Goal: Task Accomplishment & Management: Manage account settings

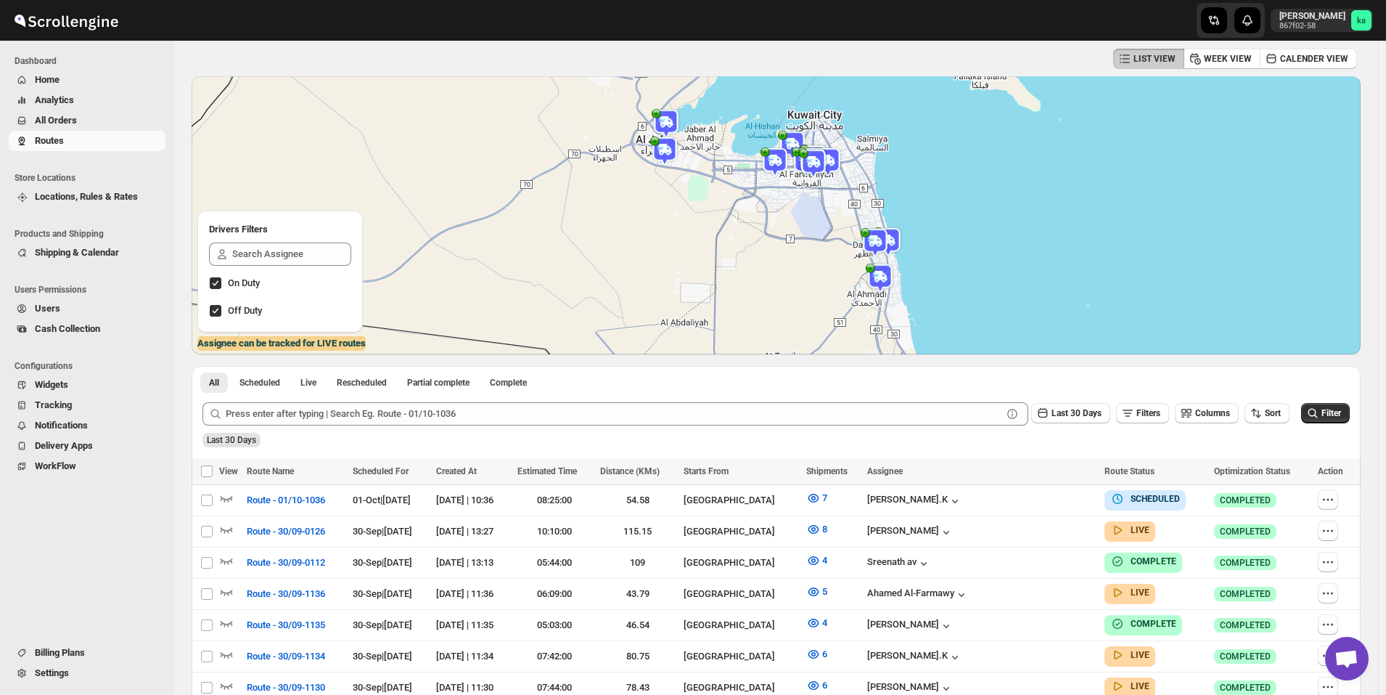
scroll to position [73, 0]
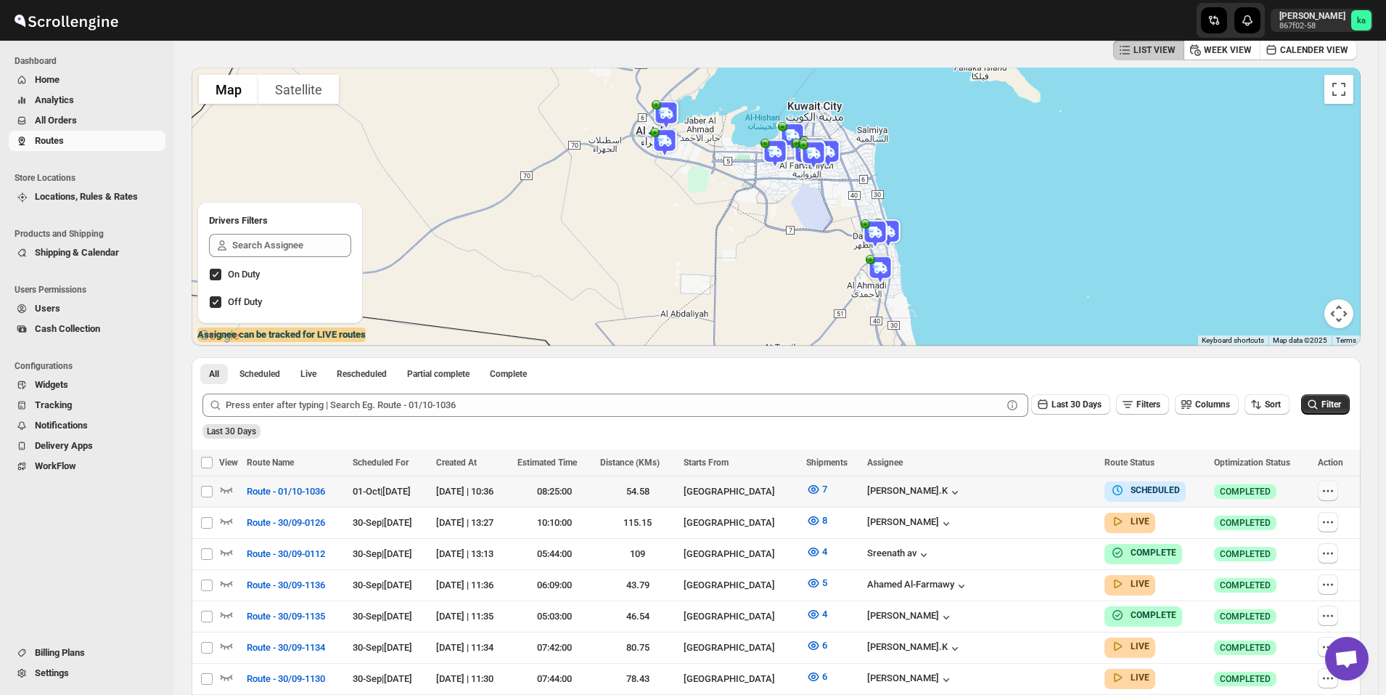
click at [1336, 494] on icon "button" at bounding box center [1328, 490] width 15 height 15
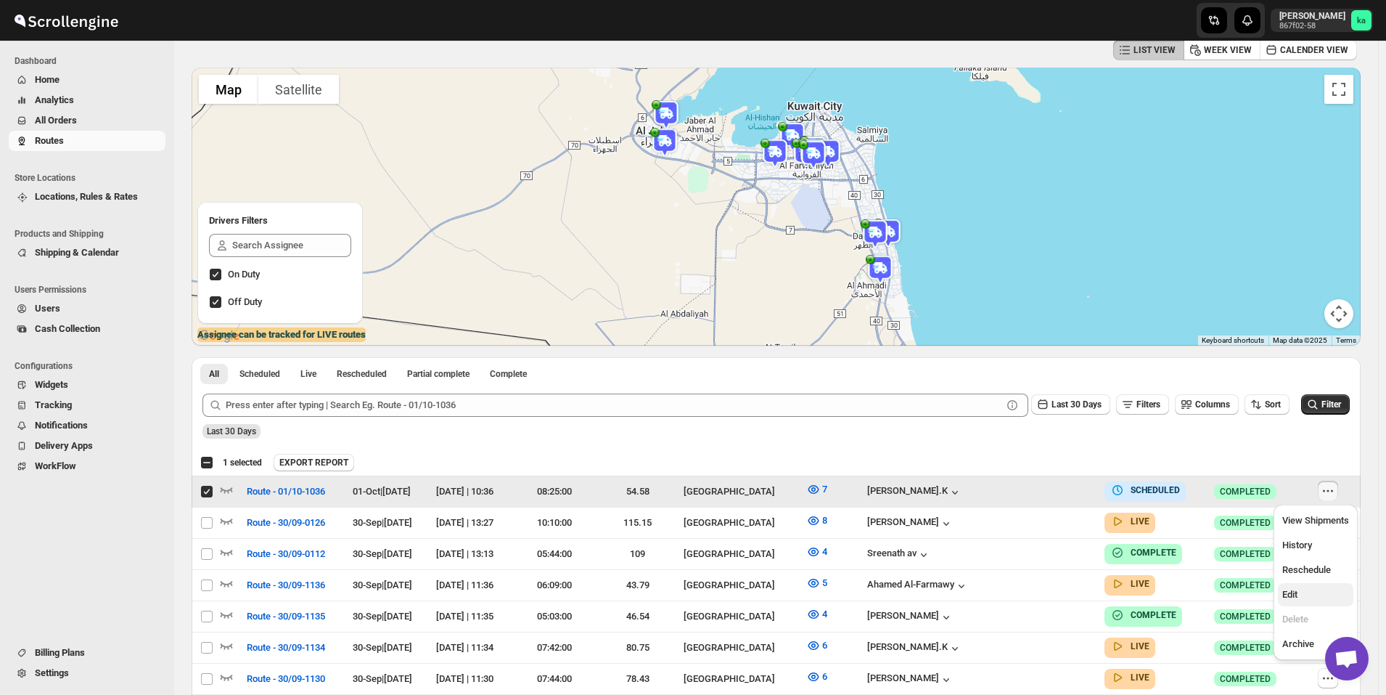
click at [1308, 599] on span "Edit" at bounding box center [1316, 594] width 67 height 15
checkbox input "false"
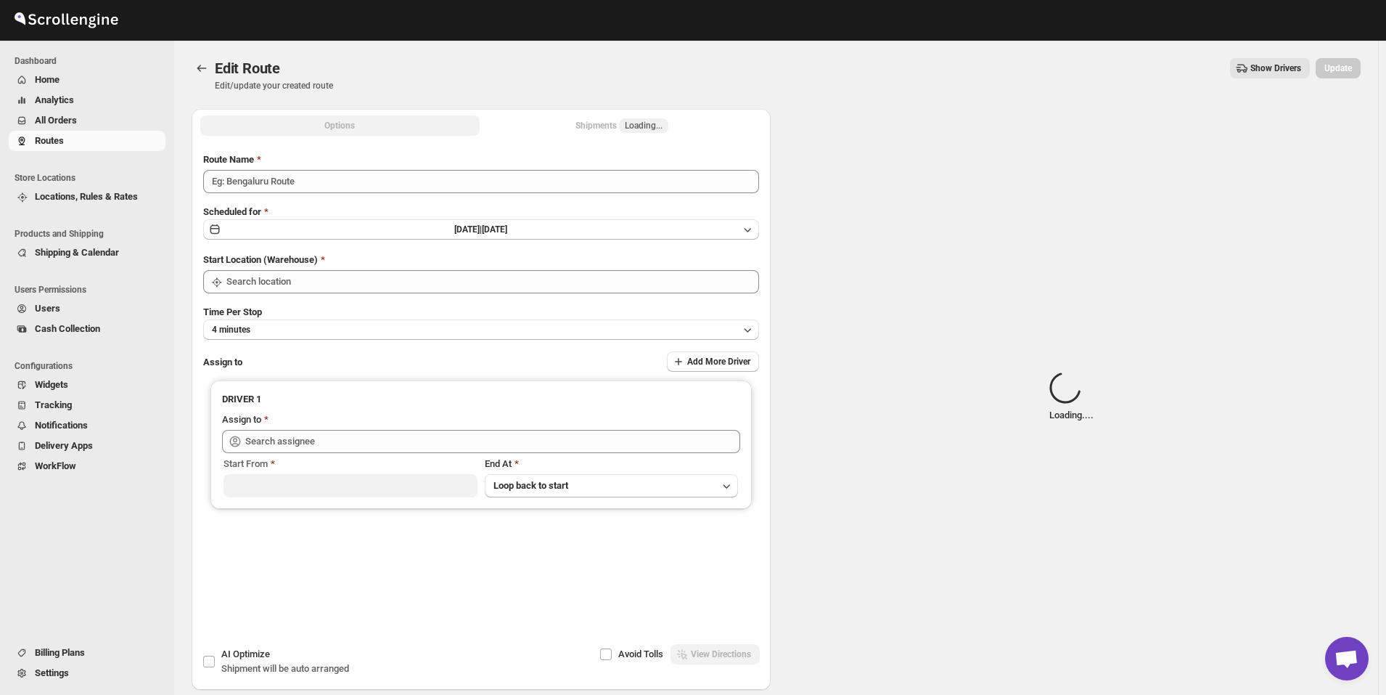
type input "Route - 01/10-1036"
type input "[GEOGRAPHIC_DATA]"
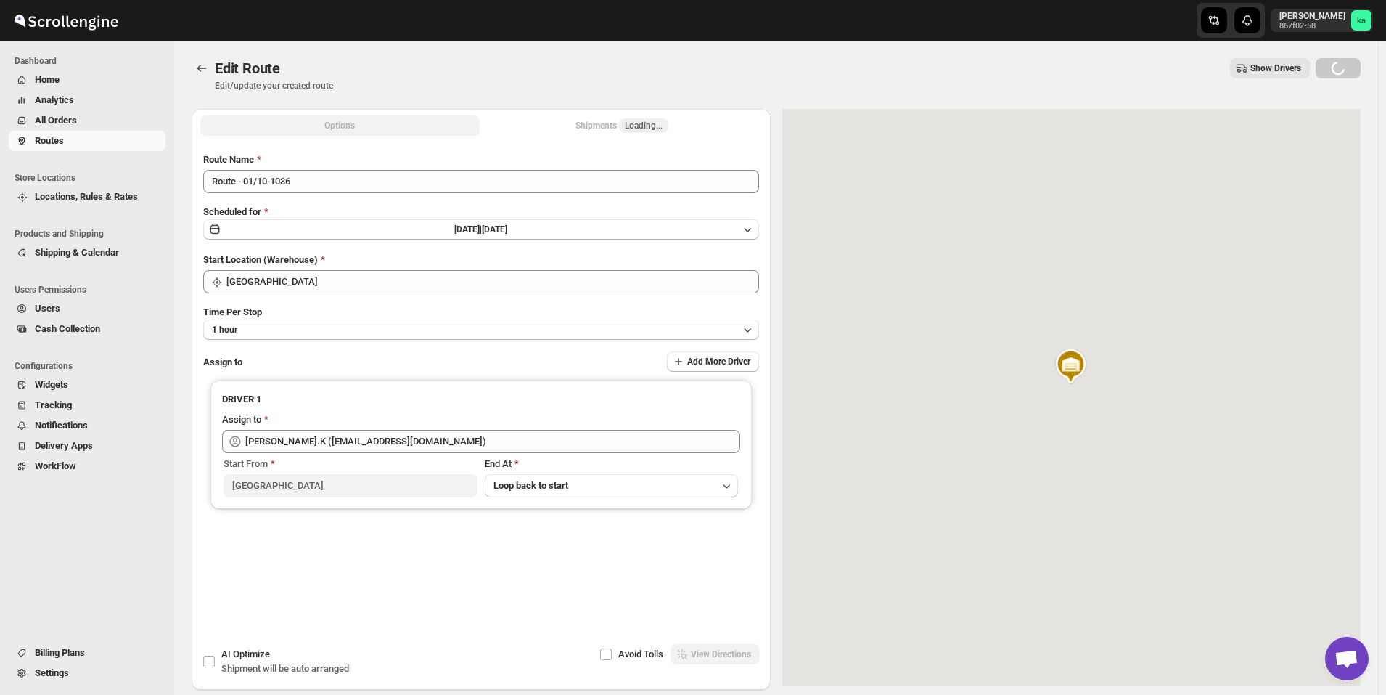
type input "[PERSON_NAME].K ([EMAIL_ADDRESS][DOMAIN_NAME])"
click at [612, 126] on div "Shipments 7" at bounding box center [622, 125] width 60 height 15
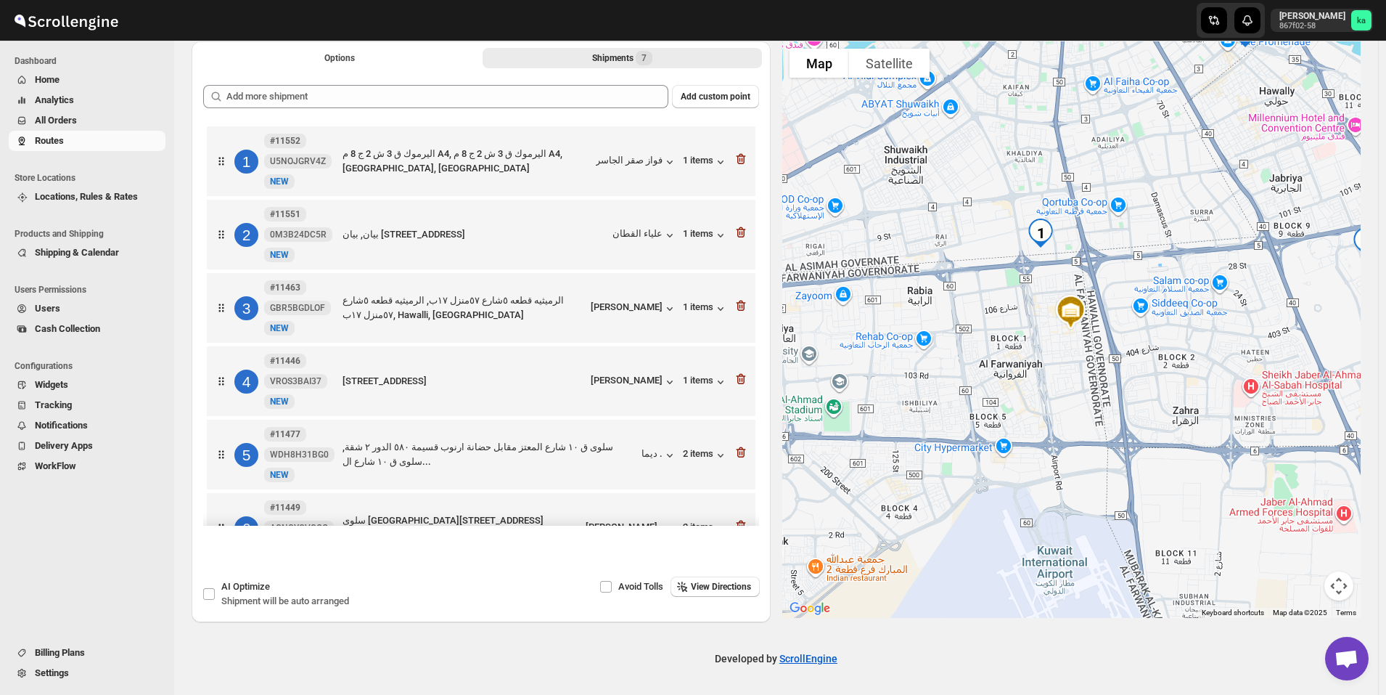
click at [69, 120] on span "All Orders" at bounding box center [56, 120] width 42 height 11
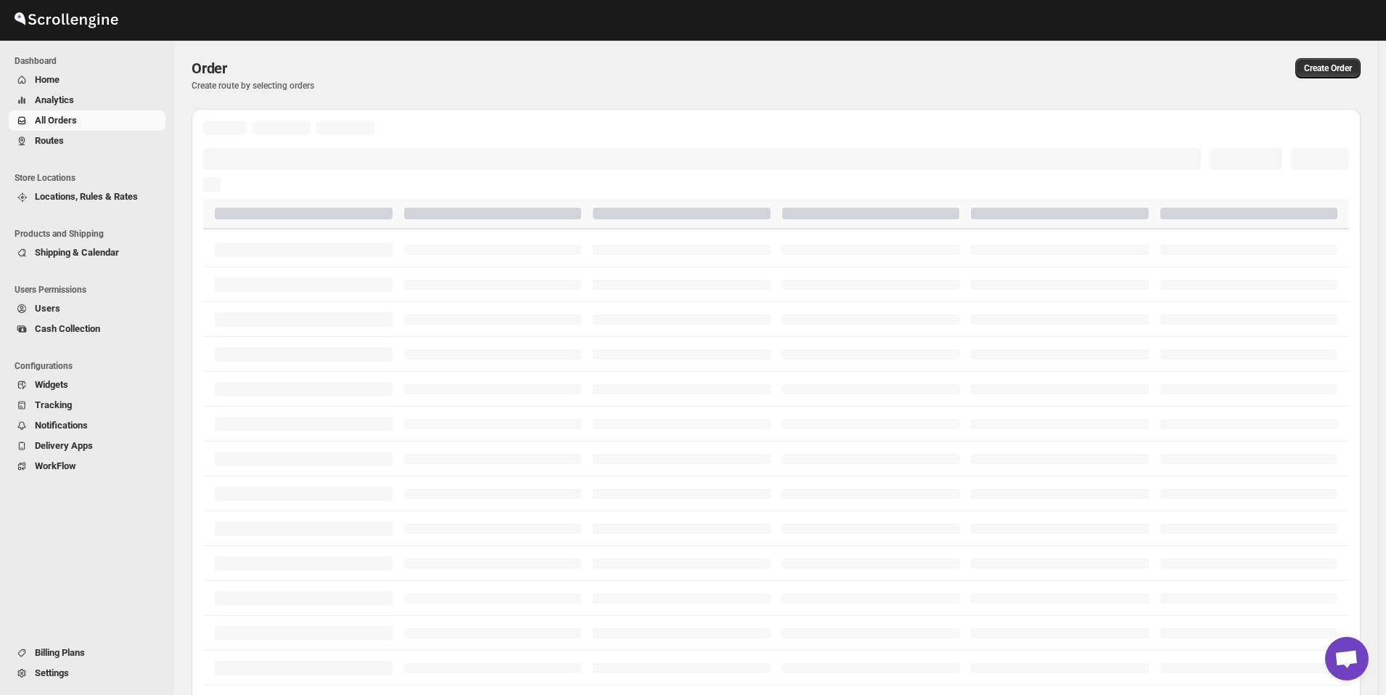
click at [62, 144] on span "Routes" at bounding box center [49, 140] width 29 height 11
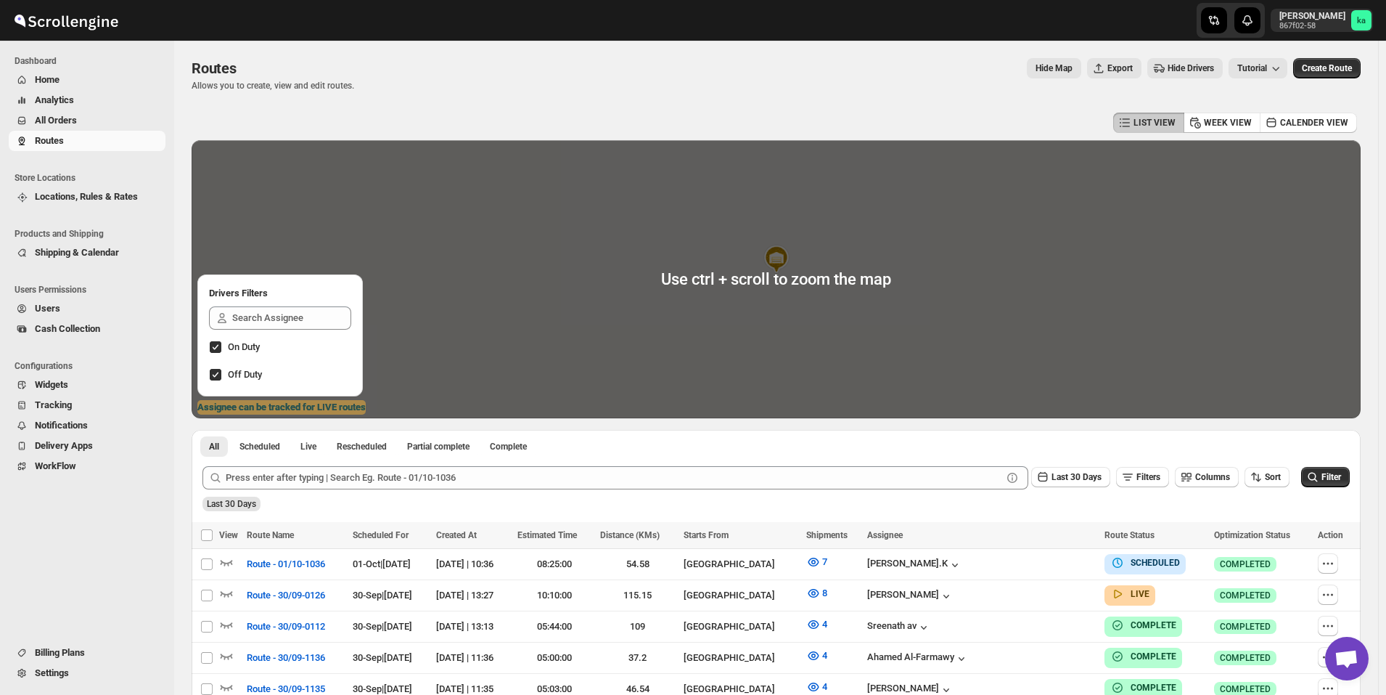
scroll to position [218, 0]
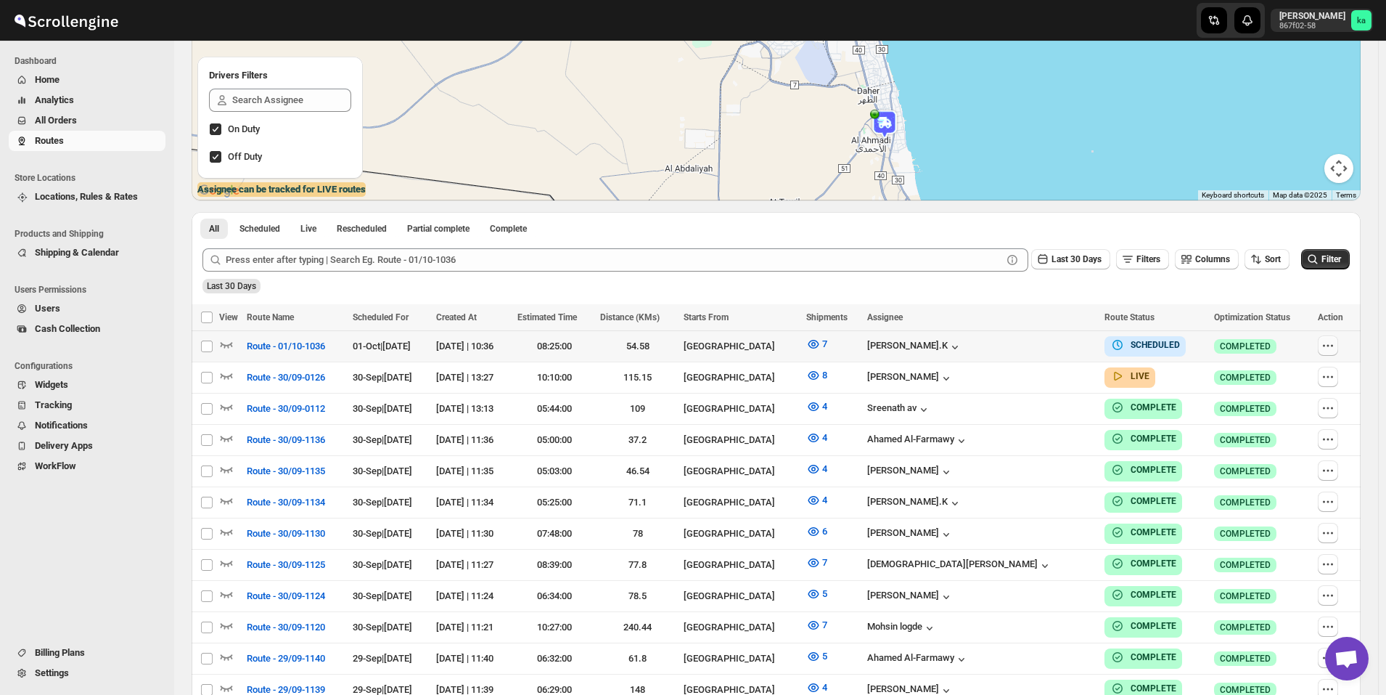
click at [1339, 345] on button "button" at bounding box center [1328, 345] width 20 height 20
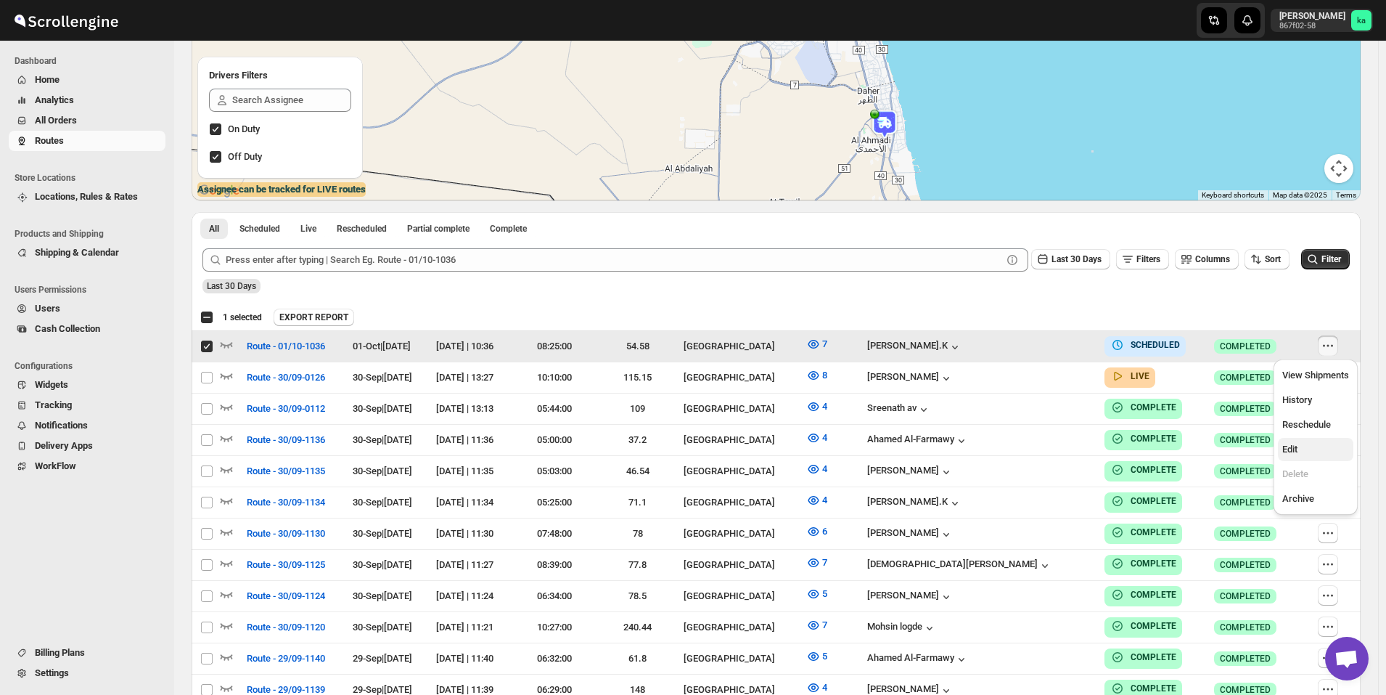
click at [1309, 452] on span "Edit" at bounding box center [1316, 449] width 67 height 15
checkbox input "false"
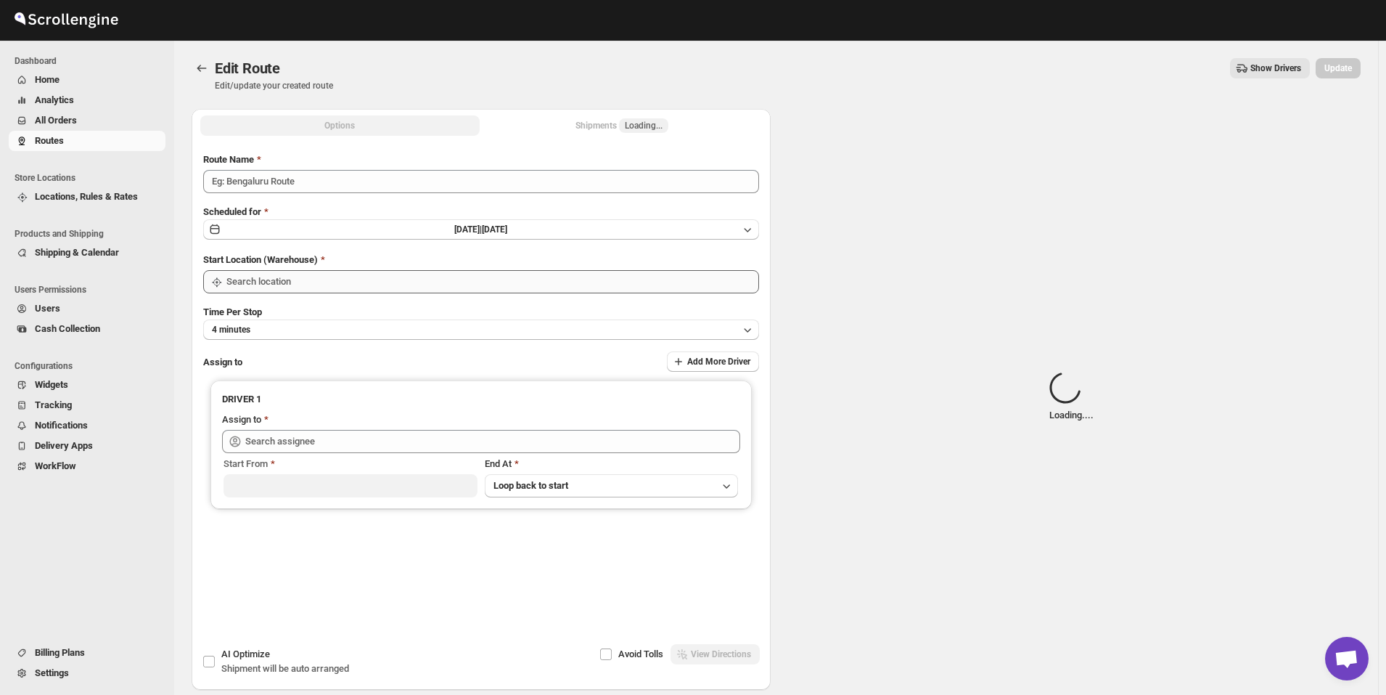
type input "Route - 01/10-1036"
type input "[GEOGRAPHIC_DATA]"
type input "[PERSON_NAME].K ([EMAIL_ADDRESS][DOMAIN_NAME])"
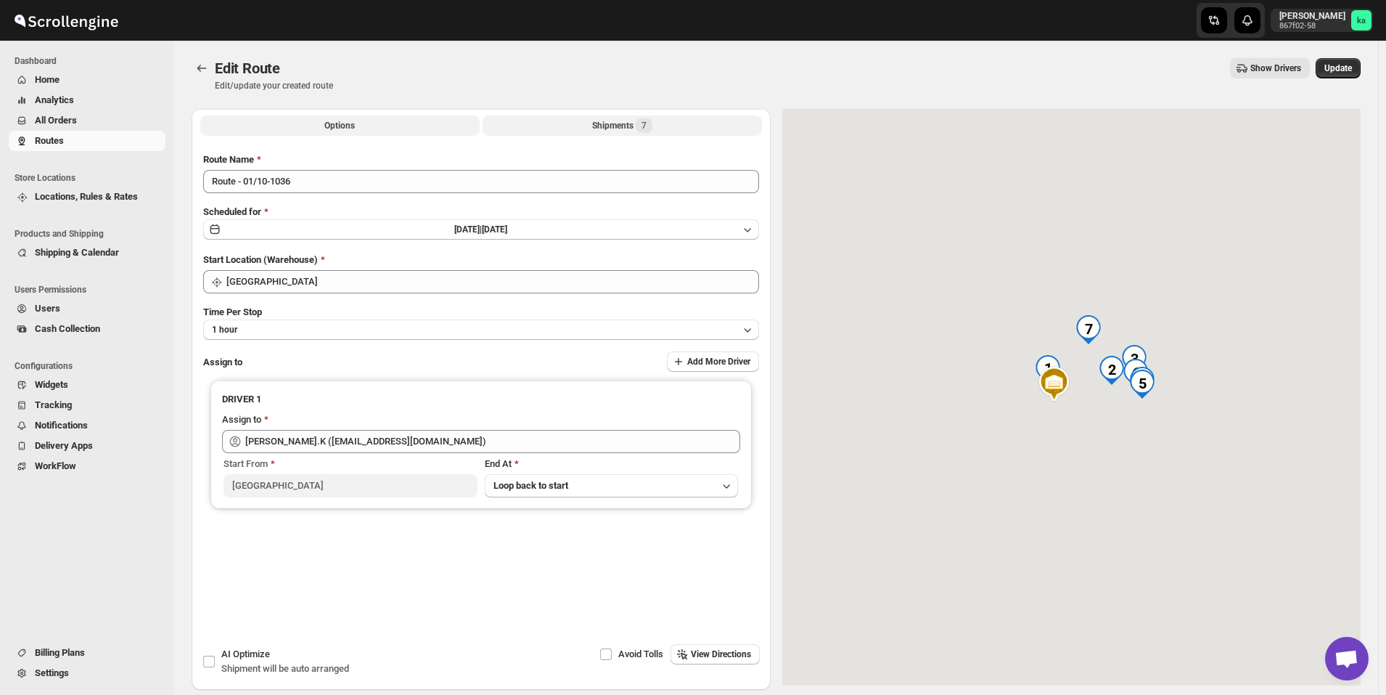
click at [592, 123] on button "Shipments 7" at bounding box center [622, 125] width 279 height 20
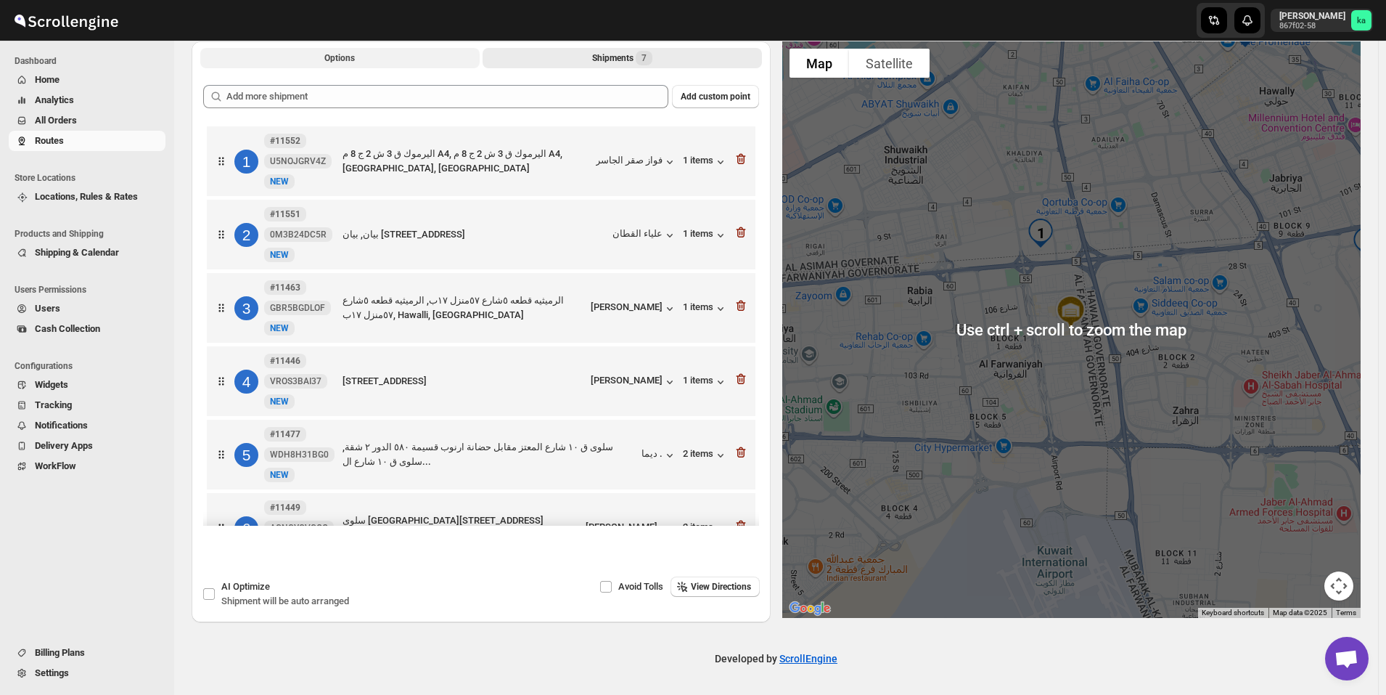
click at [357, 57] on button "Options" at bounding box center [339, 58] width 279 height 20
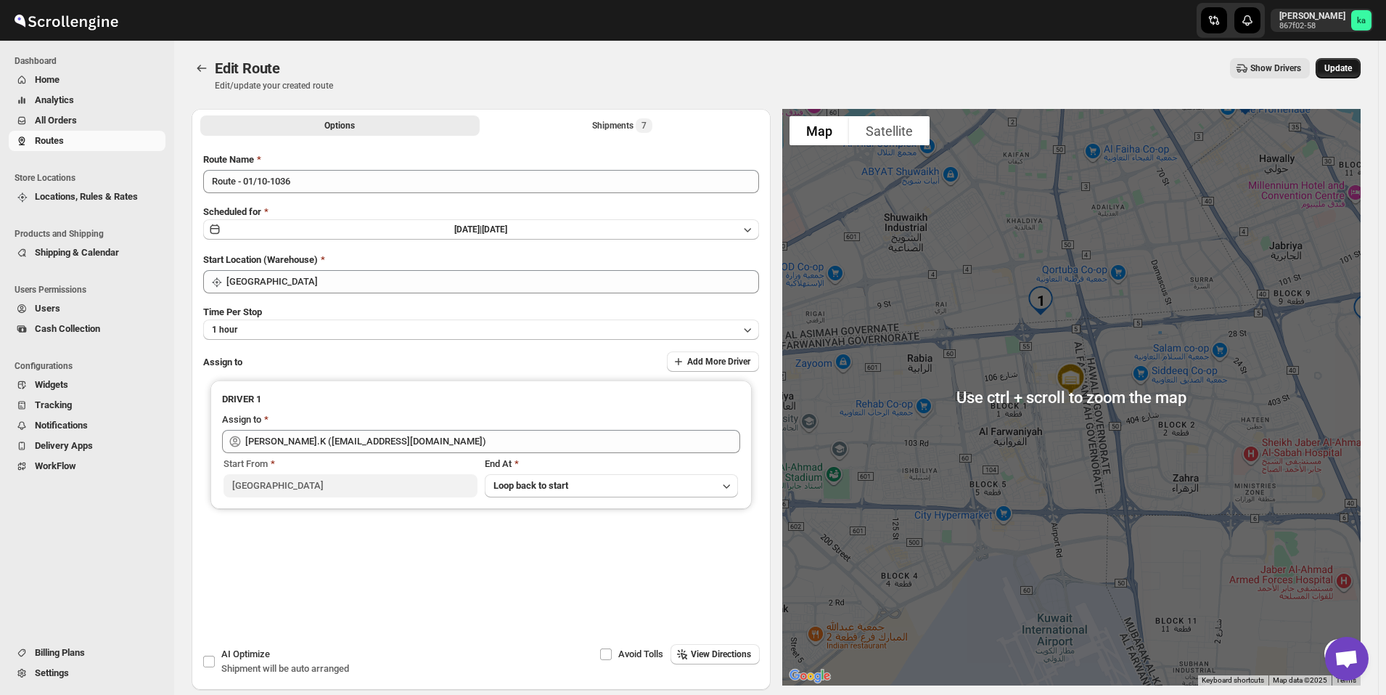
click at [1347, 74] on button "Update" at bounding box center [1338, 68] width 45 height 20
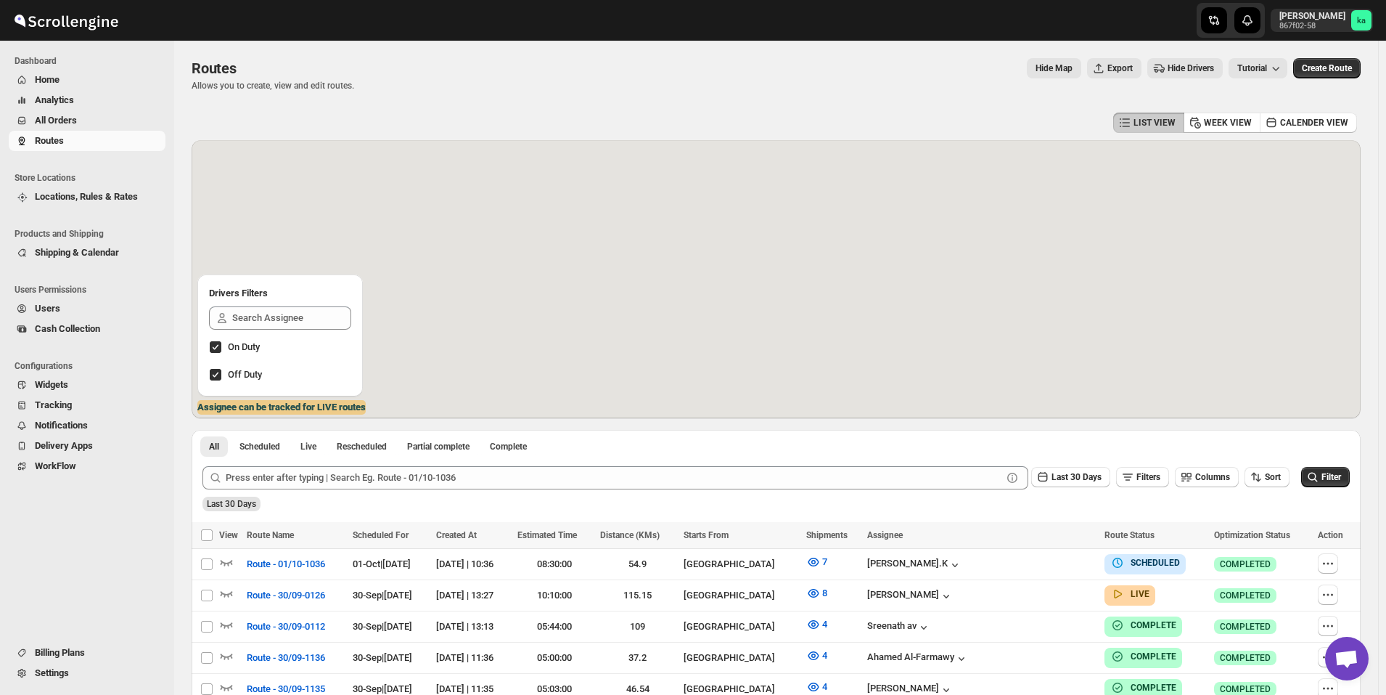
scroll to position [290, 0]
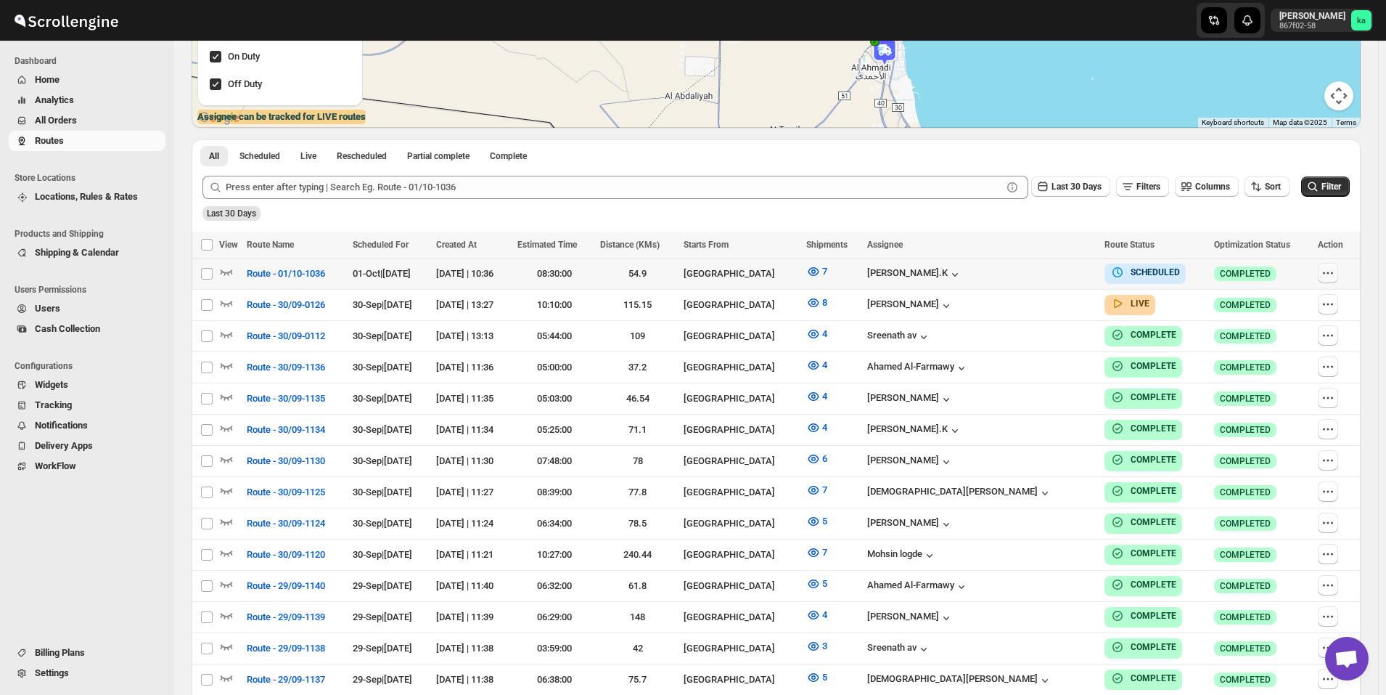
click at [1331, 275] on icon "button" at bounding box center [1328, 273] width 15 height 15
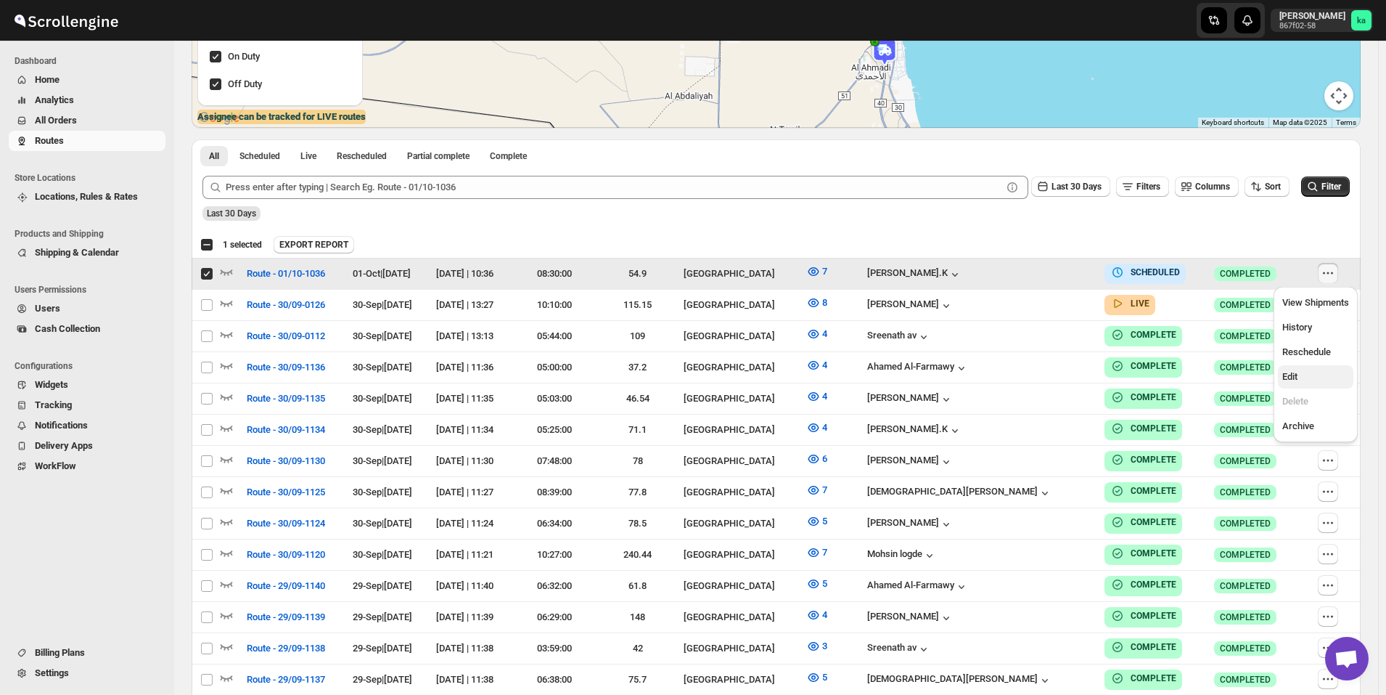
click at [1317, 374] on span "Edit" at bounding box center [1316, 376] width 67 height 15
checkbox input "false"
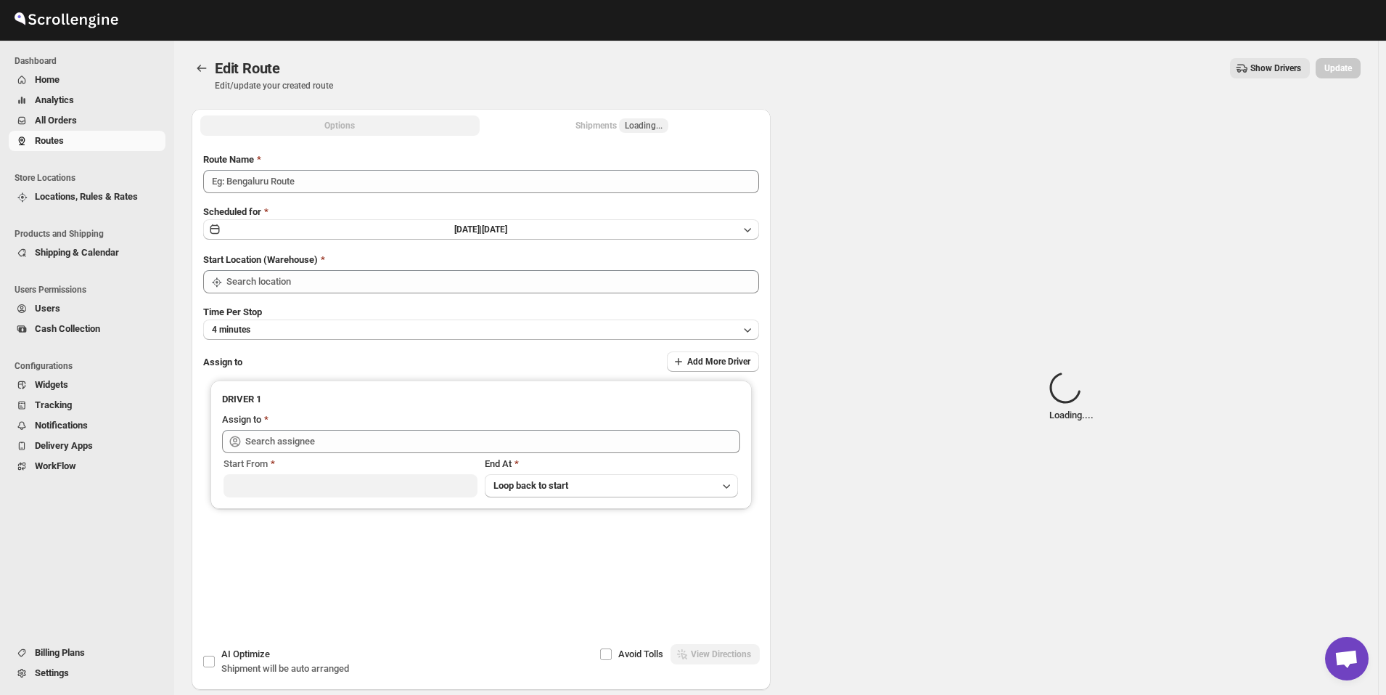
type input "Route - 01/10-1036"
type input "[GEOGRAPHIC_DATA]"
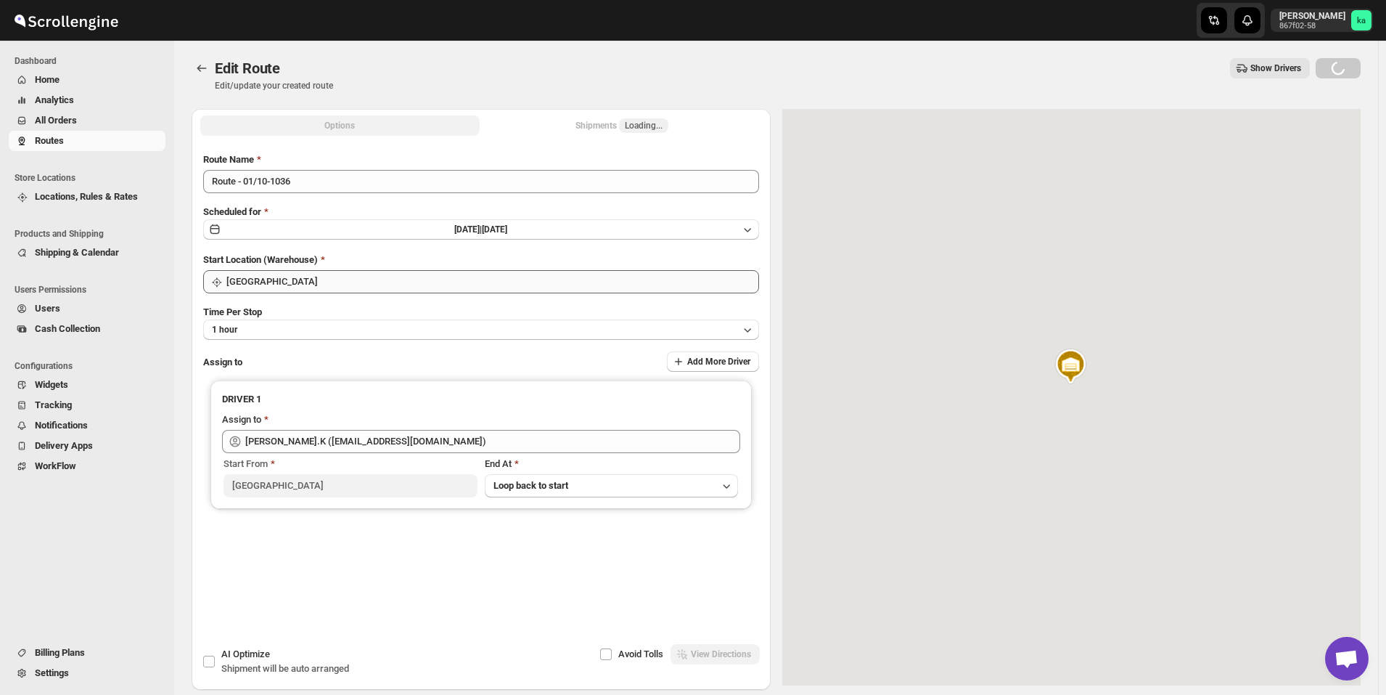
type input "[PERSON_NAME].K ([EMAIL_ADDRESS][DOMAIN_NAME])"
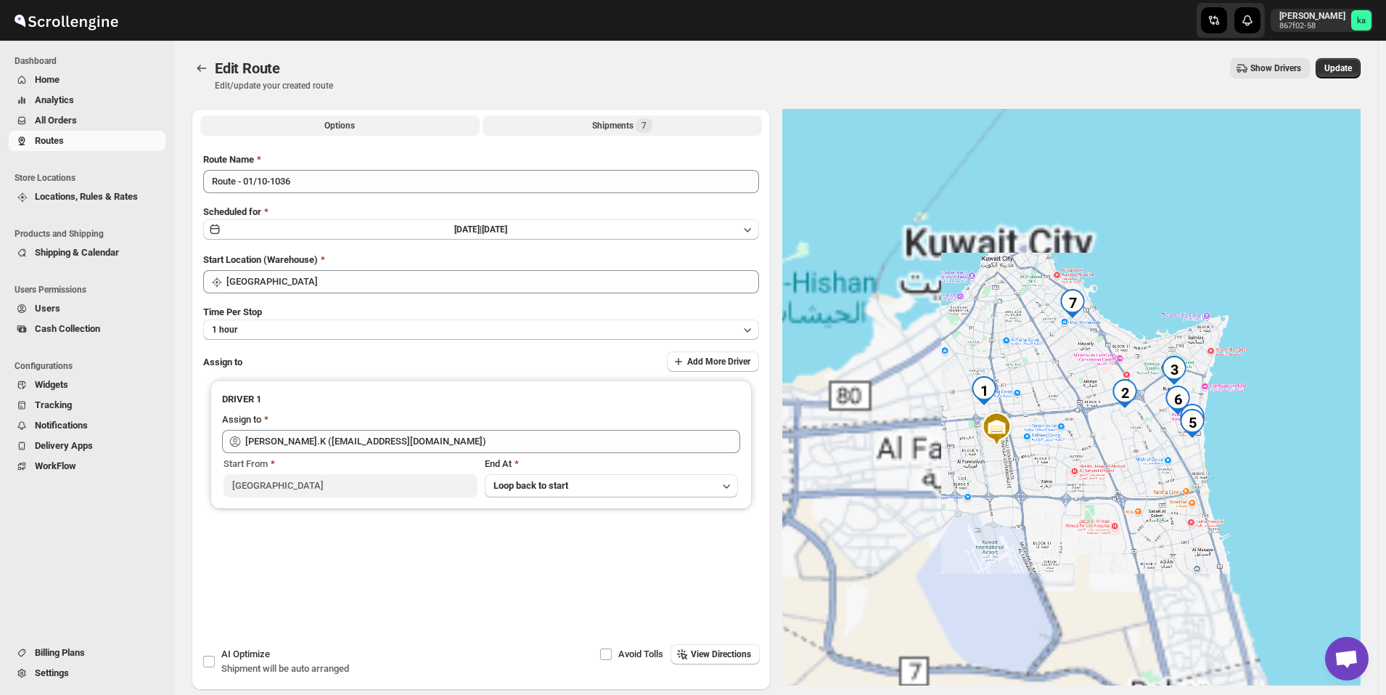
click at [613, 129] on div "Shipments 7" at bounding box center [622, 125] width 60 height 15
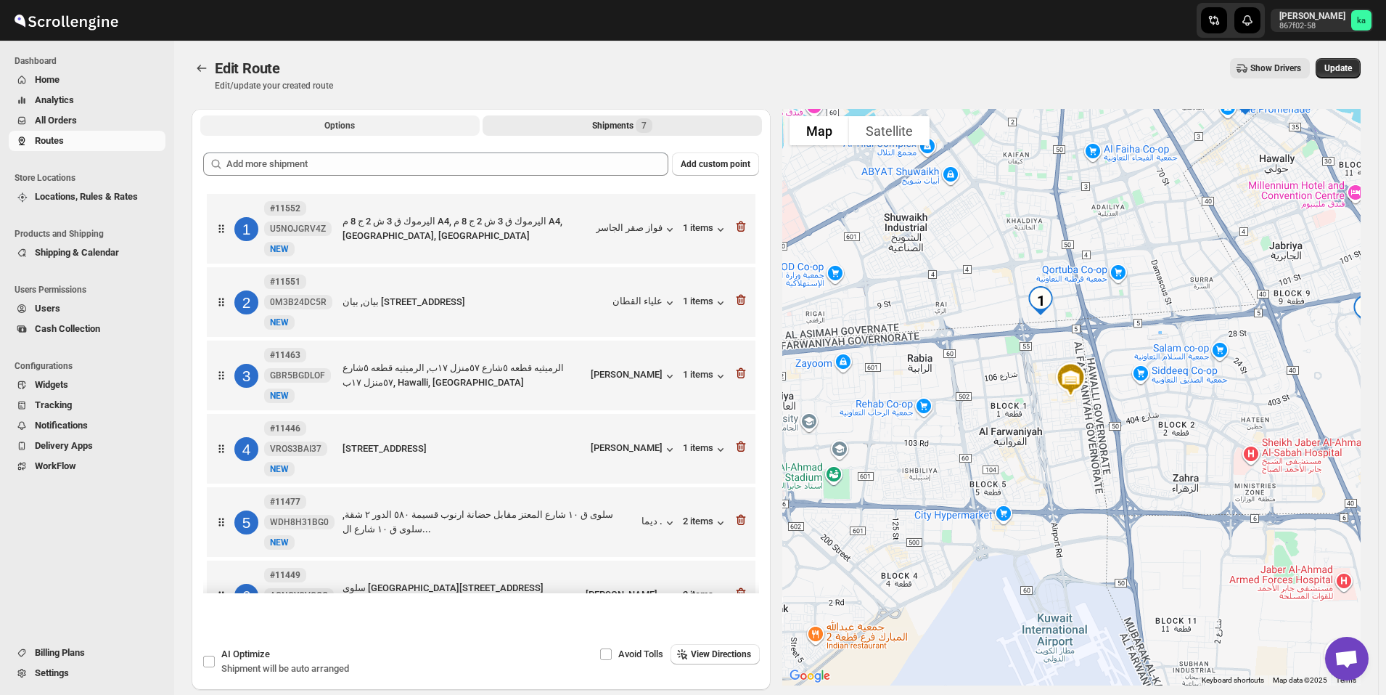
click at [422, 130] on button "Options" at bounding box center [339, 125] width 279 height 20
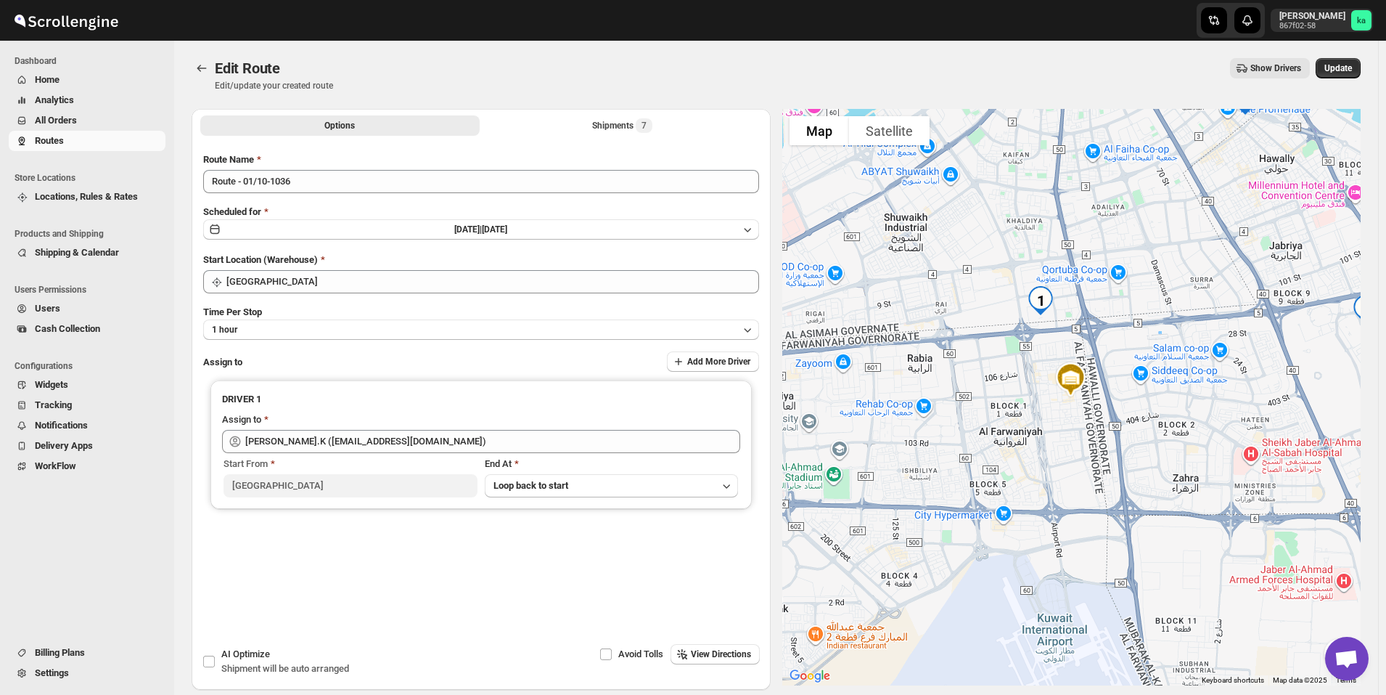
click at [74, 125] on span "All Orders" at bounding box center [56, 120] width 42 height 11
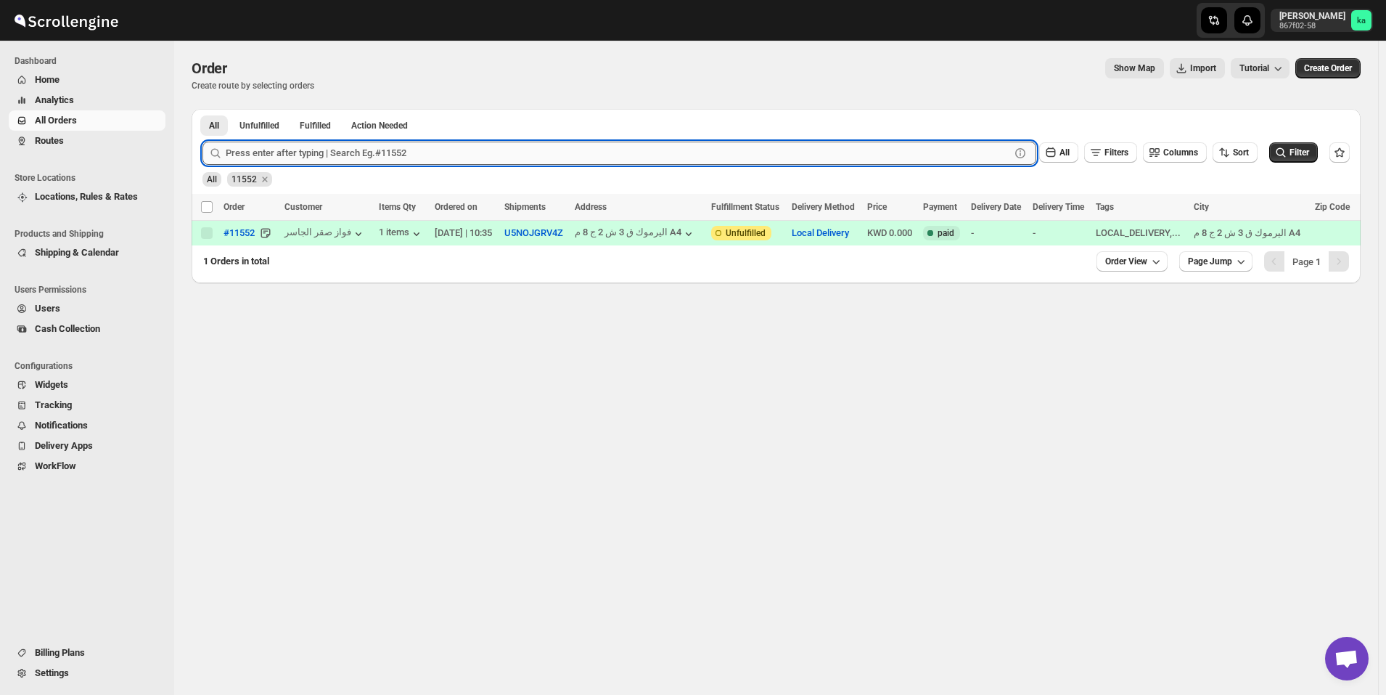
click at [345, 145] on input "text" at bounding box center [618, 153] width 785 height 23
paste input "11217"
type input "11217"
click at [203, 109] on button "Submit" at bounding box center [223, 116] width 41 height 15
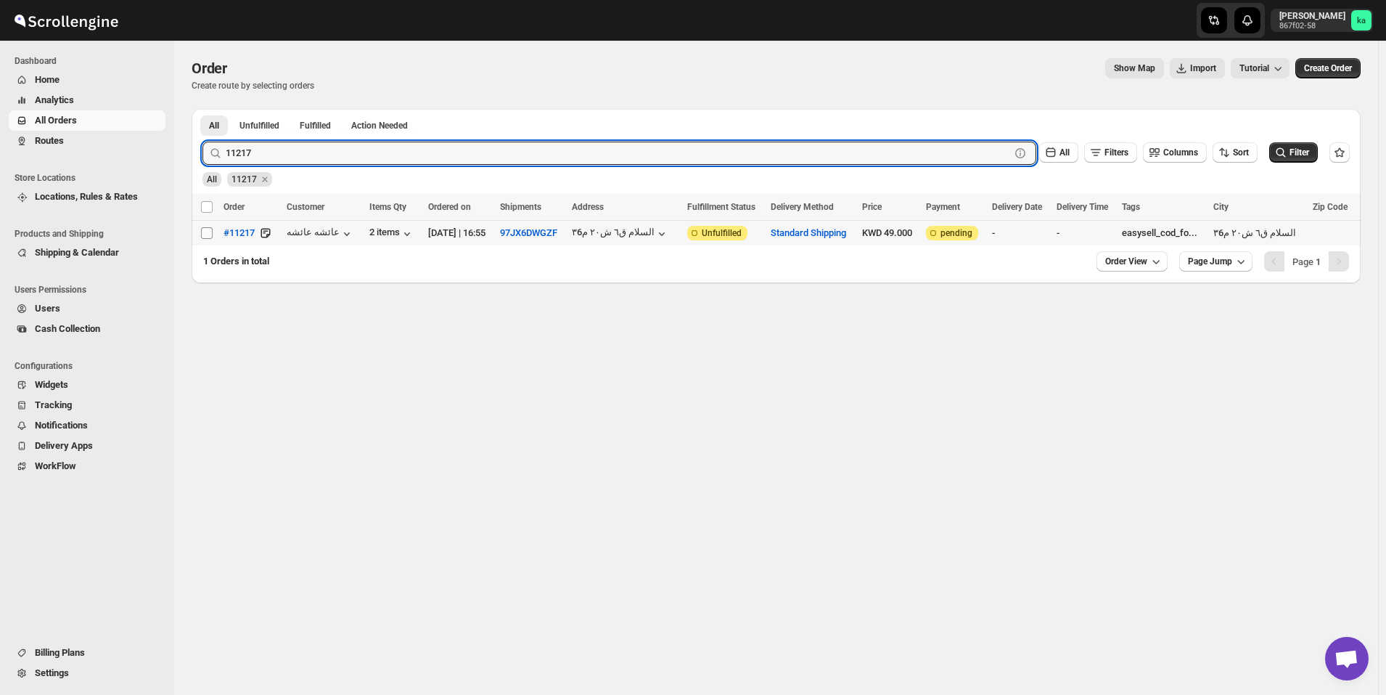
click at [206, 233] on input "Select order" at bounding box center [207, 233] width 12 height 12
checkbox input "true"
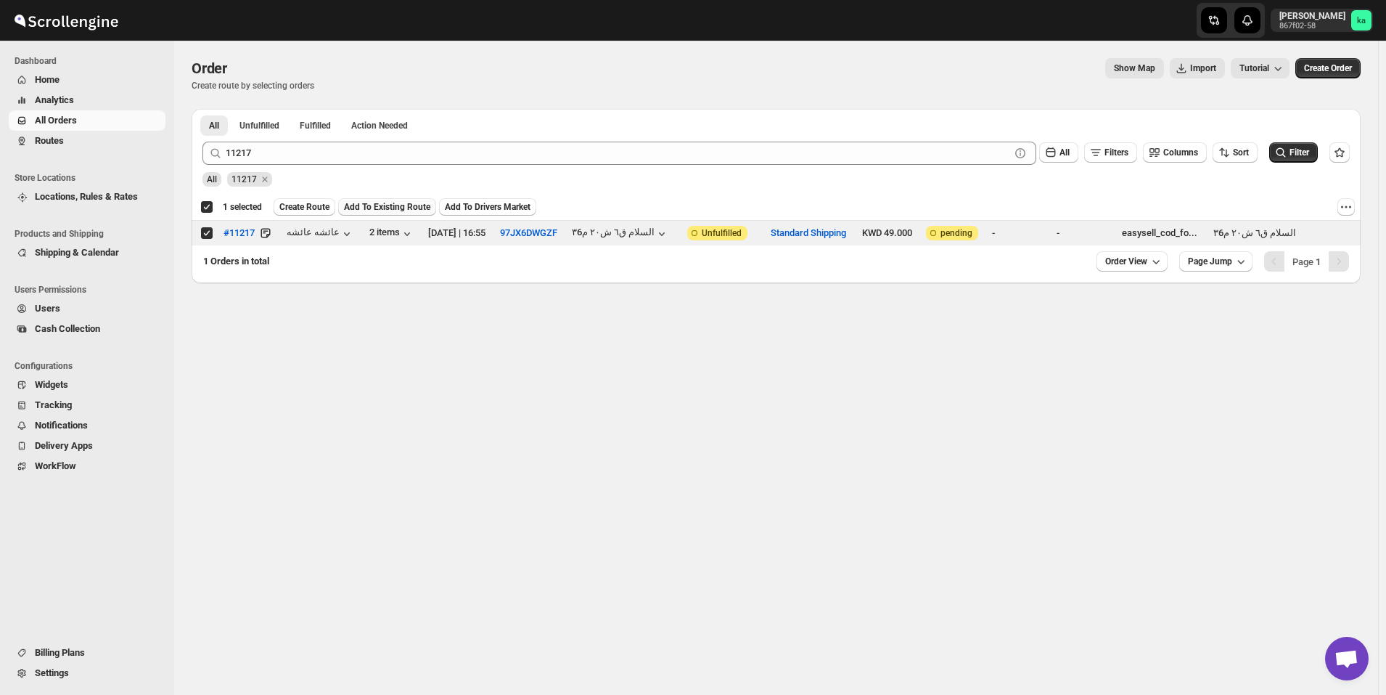
click at [403, 203] on span "Add To Existing Route" at bounding box center [387, 207] width 86 height 12
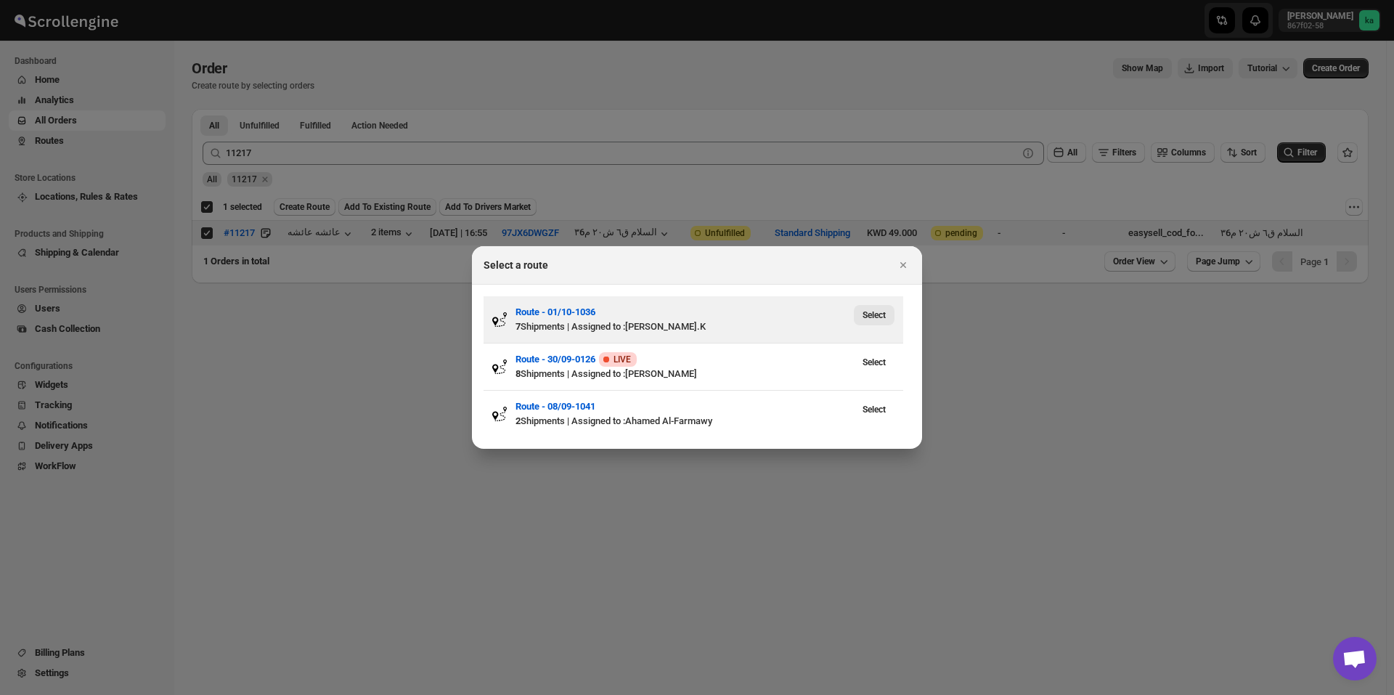
click at [873, 321] on button "Select" at bounding box center [874, 315] width 41 height 20
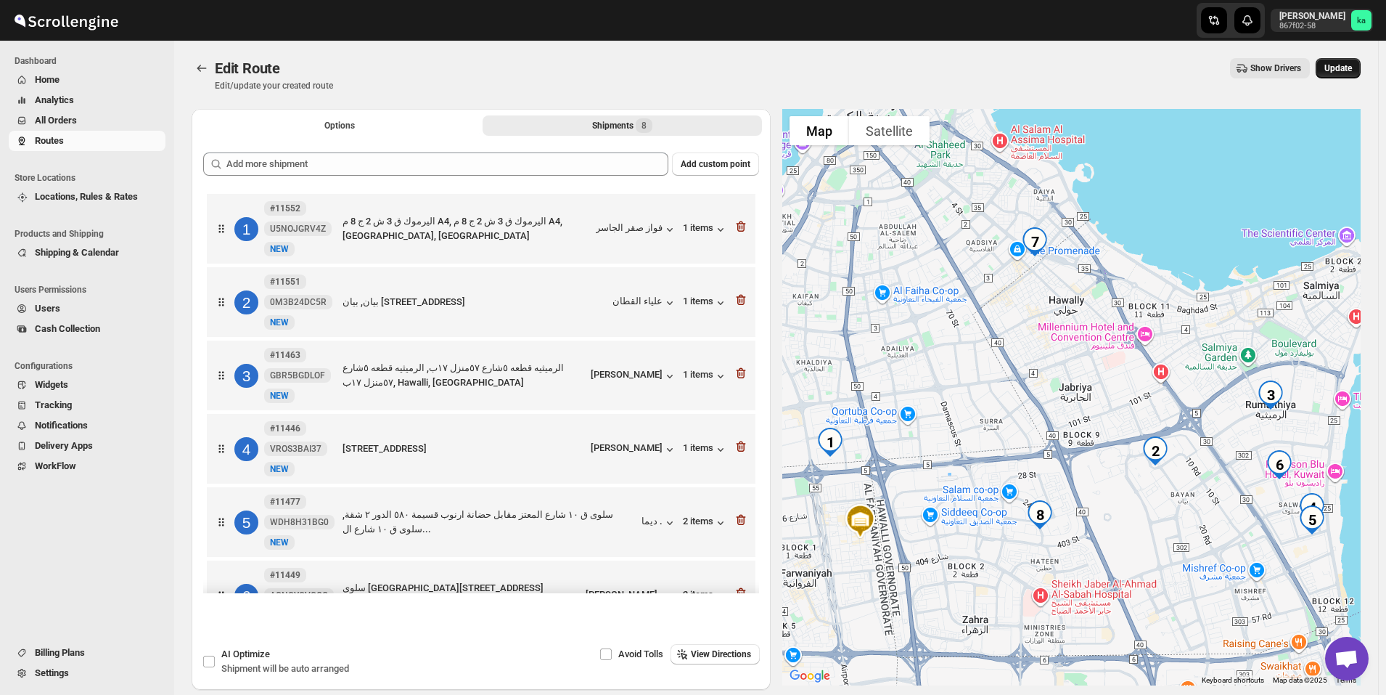
click at [1352, 69] on span "Update" at bounding box center [1339, 68] width 28 height 12
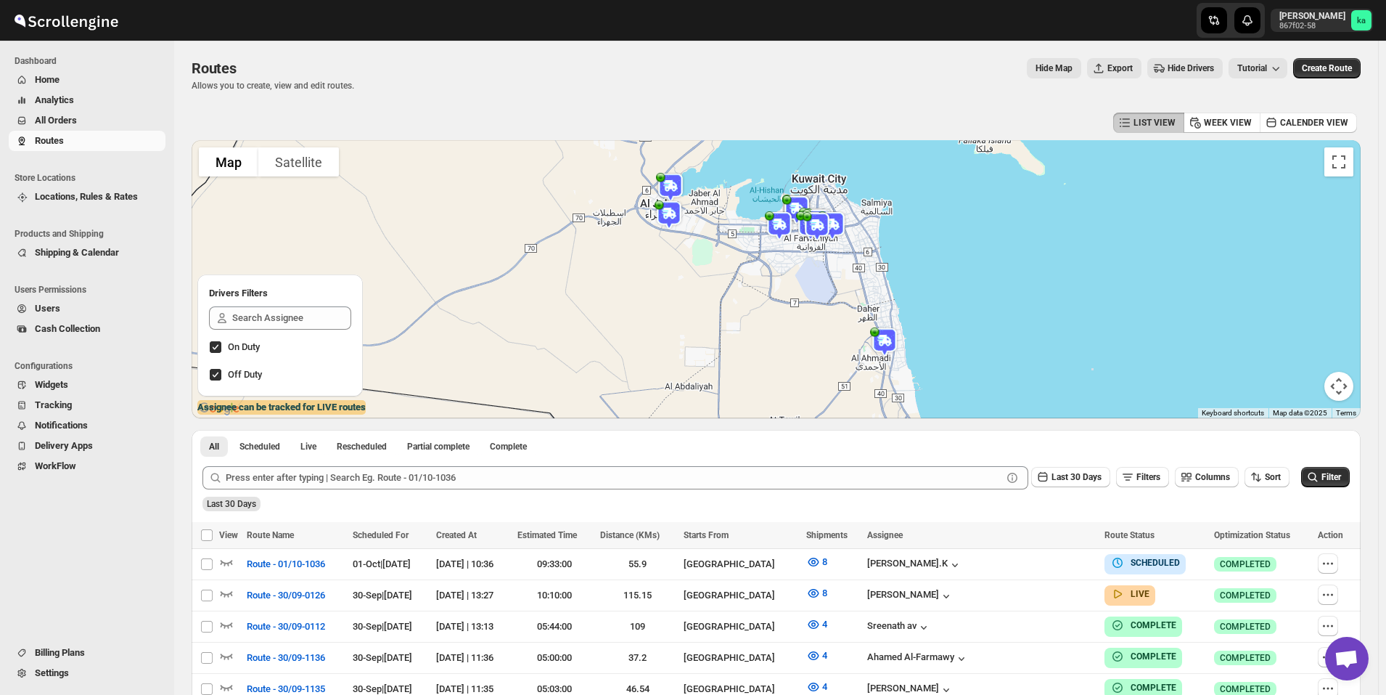
click at [81, 118] on span "All Orders" at bounding box center [99, 120] width 128 height 15
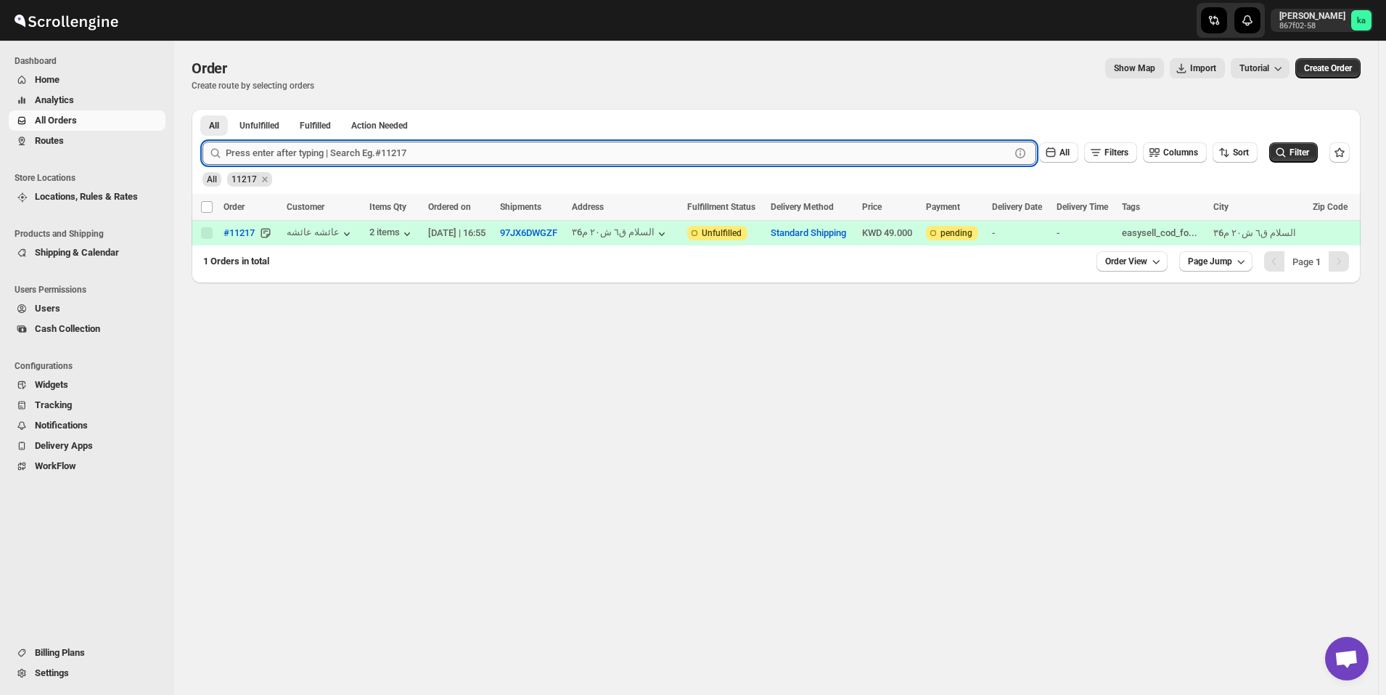
click at [390, 159] on input "text" at bounding box center [618, 153] width 785 height 23
paste input "11452"
type input "11452"
click at [203, 109] on button "Submit" at bounding box center [223, 116] width 41 height 15
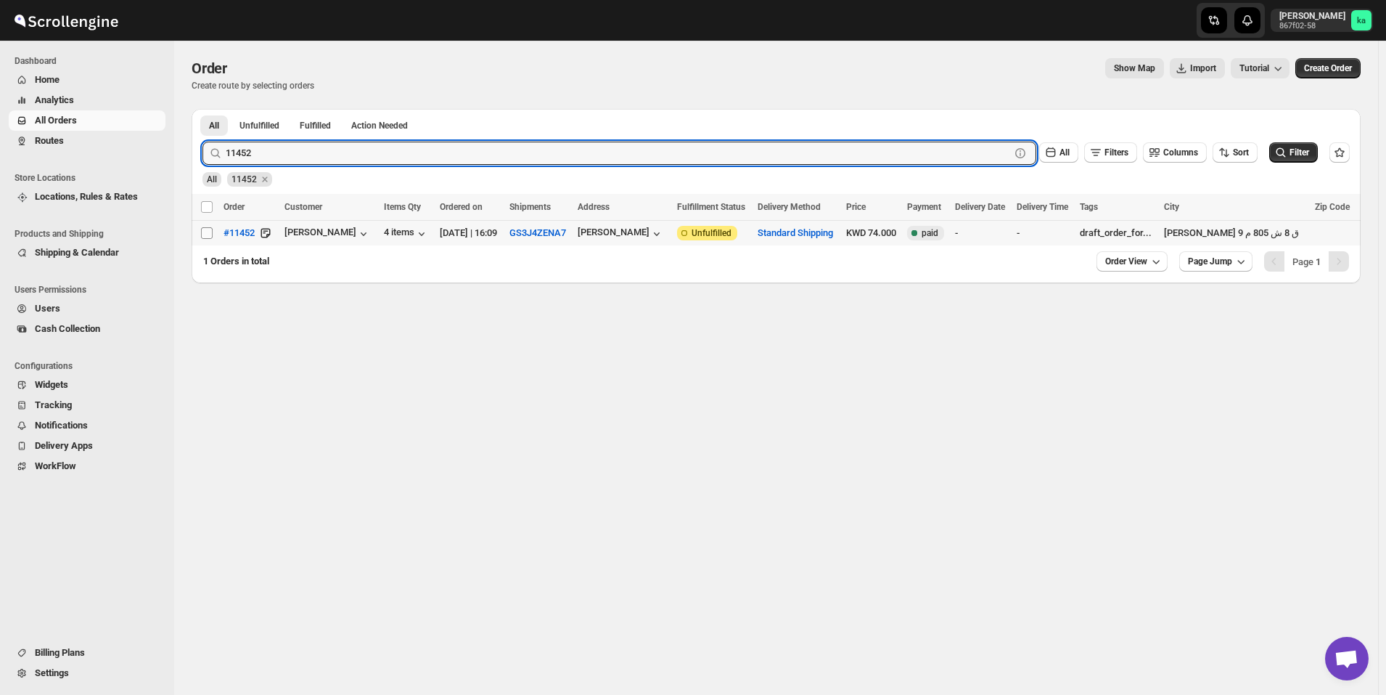
click at [205, 234] on input "Select order" at bounding box center [207, 233] width 12 height 12
checkbox input "true"
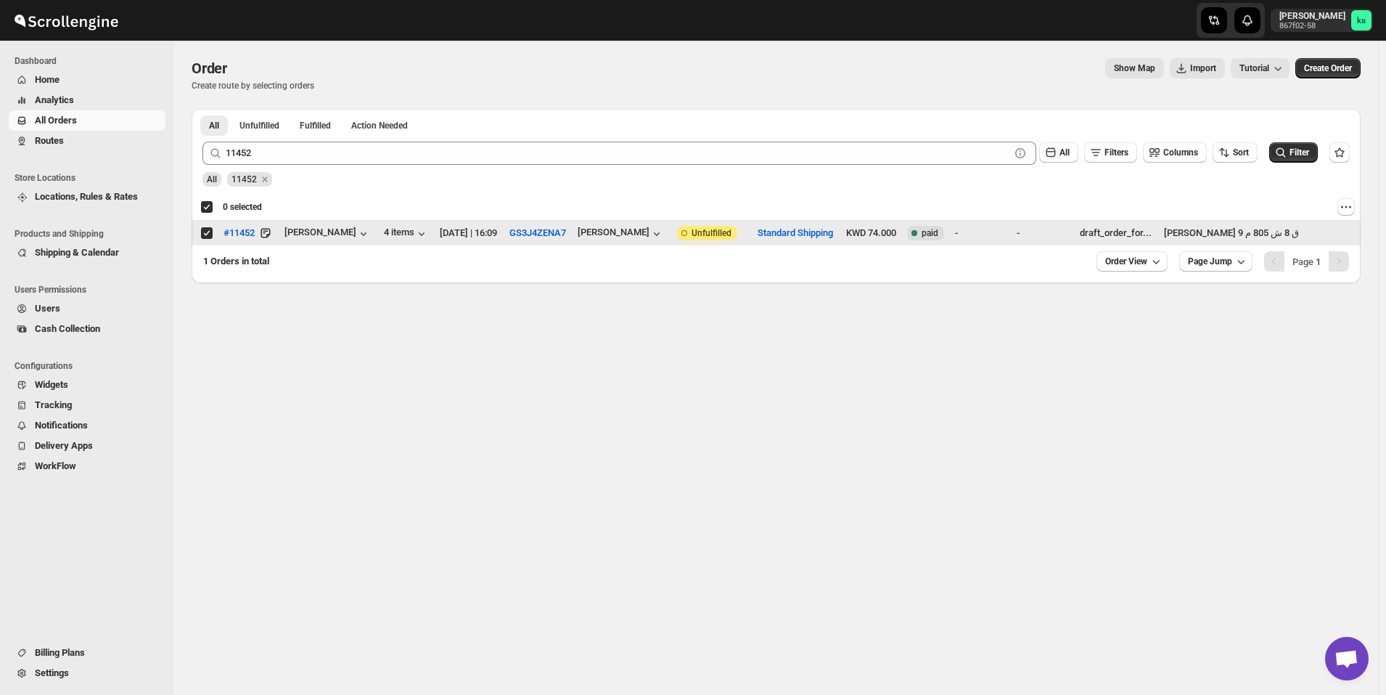
checkbox input "true"
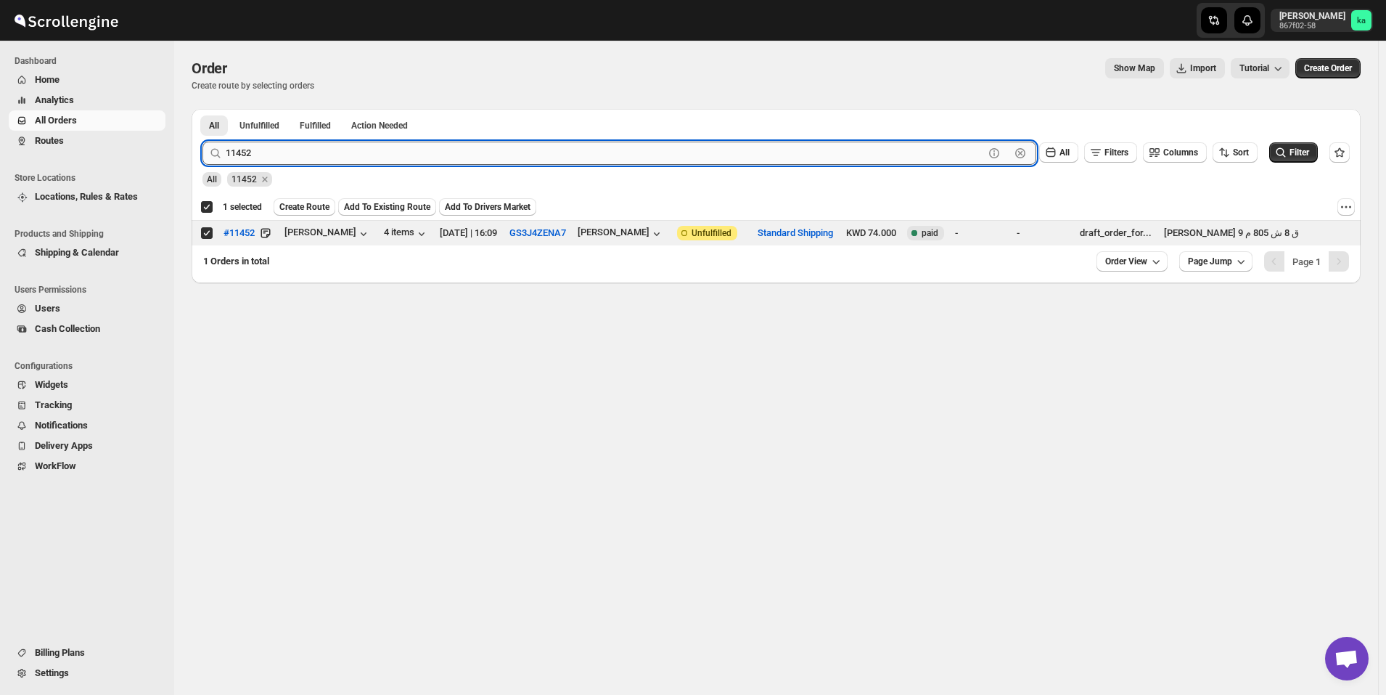
click at [360, 150] on input "11452" at bounding box center [605, 153] width 759 height 23
paste input "350"
type input "11350"
click at [203, 109] on button "Submit" at bounding box center [223, 116] width 41 height 15
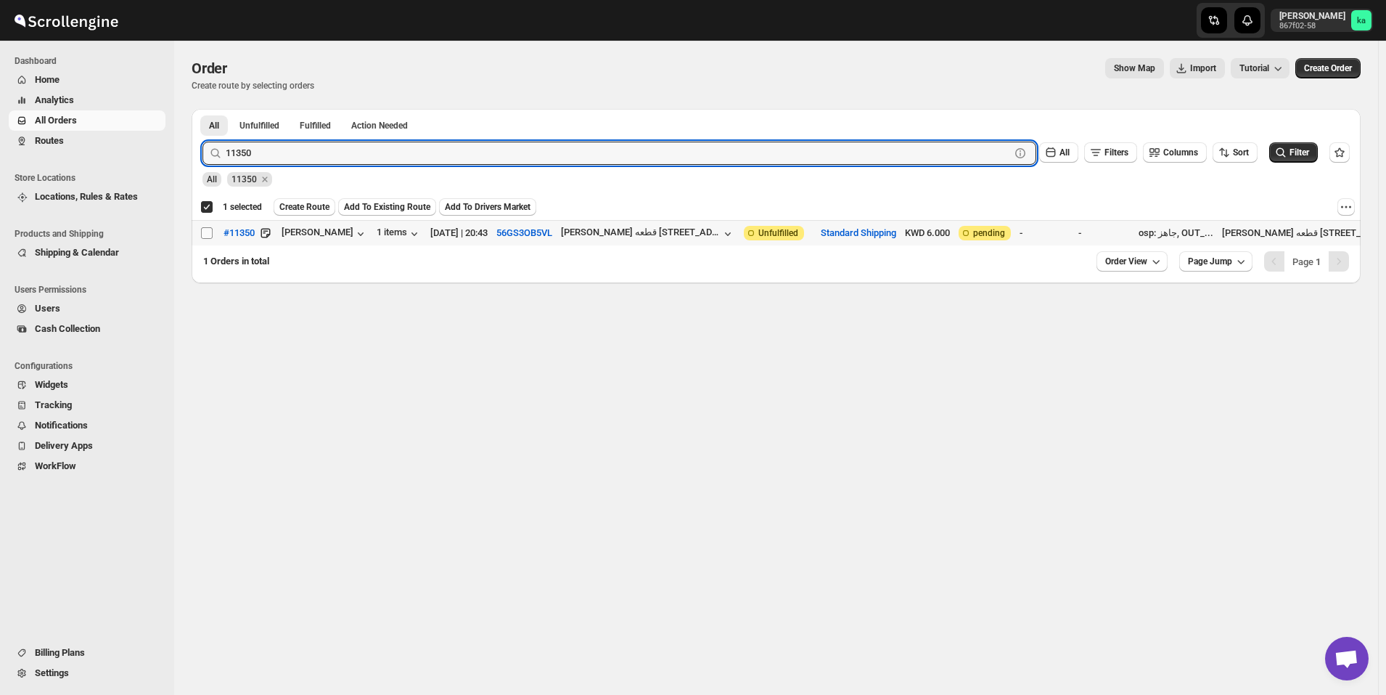
click at [208, 234] on input "Select order" at bounding box center [207, 233] width 12 height 12
checkbox input "true"
checkbox input "false"
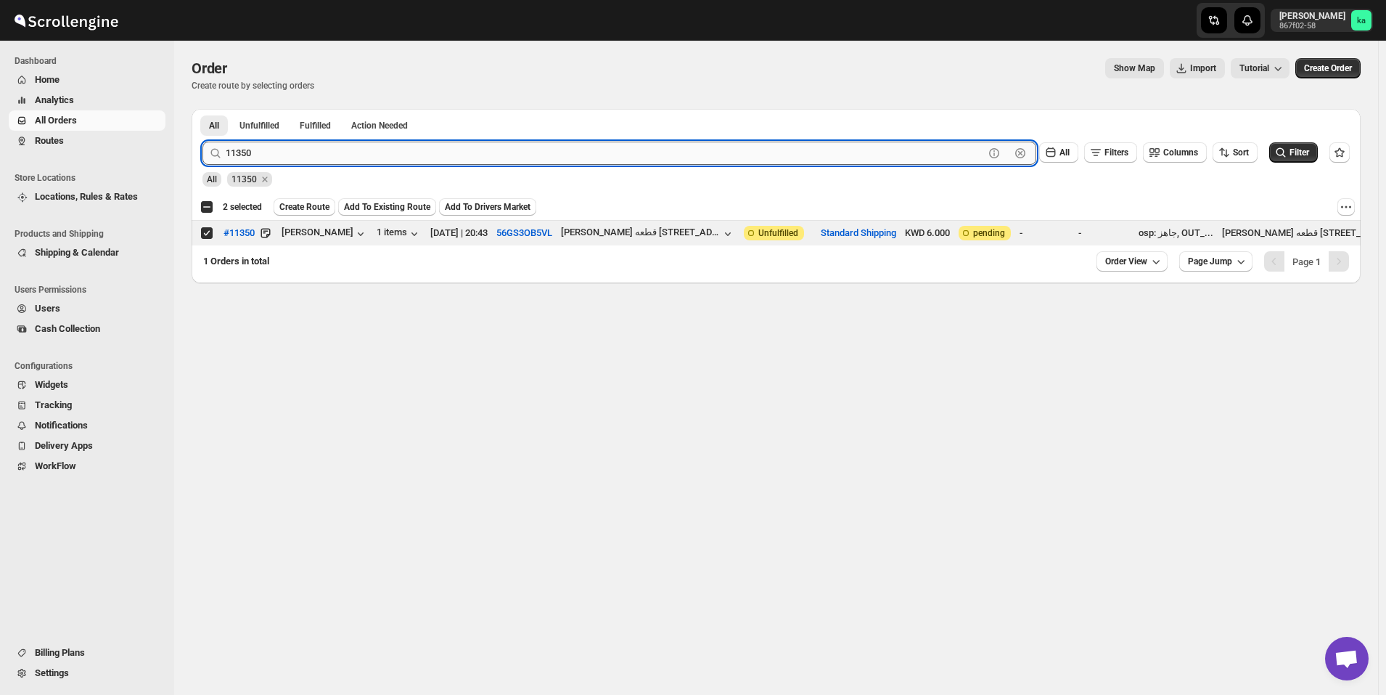
click at [343, 147] on input "11350" at bounding box center [605, 153] width 759 height 23
paste input "441"
type input "11441"
click at [203, 109] on button "Submit" at bounding box center [223, 116] width 41 height 15
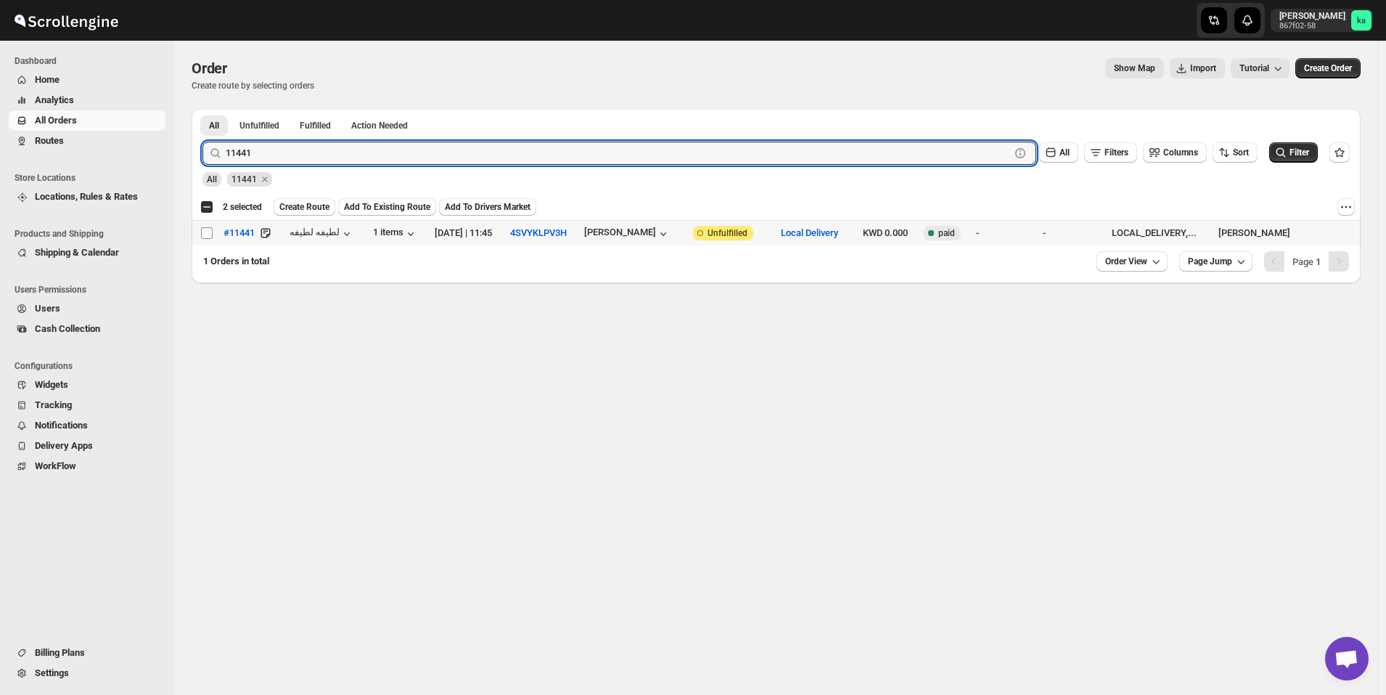
click at [208, 233] on input "Select order" at bounding box center [207, 233] width 12 height 12
checkbox input "true"
click at [309, 153] on input "11441" at bounding box center [605, 153] width 759 height 23
paste input "510"
type input "11510"
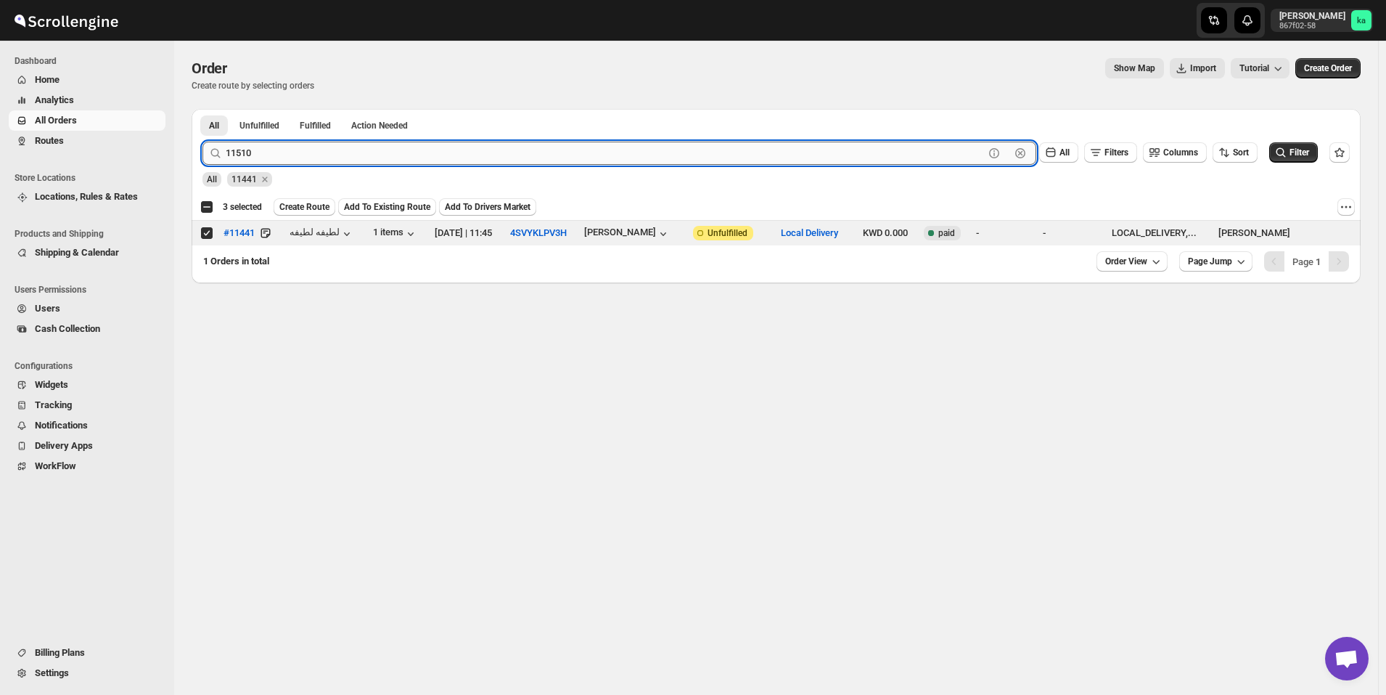
click at [203, 109] on button "Submit" at bounding box center [223, 116] width 41 height 15
click at [208, 232] on input "Select order" at bounding box center [207, 233] width 12 height 12
checkbox input "true"
click at [324, 147] on input "11510" at bounding box center [605, 153] width 759 height 23
paste input "44"
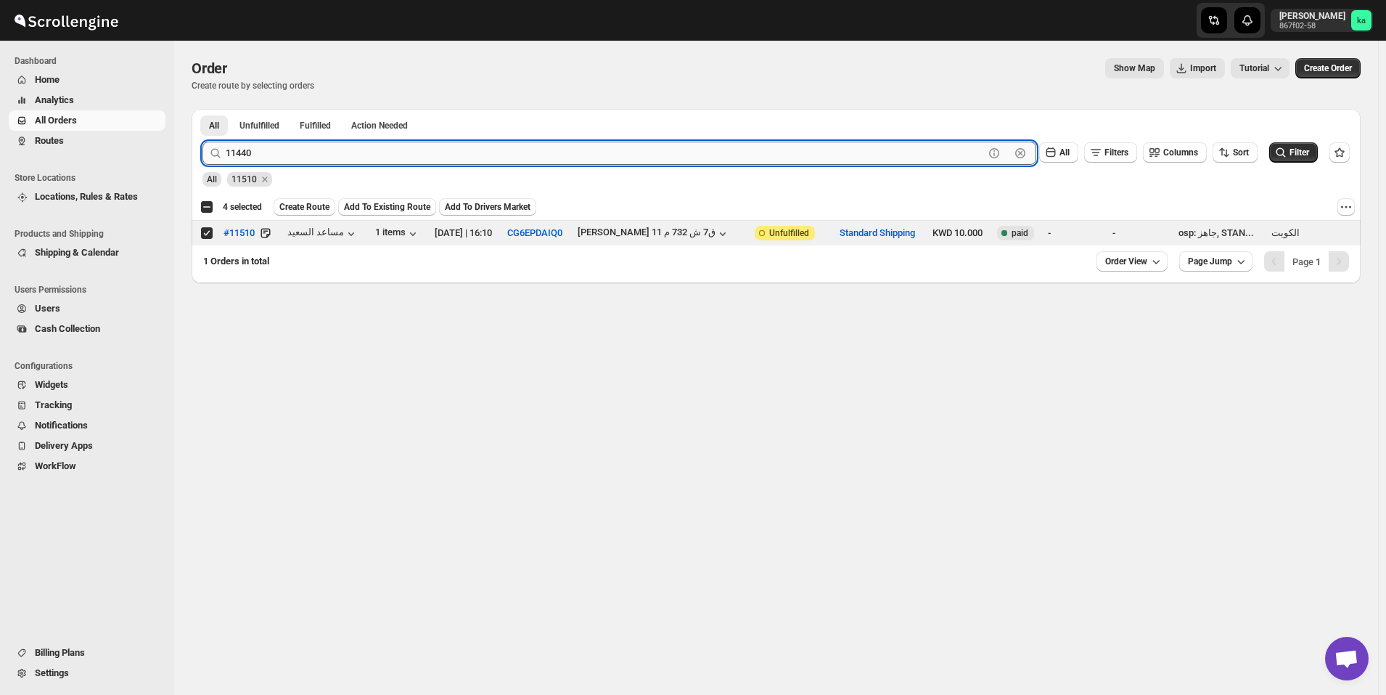
type input "11440"
click at [203, 109] on button "Submit" at bounding box center [223, 116] width 41 height 15
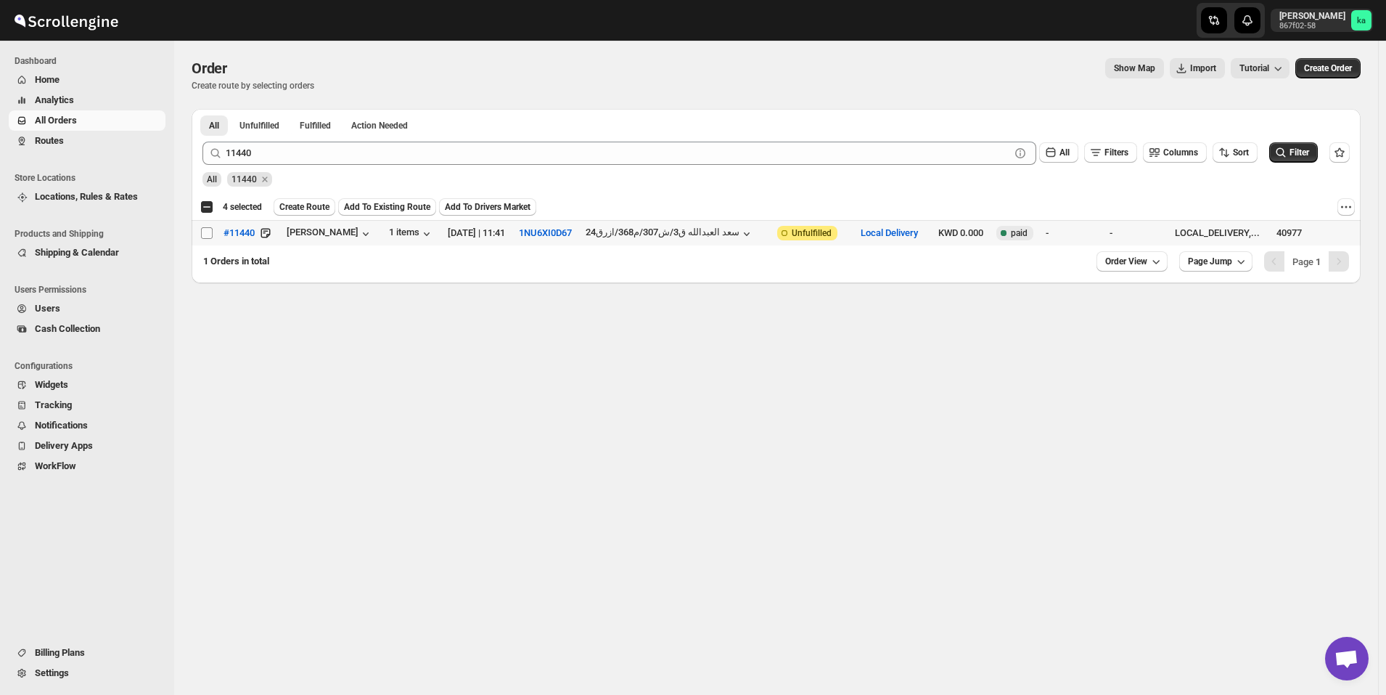
click at [208, 233] on input "Select order" at bounding box center [207, 233] width 12 height 12
checkbox input "true"
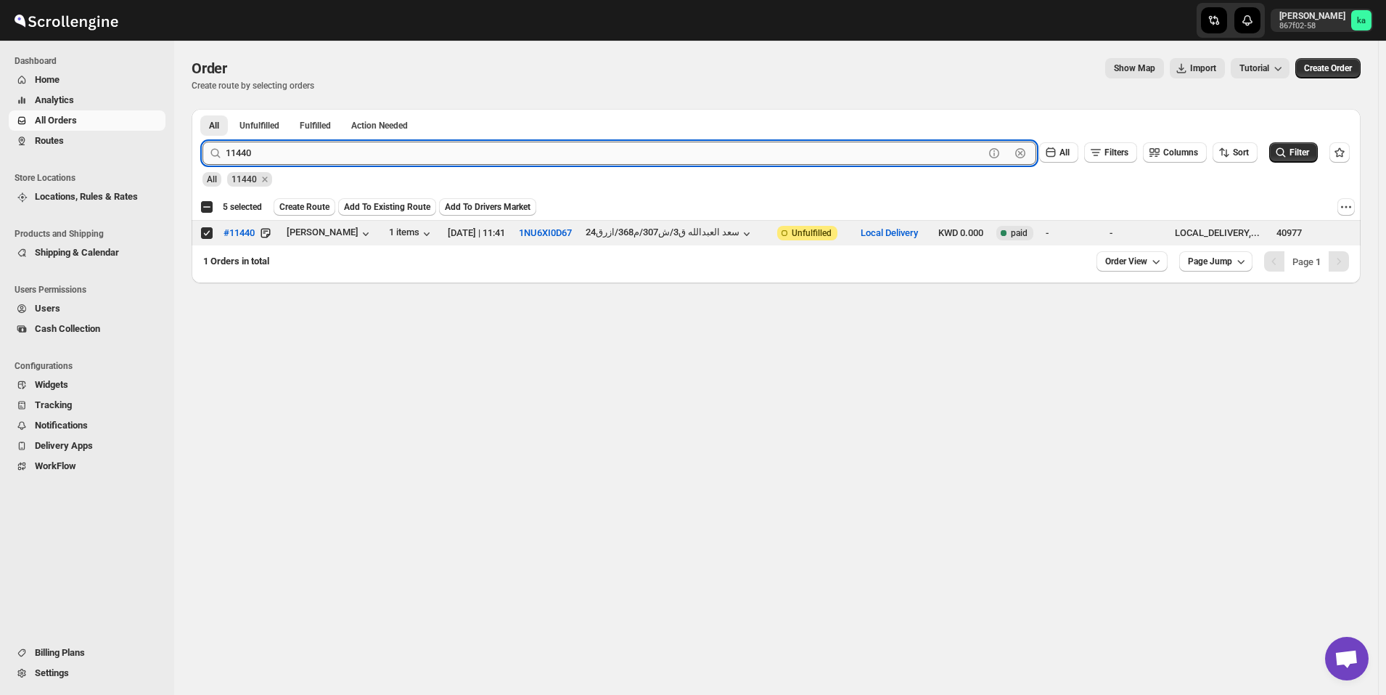
click at [372, 152] on input "11440" at bounding box center [605, 153] width 759 height 23
paste input "56"
type input "11456"
click at [203, 109] on button "Submit" at bounding box center [223, 116] width 41 height 15
click at [211, 232] on input "Select order" at bounding box center [207, 233] width 12 height 12
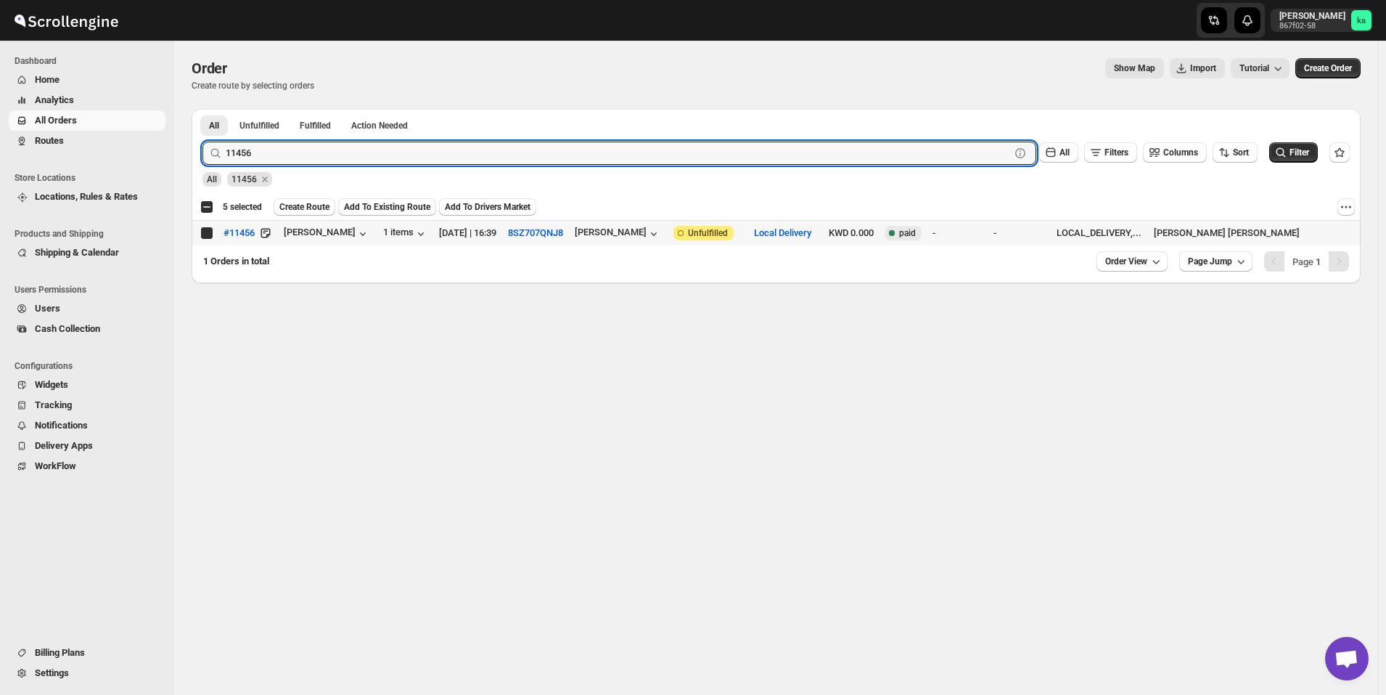
checkbox input "true"
click at [305, 153] on input "11456" at bounding box center [605, 153] width 759 height 23
paste input "353"
type input "11353"
click at [203, 109] on button "Submit" at bounding box center [223, 116] width 41 height 15
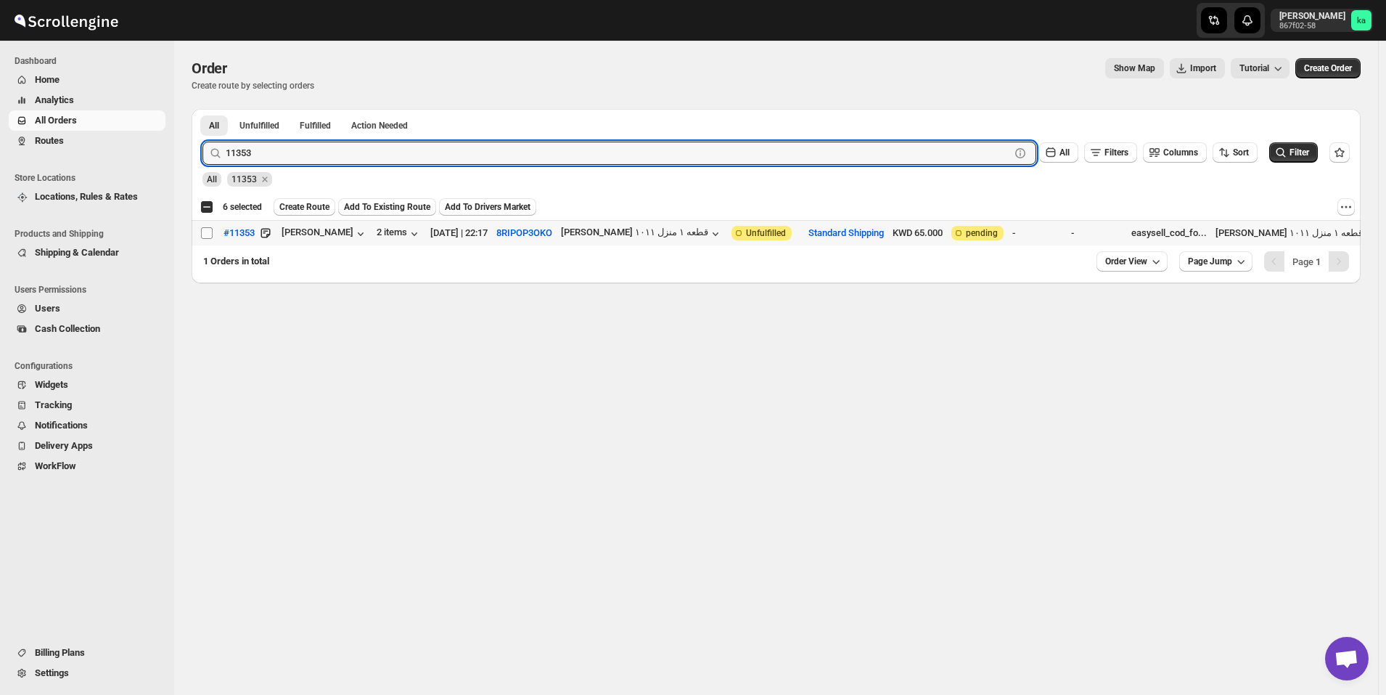
click at [208, 231] on input "Select order" at bounding box center [207, 233] width 12 height 12
checkbox input "true"
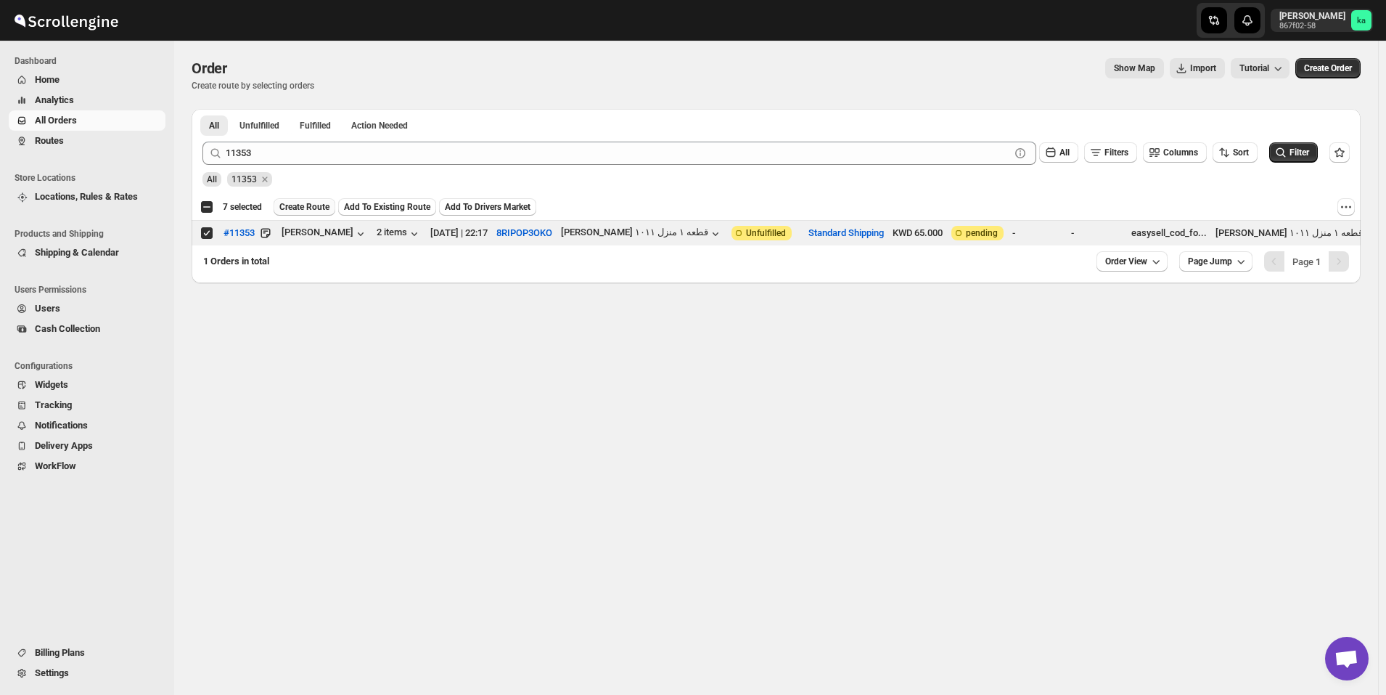
click at [297, 209] on span "Create Route" at bounding box center [304, 207] width 50 height 12
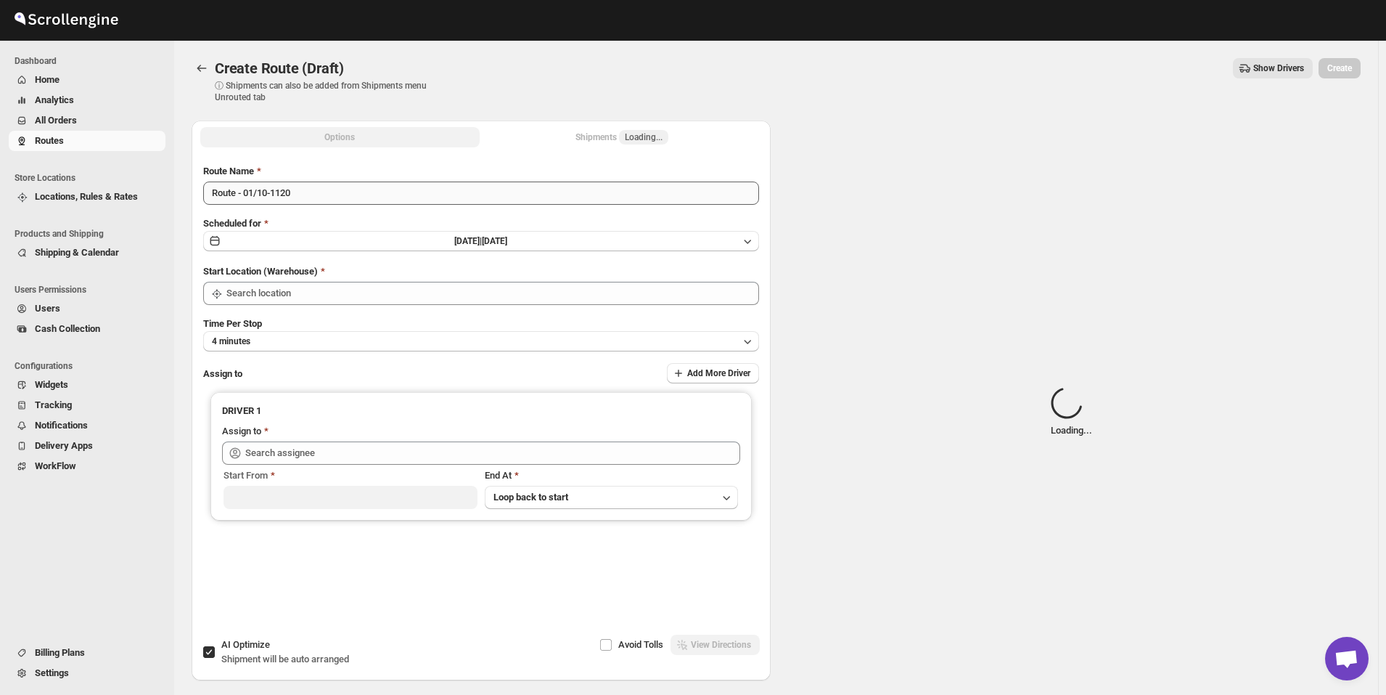
type input "[GEOGRAPHIC_DATA]"
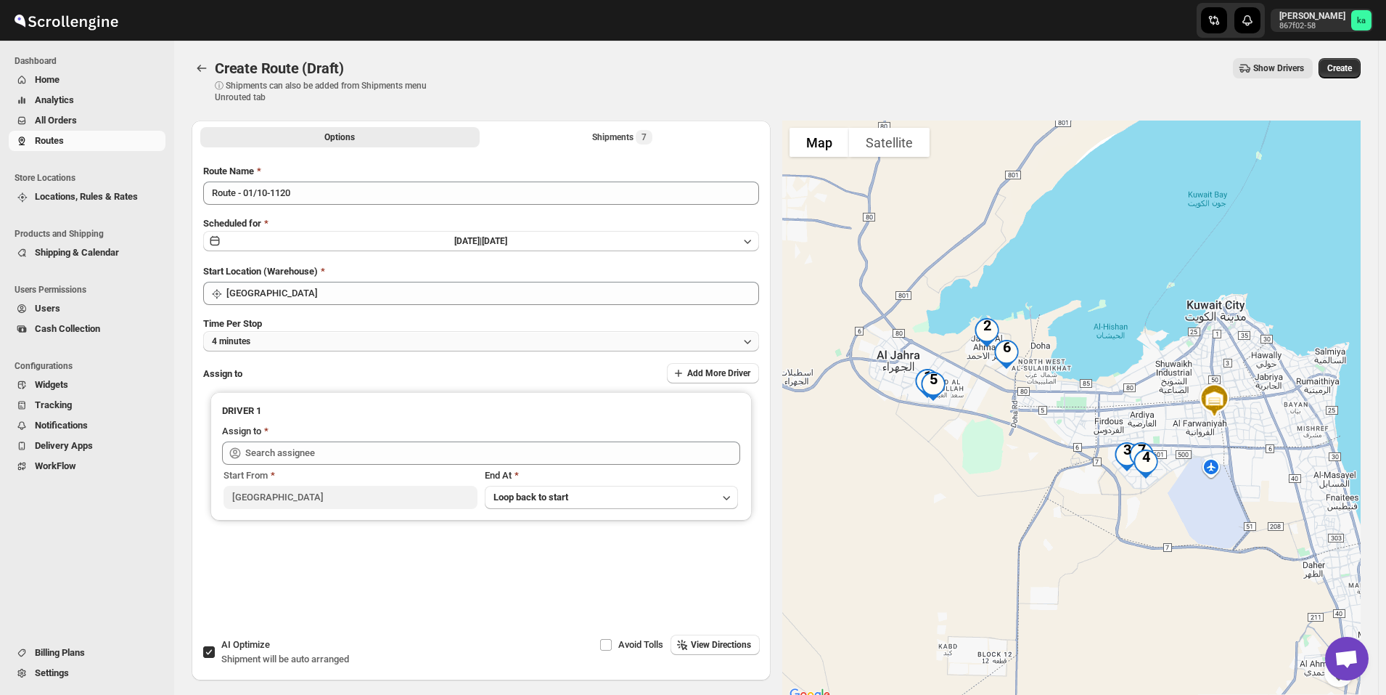
click at [285, 343] on button "4 minutes" at bounding box center [481, 341] width 556 height 20
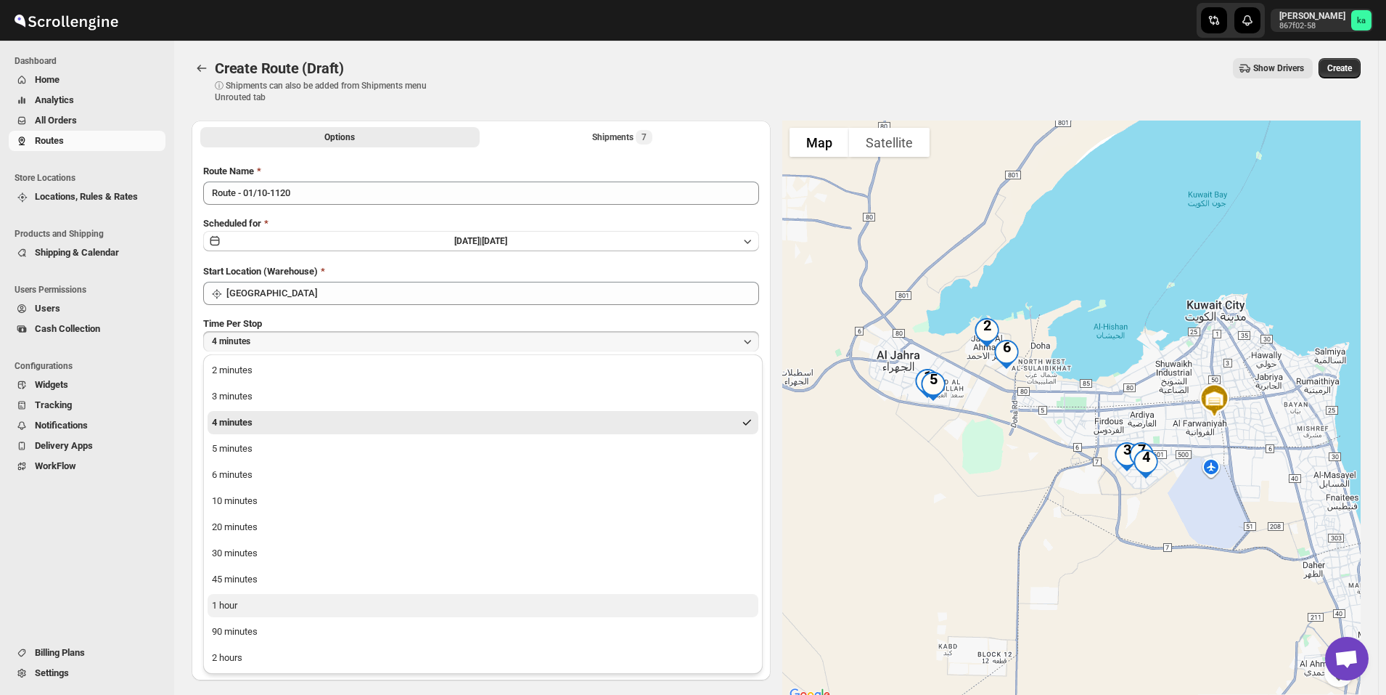
click at [264, 605] on button "1 hour" at bounding box center [483, 605] width 551 height 23
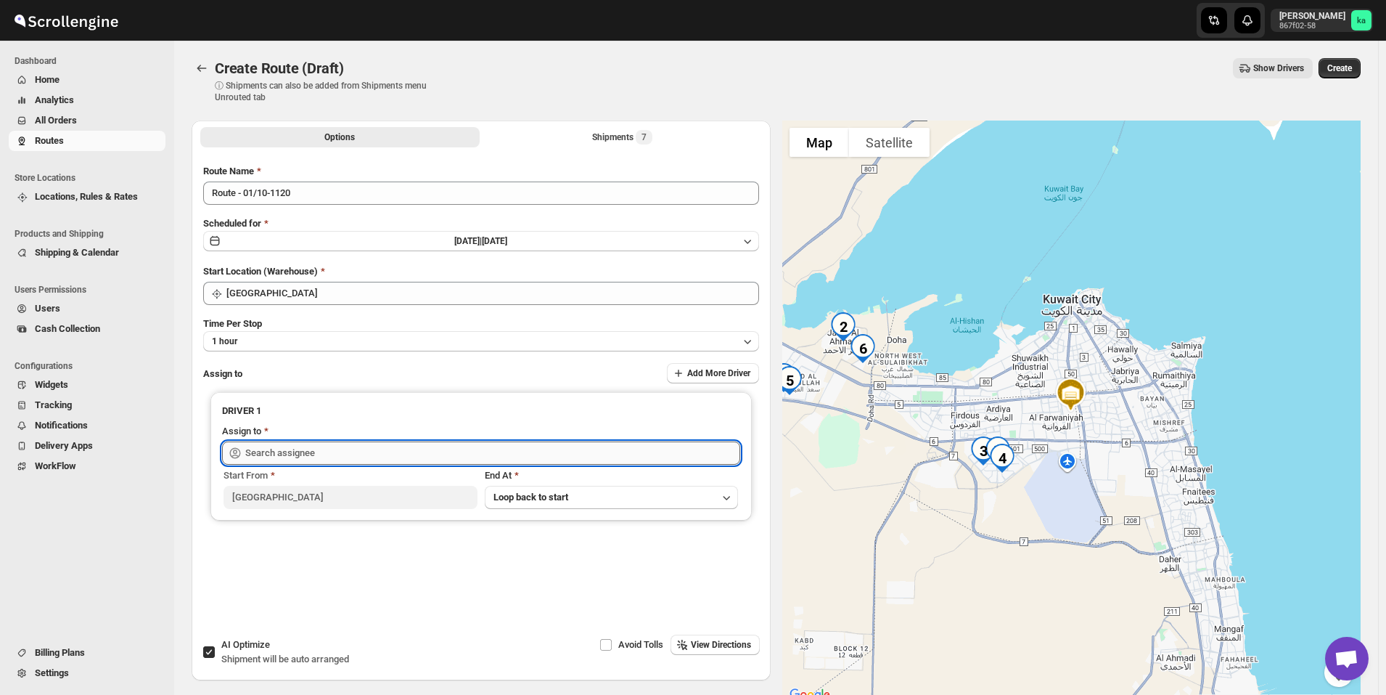
click at [277, 443] on input "text" at bounding box center [492, 452] width 495 height 23
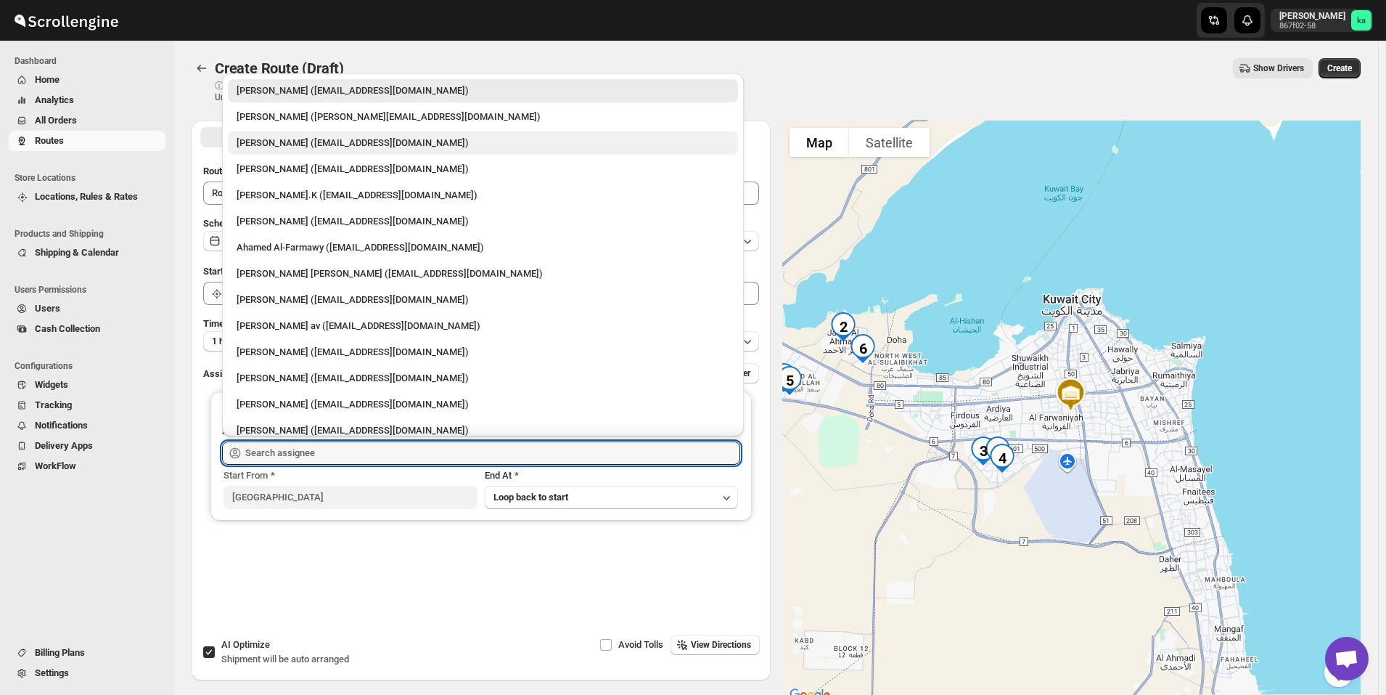
click at [313, 148] on div "[PERSON_NAME] ([EMAIL_ADDRESS][DOMAIN_NAME])" at bounding box center [483, 143] width 493 height 15
type input "[PERSON_NAME] ([EMAIL_ADDRESS][DOMAIN_NAME])"
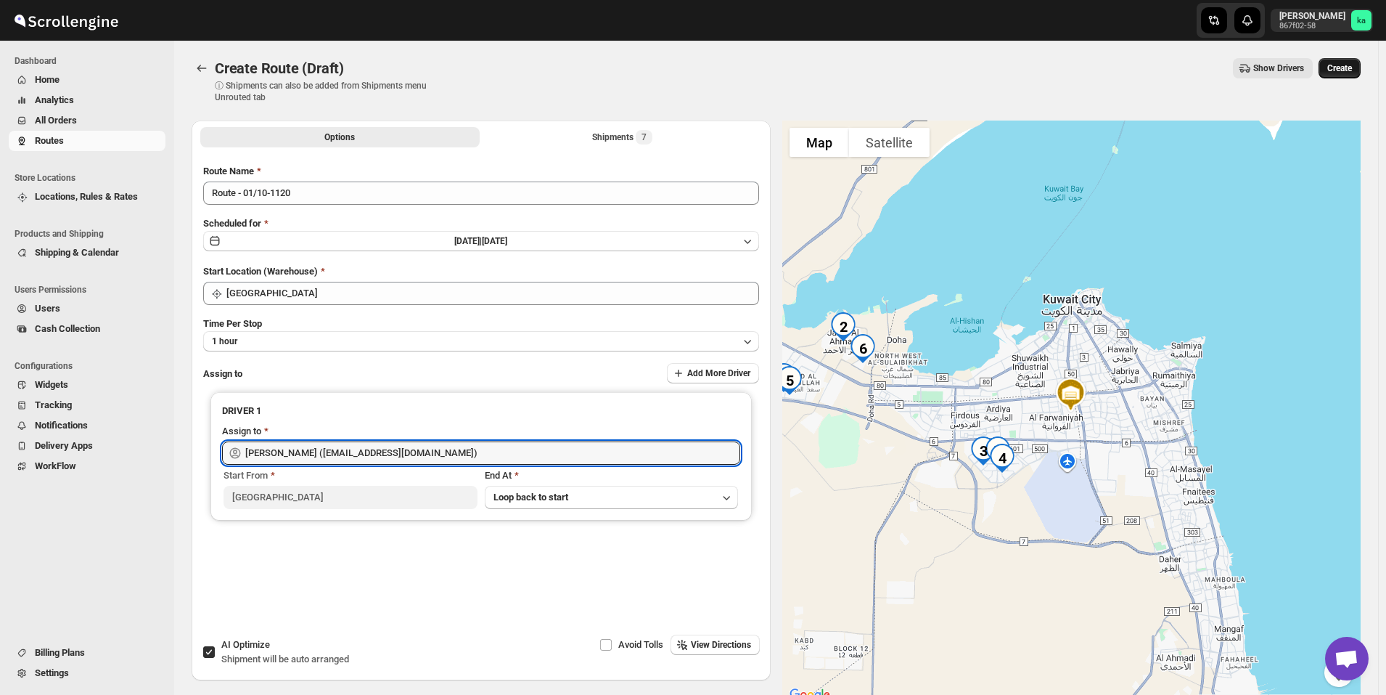
click at [1361, 62] on button "Create" at bounding box center [1340, 68] width 42 height 20
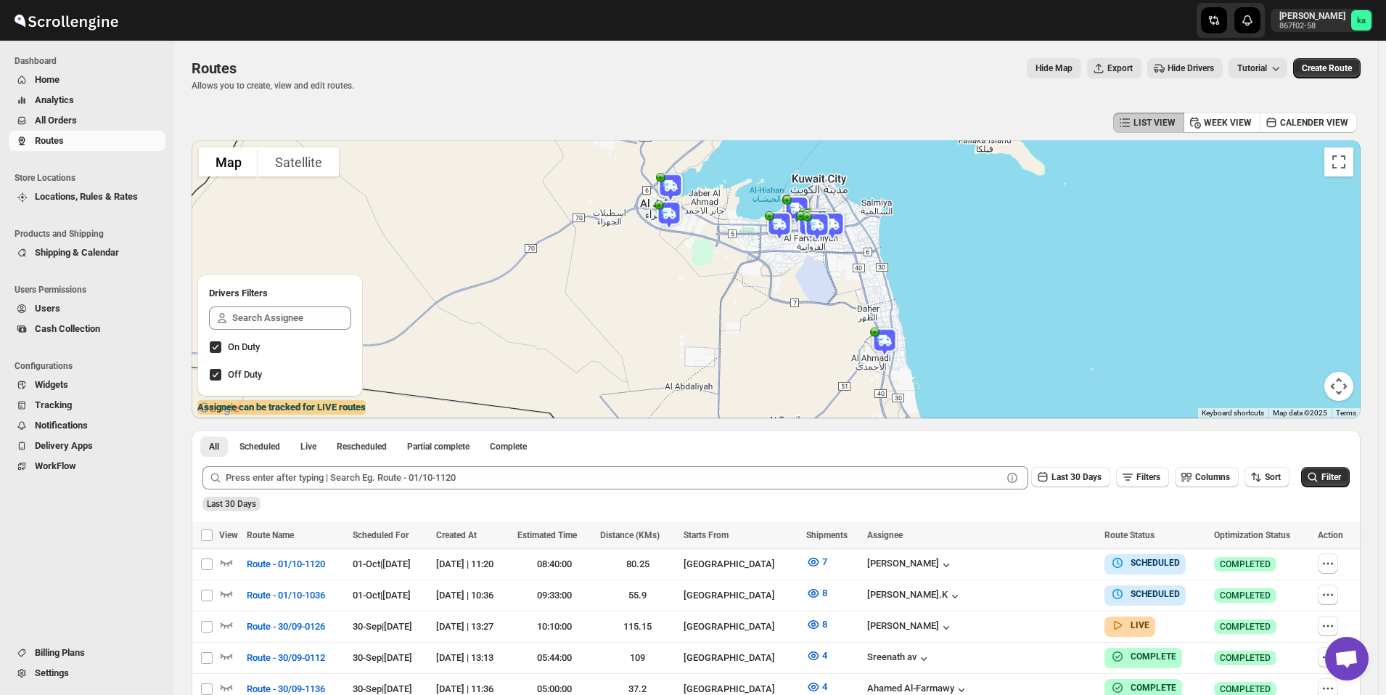
click at [93, 120] on span "All Orders" at bounding box center [99, 120] width 128 height 15
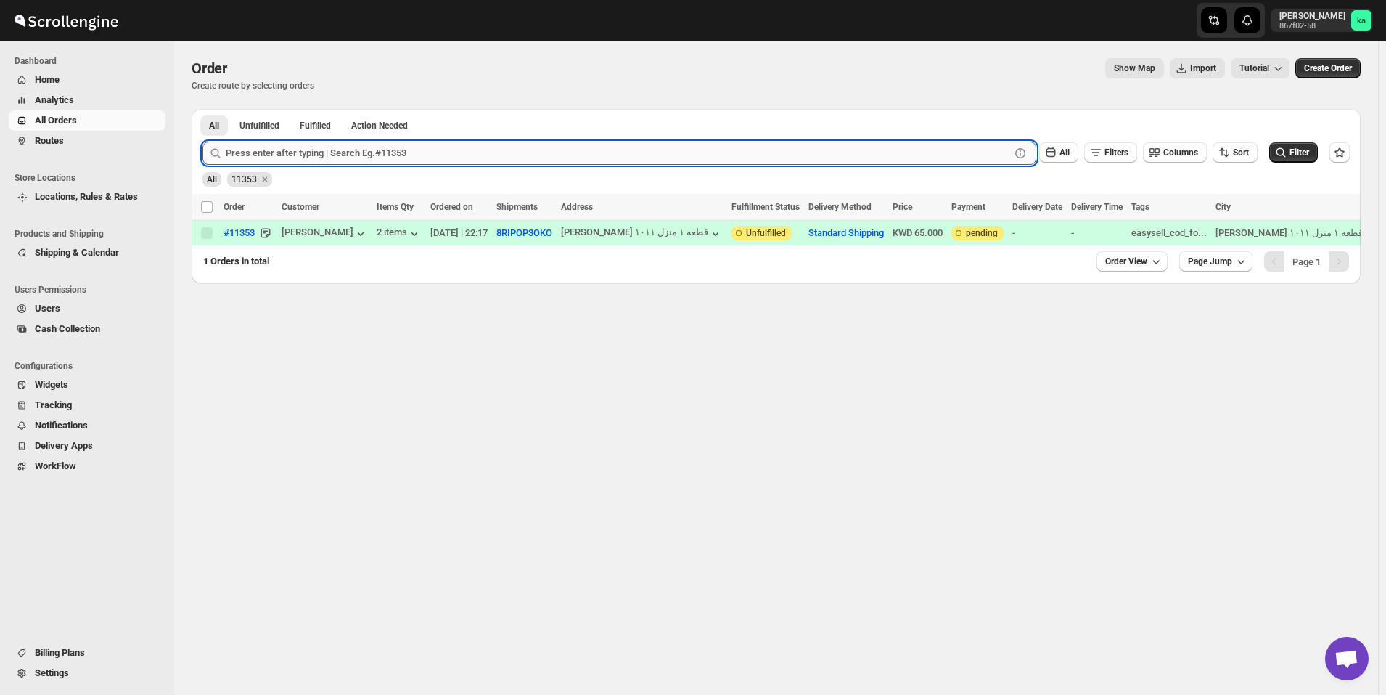
click at [334, 152] on input "text" at bounding box center [618, 153] width 785 height 23
paste input "11371"
click at [203, 109] on button "Submit" at bounding box center [223, 116] width 41 height 15
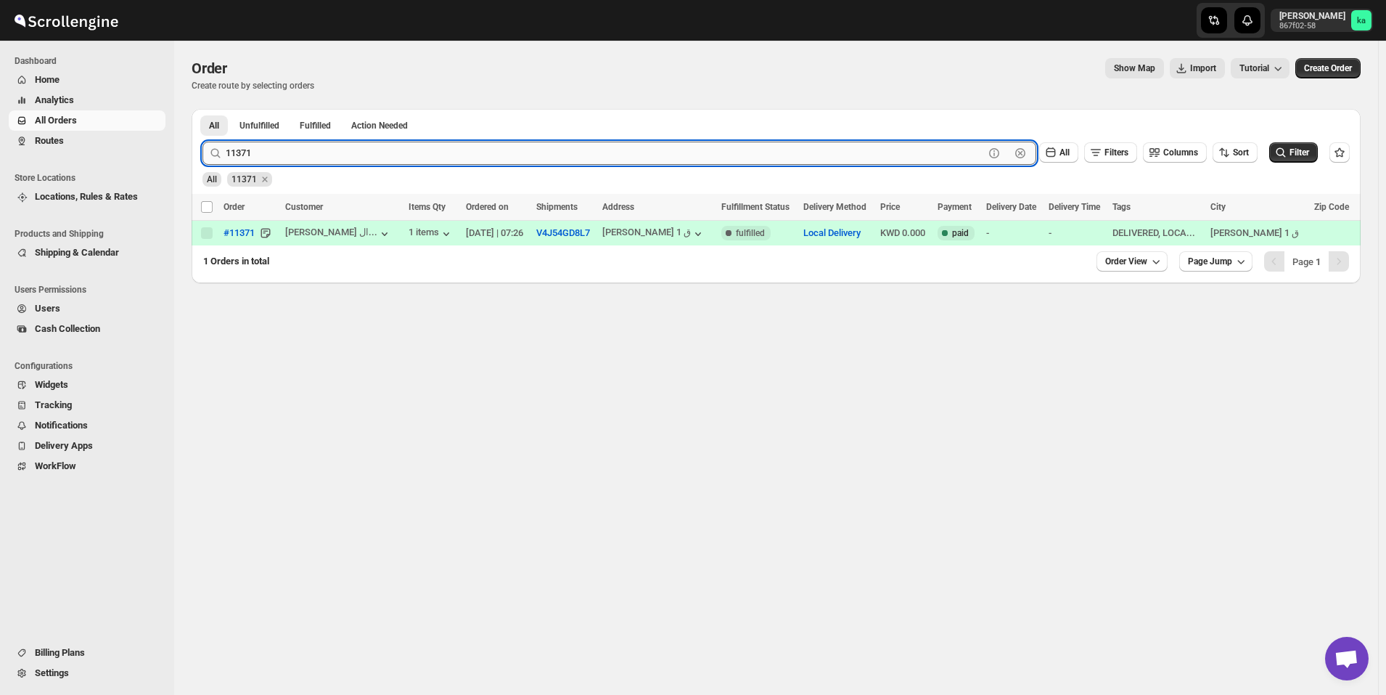
click at [316, 147] on input "11371" at bounding box center [605, 153] width 759 height 23
paste input "96560080658"
type input "9"
click at [332, 144] on input "text" at bounding box center [618, 153] width 785 height 23
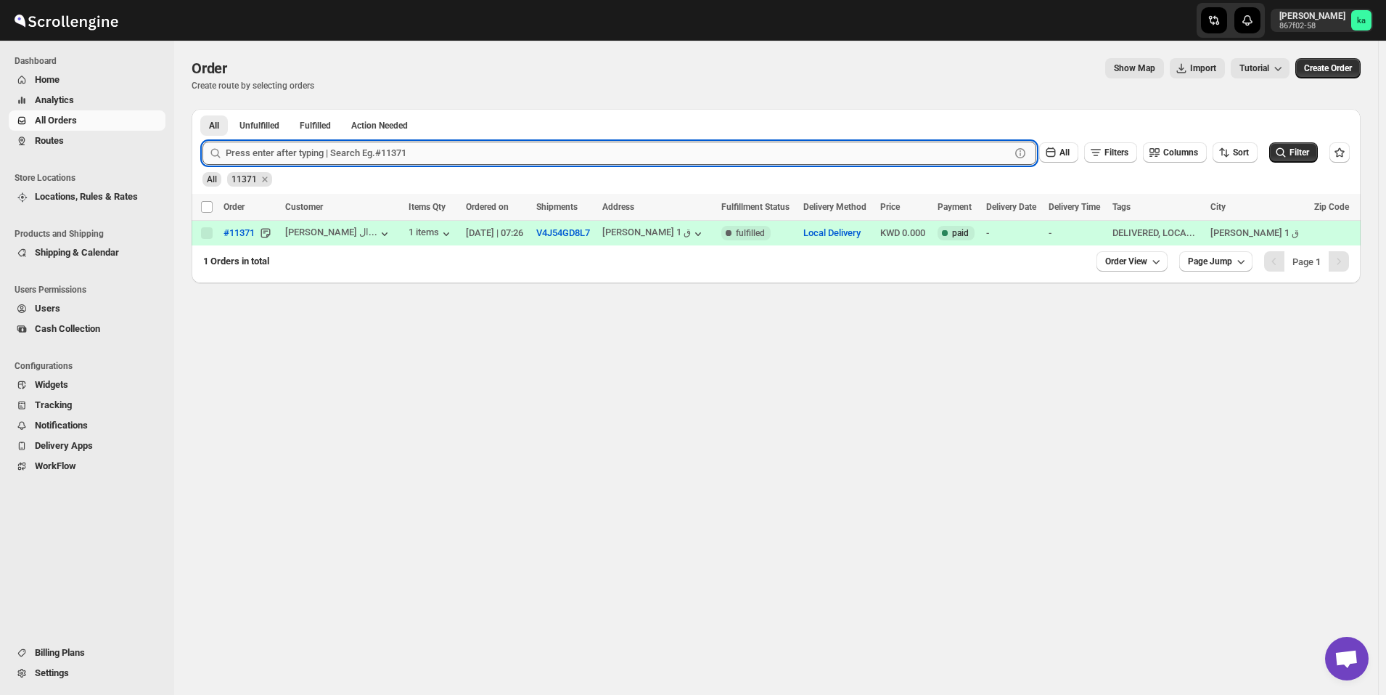
paste input "11515"
type input "11515"
click at [203, 109] on button "Submit" at bounding box center [223, 116] width 41 height 15
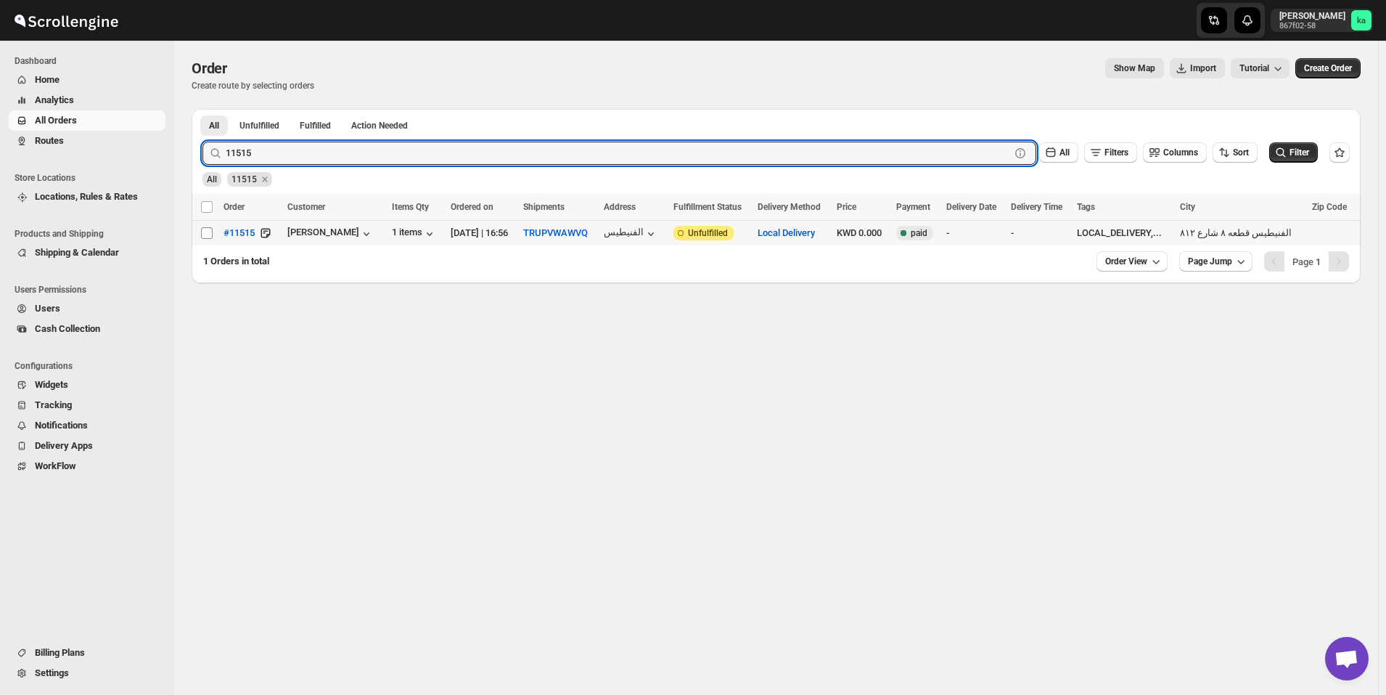
click at [205, 232] on input "Select order" at bounding box center [207, 233] width 12 height 12
checkbox input "true"
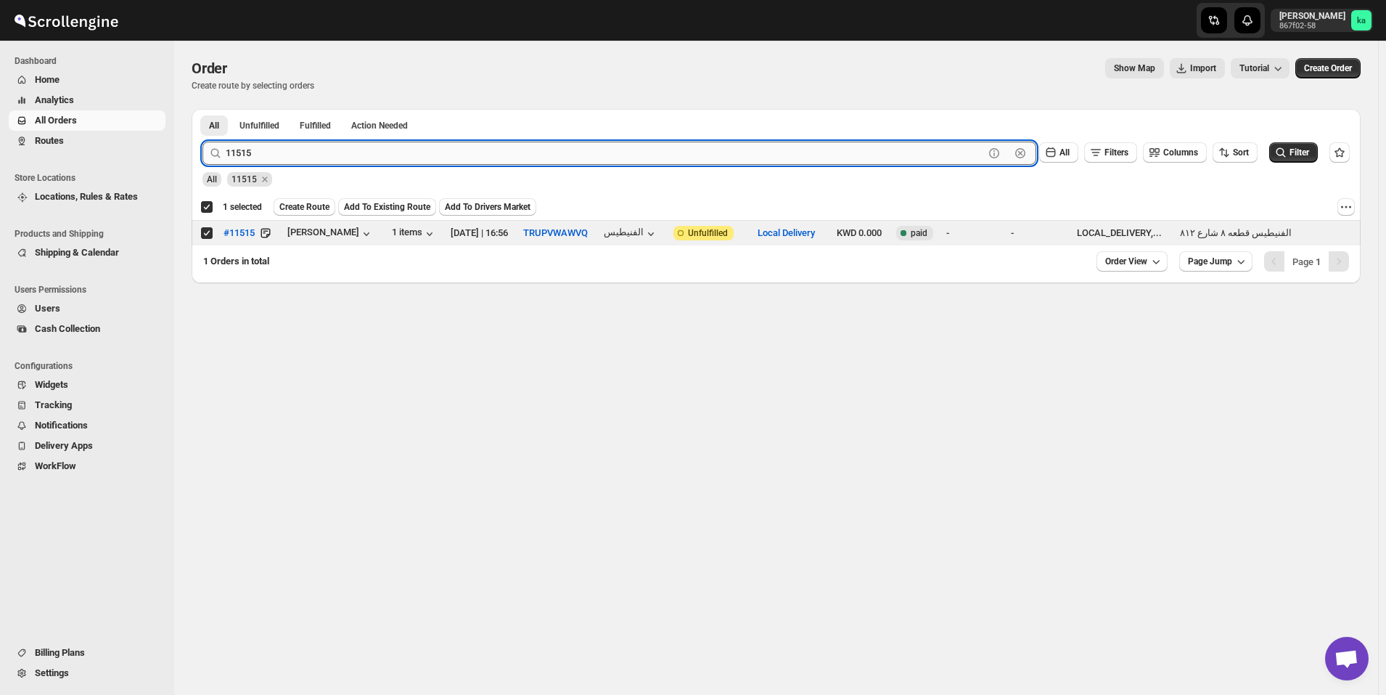
click at [327, 157] on input "11515" at bounding box center [605, 153] width 759 height 23
paste input "371"
click at [203, 109] on button "Submit" at bounding box center [223, 116] width 41 height 15
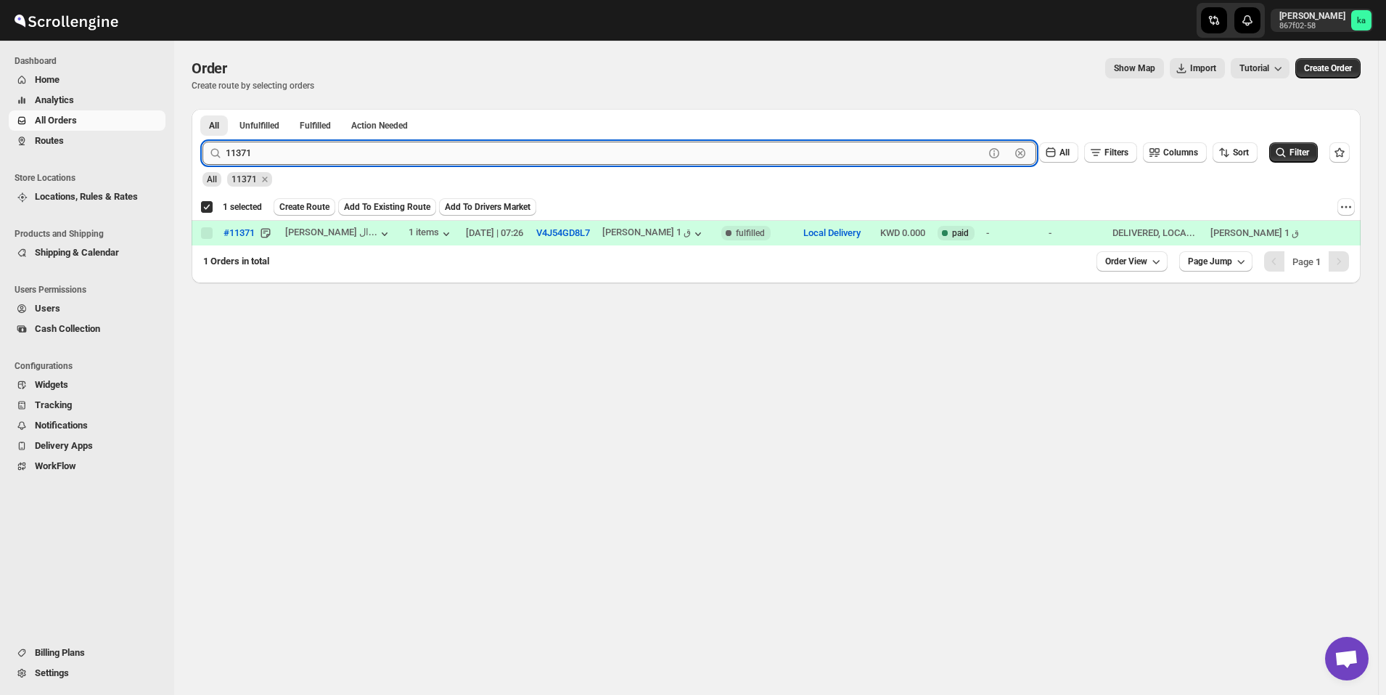
click at [378, 163] on input "11371" at bounding box center [605, 153] width 759 height 23
paste input "554"
type input "11554"
click at [203, 109] on button "Submit" at bounding box center [223, 116] width 41 height 15
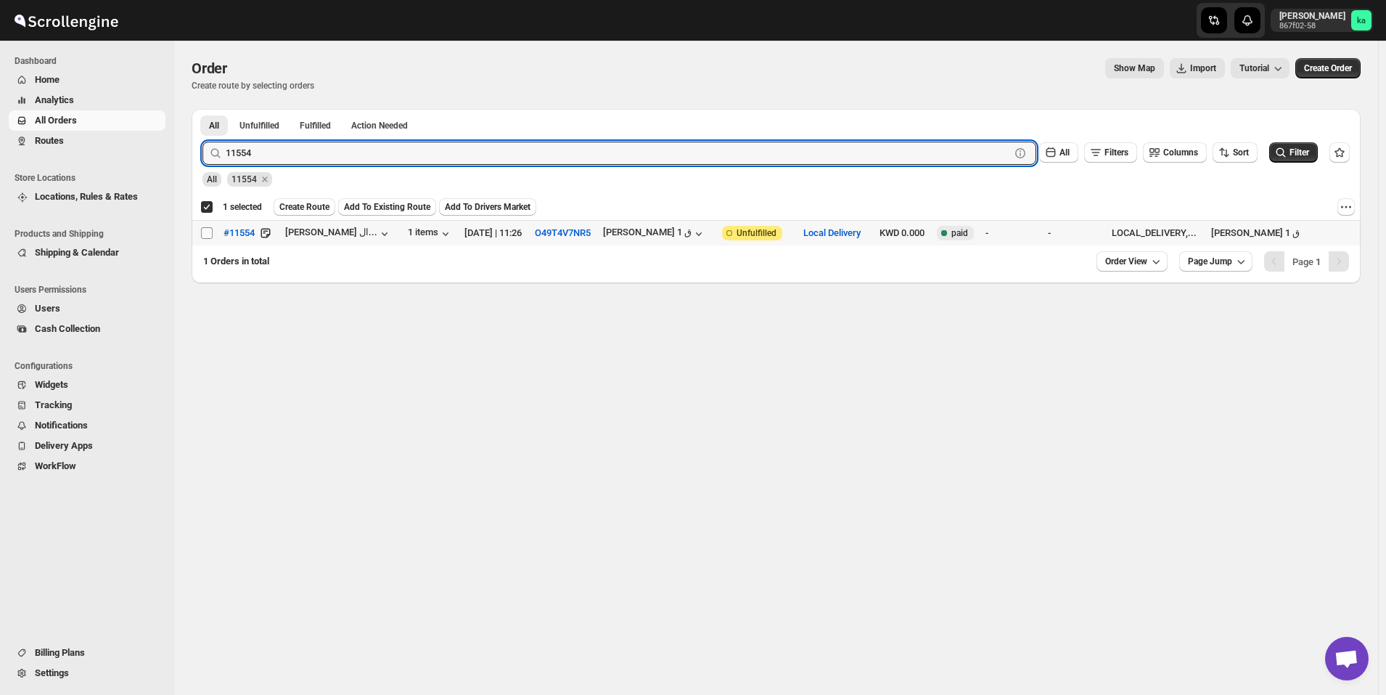
click at [211, 229] on input "Select order" at bounding box center [207, 233] width 12 height 12
checkbox input "true"
checkbox input "false"
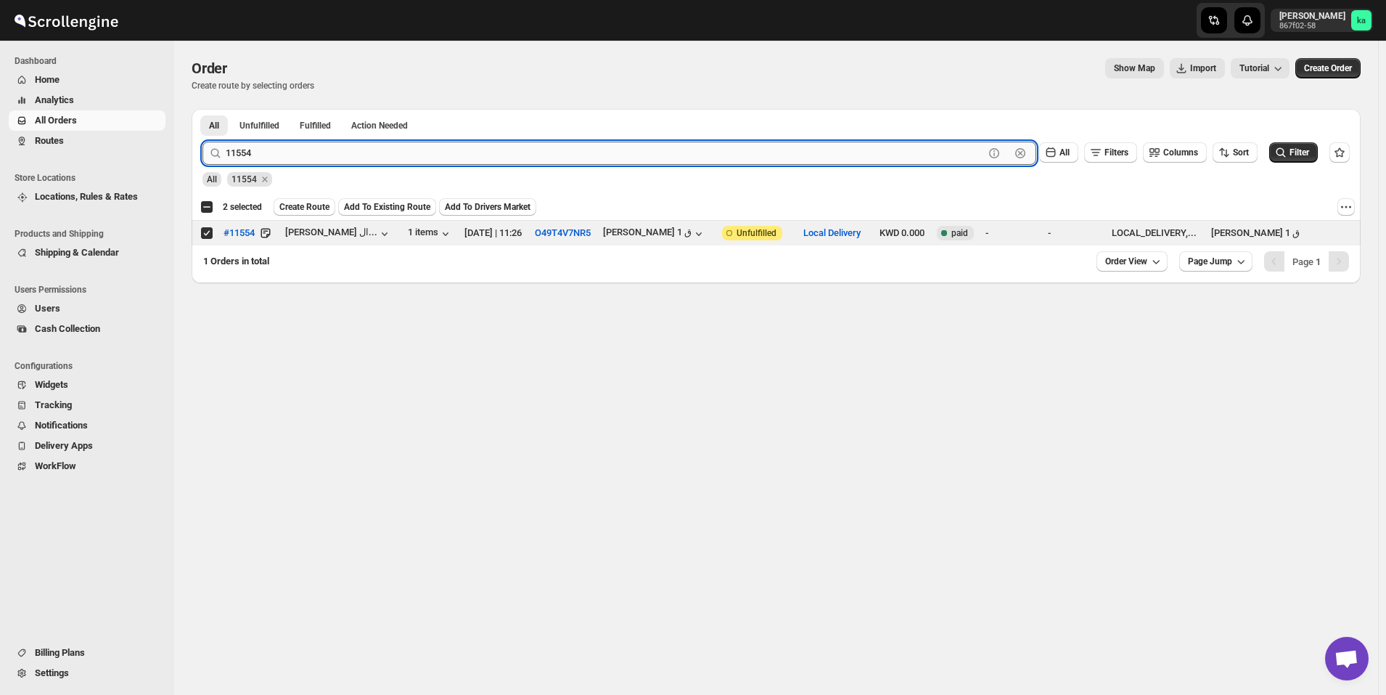
click at [338, 147] on input "11554" at bounding box center [605, 153] width 759 height 23
paste input "445"
type input "11445"
click at [203, 109] on button "Submit" at bounding box center [223, 116] width 41 height 15
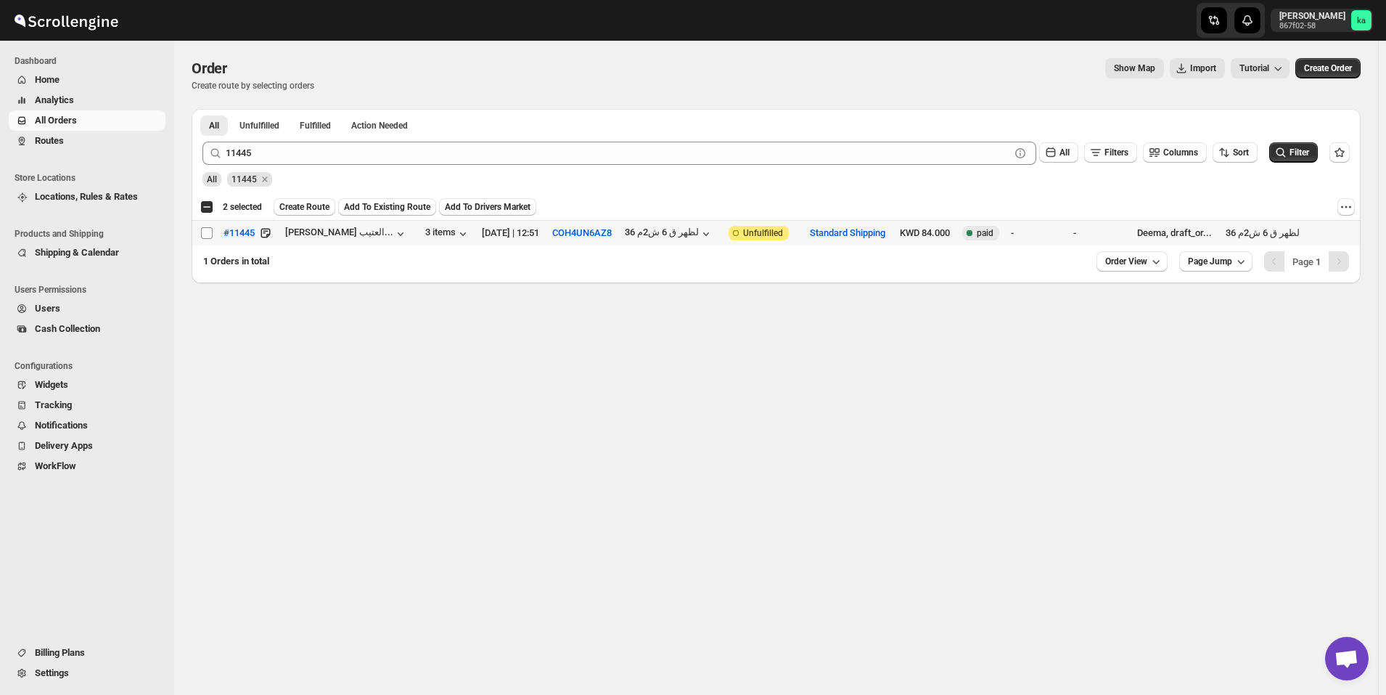
click at [211, 227] on input "Select order" at bounding box center [207, 233] width 12 height 12
checkbox input "true"
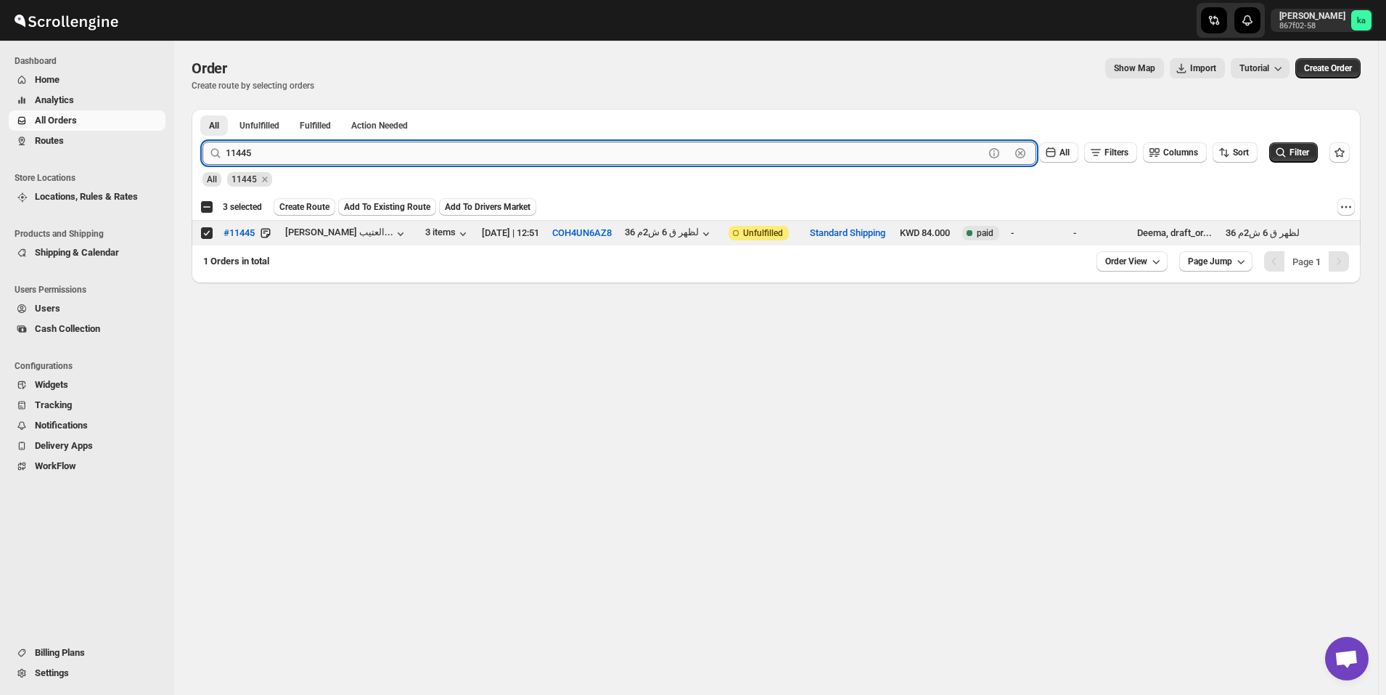
click at [352, 147] on input "11445" at bounding box center [605, 153] width 759 height 23
paste input "523"
type input "11523"
click at [203, 109] on button "Submit" at bounding box center [223, 116] width 41 height 15
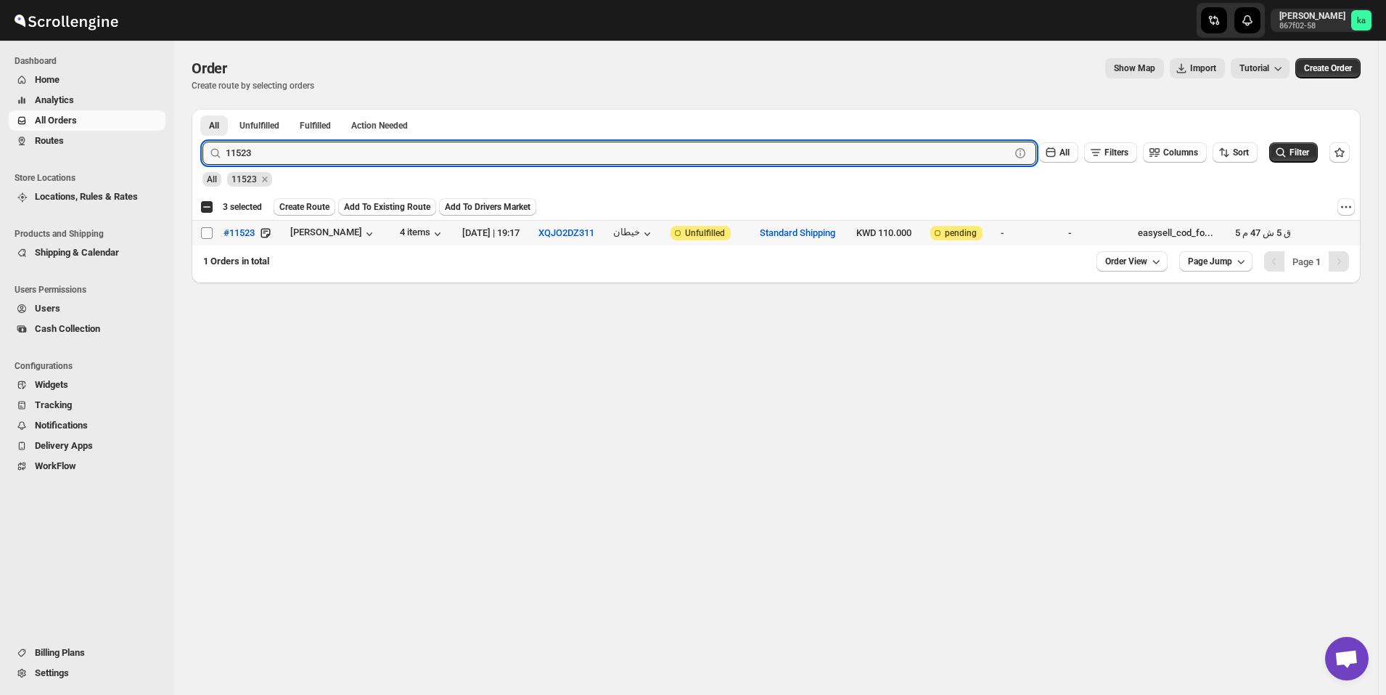
click at [208, 234] on input "Select order" at bounding box center [207, 233] width 12 height 12
checkbox input "true"
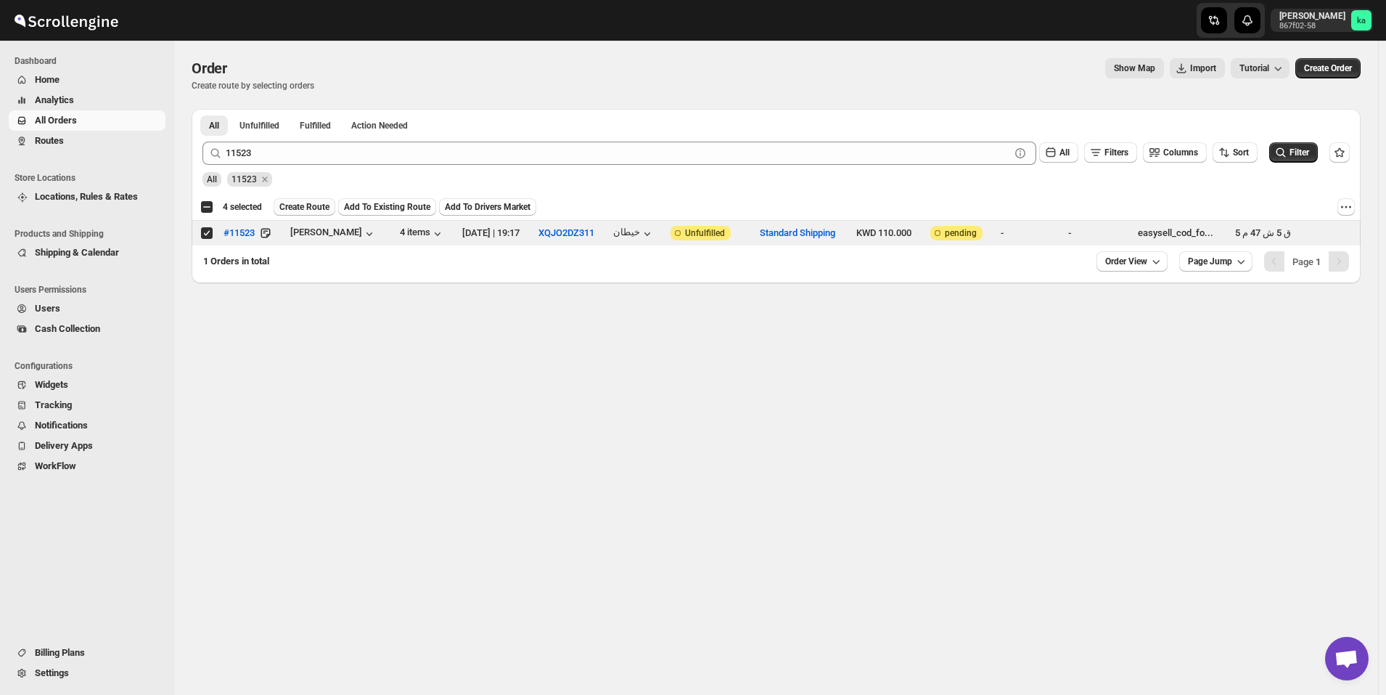
click at [302, 203] on span "Create Route" at bounding box center [304, 207] width 50 height 12
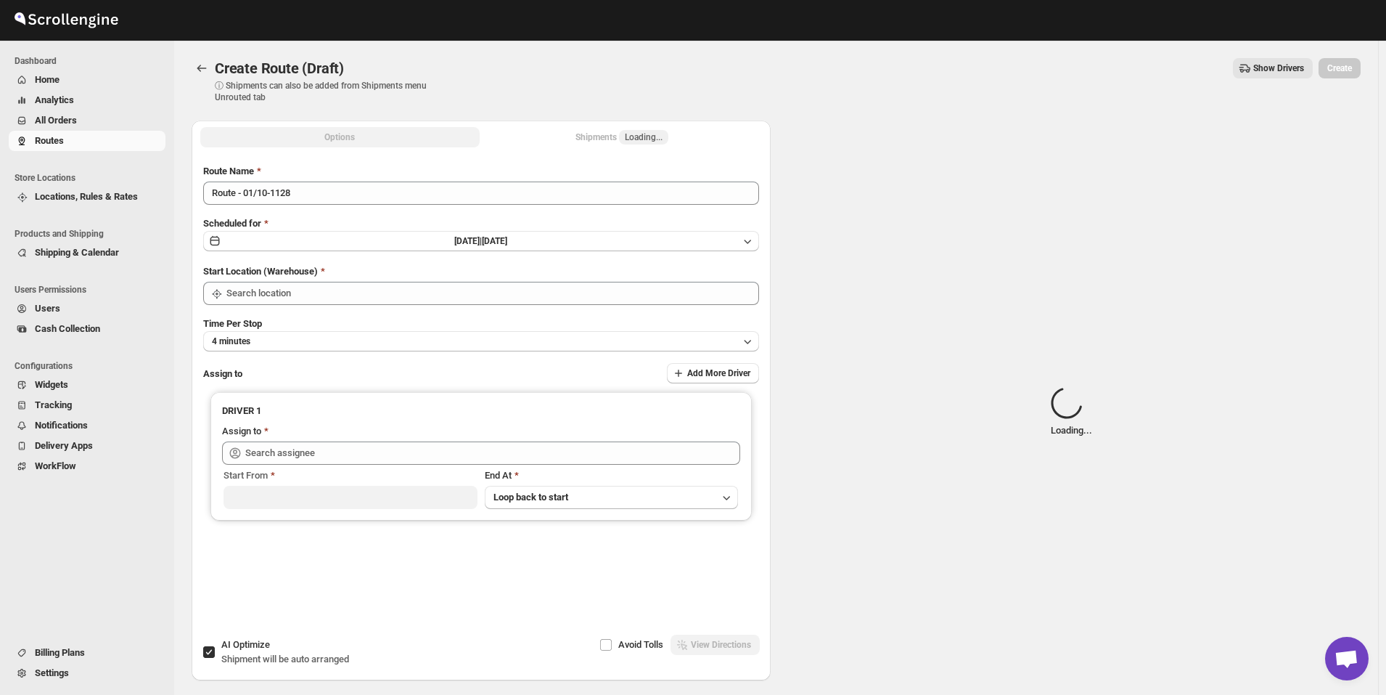
type input "[GEOGRAPHIC_DATA]"
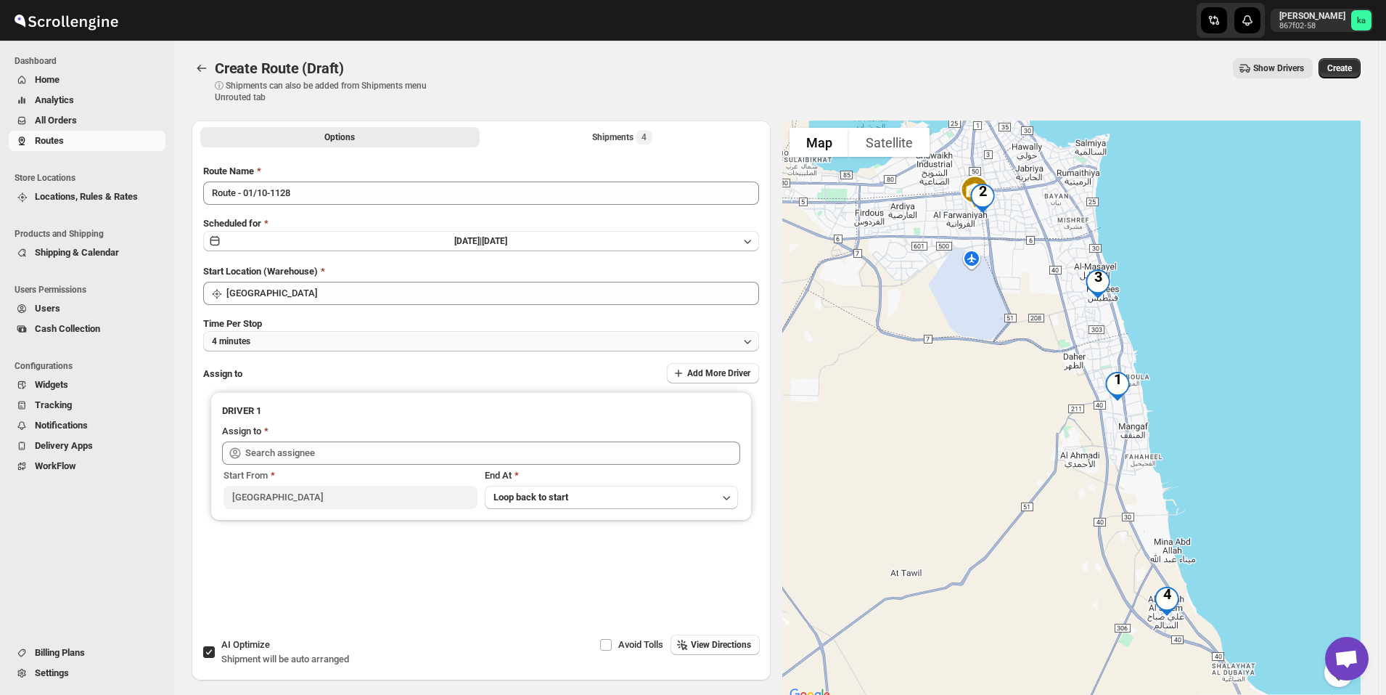
click at [356, 348] on button "4 minutes" at bounding box center [481, 341] width 556 height 20
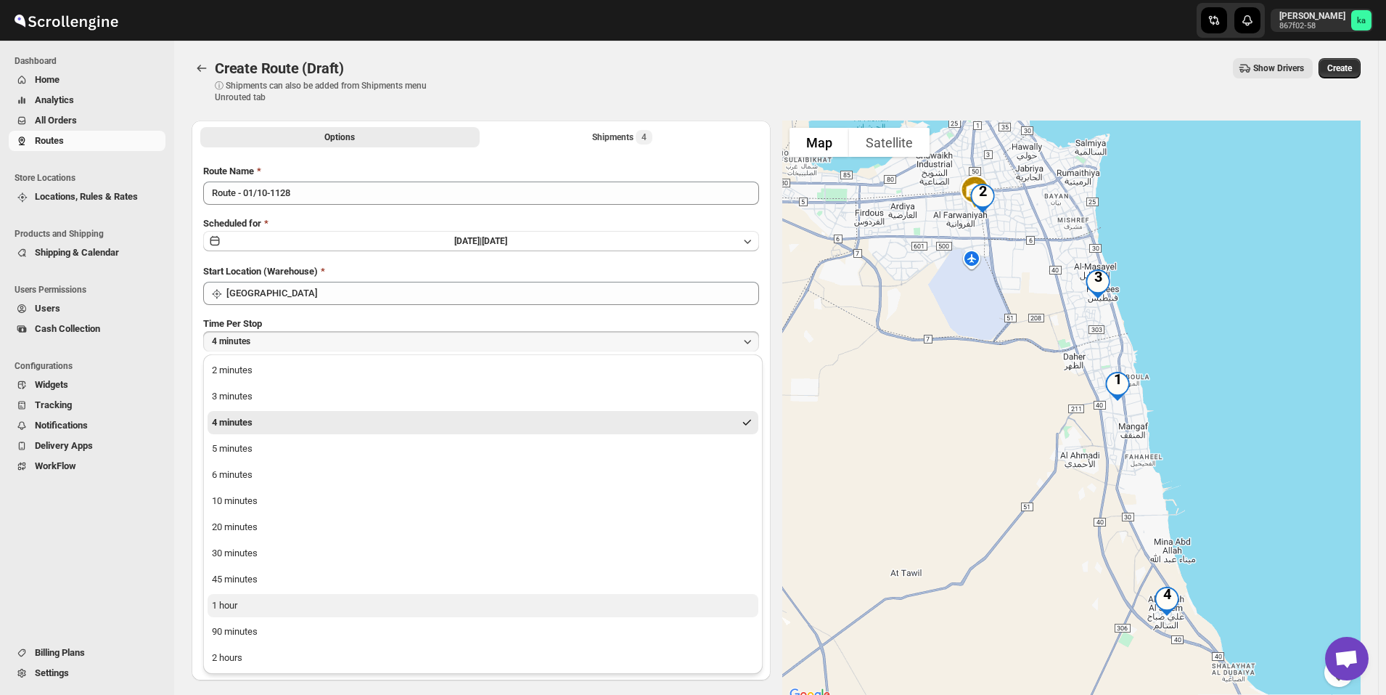
click at [271, 598] on button "1 hour" at bounding box center [483, 605] width 551 height 23
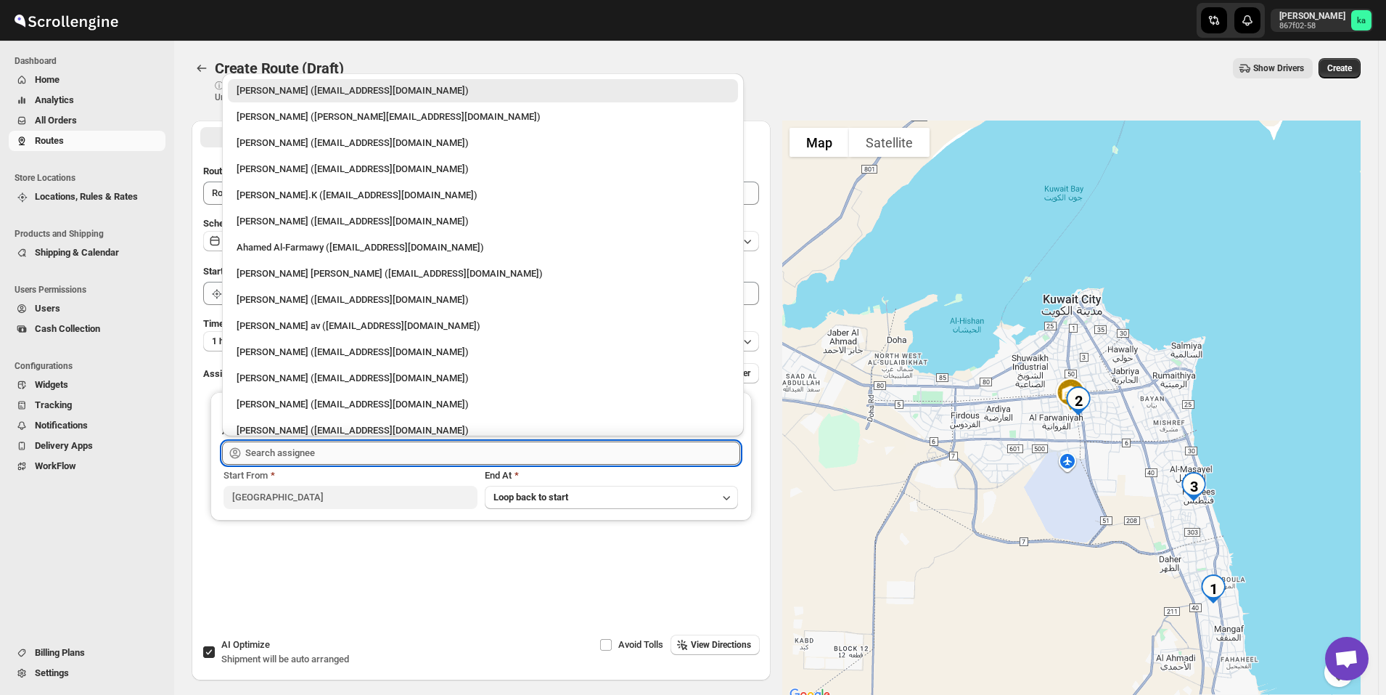
click at [269, 452] on input "text" at bounding box center [492, 452] width 495 height 23
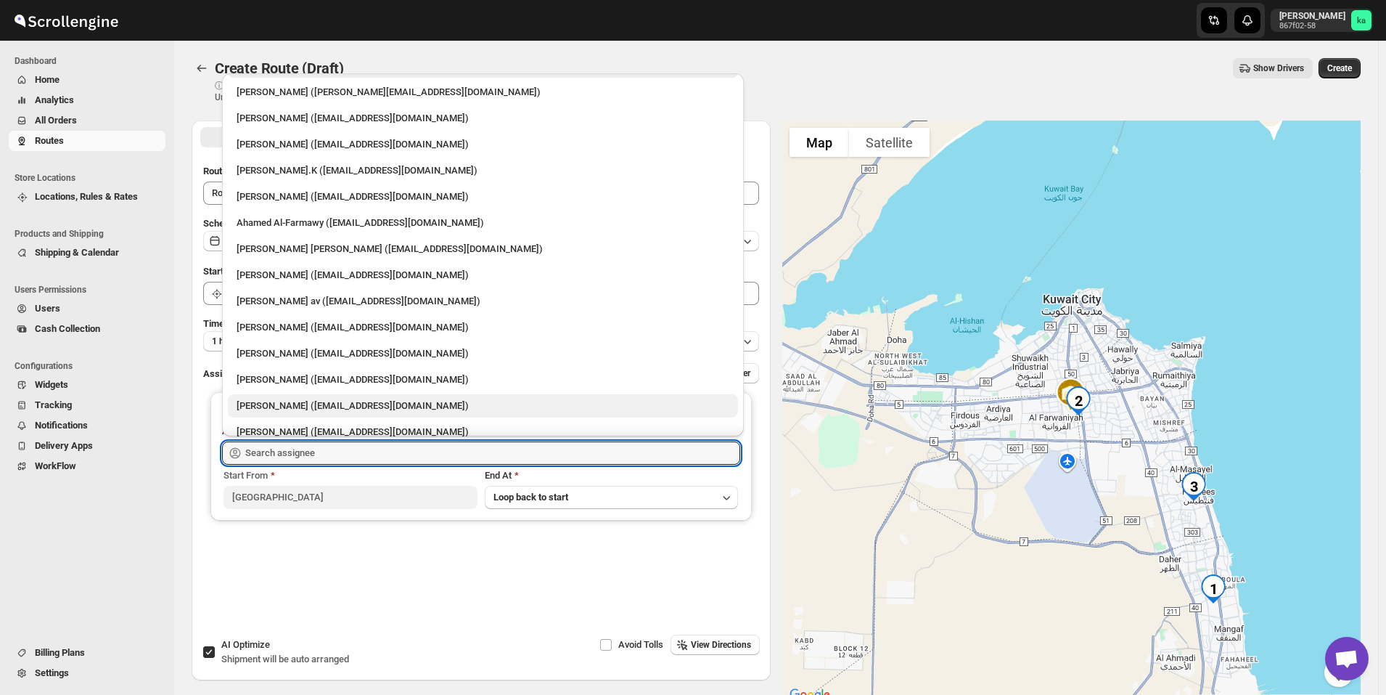
scroll to position [38, 0]
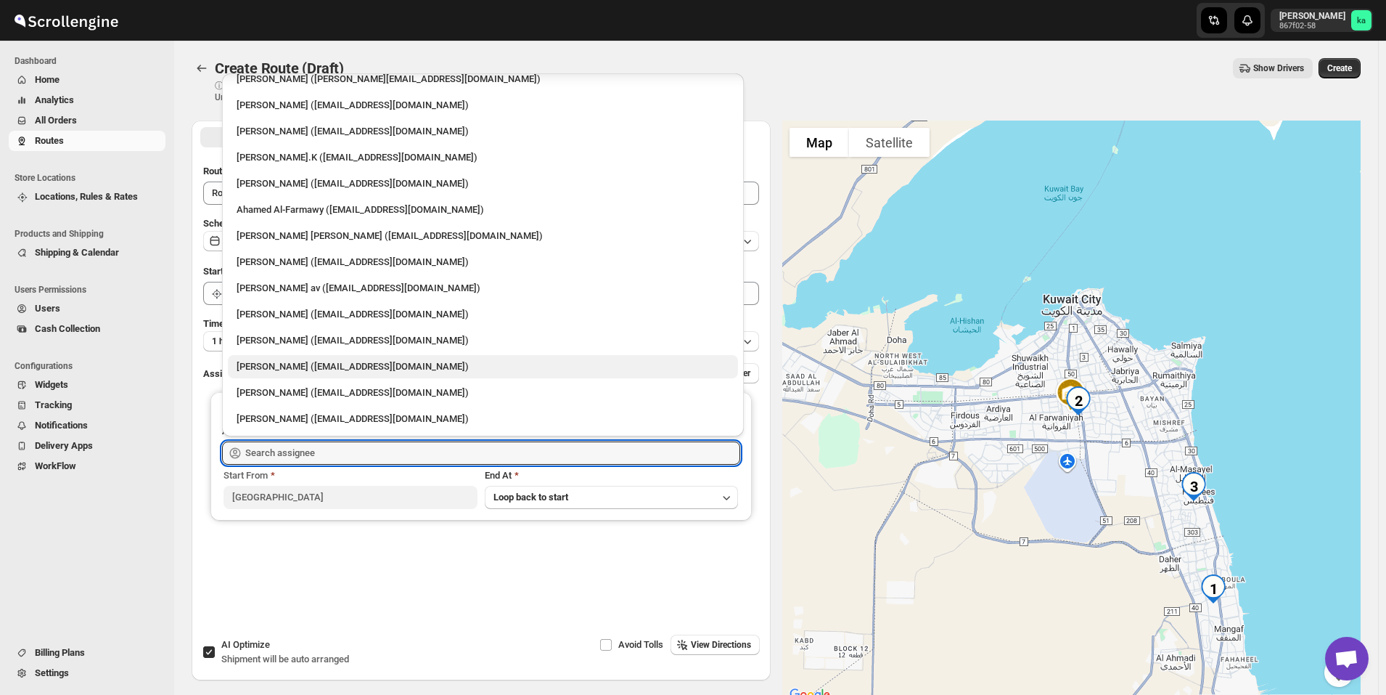
click at [288, 370] on div "[PERSON_NAME] ([EMAIL_ADDRESS][DOMAIN_NAME])" at bounding box center [483, 366] width 493 height 15
type input "[PERSON_NAME] ([EMAIL_ADDRESS][DOMAIN_NAME])"
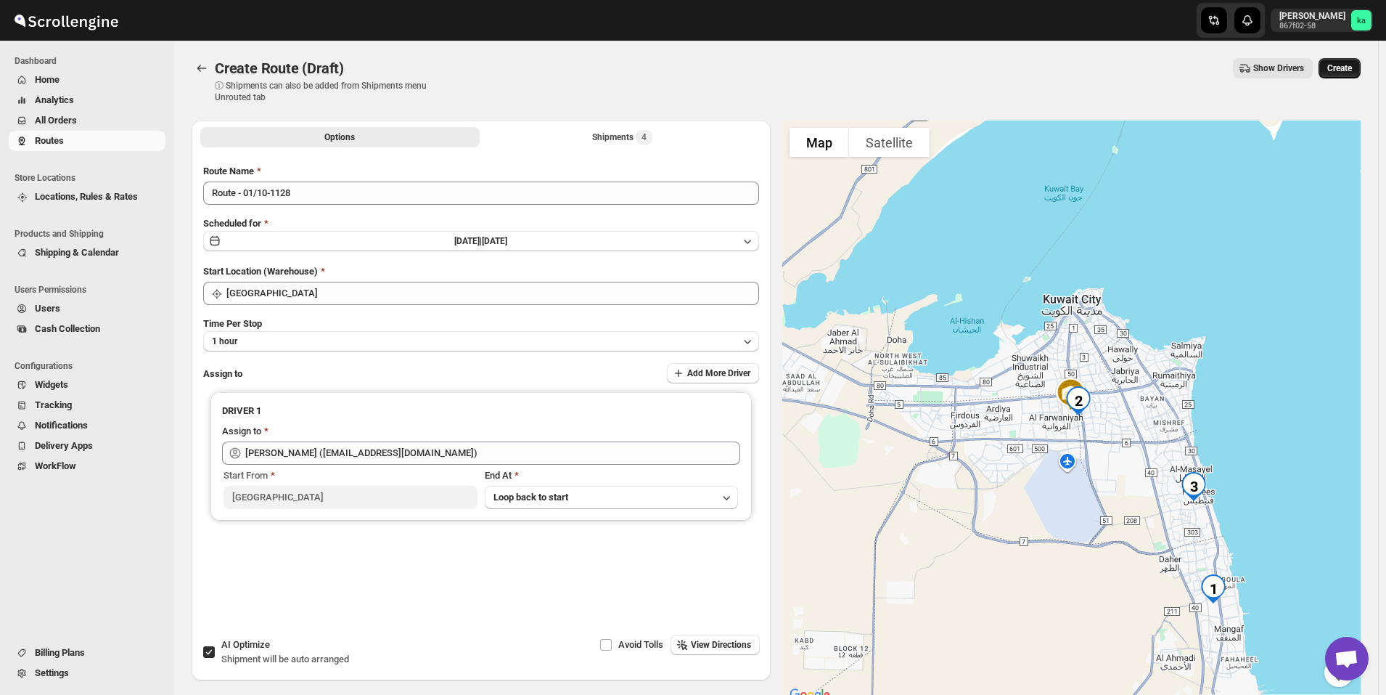
click at [1360, 64] on button "Create" at bounding box center [1340, 68] width 42 height 20
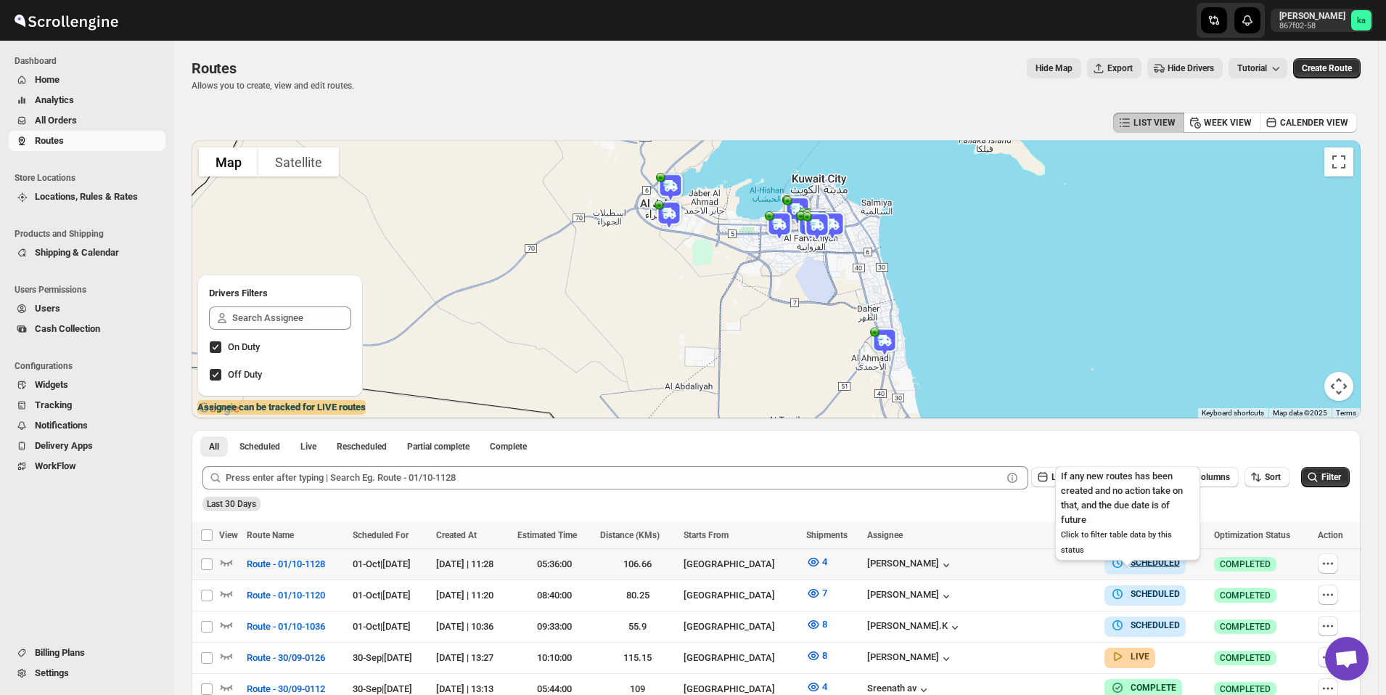
scroll to position [145, 0]
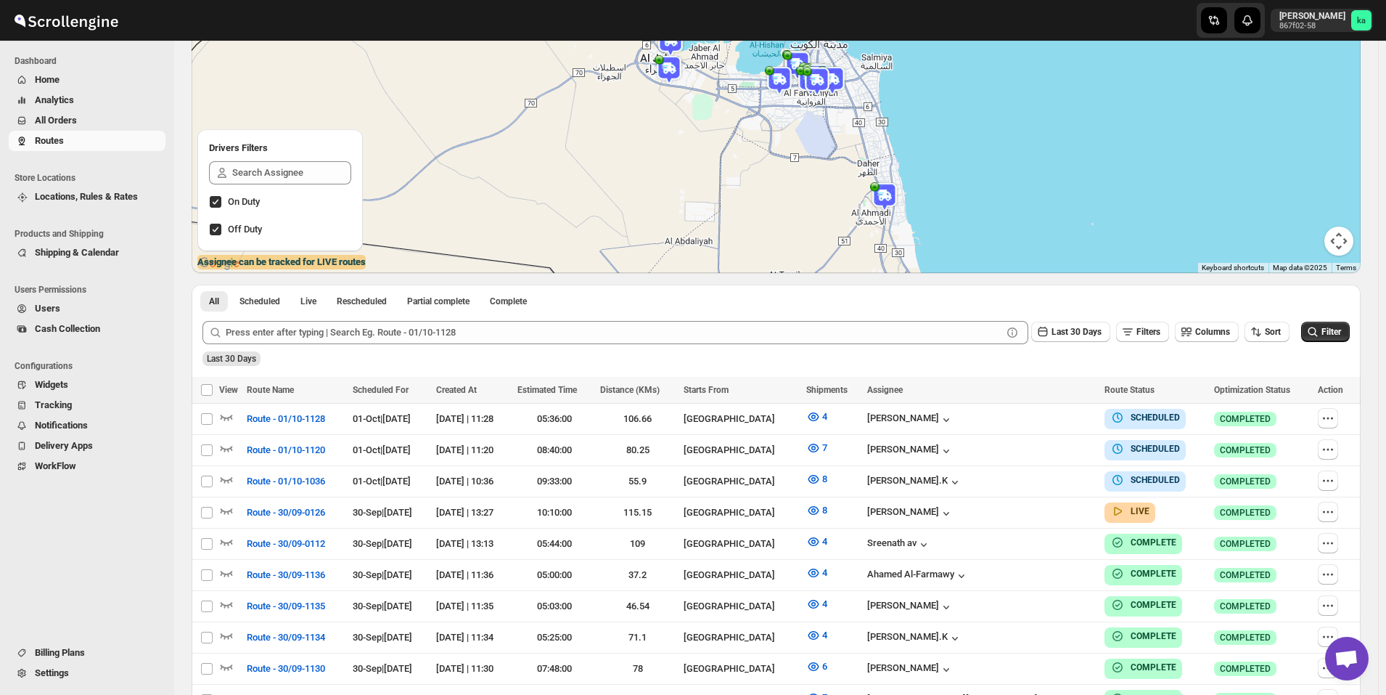
click at [91, 119] on span "All Orders" at bounding box center [99, 120] width 128 height 15
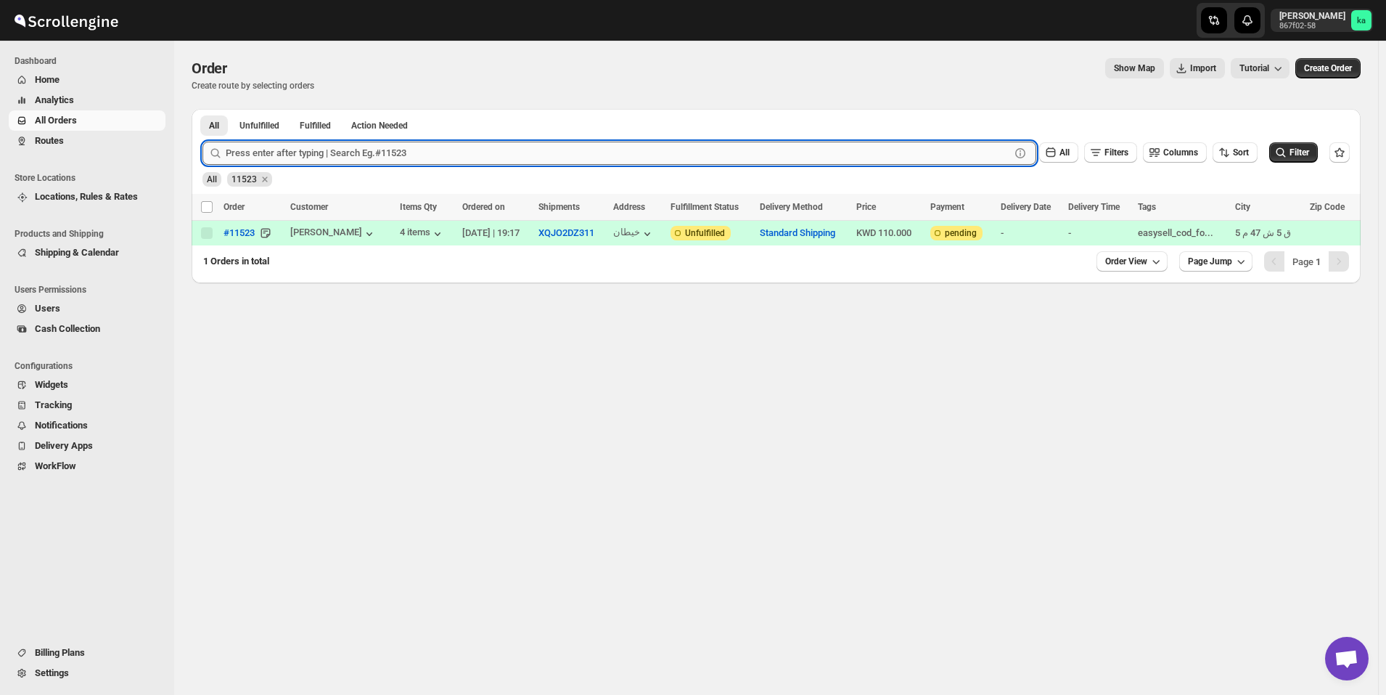
click at [361, 155] on input "text" at bounding box center [618, 153] width 785 height 23
paste input "11486"
type input "11486"
click at [203, 109] on button "Submit" at bounding box center [223, 116] width 41 height 15
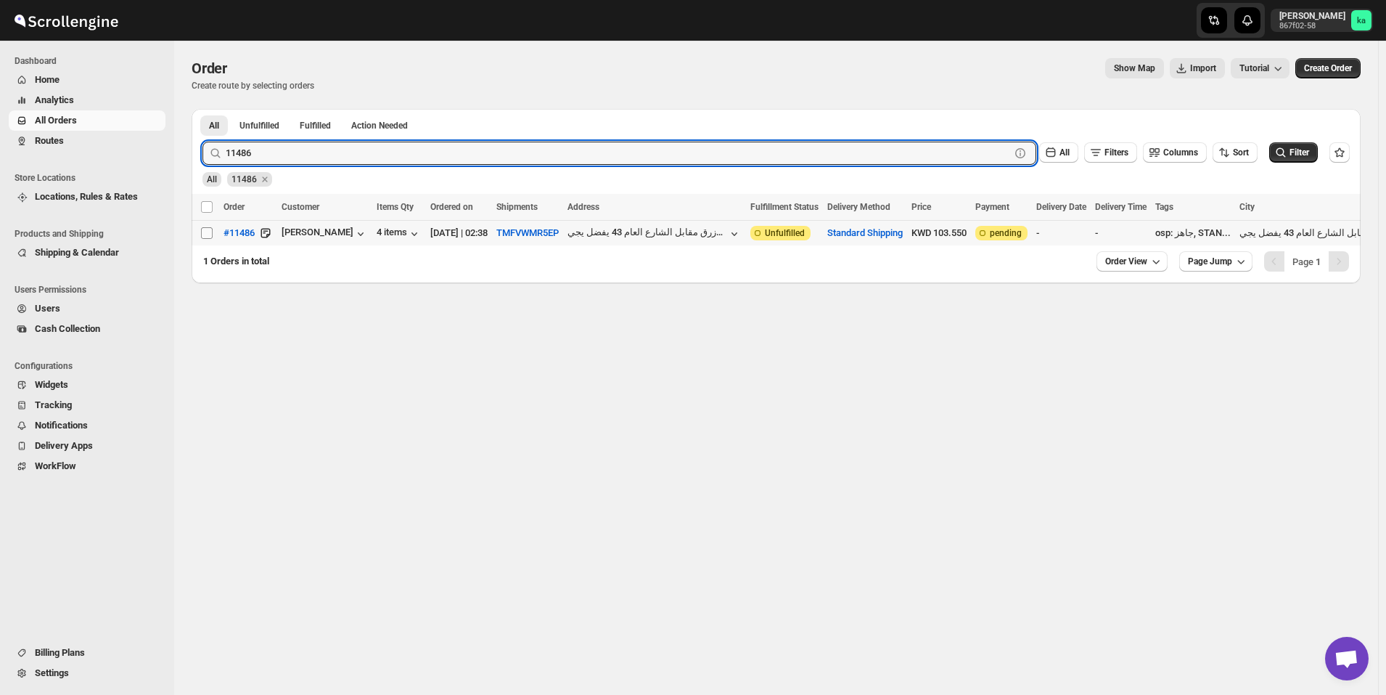
click at [209, 232] on input "Select order" at bounding box center [207, 233] width 12 height 12
checkbox input "true"
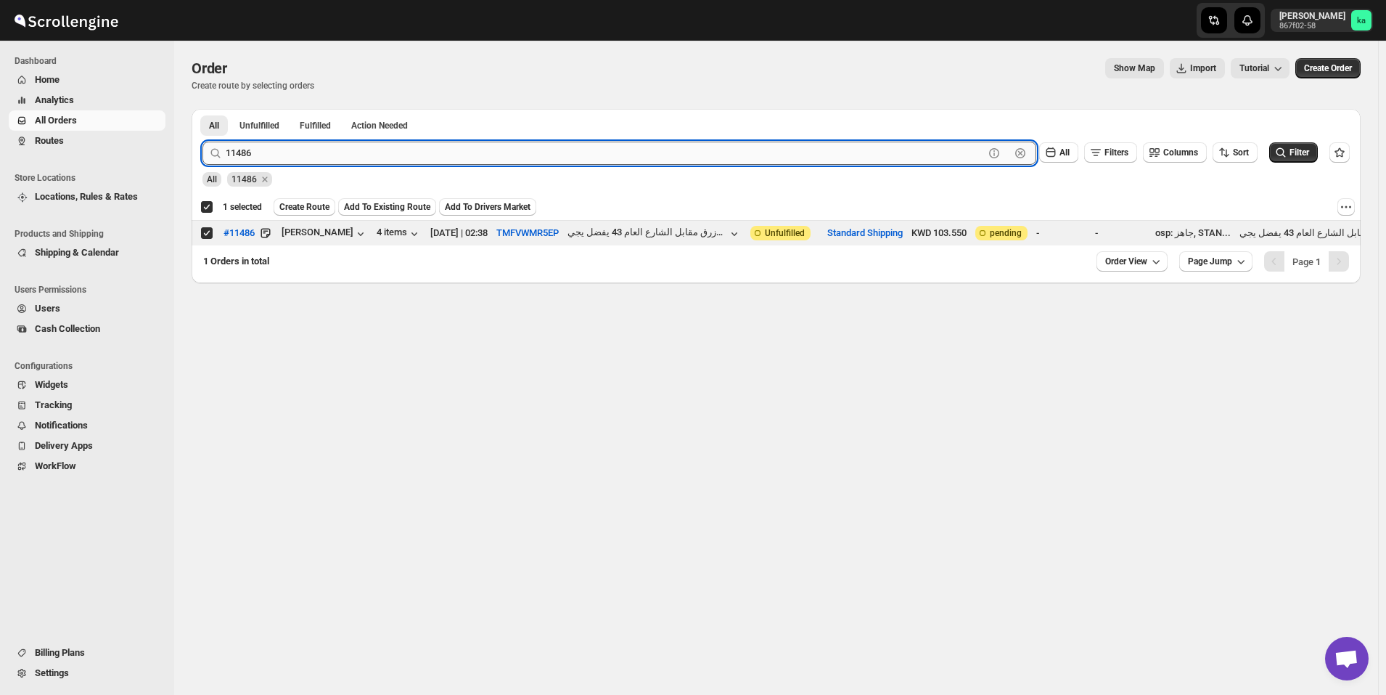
click at [367, 144] on input "11486" at bounding box center [605, 153] width 759 height 23
paste input "332"
type input "11332"
click at [203, 109] on button "Submit" at bounding box center [223, 116] width 41 height 15
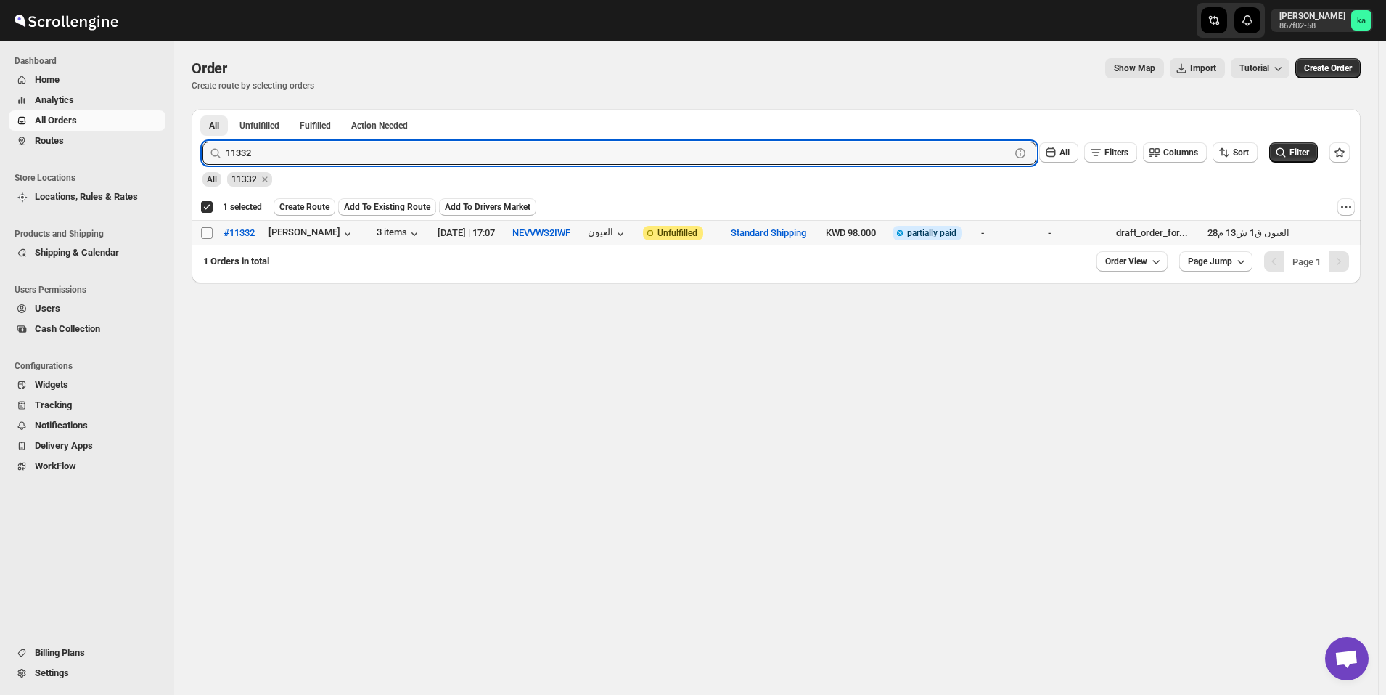
click at [207, 232] on input "Select order" at bounding box center [207, 233] width 12 height 12
checkbox input "true"
checkbox input "false"
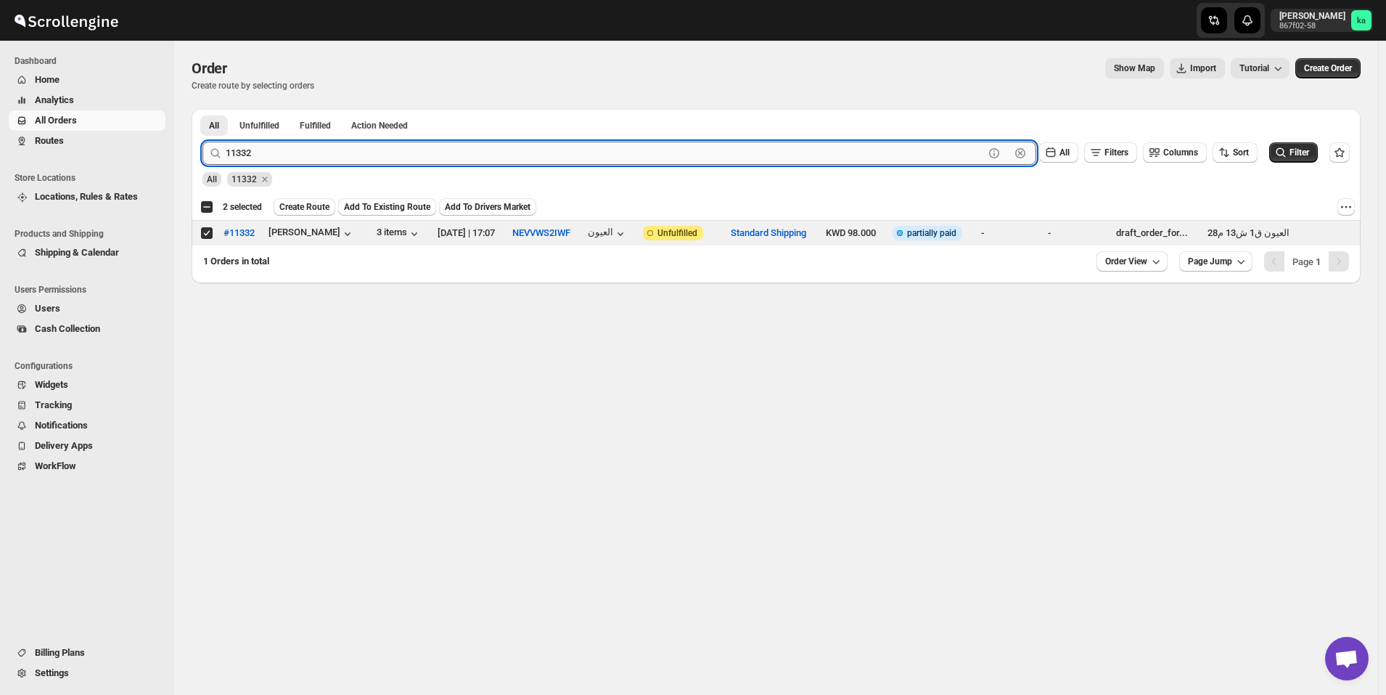
click at [316, 150] on input "11332" at bounding box center [605, 153] width 759 height 23
paste input "453"
type input "11453"
click at [203, 109] on button "Submit" at bounding box center [223, 116] width 41 height 15
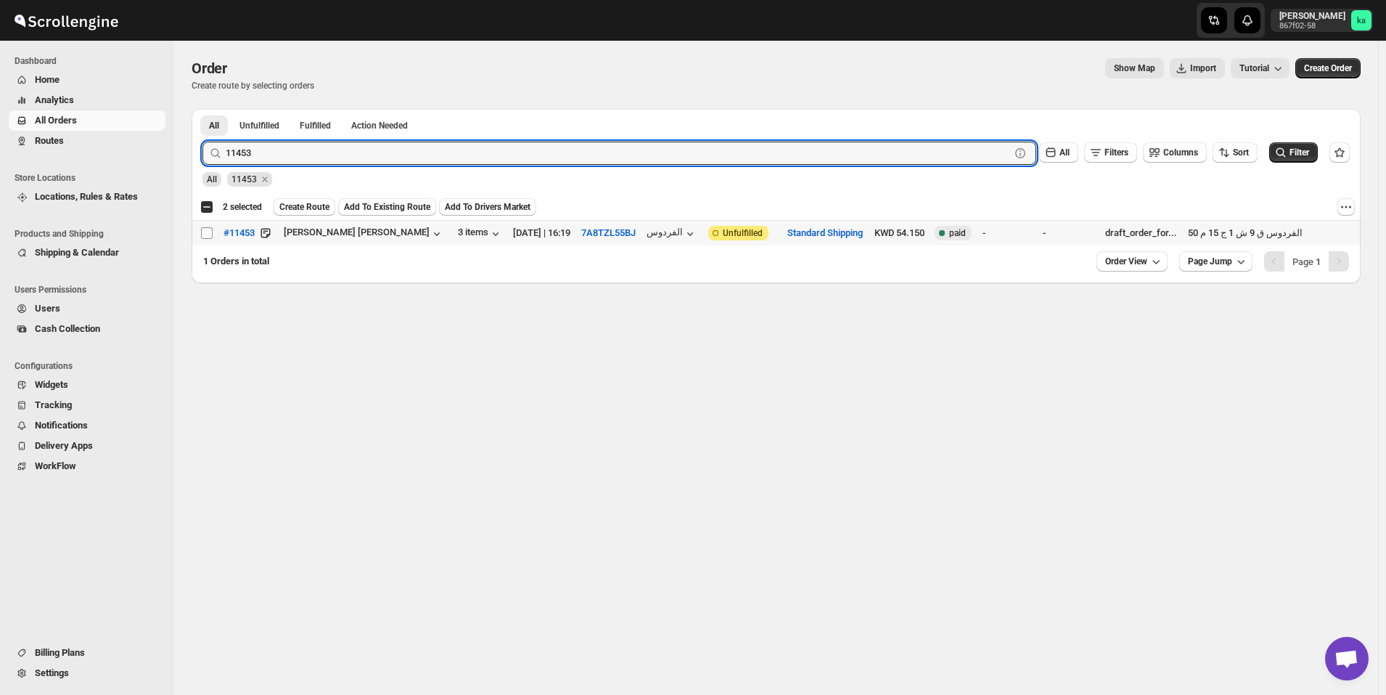
click at [203, 232] on input "Select order" at bounding box center [207, 233] width 12 height 12
checkbox input "true"
click at [307, 148] on input "11453" at bounding box center [605, 153] width 759 height 23
paste input "314"
type input "11314"
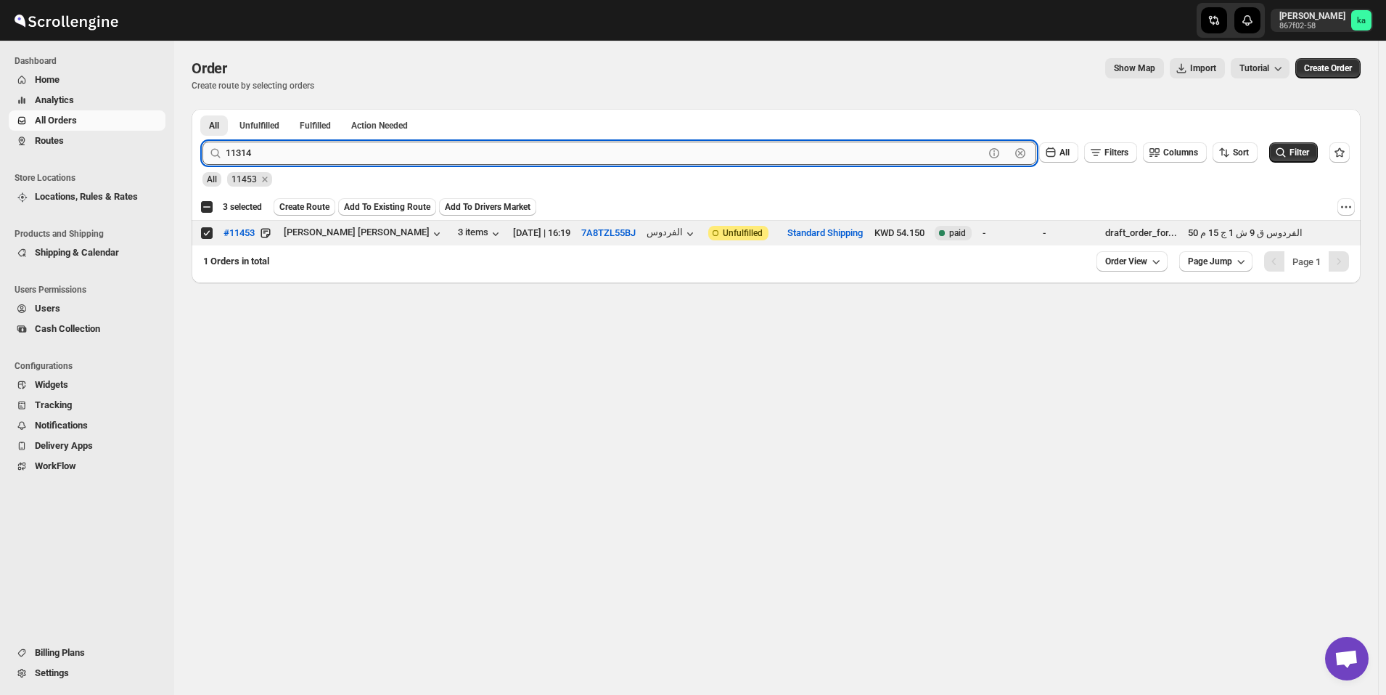
click at [203, 109] on button "Submit" at bounding box center [223, 116] width 41 height 15
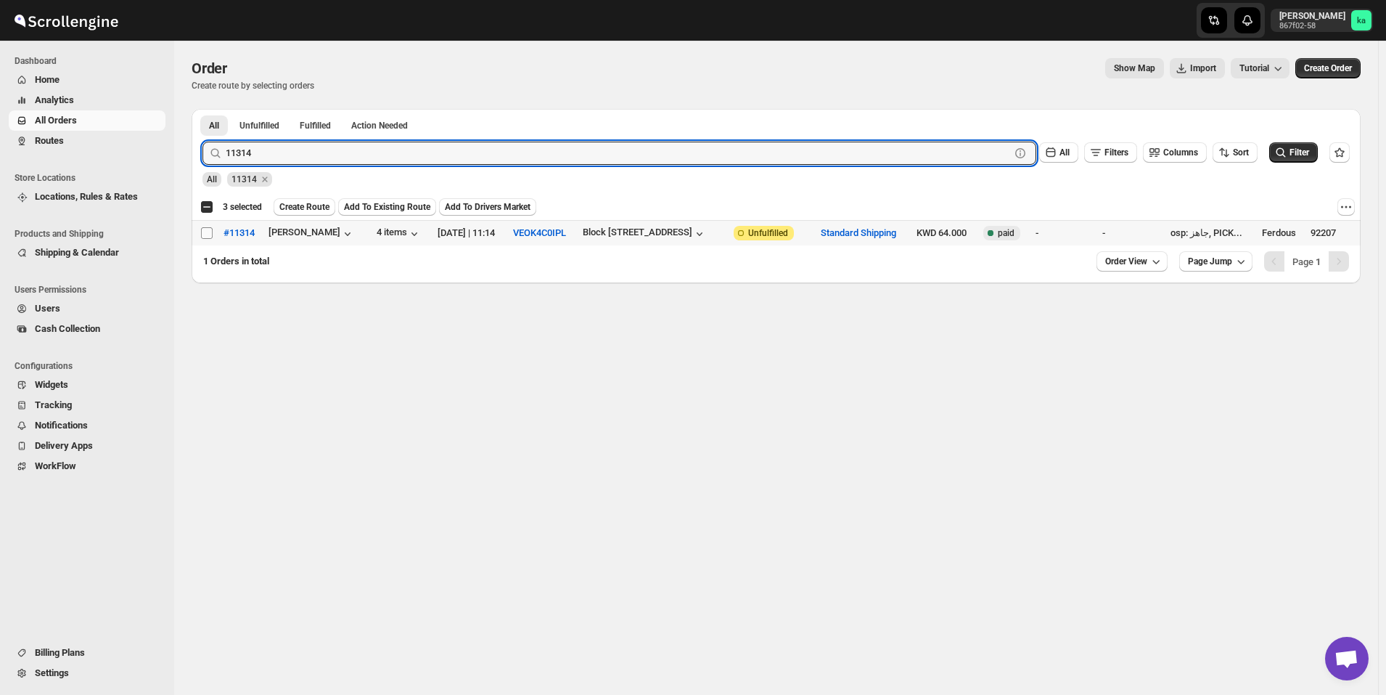
click at [208, 229] on input "Select order" at bounding box center [207, 233] width 12 height 12
checkbox input "true"
click at [372, 148] on input "11314" at bounding box center [605, 153] width 759 height 23
paste input "461"
type input "11461"
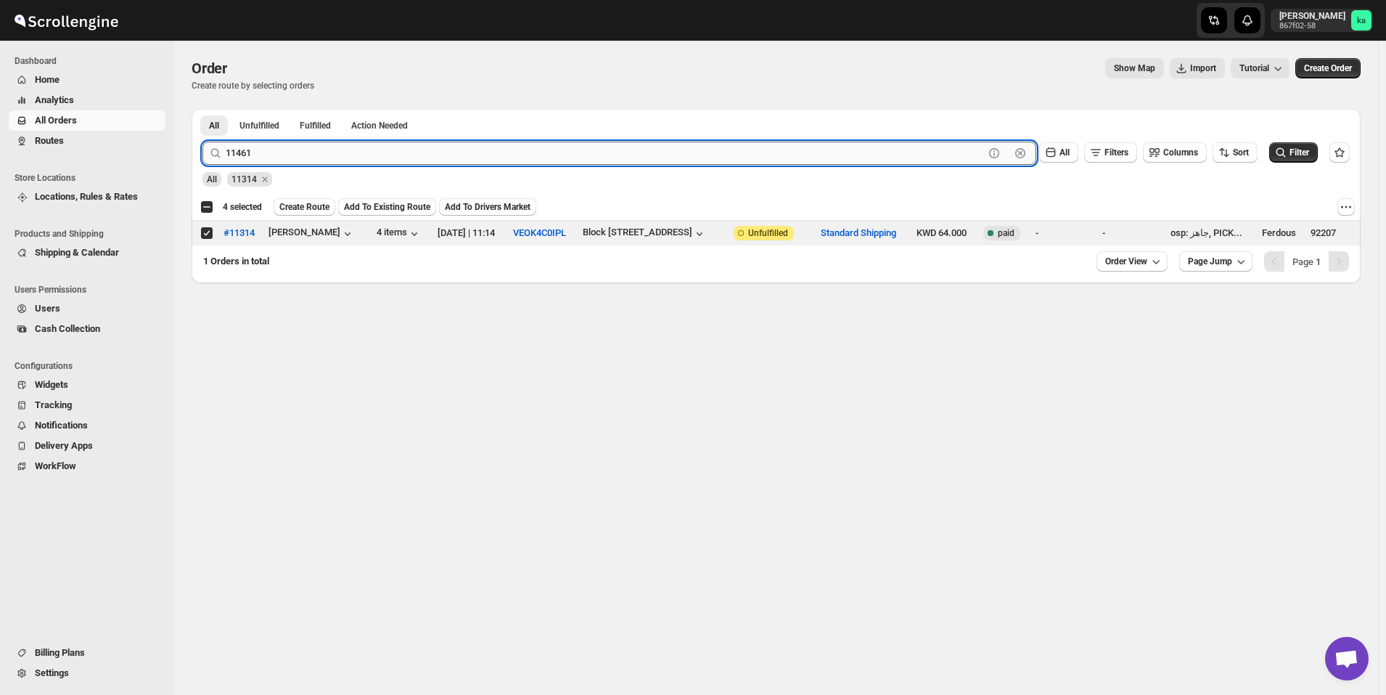
click at [203, 109] on button "Submit" at bounding box center [223, 116] width 41 height 15
click at [209, 232] on input "Select order" at bounding box center [207, 233] width 12 height 12
checkbox input "true"
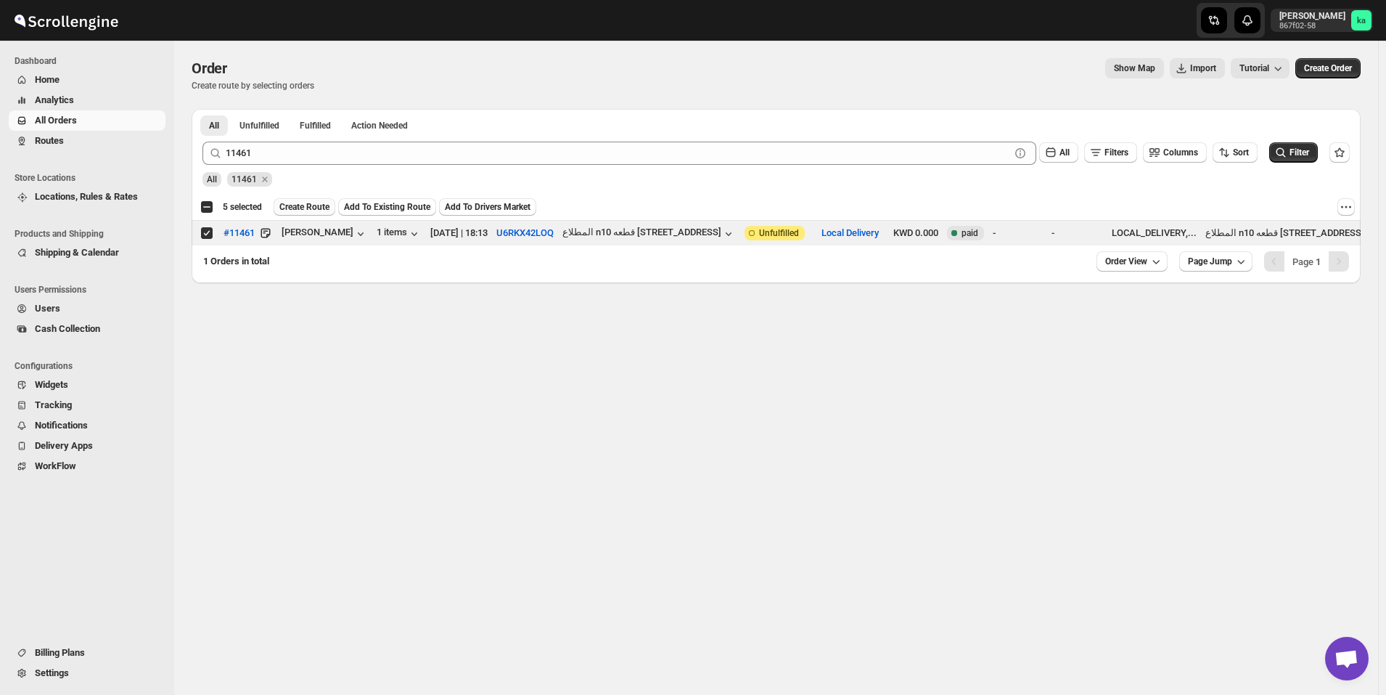
click at [290, 210] on span "Create Route" at bounding box center [304, 207] width 50 height 12
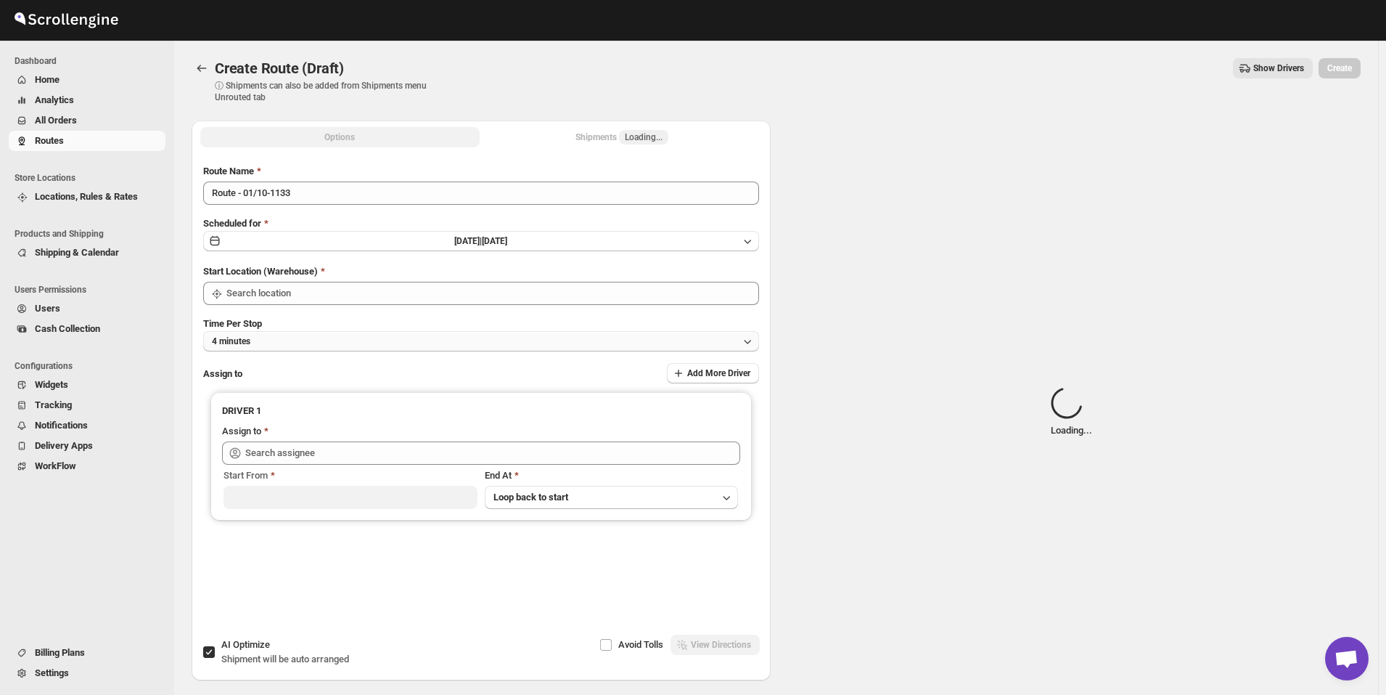
type input "[GEOGRAPHIC_DATA]"
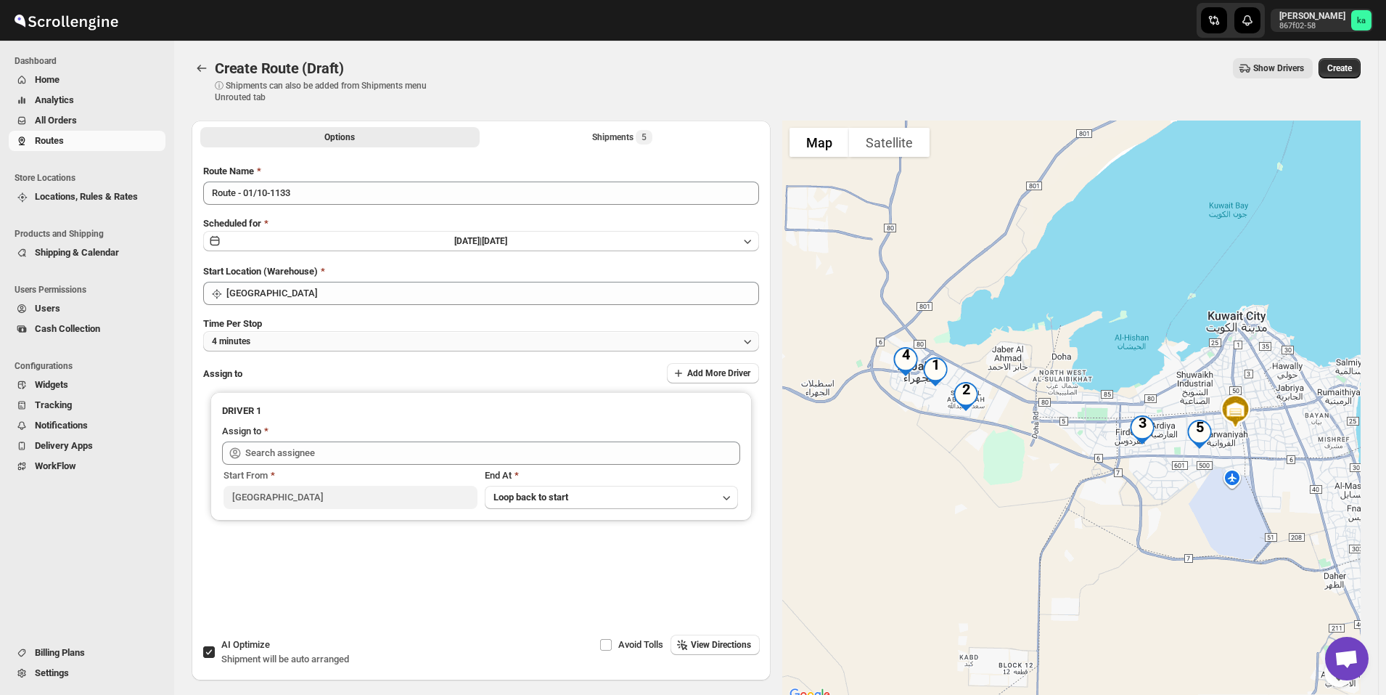
click at [358, 336] on button "4 minutes" at bounding box center [481, 341] width 556 height 20
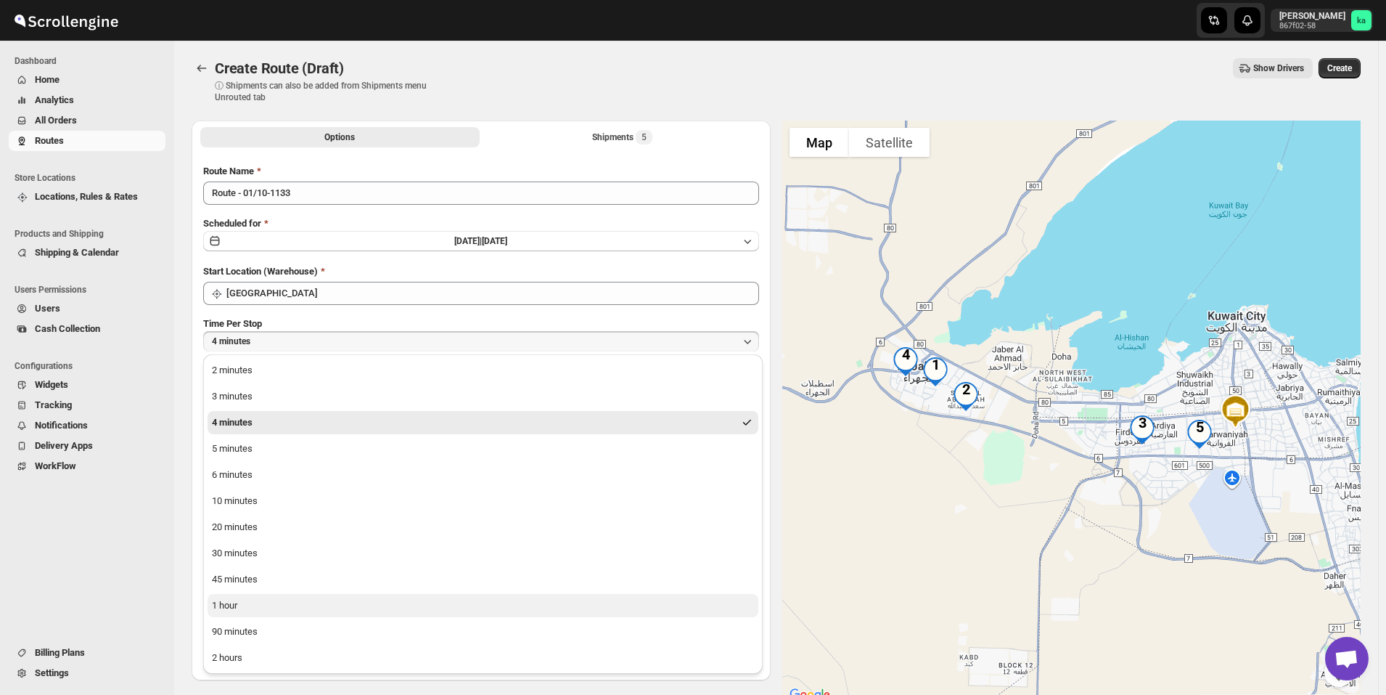
click at [285, 607] on button "1 hour" at bounding box center [483, 605] width 551 height 23
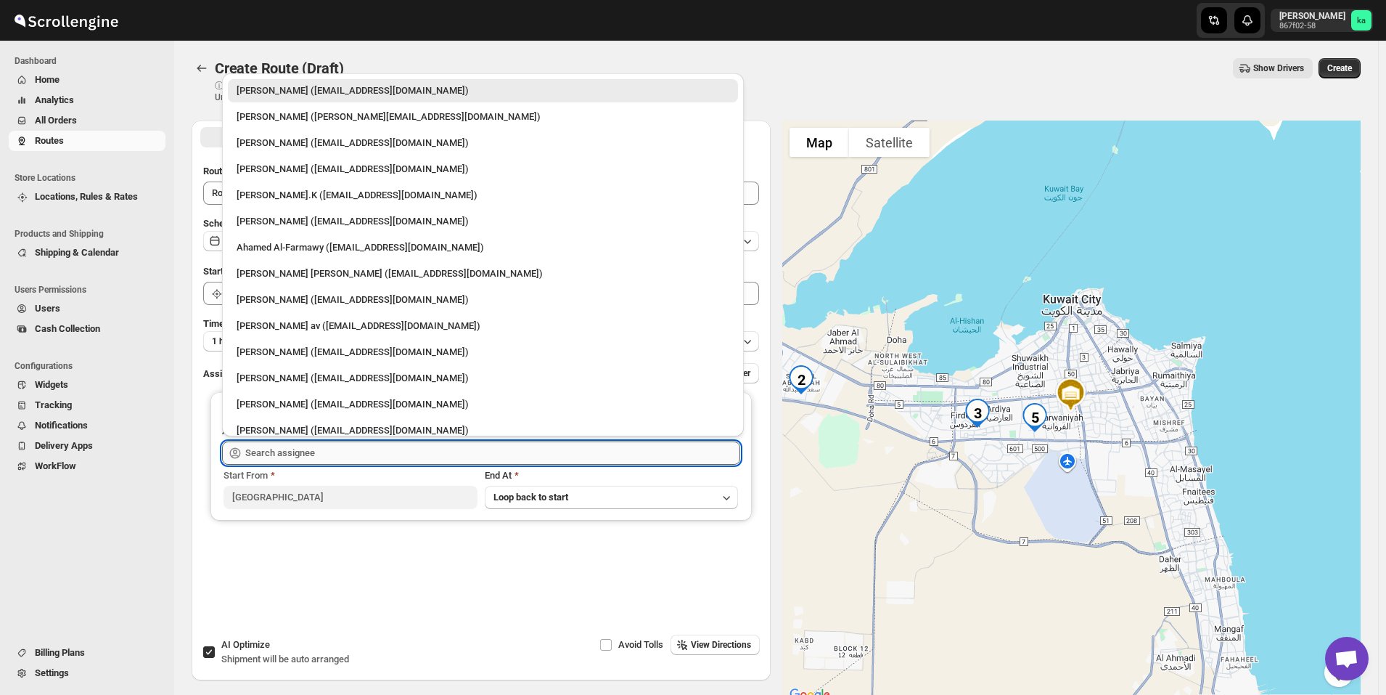
click at [280, 454] on input "text" at bounding box center [492, 452] width 495 height 23
click at [285, 302] on div "[PERSON_NAME] ([EMAIL_ADDRESS][DOMAIN_NAME])" at bounding box center [483, 300] width 493 height 15
type input "[PERSON_NAME] ([EMAIL_ADDRESS][DOMAIN_NAME])"
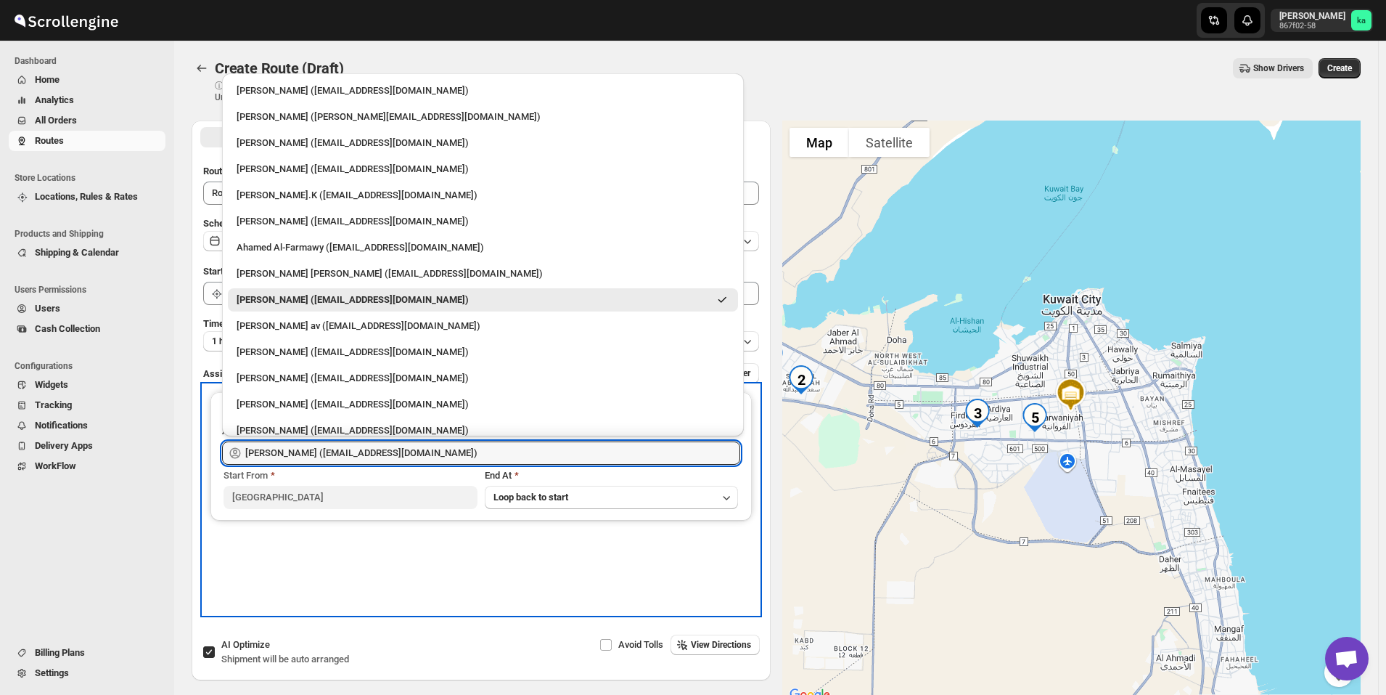
click at [381, 549] on div "DRIVER 1 Assign to [PERSON_NAME] ([EMAIL_ADDRESS][DOMAIN_NAME]) Start From [GEO…" at bounding box center [481, 499] width 556 height 229
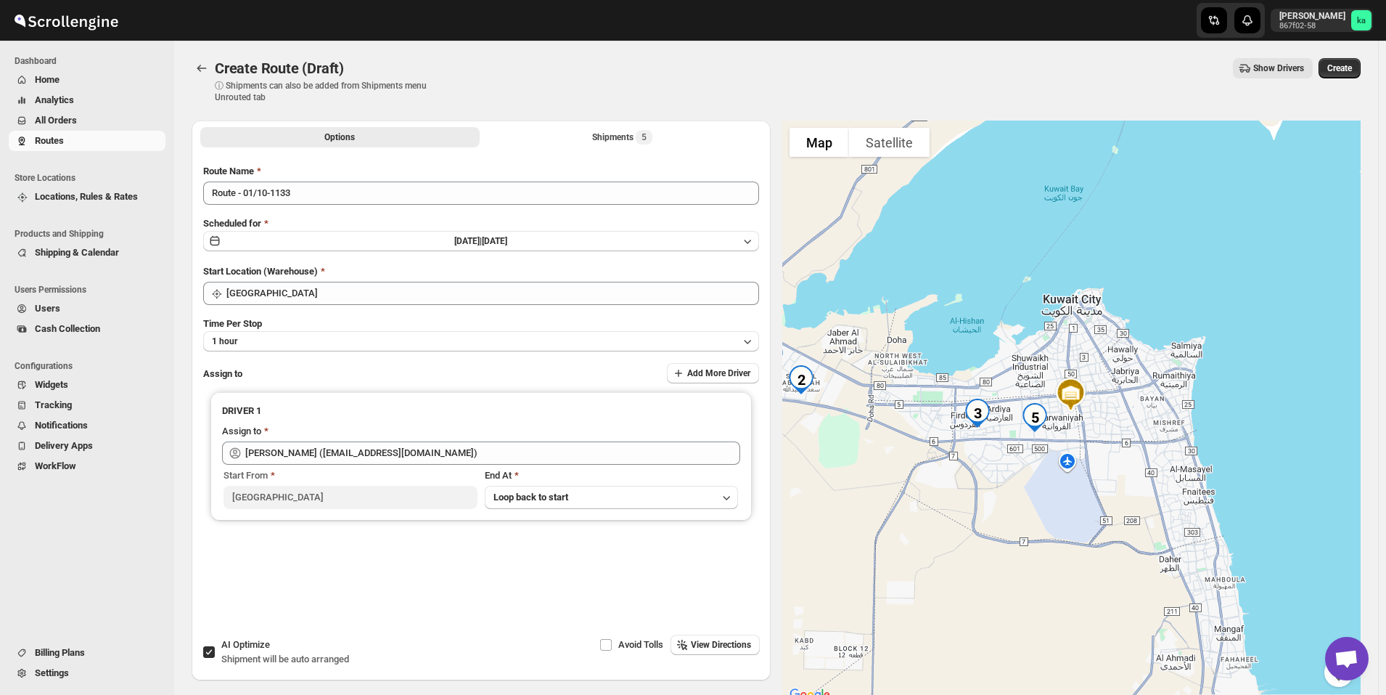
click at [530, 313] on div "Route Name Route - 01/10-1133 Scheduled for [DATE] | [DATE] Start Location (War…" at bounding box center [481, 389] width 556 height 450
click at [1361, 68] on button "Create" at bounding box center [1340, 68] width 42 height 20
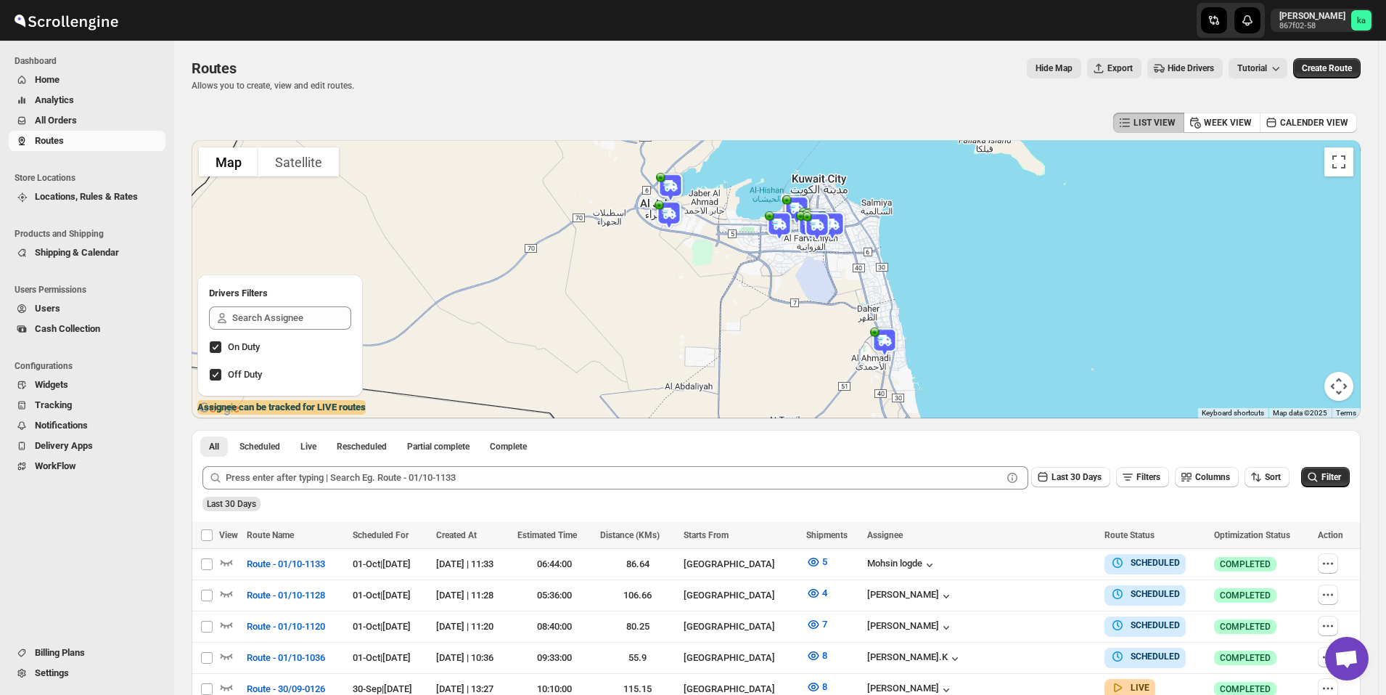
click at [96, 130] on button "All Orders" at bounding box center [87, 120] width 157 height 20
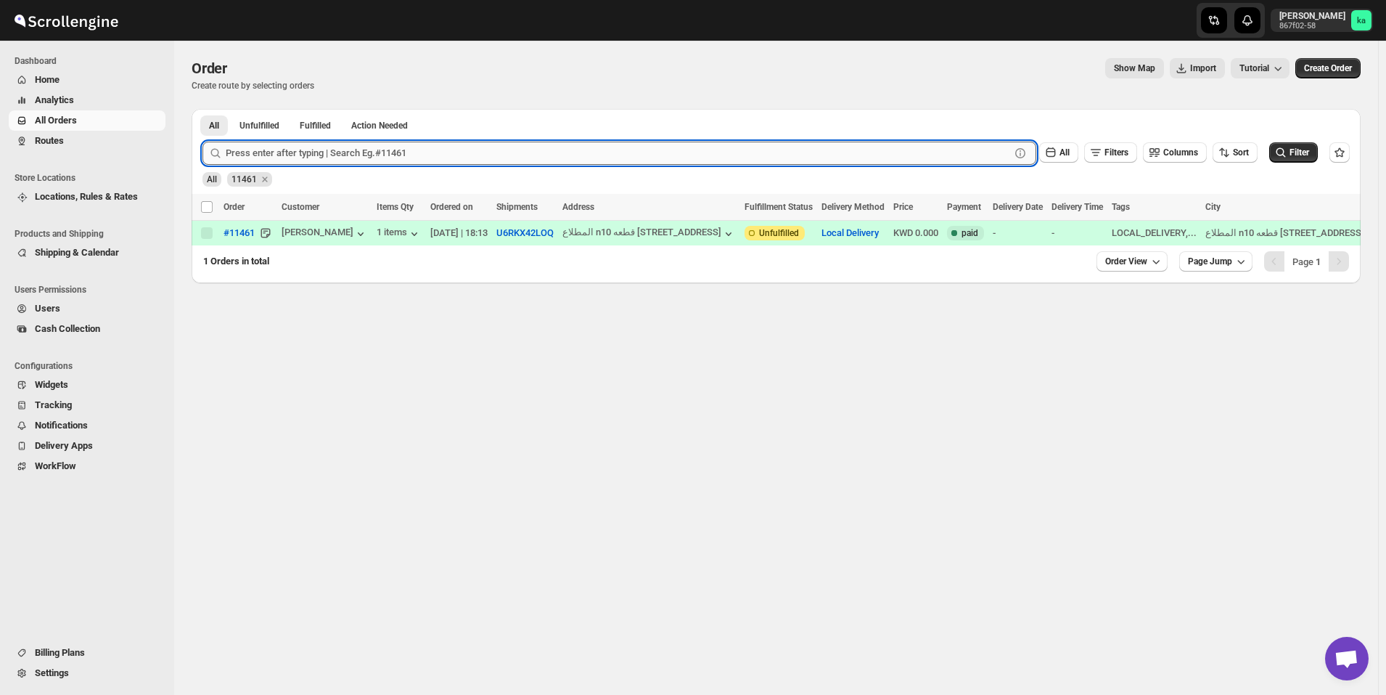
click at [330, 158] on input "text" at bounding box center [618, 153] width 785 height 23
paste input "11460"
type input "11460"
click at [203, 109] on button "Submit" at bounding box center [223, 116] width 41 height 15
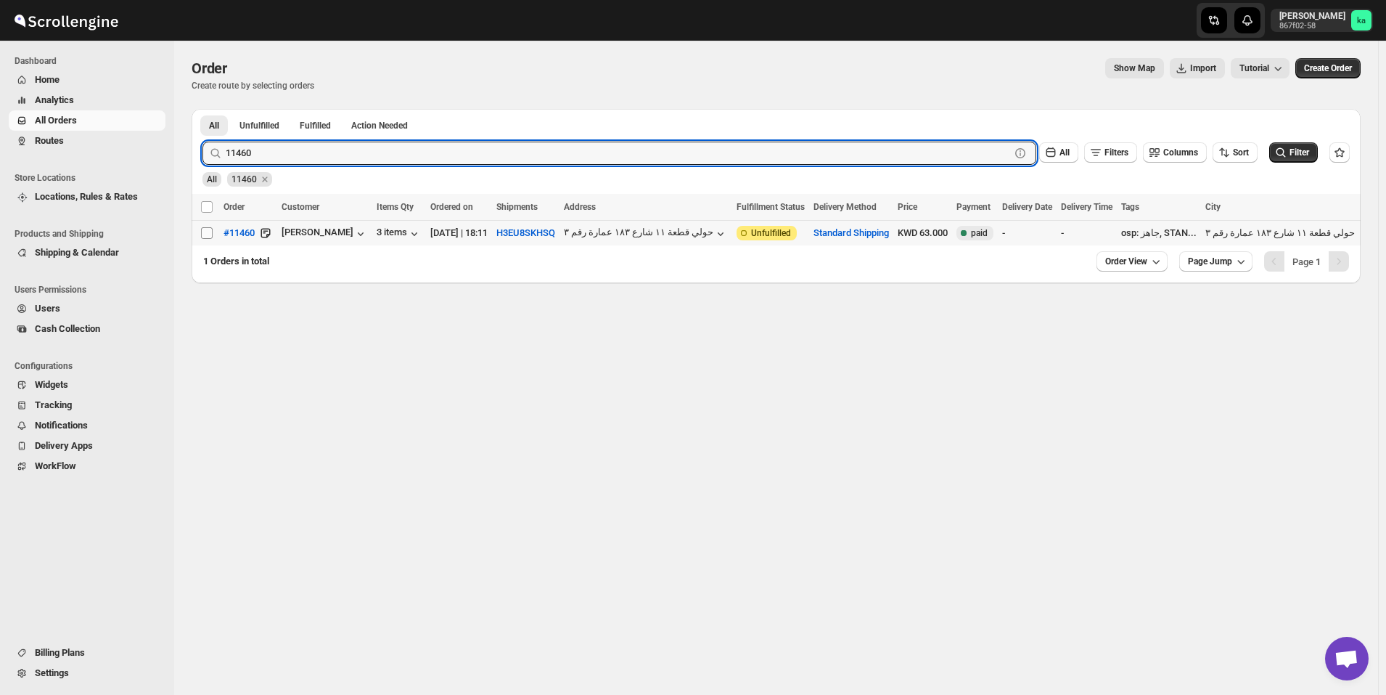
click at [211, 229] on input "Select order" at bounding box center [207, 233] width 12 height 12
checkbox input "true"
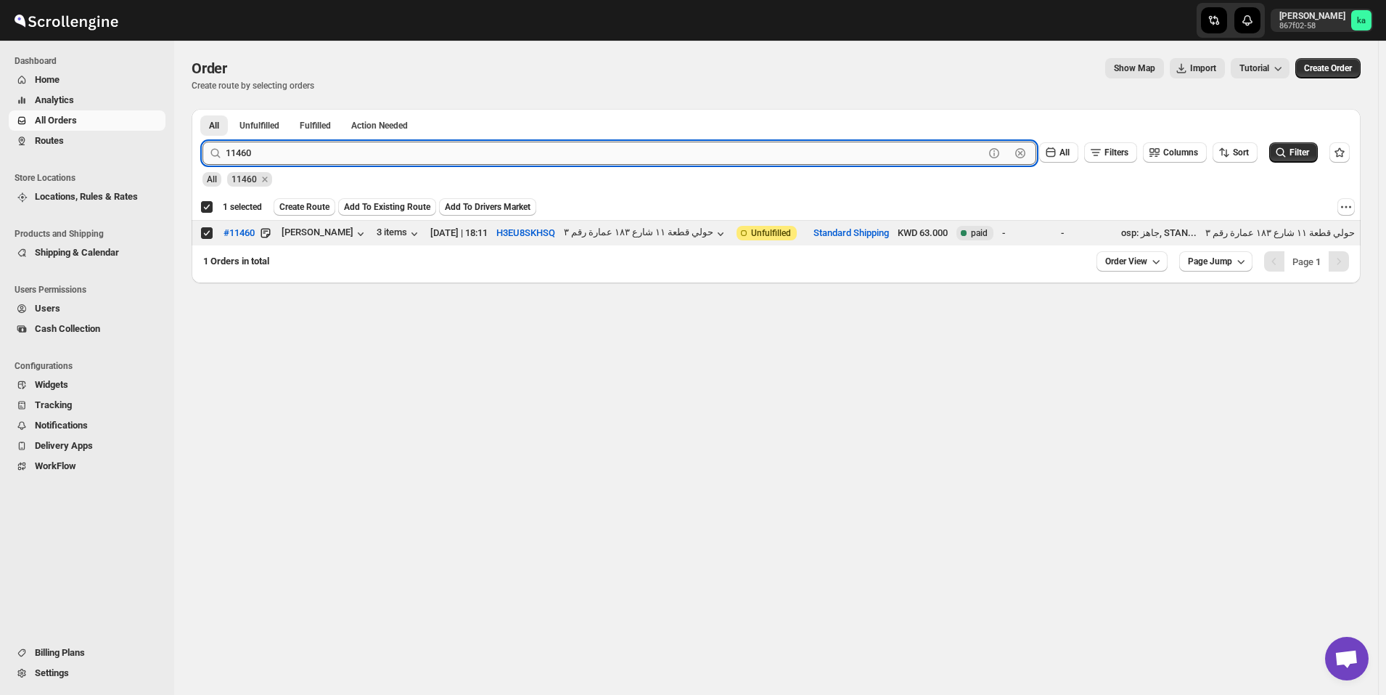
click at [322, 151] on input "11460" at bounding box center [605, 153] width 759 height 23
paste input "6"
type input "11466"
click at [203, 109] on button "Submit" at bounding box center [223, 116] width 41 height 15
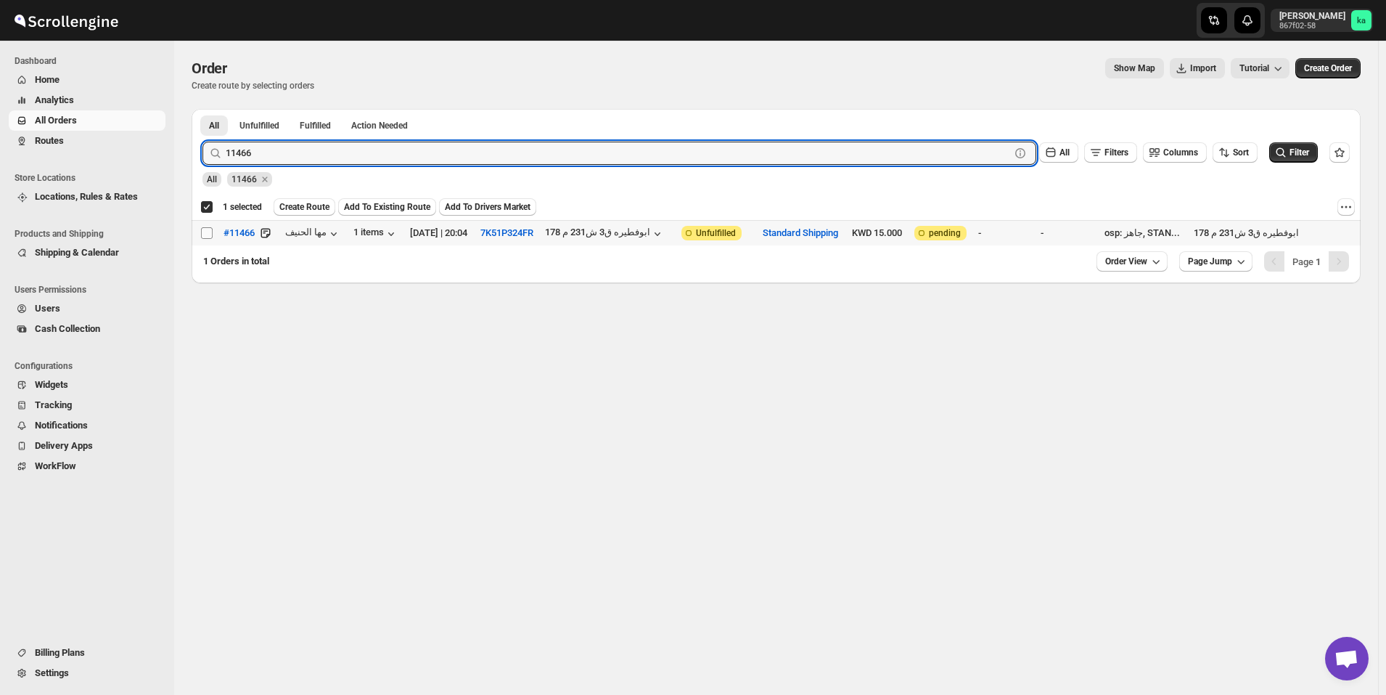
click at [207, 229] on input "Select order" at bounding box center [207, 233] width 12 height 12
checkbox input "true"
checkbox input "false"
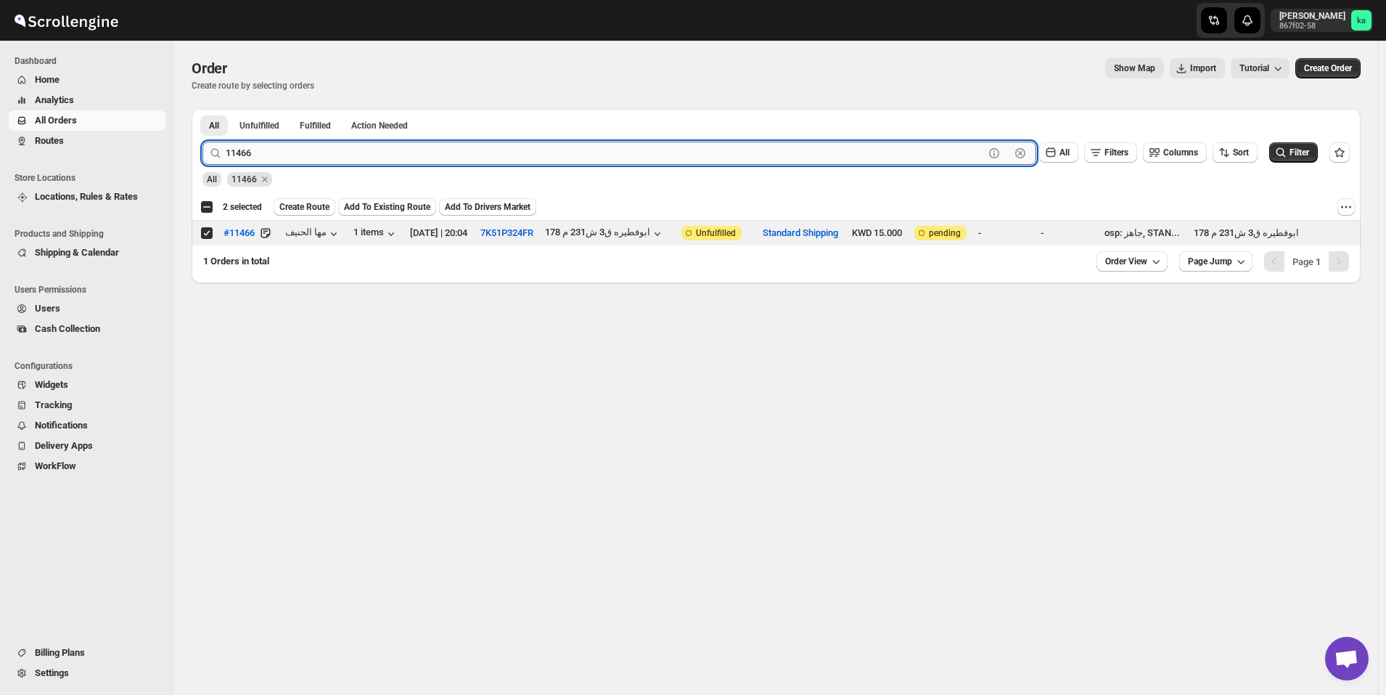
click at [327, 150] on input "11466" at bounding box center [605, 153] width 759 height 23
paste input "11"
type input "11411"
click at [203, 109] on button "Submit" at bounding box center [223, 116] width 41 height 15
click at [208, 233] on input "Select order" at bounding box center [207, 233] width 12 height 12
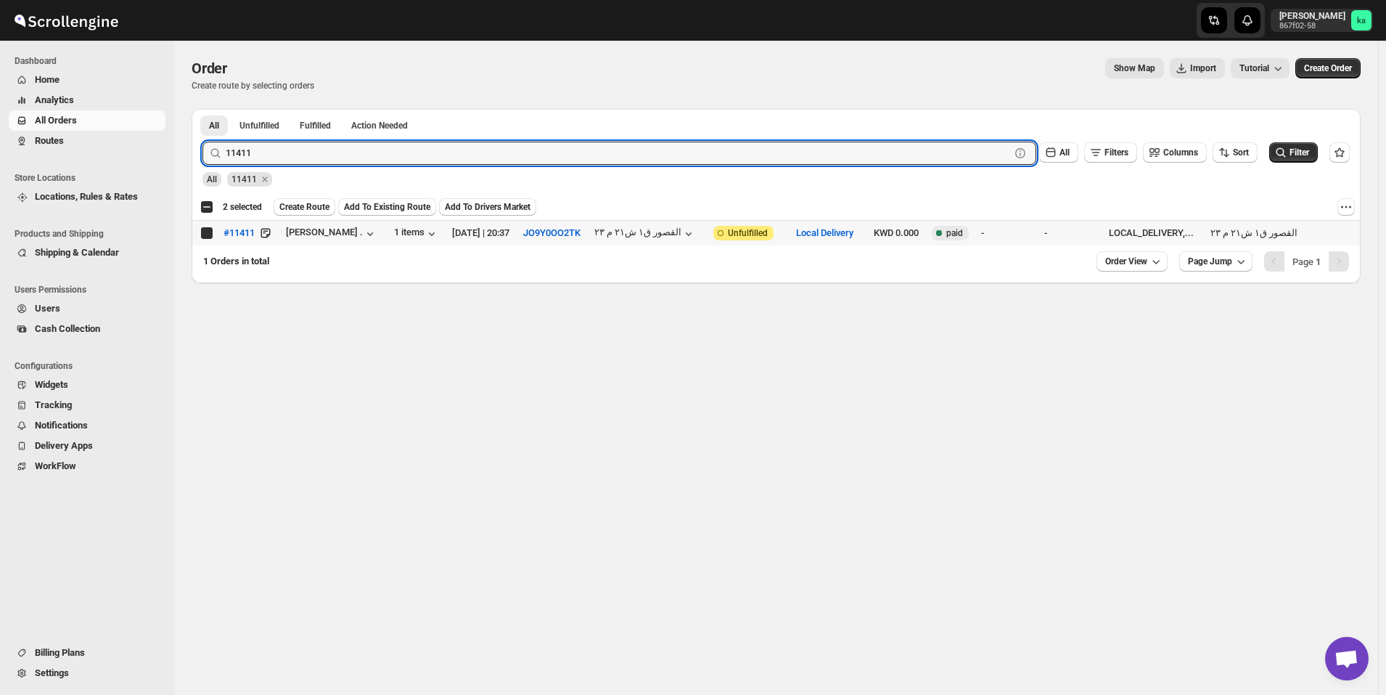
checkbox input "true"
click at [323, 147] on input "11411" at bounding box center [605, 153] width 759 height 23
paste input "76"
type input "11476"
click at [203, 109] on button "Submit" at bounding box center [223, 116] width 41 height 15
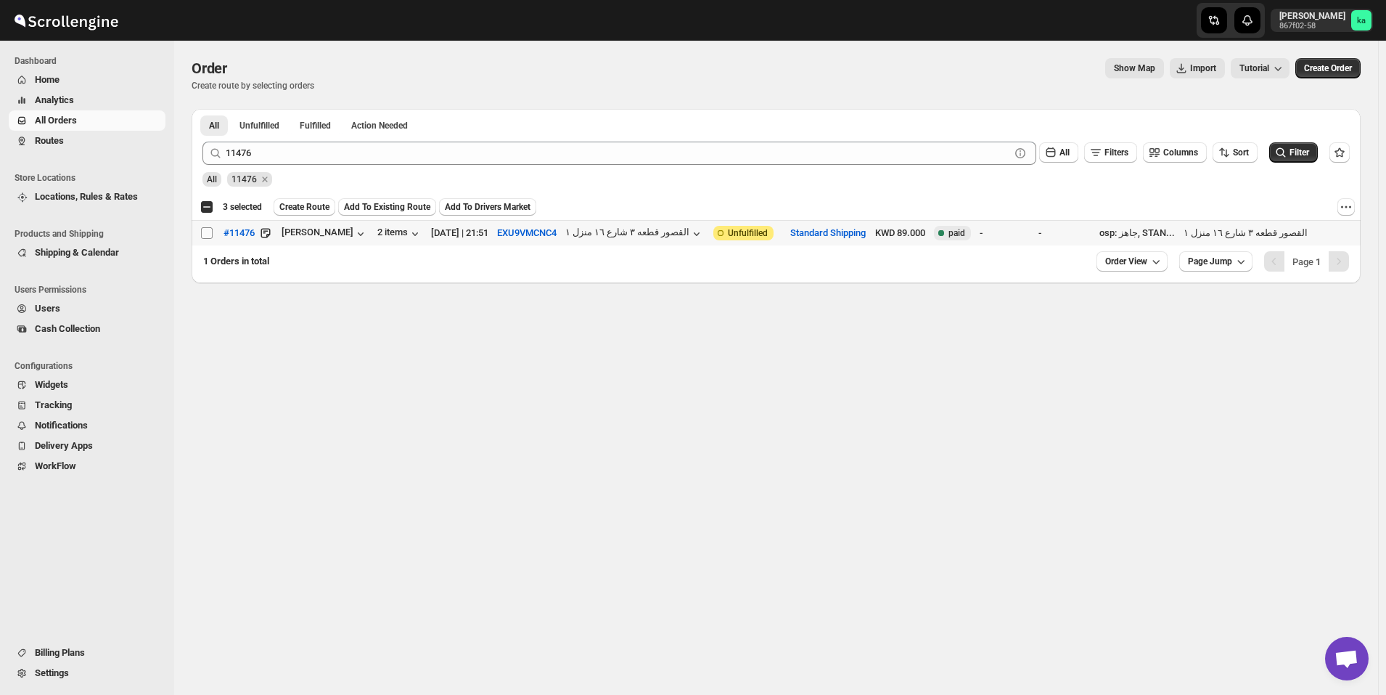
click at [206, 231] on input "Select order" at bounding box center [207, 233] width 12 height 12
checkbox input "true"
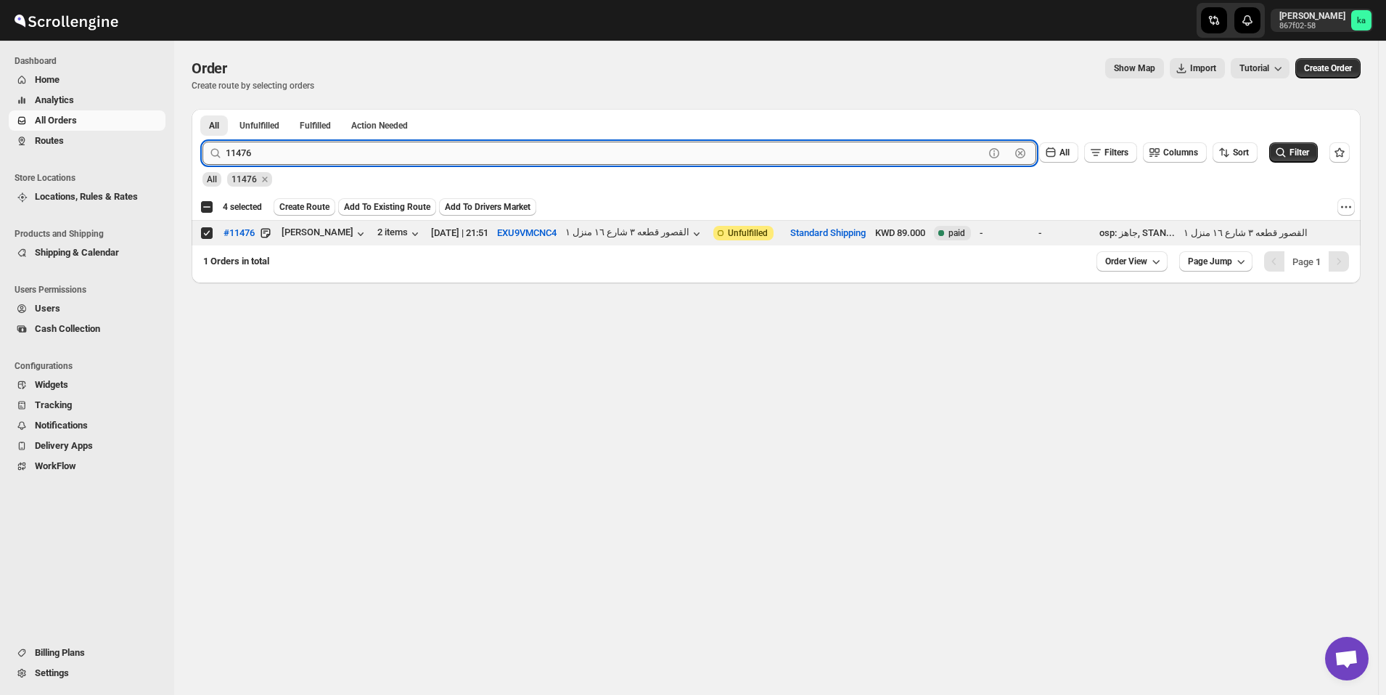
click at [348, 144] on input "11476" at bounding box center [605, 153] width 759 height 23
paste input "67"
type input "11467"
click at [203, 109] on button "Submit" at bounding box center [223, 116] width 41 height 15
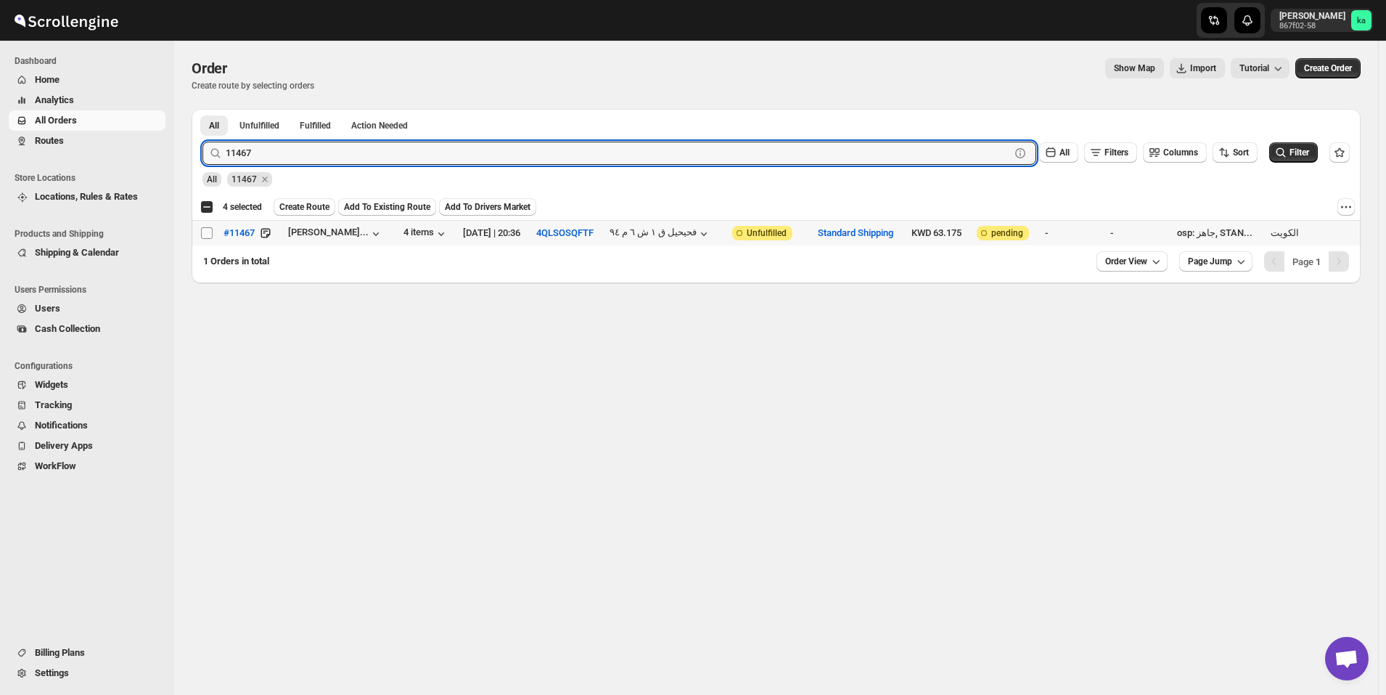
click at [209, 229] on input "Select order" at bounding box center [207, 233] width 12 height 12
checkbox input "true"
click at [305, 157] on input "11467" at bounding box center [605, 153] width 759 height 23
paste input "5"
type input "11457"
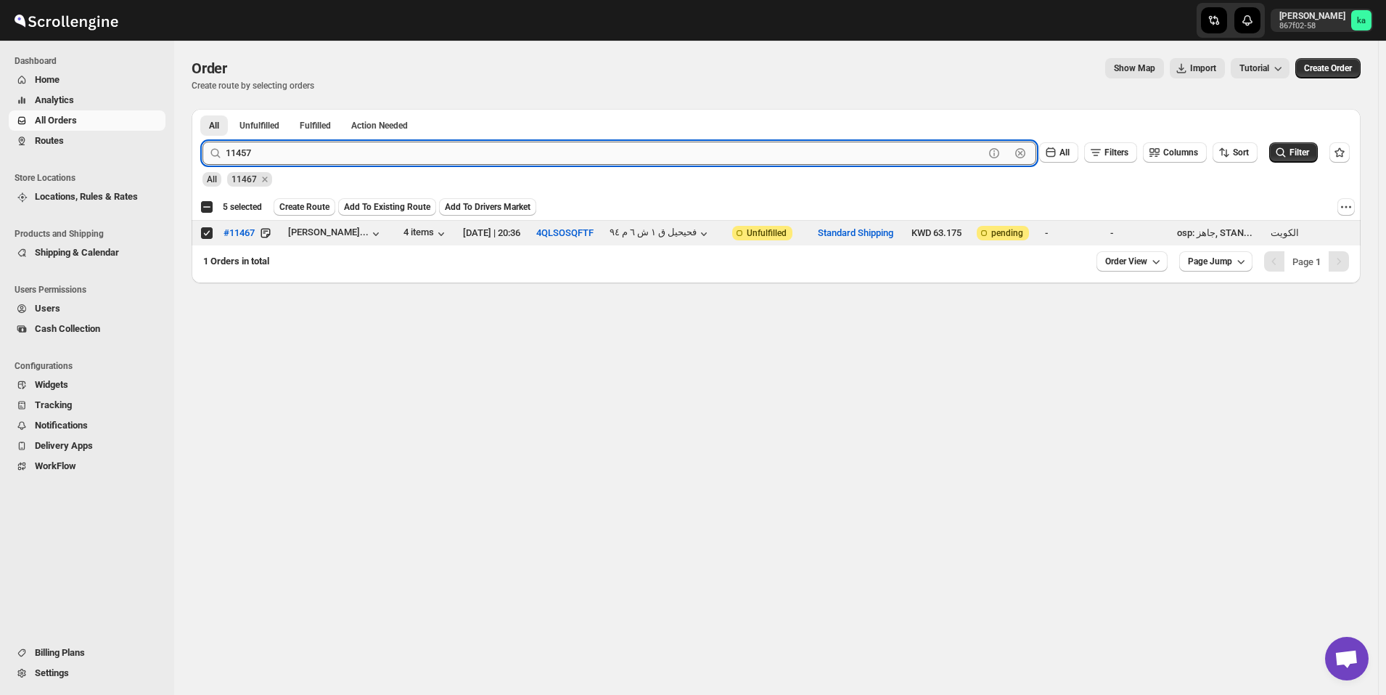
click at [203, 109] on button "Submit" at bounding box center [223, 116] width 41 height 15
click at [208, 232] on input "Select order" at bounding box center [207, 233] width 12 height 12
checkbox input "true"
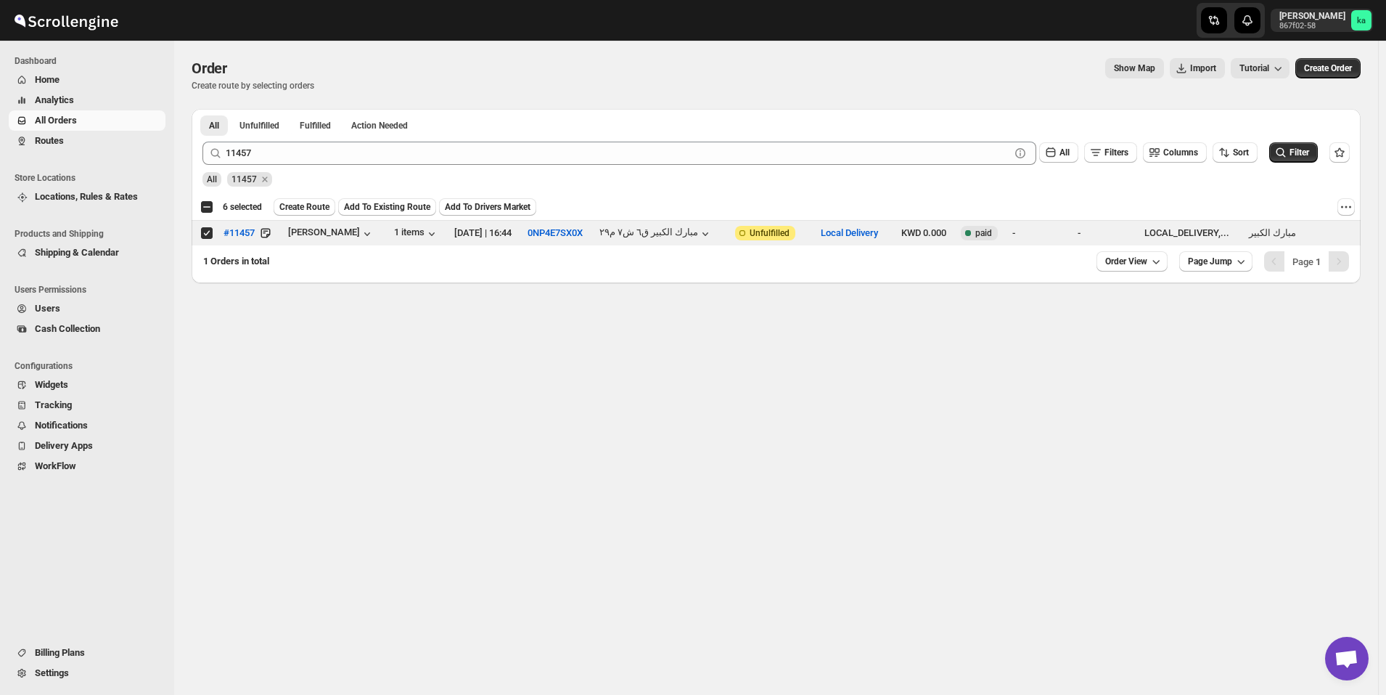
click at [307, 141] on div "11457 Clear All Filters Columns Sort Filter" at bounding box center [770, 147] width 1159 height 35
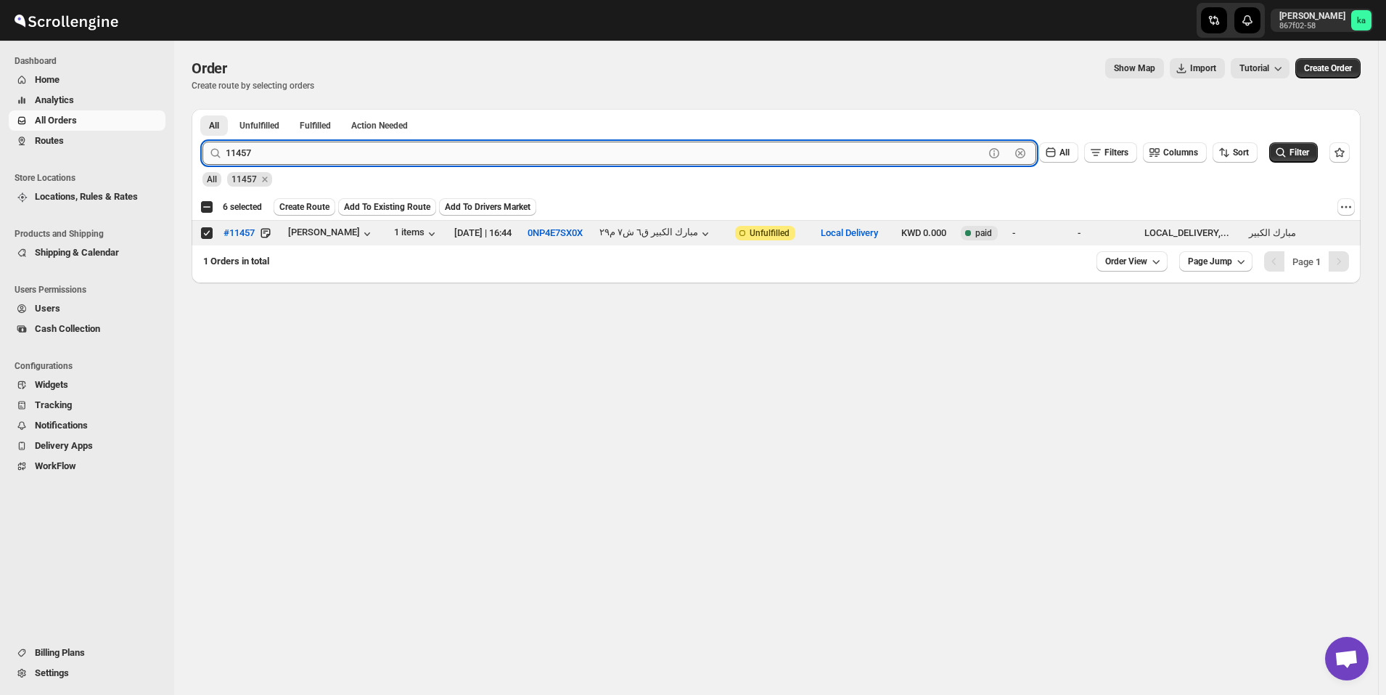
click at [316, 150] on input "11457" at bounding box center [605, 153] width 759 height 23
paste input "509"
type input "11509"
click at [203, 109] on button "Submit" at bounding box center [223, 116] width 41 height 15
click at [211, 234] on input "Select order" at bounding box center [207, 233] width 12 height 12
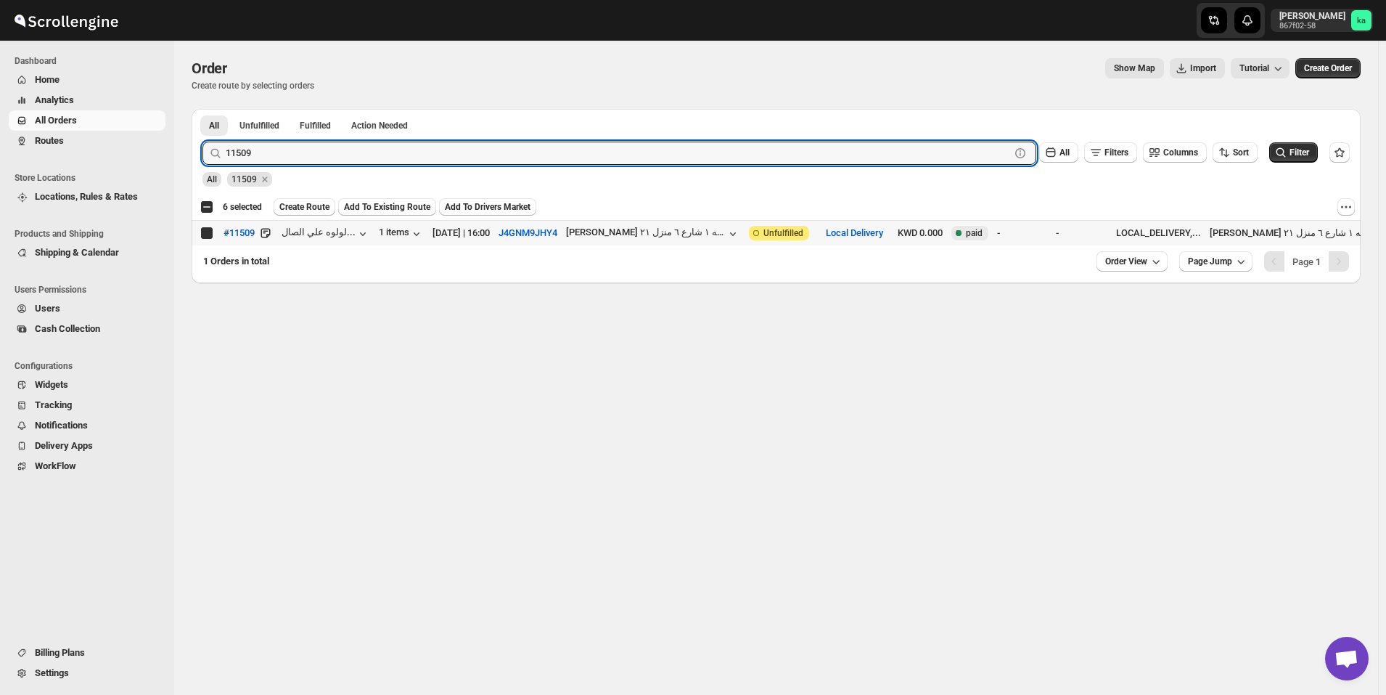
checkbox input "true"
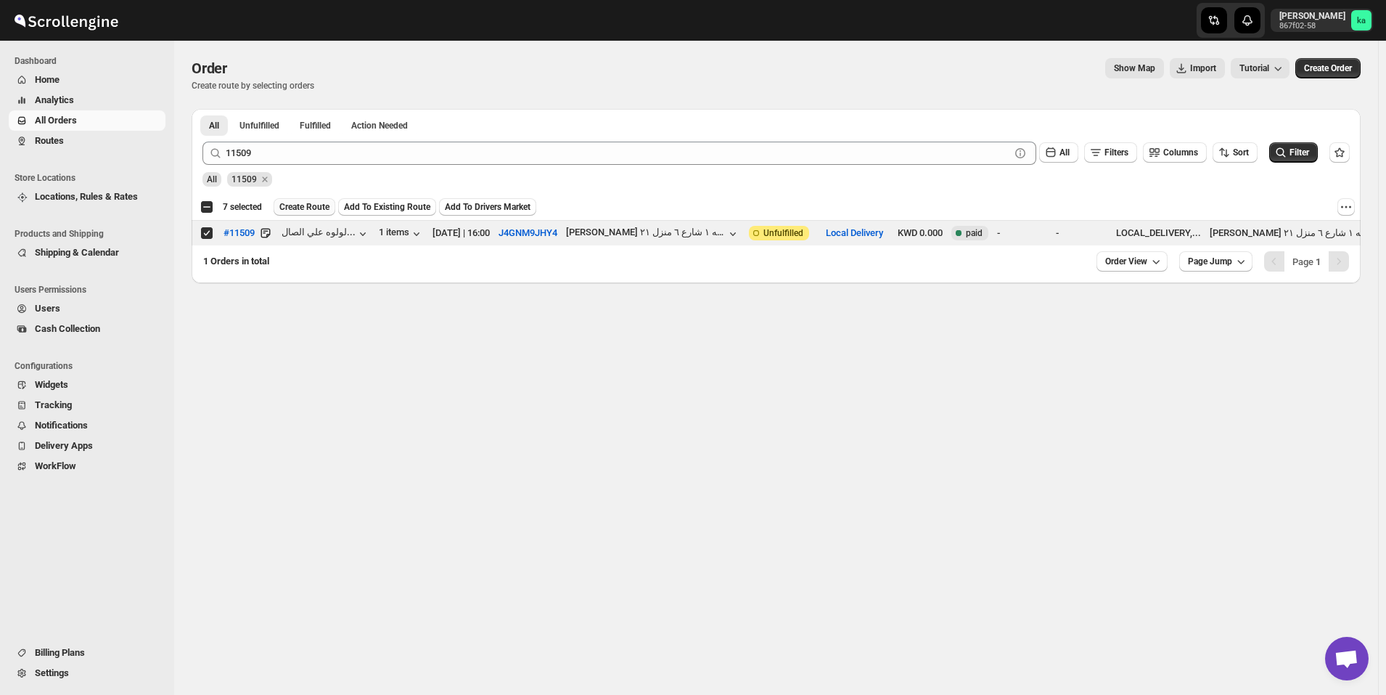
click at [297, 208] on span "Create Route" at bounding box center [304, 207] width 50 height 12
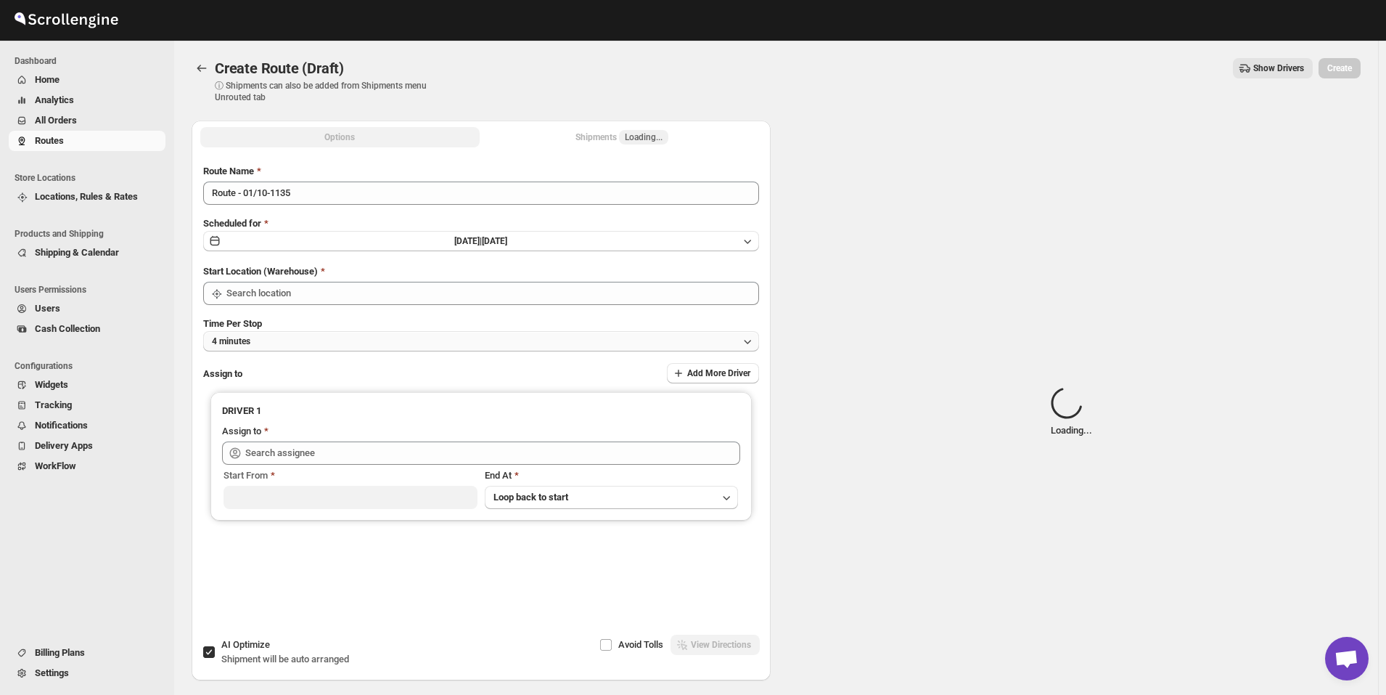
type input "[GEOGRAPHIC_DATA]"
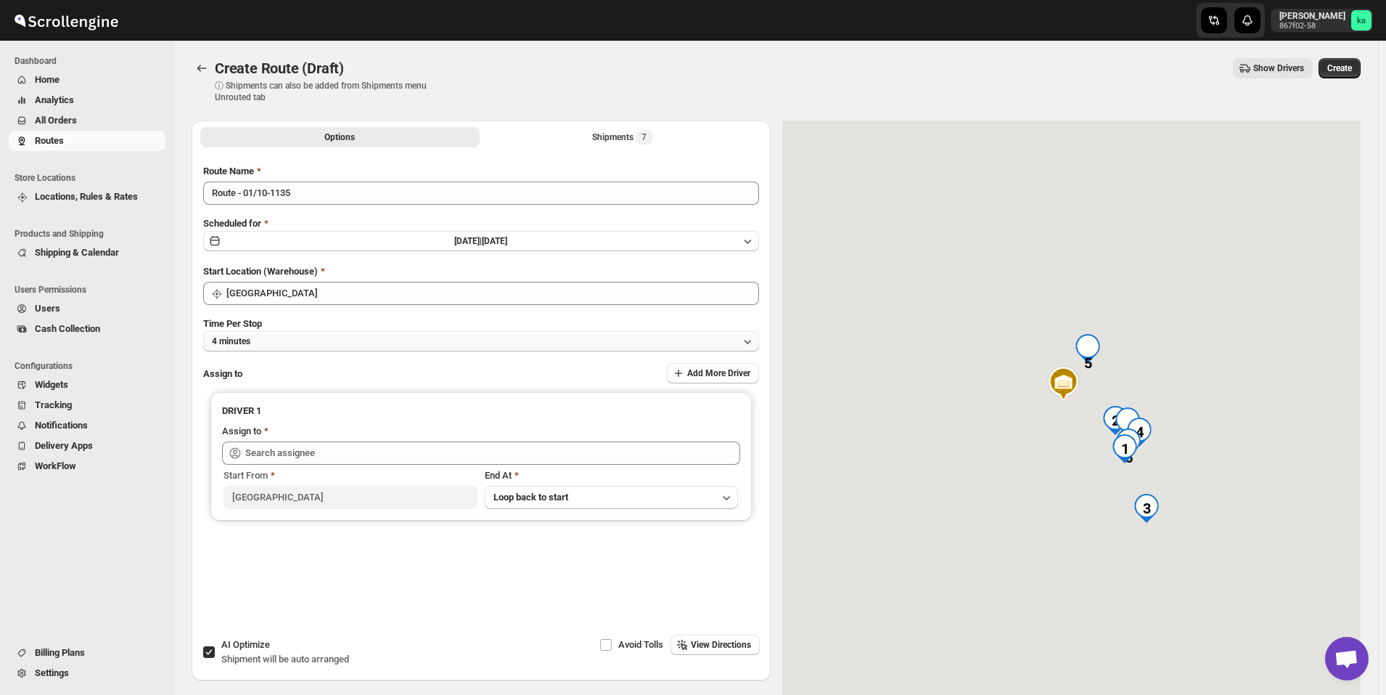
click at [296, 338] on button "4 minutes" at bounding box center [481, 341] width 556 height 20
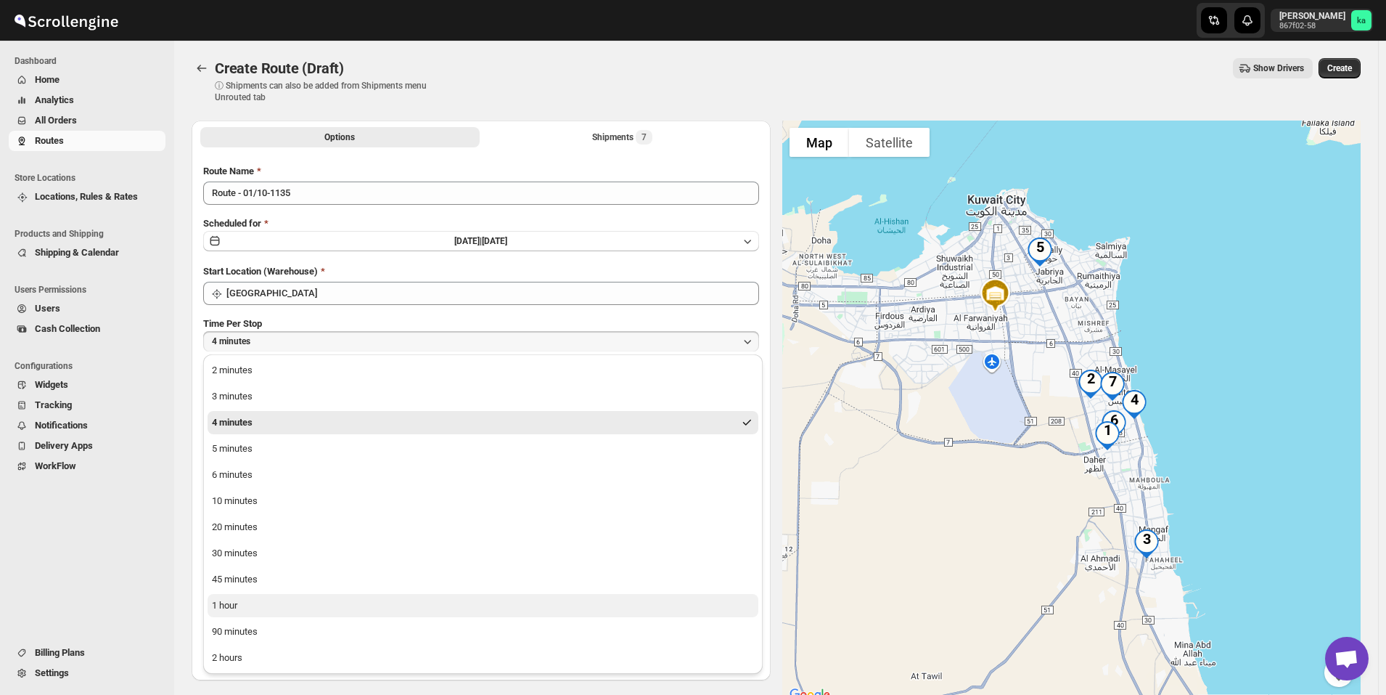
click at [277, 602] on button "1 hour" at bounding box center [483, 605] width 551 height 23
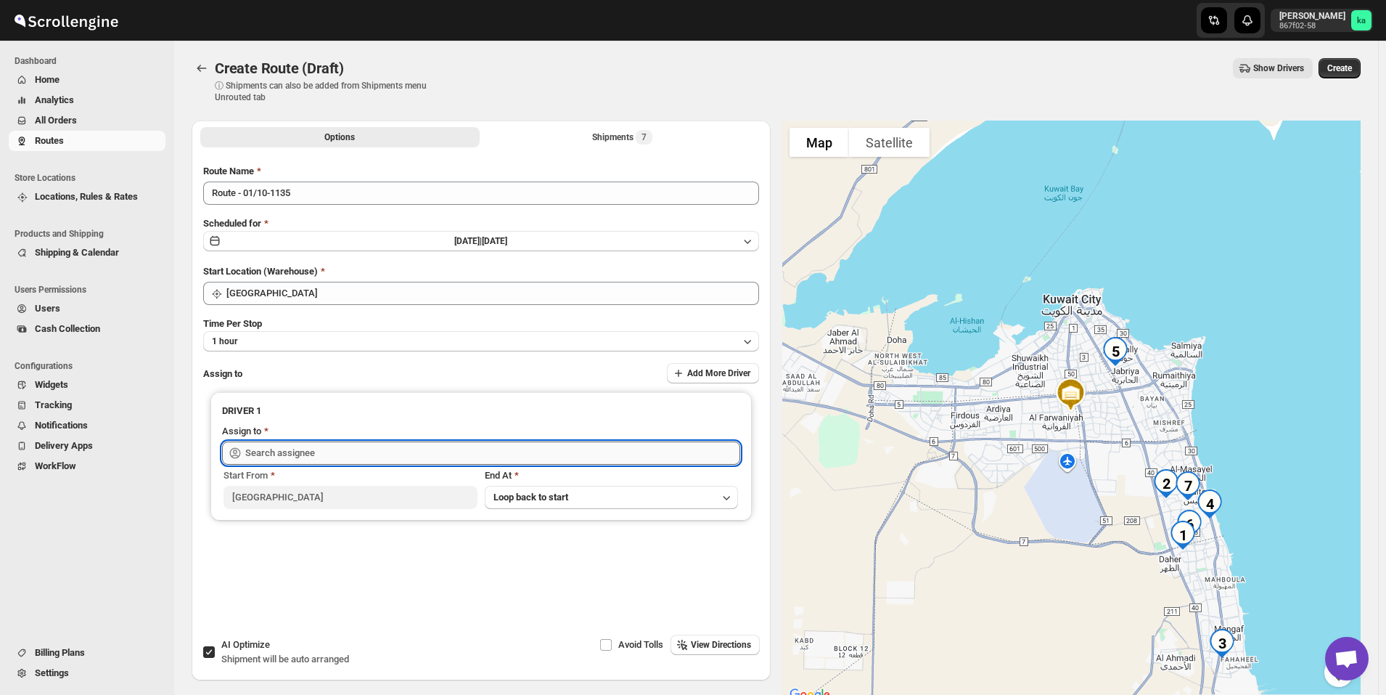
click at [275, 453] on input "text" at bounding box center [492, 452] width 495 height 23
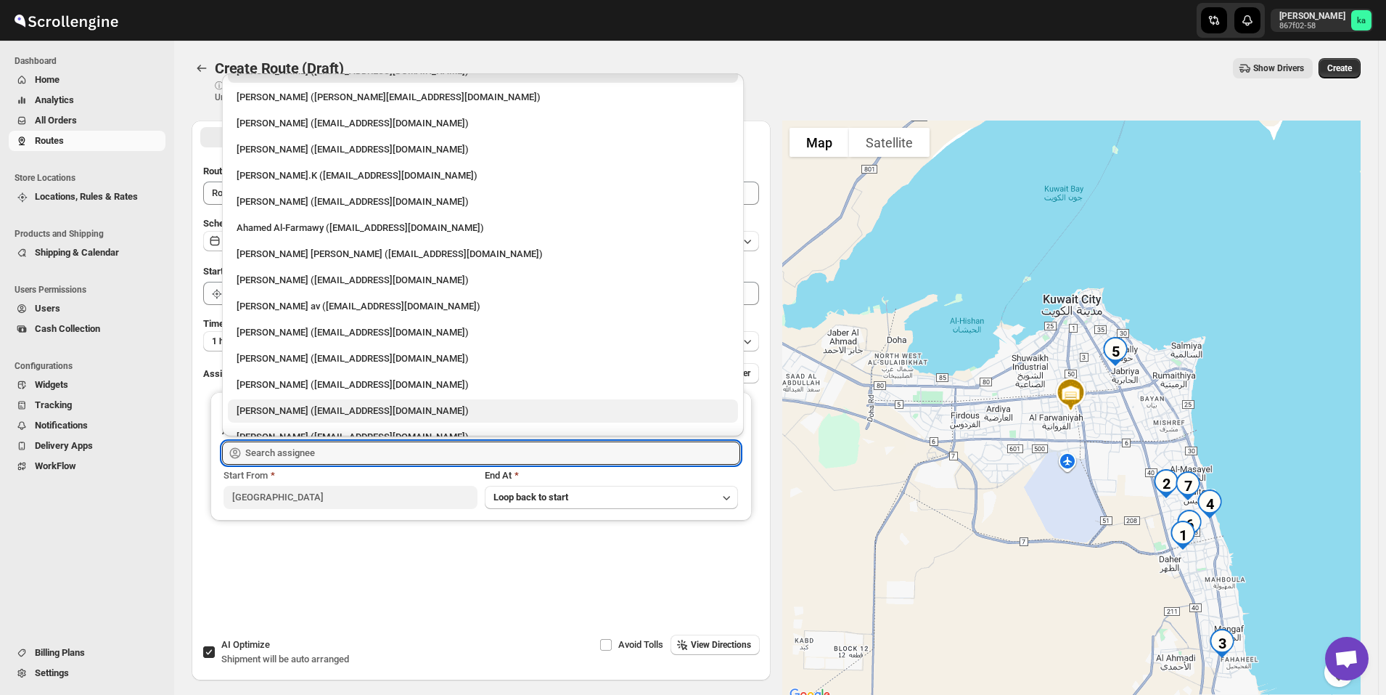
scroll to position [38, 0]
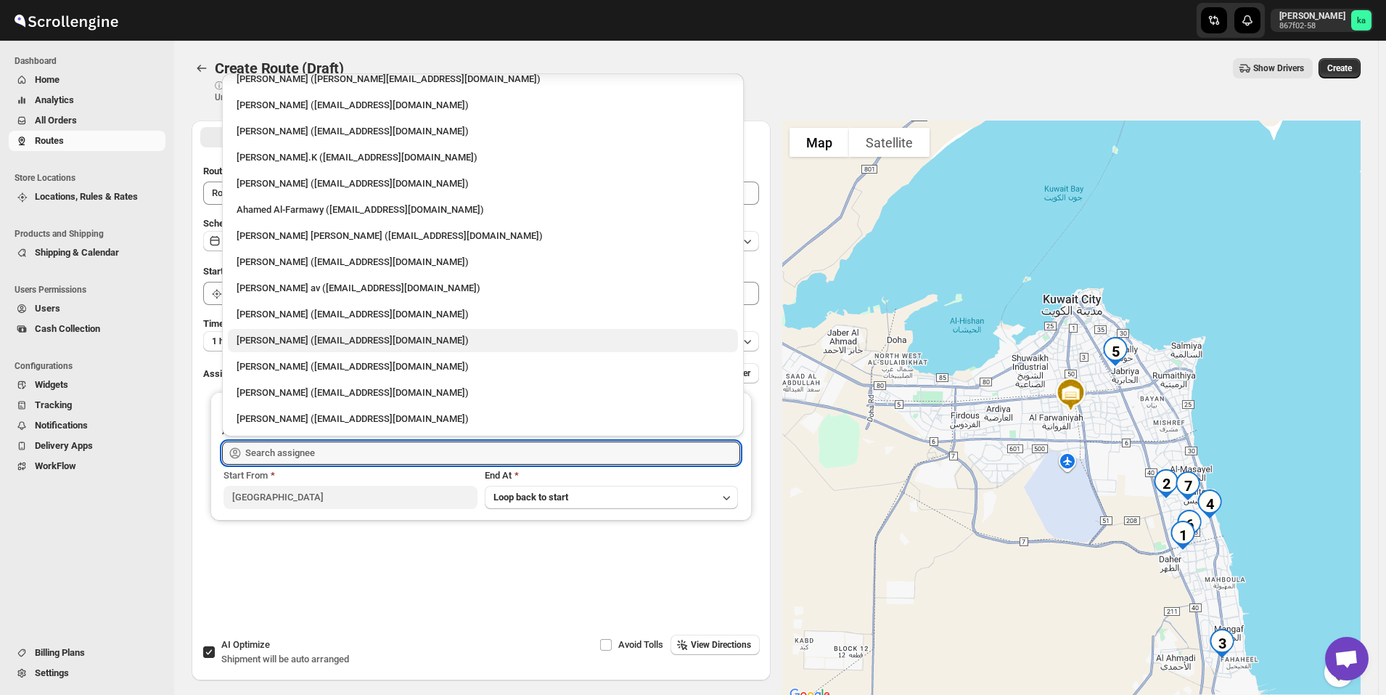
click at [293, 342] on div "[PERSON_NAME] ([EMAIL_ADDRESS][DOMAIN_NAME])" at bounding box center [483, 340] width 493 height 15
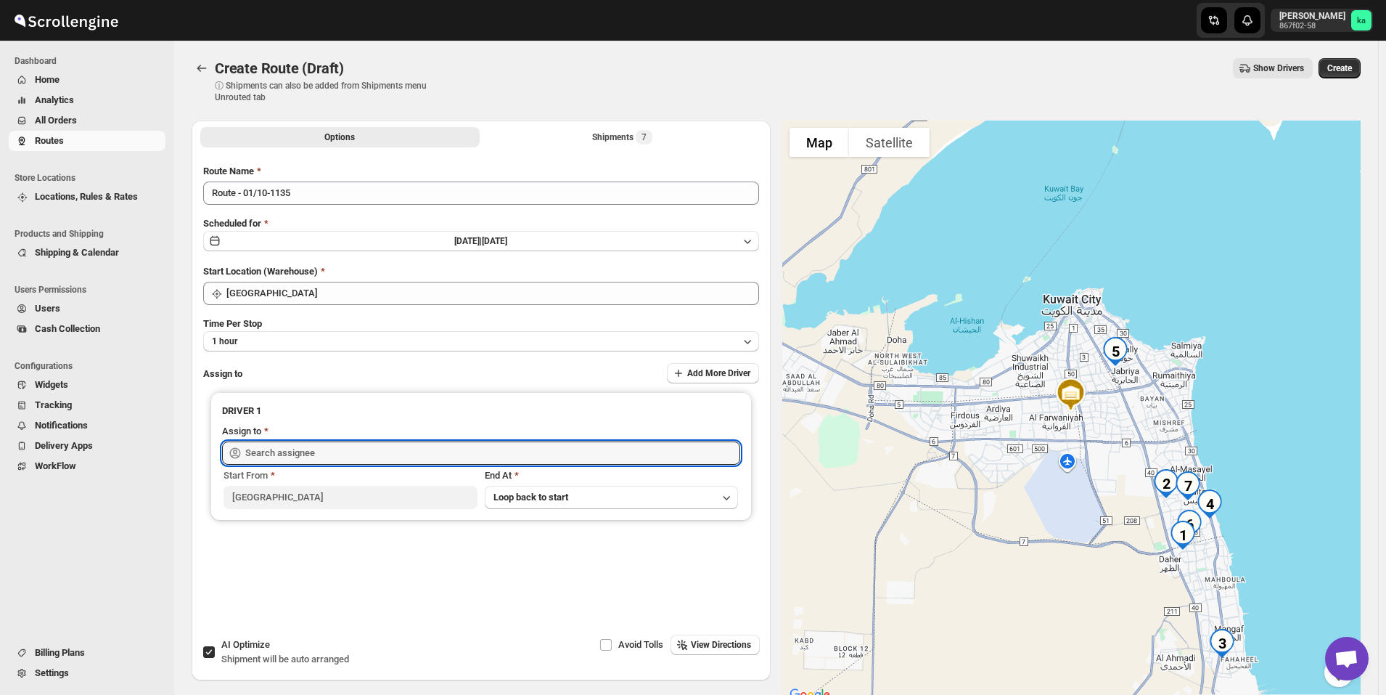
type input "[PERSON_NAME] ([EMAIL_ADDRESS][DOMAIN_NAME])"
click at [1347, 67] on span "Create" at bounding box center [1340, 68] width 25 height 12
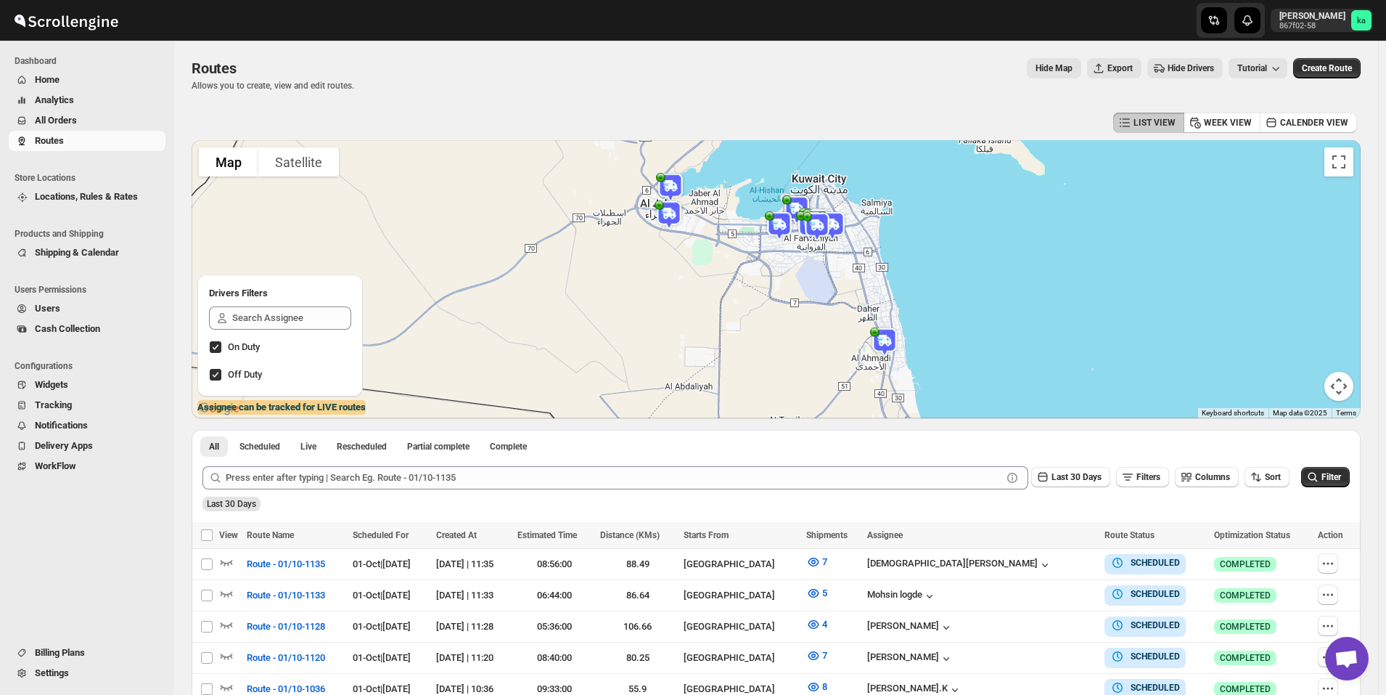
click at [73, 123] on span "All Orders" at bounding box center [56, 120] width 42 height 11
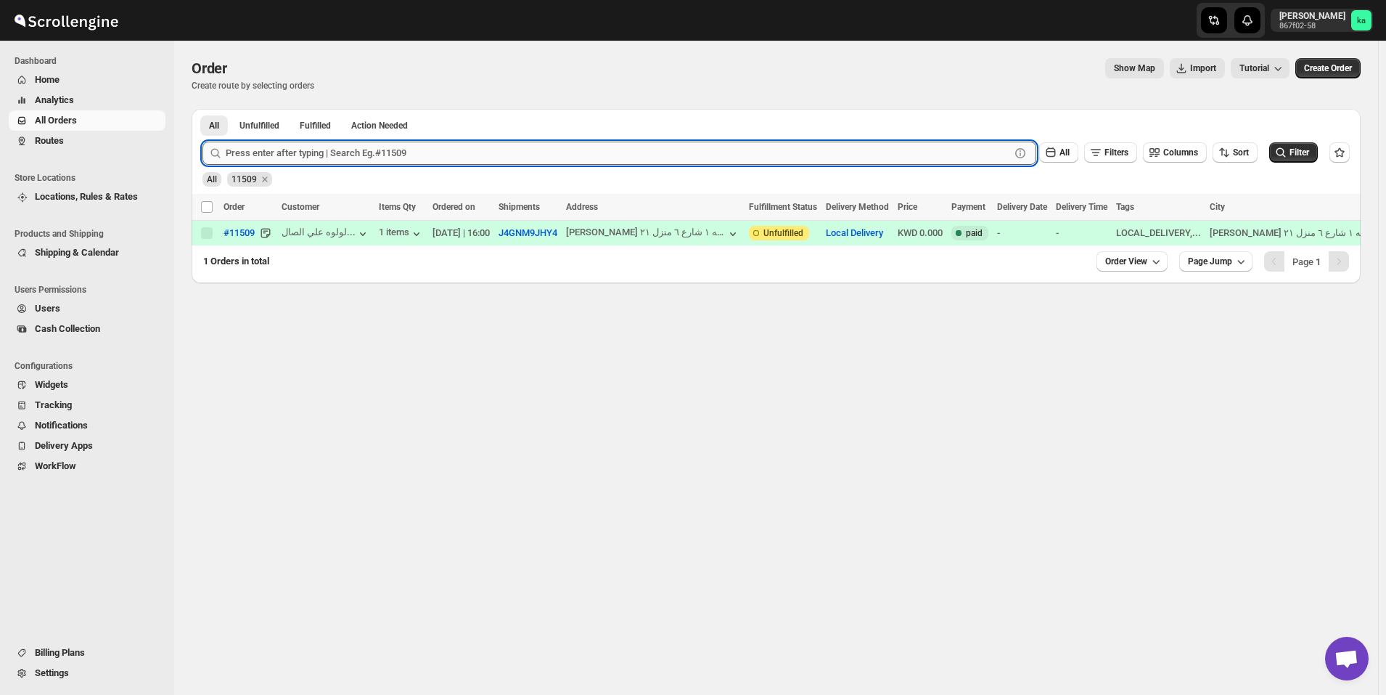
click at [351, 157] on input "text" at bounding box center [618, 153] width 785 height 23
paste input "11462"
type input "11462"
click at [203, 109] on button "Submit" at bounding box center [223, 116] width 41 height 15
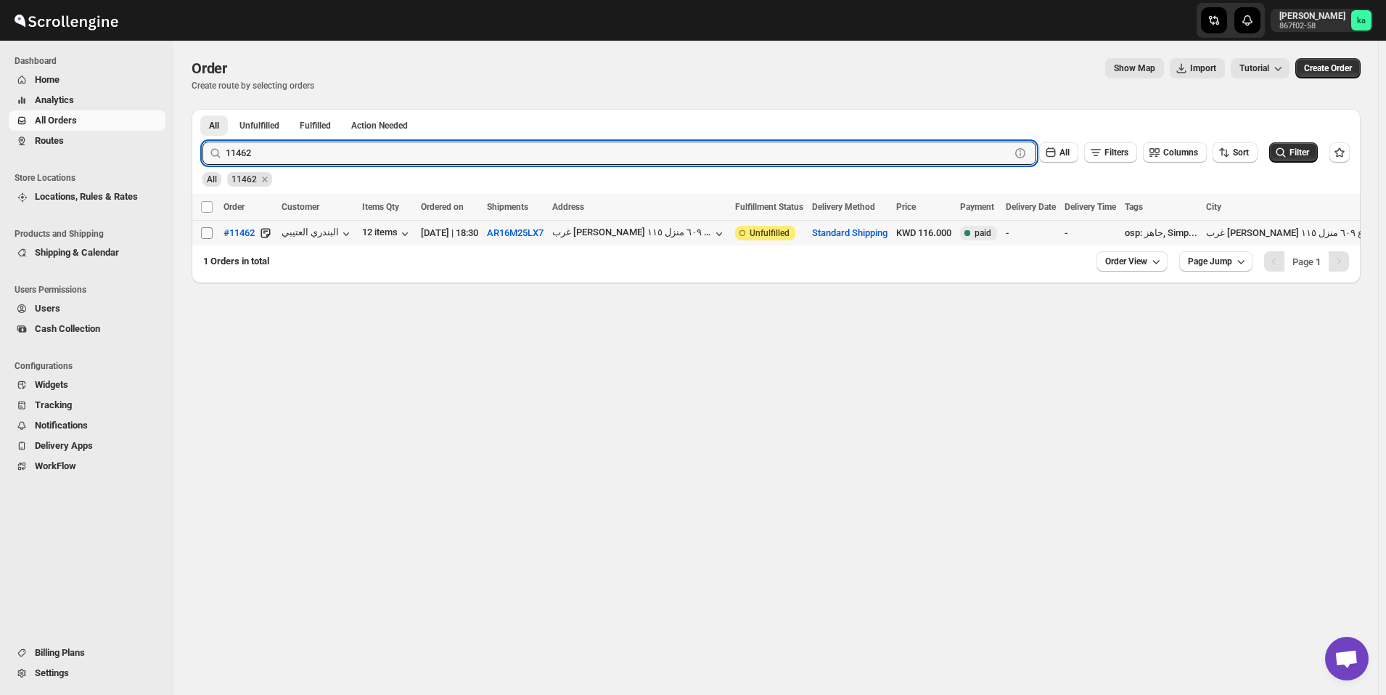
click at [208, 234] on input "Select order" at bounding box center [207, 233] width 12 height 12
checkbox input "true"
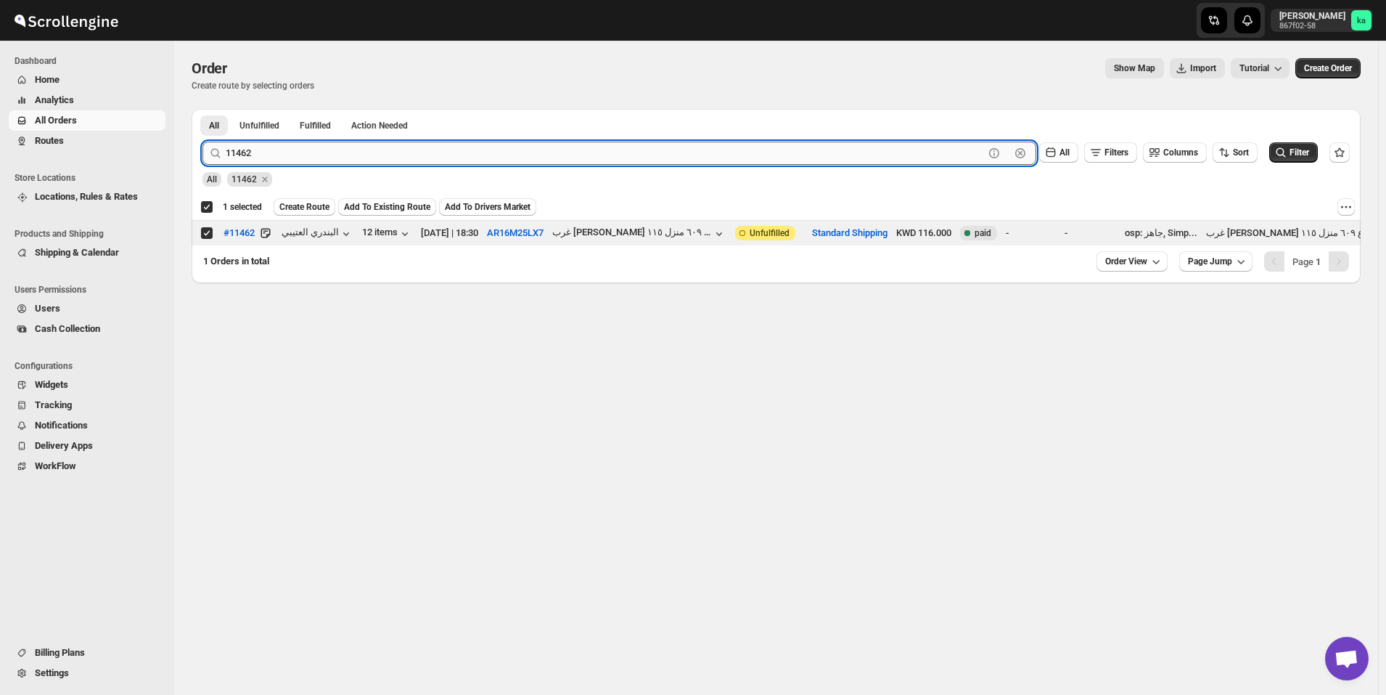
click at [311, 150] on input "11462" at bounding box center [605, 153] width 759 height 23
paste input "48"
type input "11448"
click at [203, 109] on button "Submit" at bounding box center [223, 116] width 41 height 15
click at [205, 237] on input "Select order" at bounding box center [207, 233] width 12 height 12
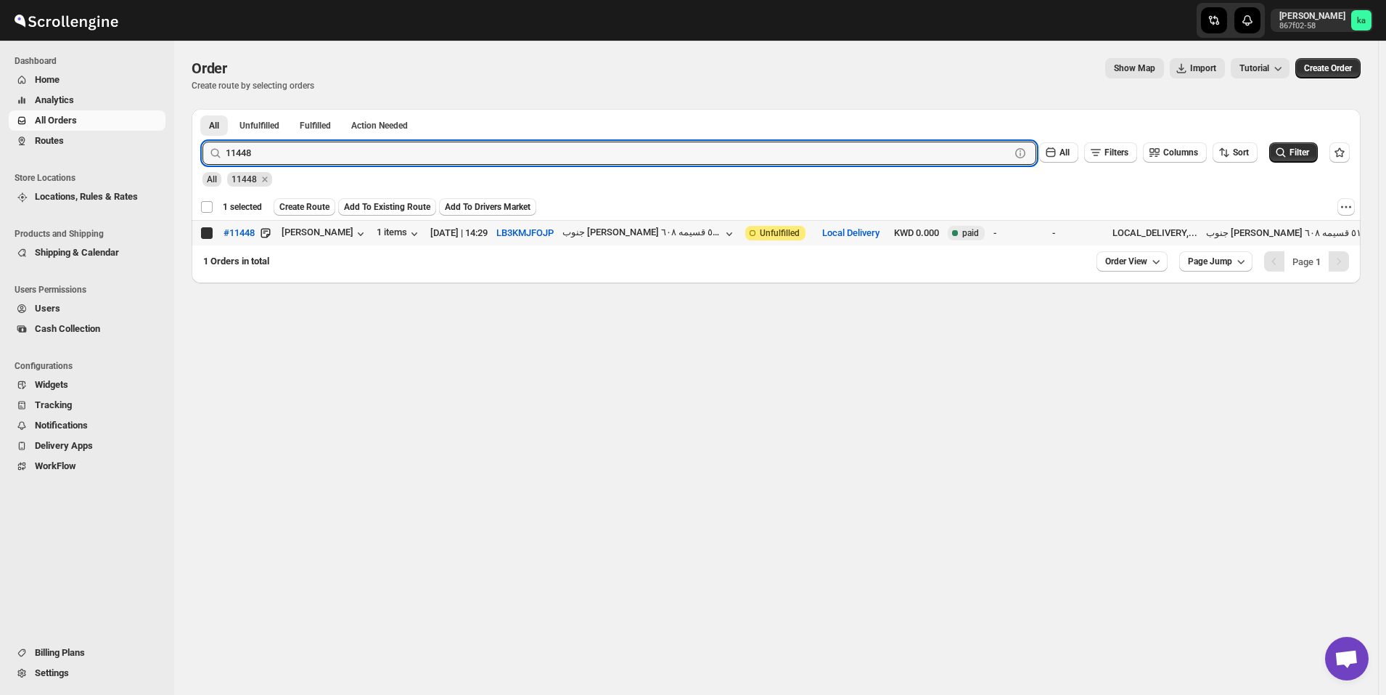
checkbox input "true"
checkbox input "false"
click at [345, 155] on input "11448" at bounding box center [605, 153] width 759 height 23
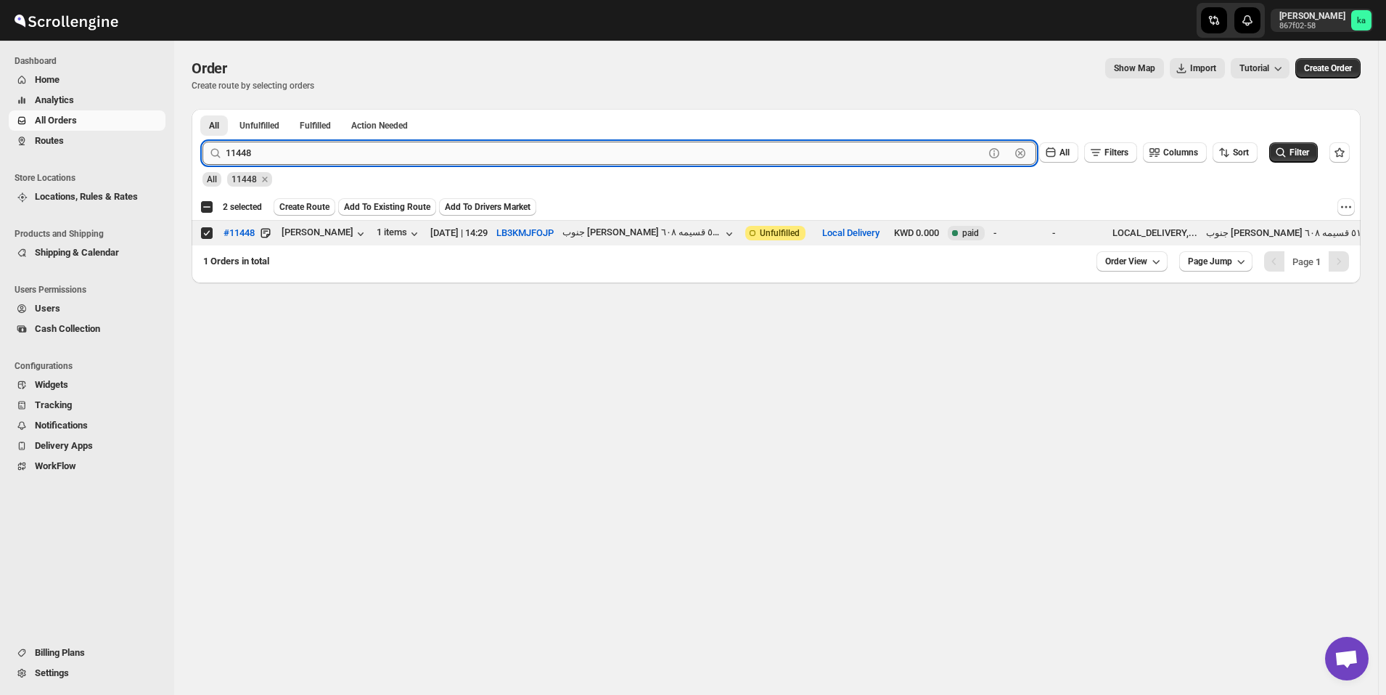
paste input "73"
type input "11473"
click at [203, 109] on button "Submit" at bounding box center [223, 116] width 41 height 15
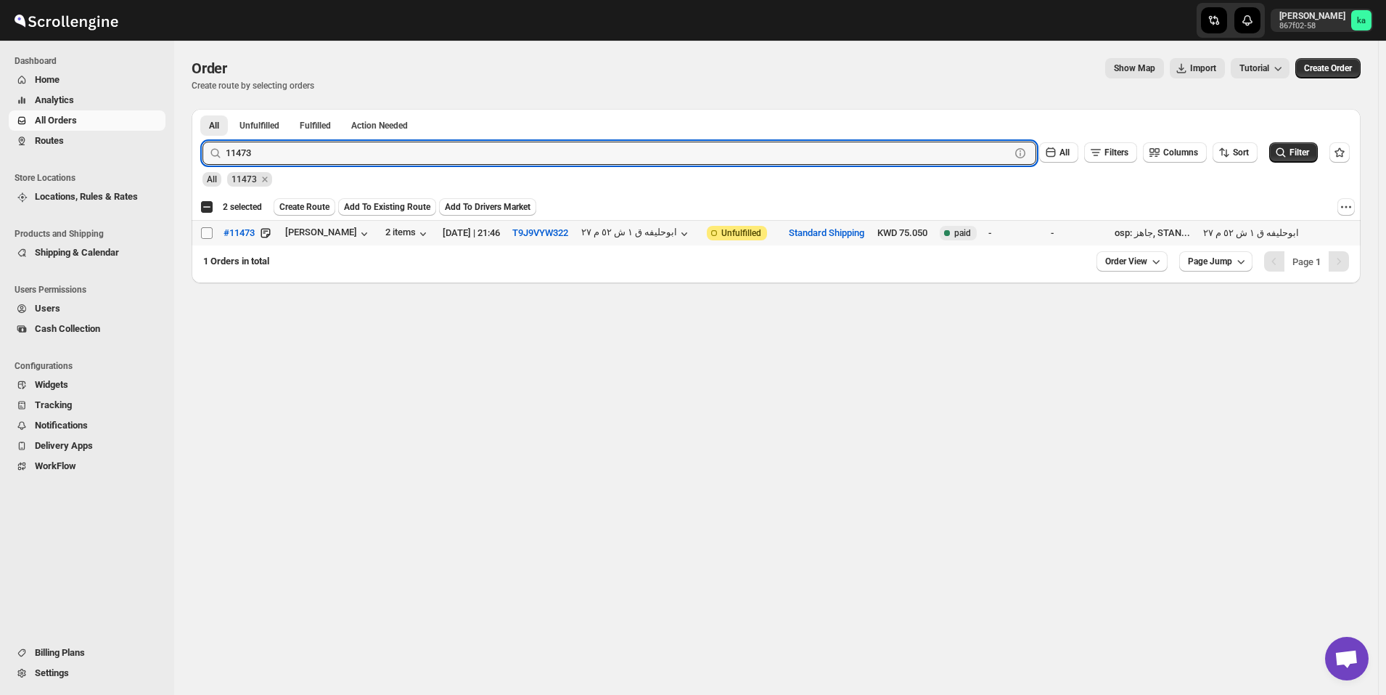
click at [203, 233] on input "Select order" at bounding box center [207, 233] width 12 height 12
checkbox input "true"
click at [327, 146] on input "11473" at bounding box center [605, 153] width 759 height 23
paste input "58"
type input "11458"
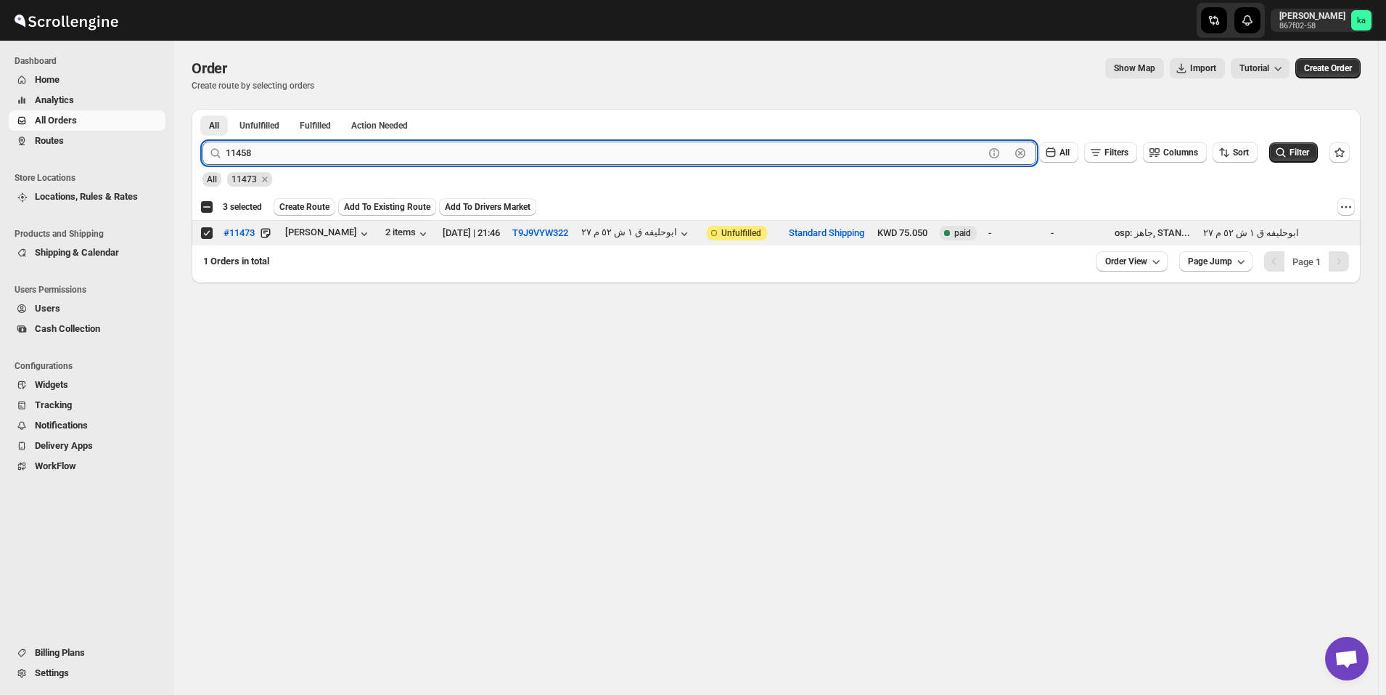
click at [203, 109] on button "Submit" at bounding box center [223, 116] width 41 height 15
click at [203, 235] on input "Select order" at bounding box center [207, 233] width 12 height 12
checkbox input "true"
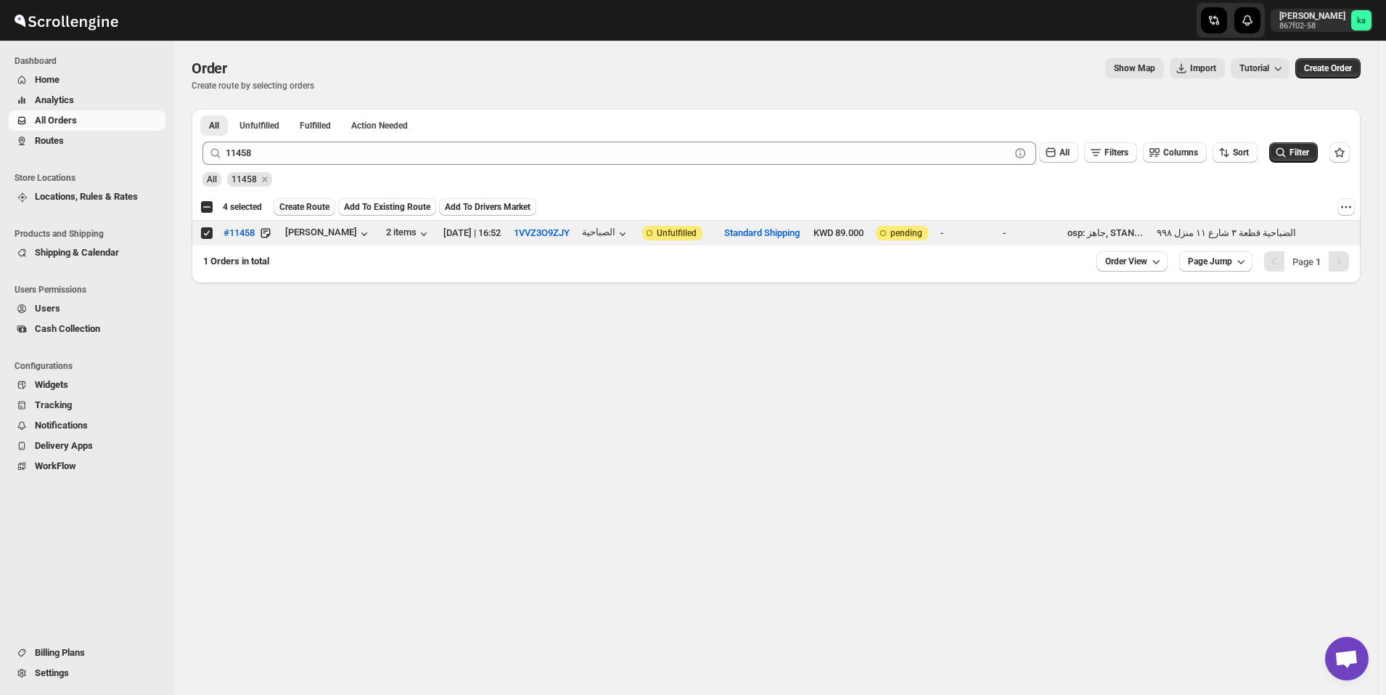
click at [295, 209] on span "Create Route" at bounding box center [304, 207] width 50 height 12
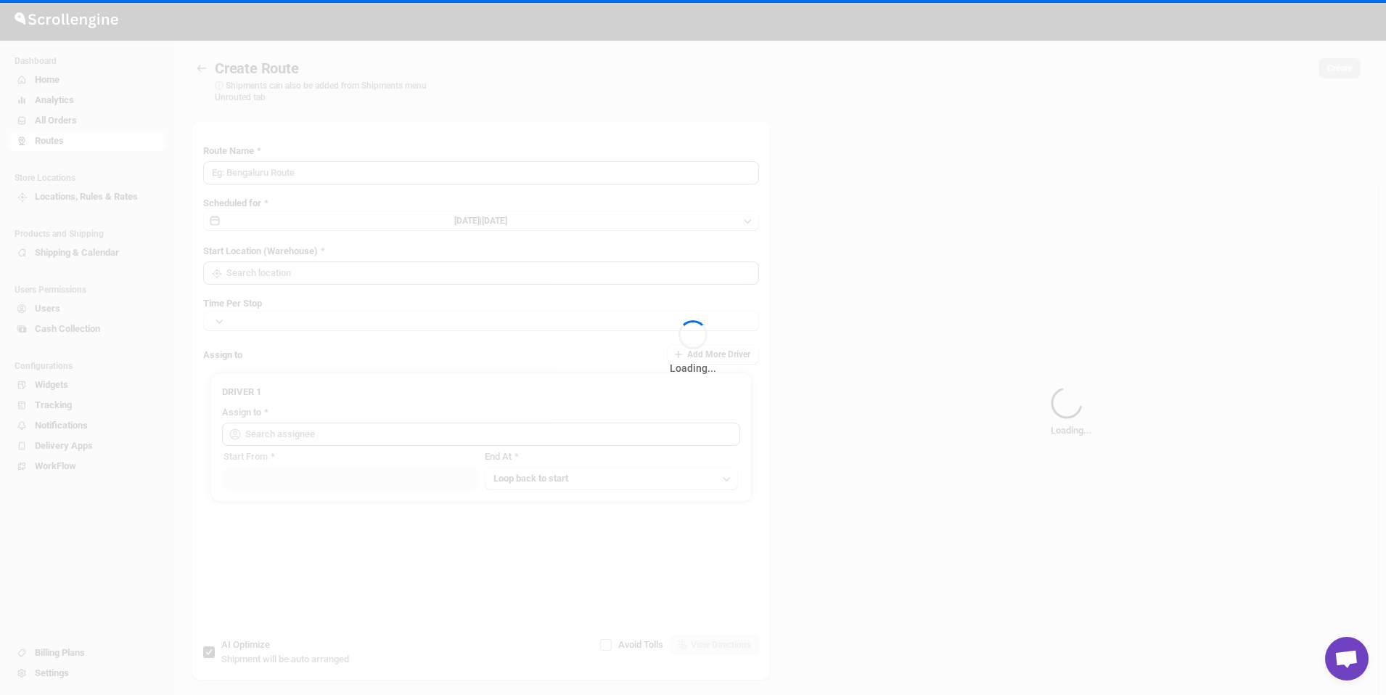
type input "Route - 01/10-1136"
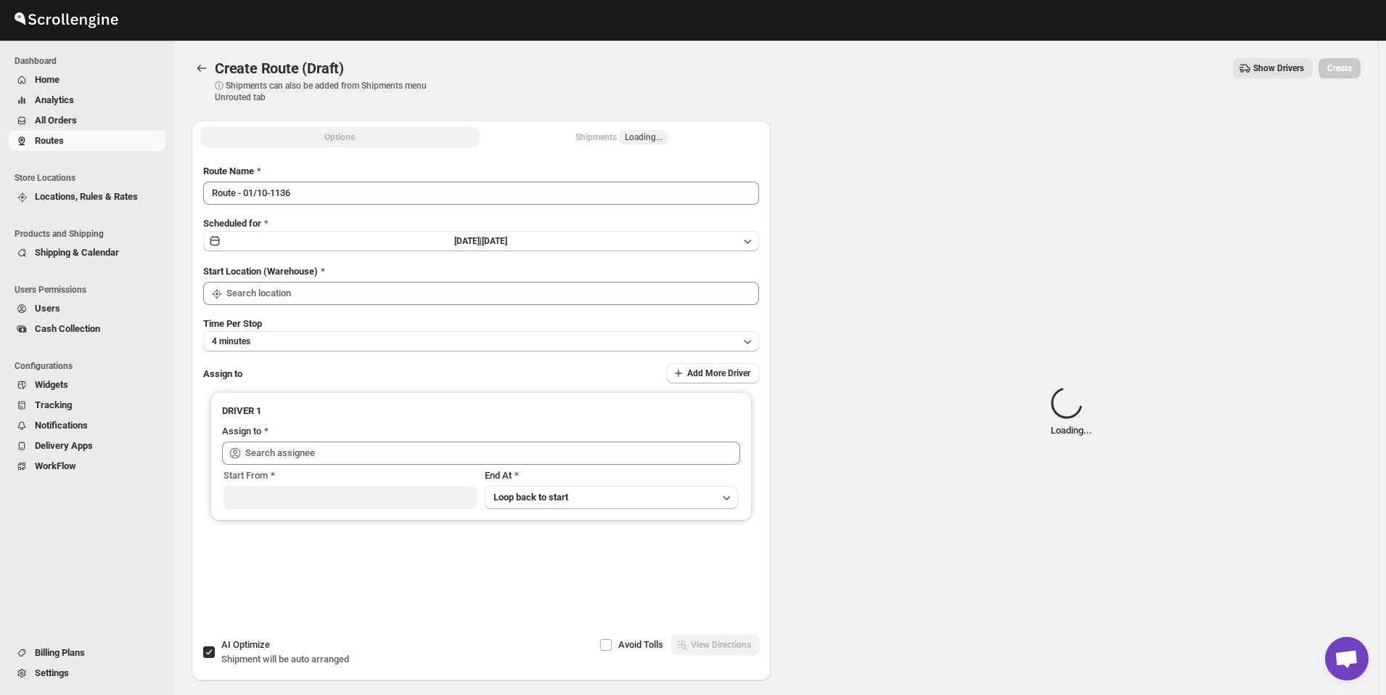
type input "[GEOGRAPHIC_DATA]"
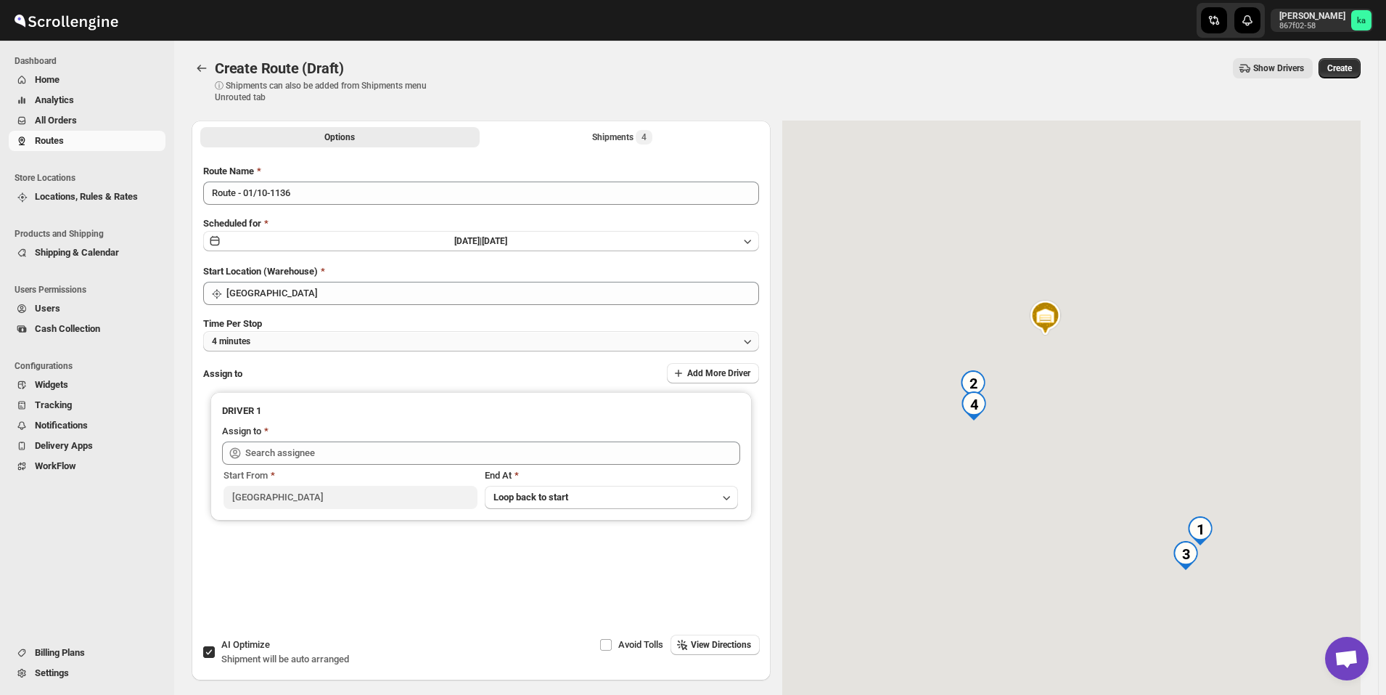
click at [274, 341] on button "4 minutes" at bounding box center [481, 341] width 556 height 20
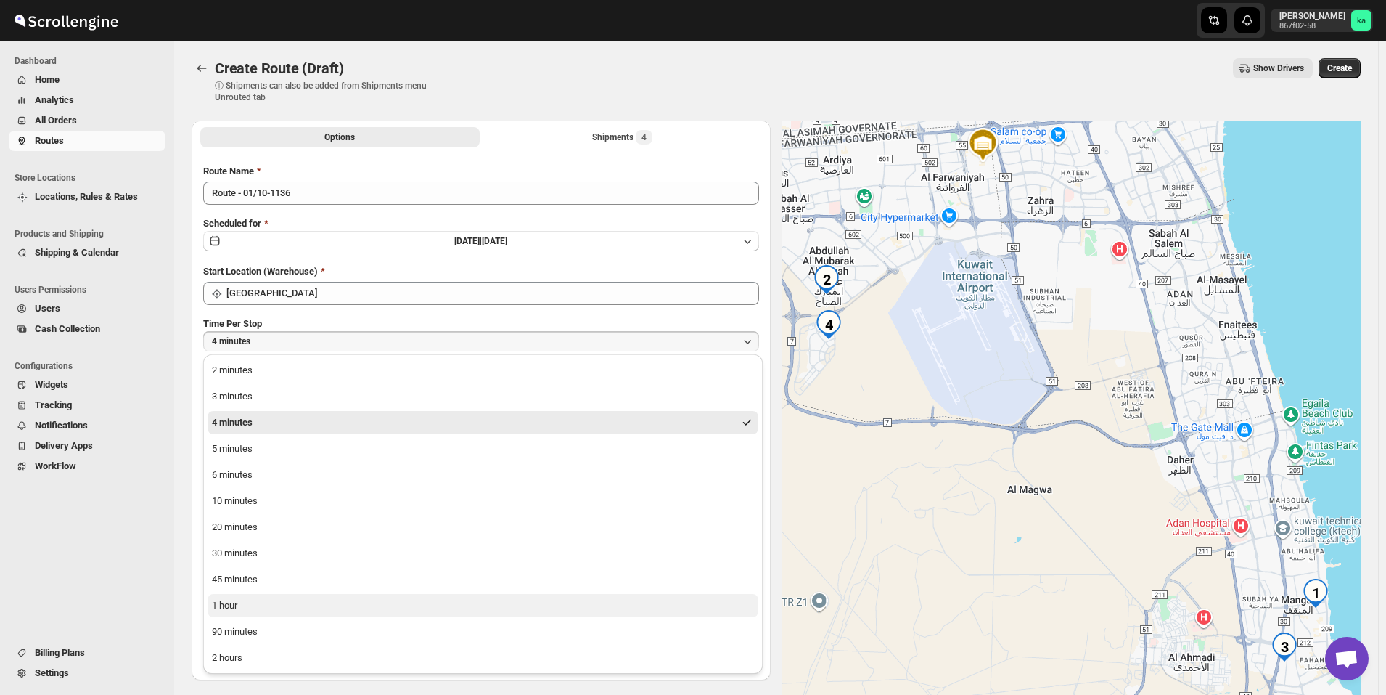
click at [250, 609] on button "1 hour" at bounding box center [483, 605] width 551 height 23
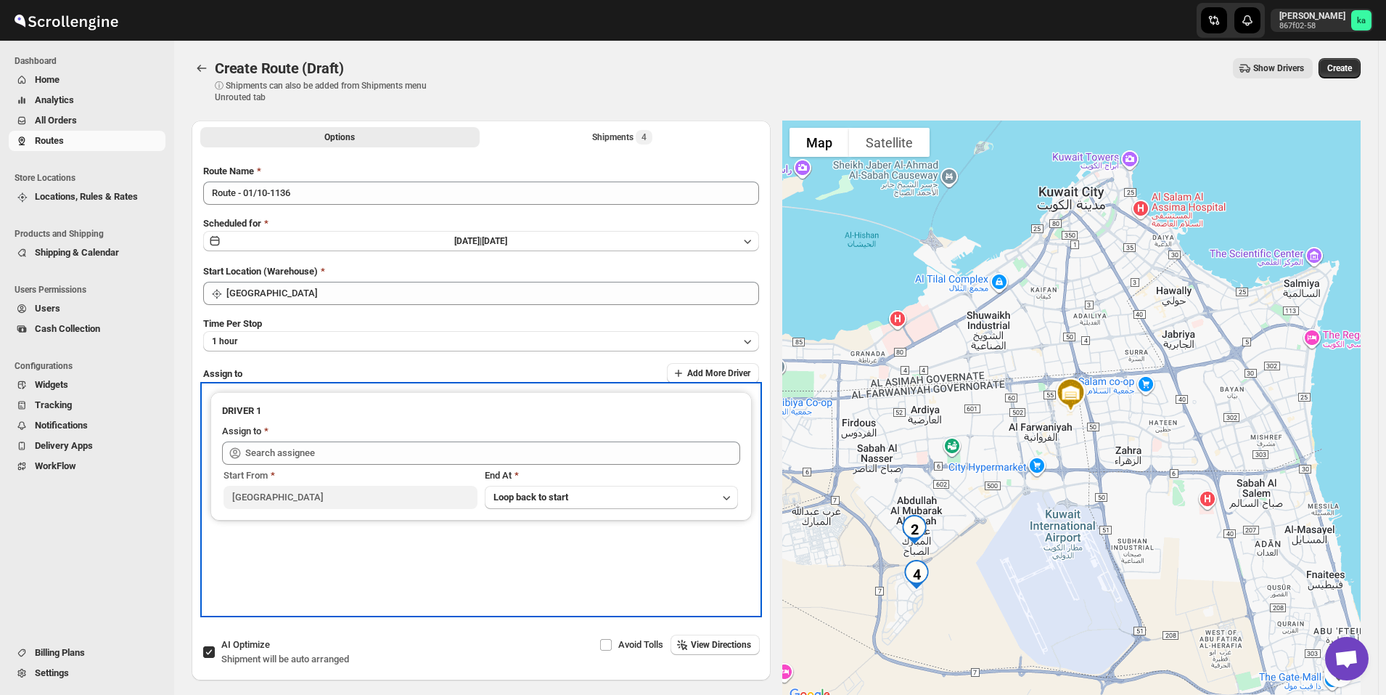
click at [277, 465] on div "Start From [GEOGRAPHIC_DATA] At Loop back to start" at bounding box center [481, 487] width 518 height 44
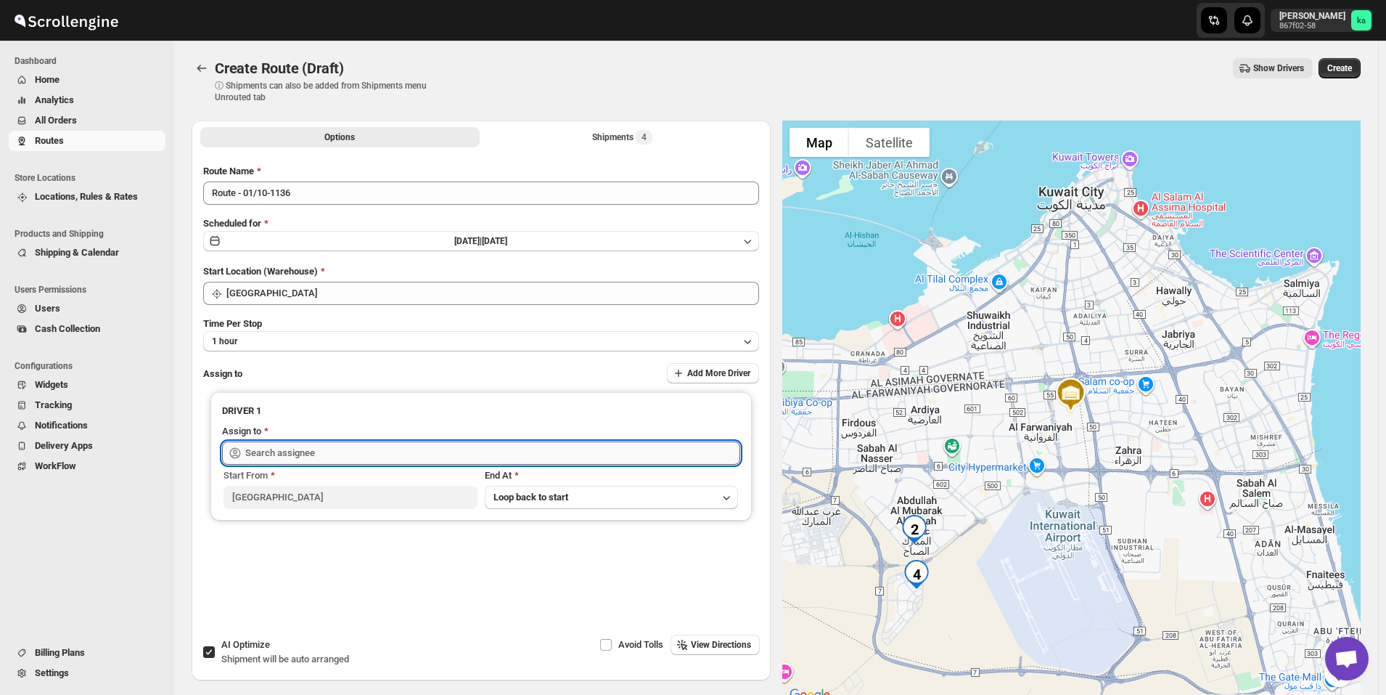
click at [280, 454] on input "text" at bounding box center [492, 452] width 495 height 23
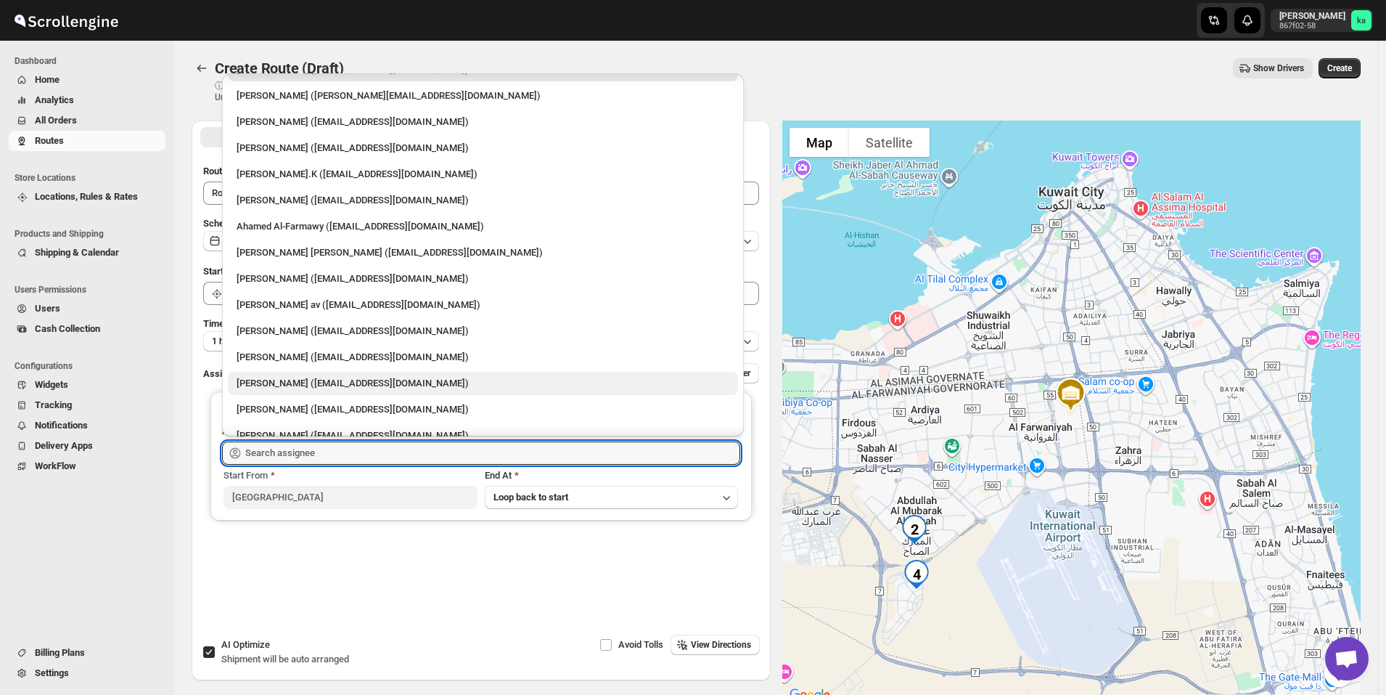
scroll to position [38, 0]
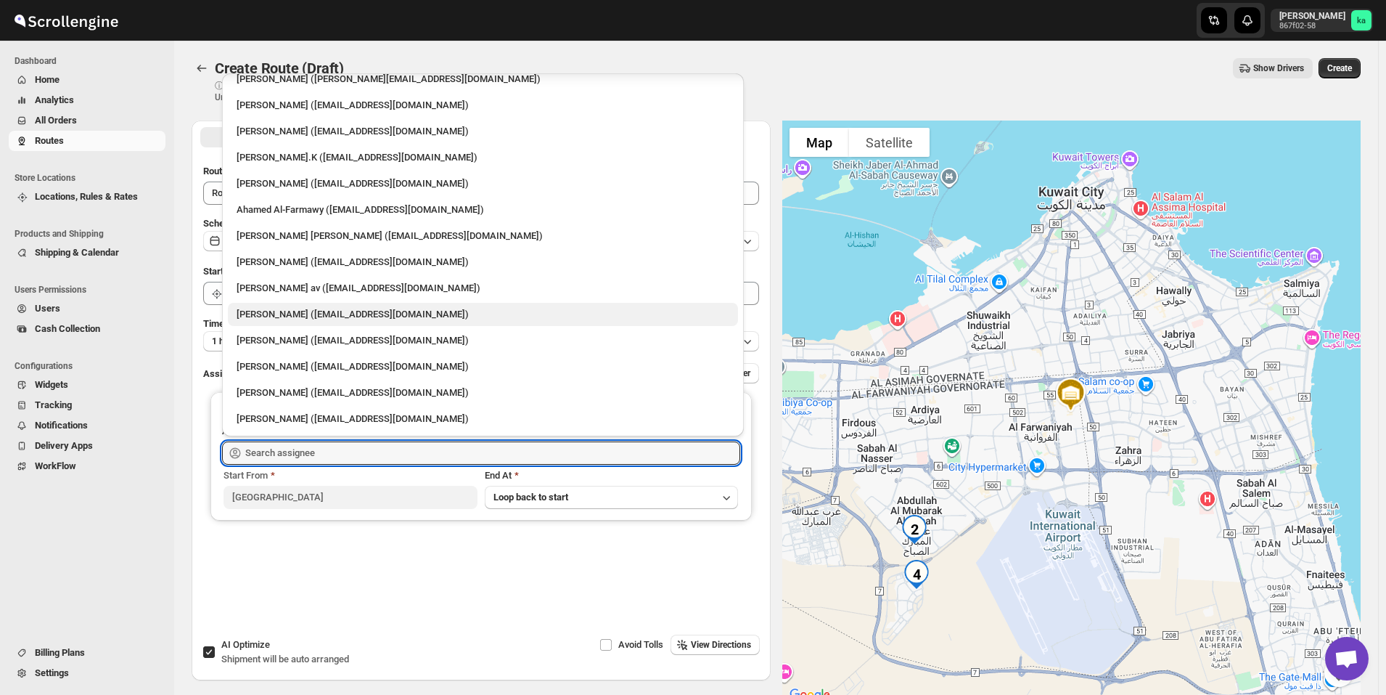
click at [283, 316] on div "[PERSON_NAME] ([EMAIL_ADDRESS][DOMAIN_NAME])" at bounding box center [483, 314] width 493 height 15
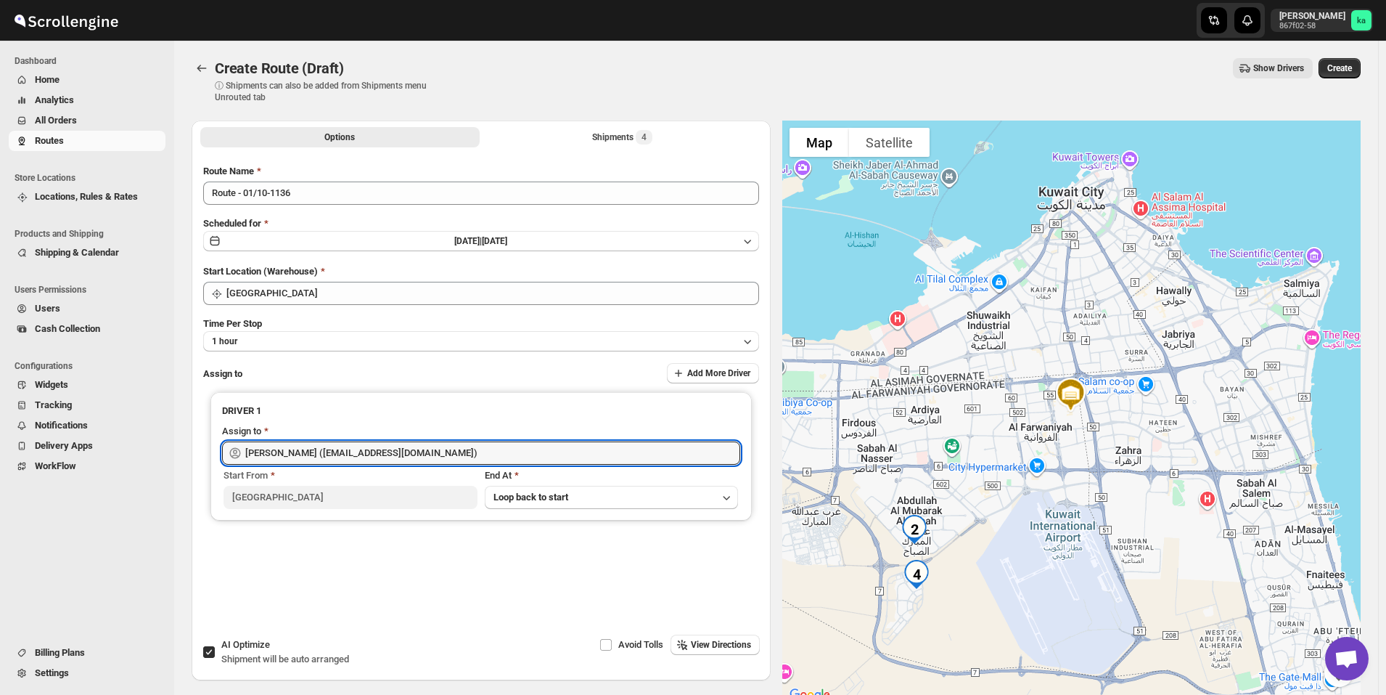
type input "[PERSON_NAME] ([EMAIL_ADDRESS][DOMAIN_NAME])"
click at [1347, 67] on span "Create" at bounding box center [1340, 68] width 25 height 12
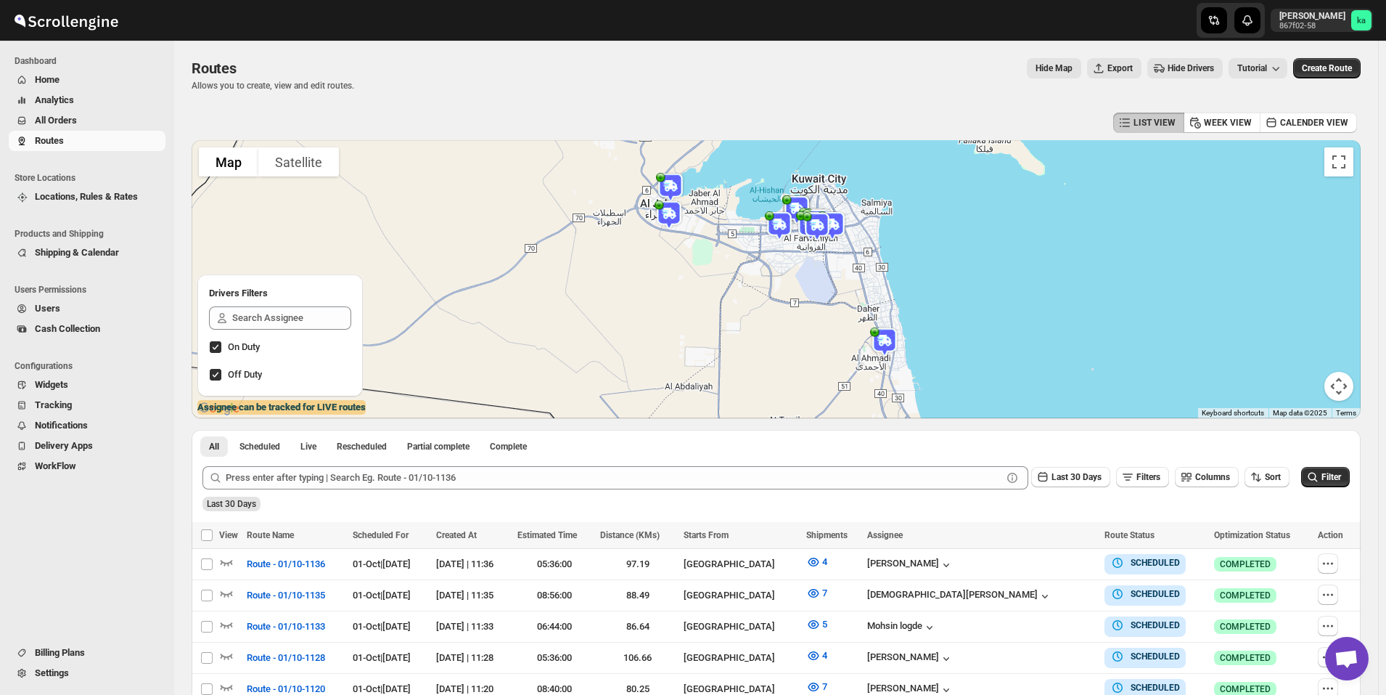
click at [94, 122] on span "All Orders" at bounding box center [99, 120] width 128 height 15
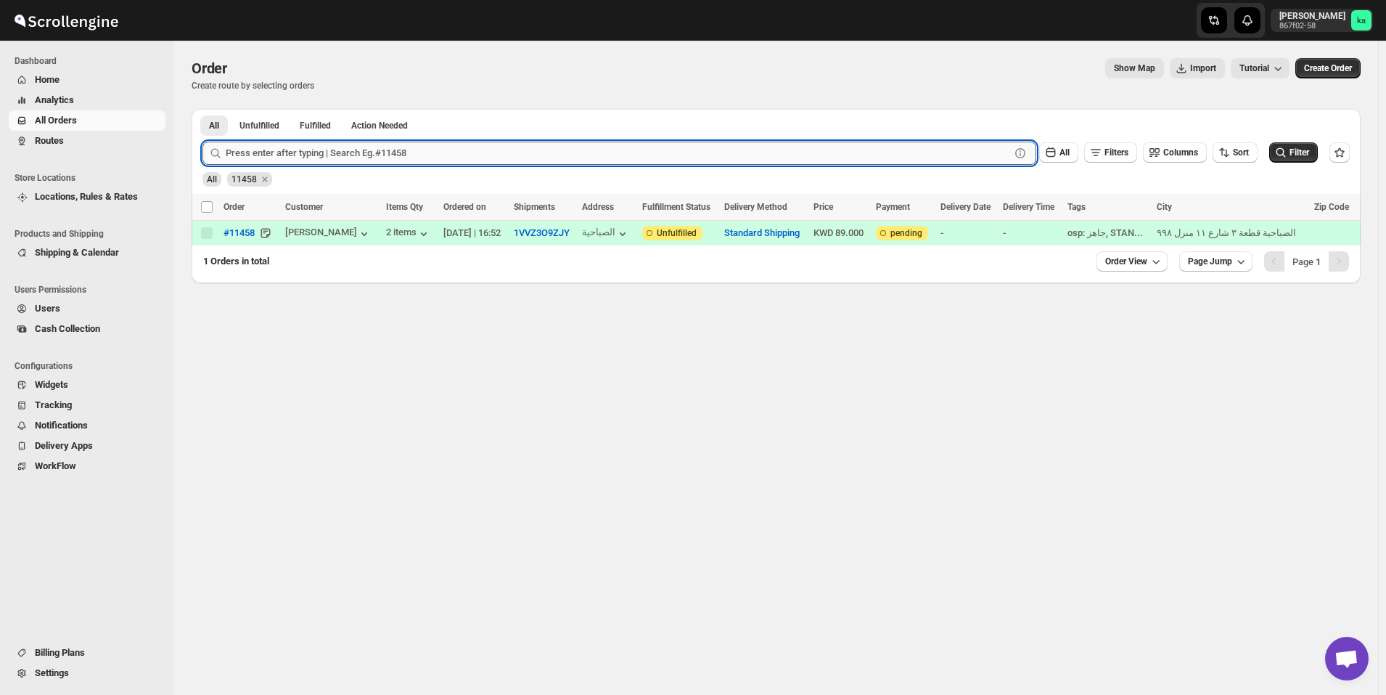
click at [331, 150] on input "text" at bounding box center [618, 153] width 785 height 23
paste input "11468"
type input "11468"
click at [203, 109] on button "Submit" at bounding box center [223, 116] width 41 height 15
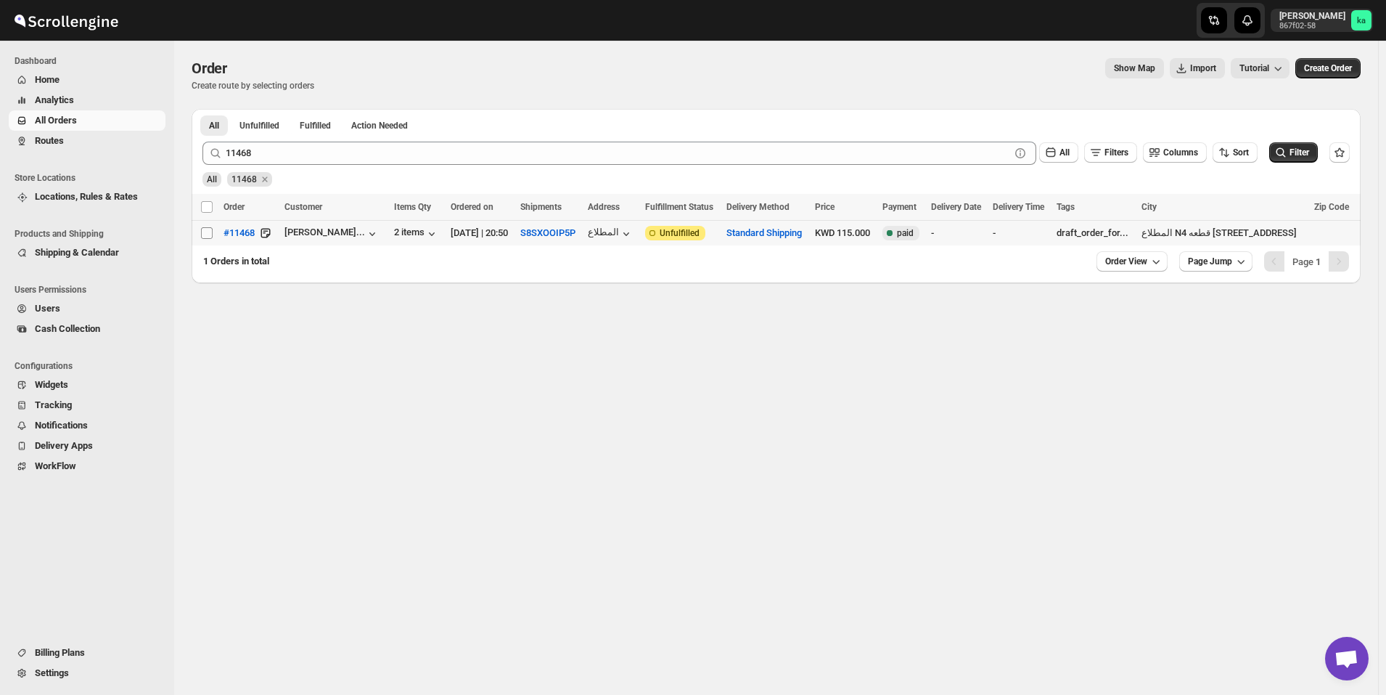
click at [211, 235] on input "Select order" at bounding box center [207, 233] width 12 height 12
checkbox input "true"
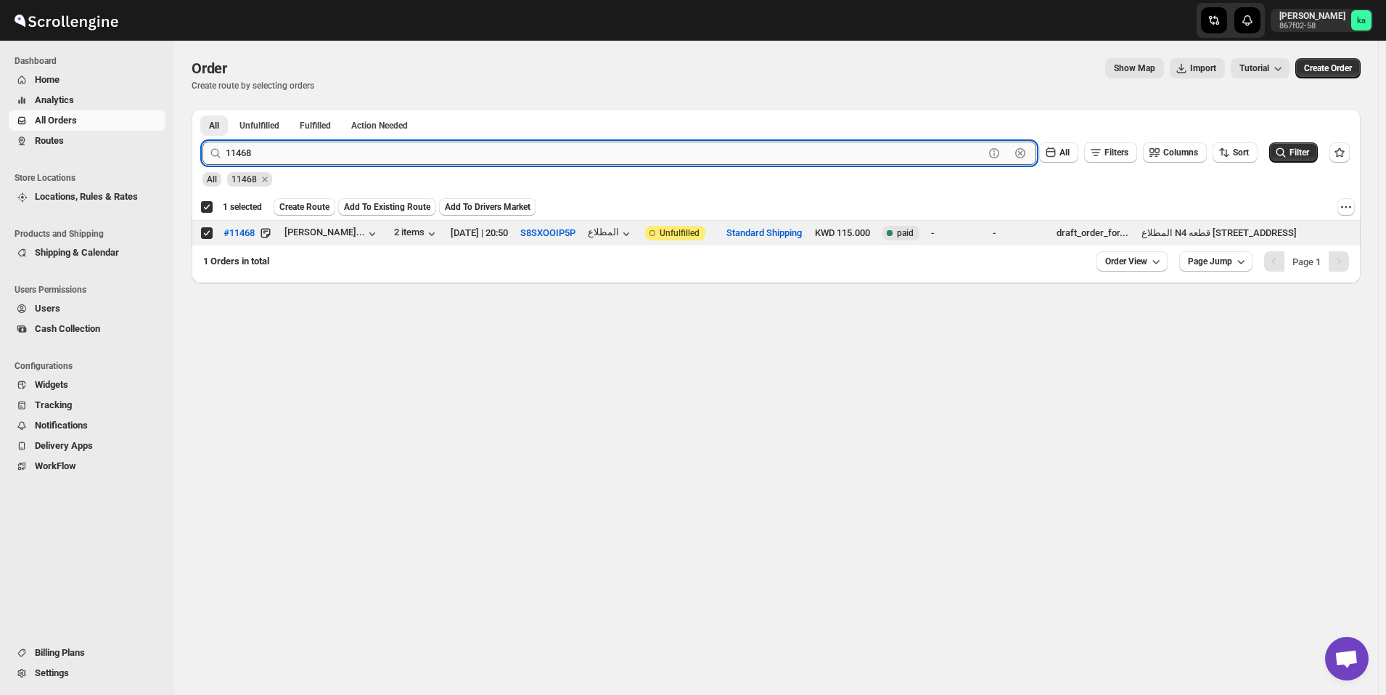
click at [337, 156] on input "11468" at bounding box center [605, 153] width 759 height 23
paste input "50"
type input "11450"
click at [203, 109] on button "Submit" at bounding box center [223, 116] width 41 height 15
click at [208, 232] on input "Select order" at bounding box center [207, 233] width 12 height 12
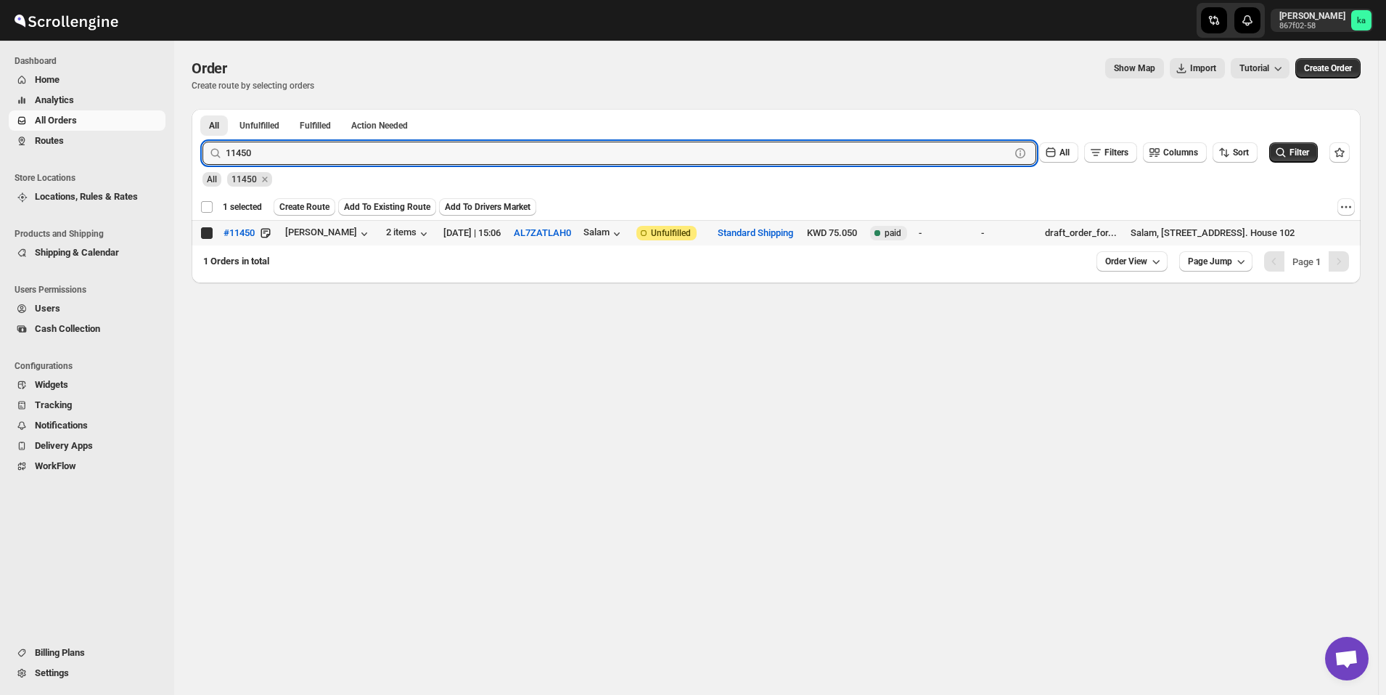
checkbox input "true"
checkbox input "false"
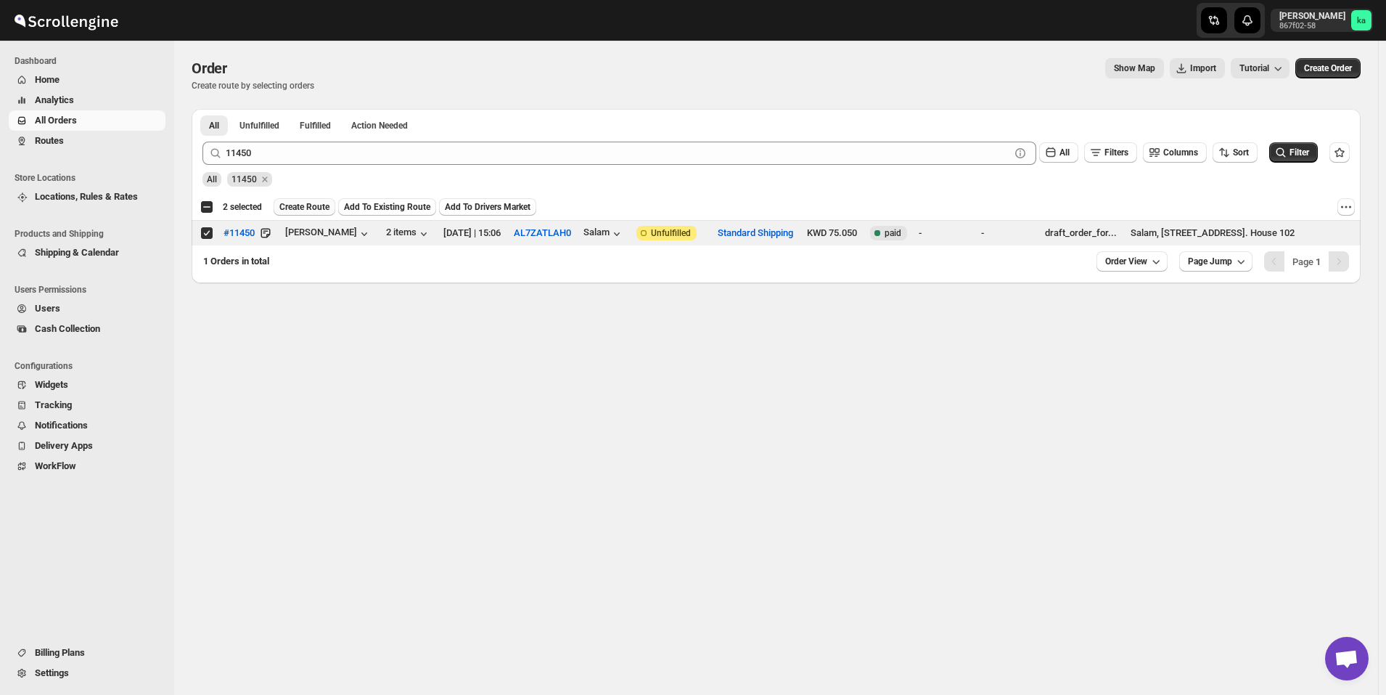
click at [307, 208] on span "Create Route" at bounding box center [304, 207] width 50 height 12
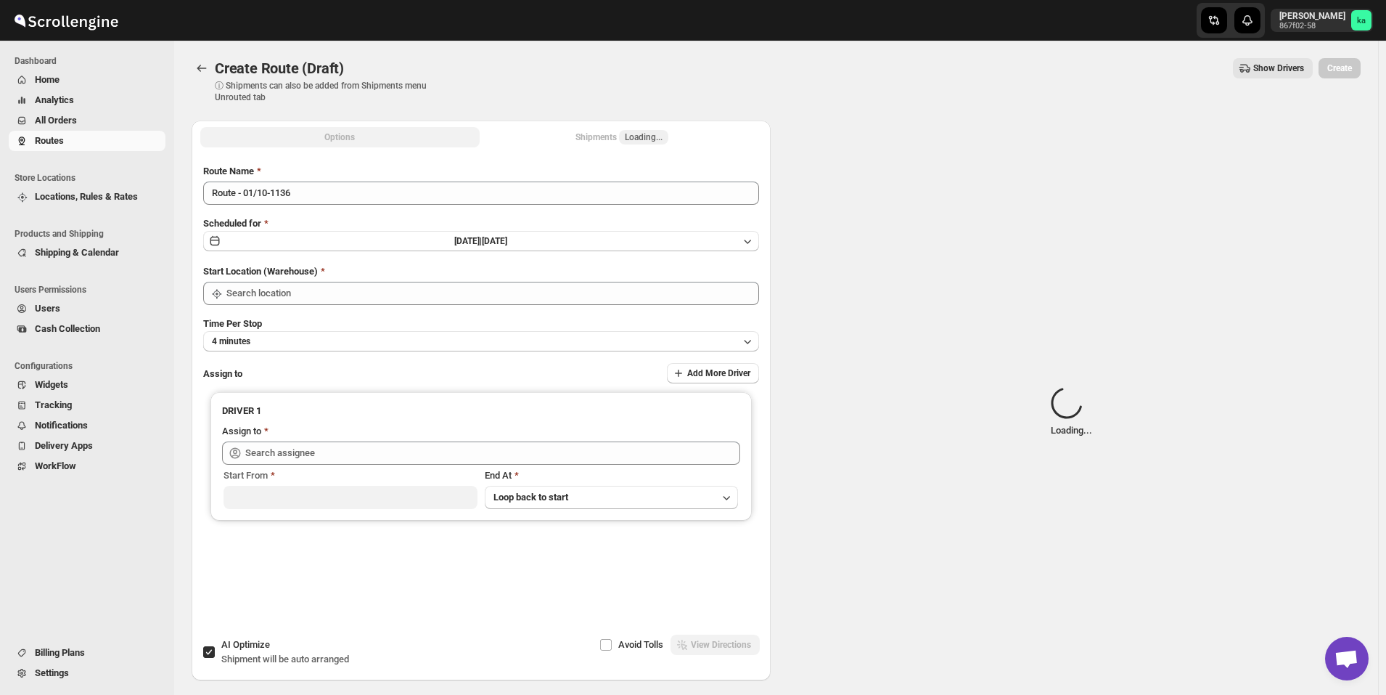
type input "[GEOGRAPHIC_DATA]"
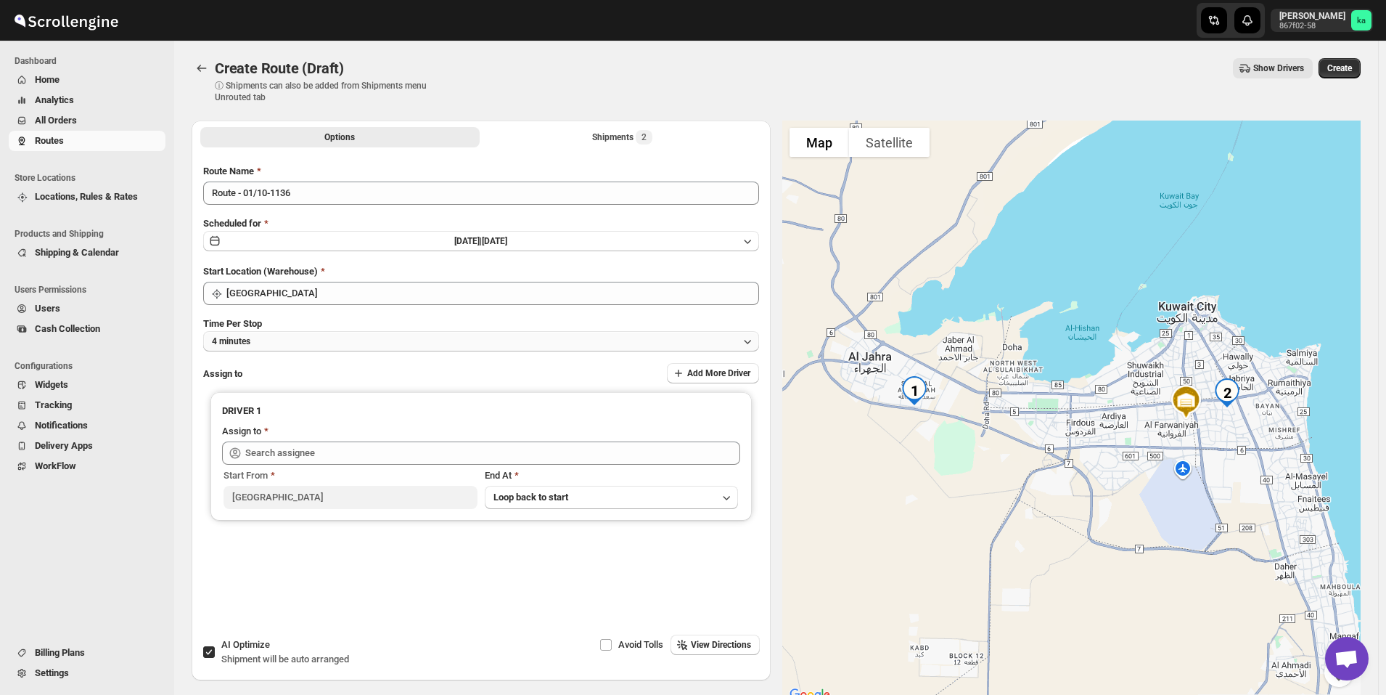
click at [364, 335] on button "4 minutes" at bounding box center [481, 341] width 556 height 20
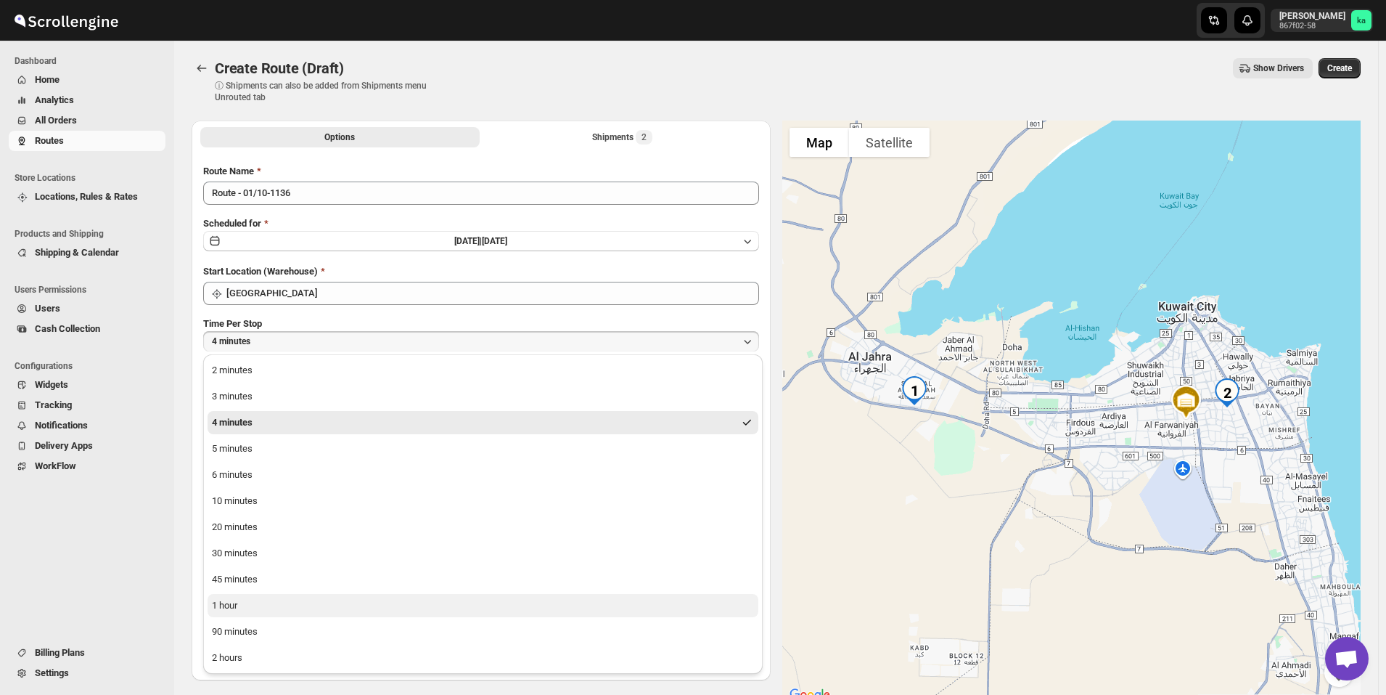
click at [253, 599] on button "1 hour" at bounding box center [483, 605] width 551 height 23
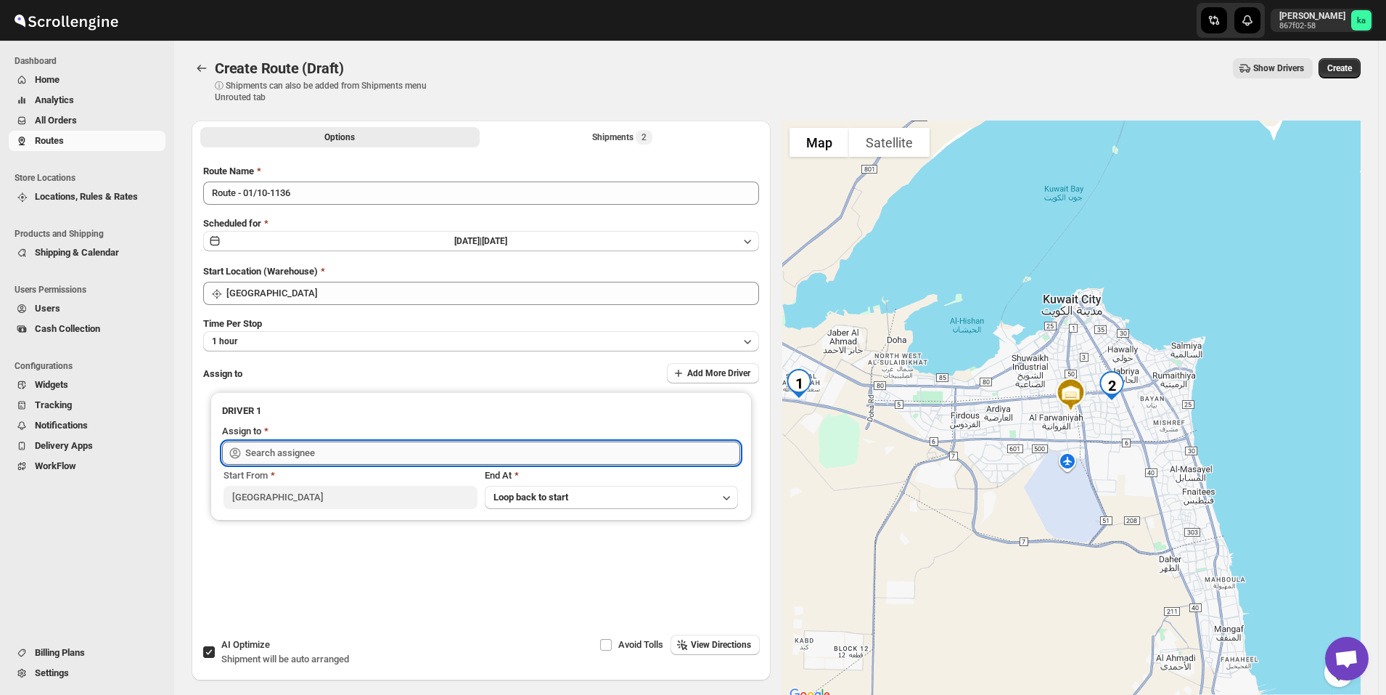
click at [291, 446] on input "text" at bounding box center [492, 452] width 495 height 23
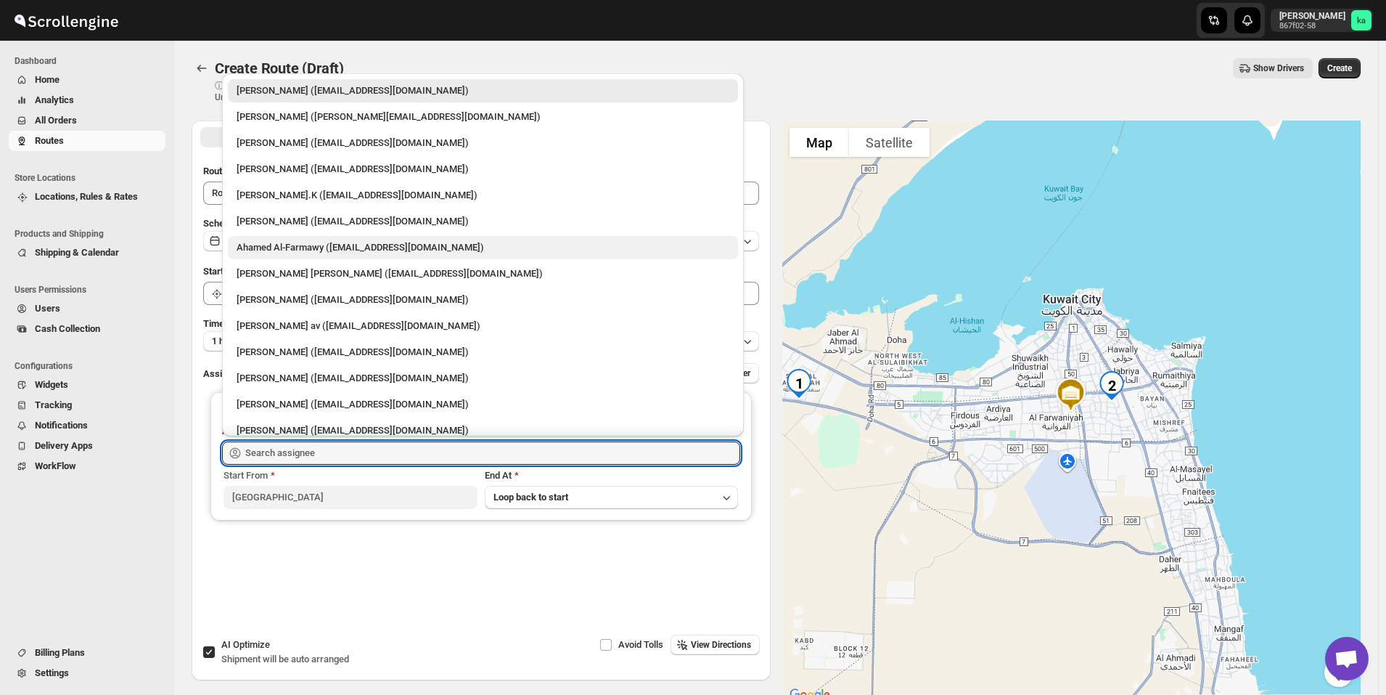
click at [295, 249] on div "Ahamed Al-Farmawy ([EMAIL_ADDRESS][DOMAIN_NAME])" at bounding box center [483, 247] width 493 height 15
type input "Ahamed Al-Farmawy ([EMAIL_ADDRESS][DOMAIN_NAME])"
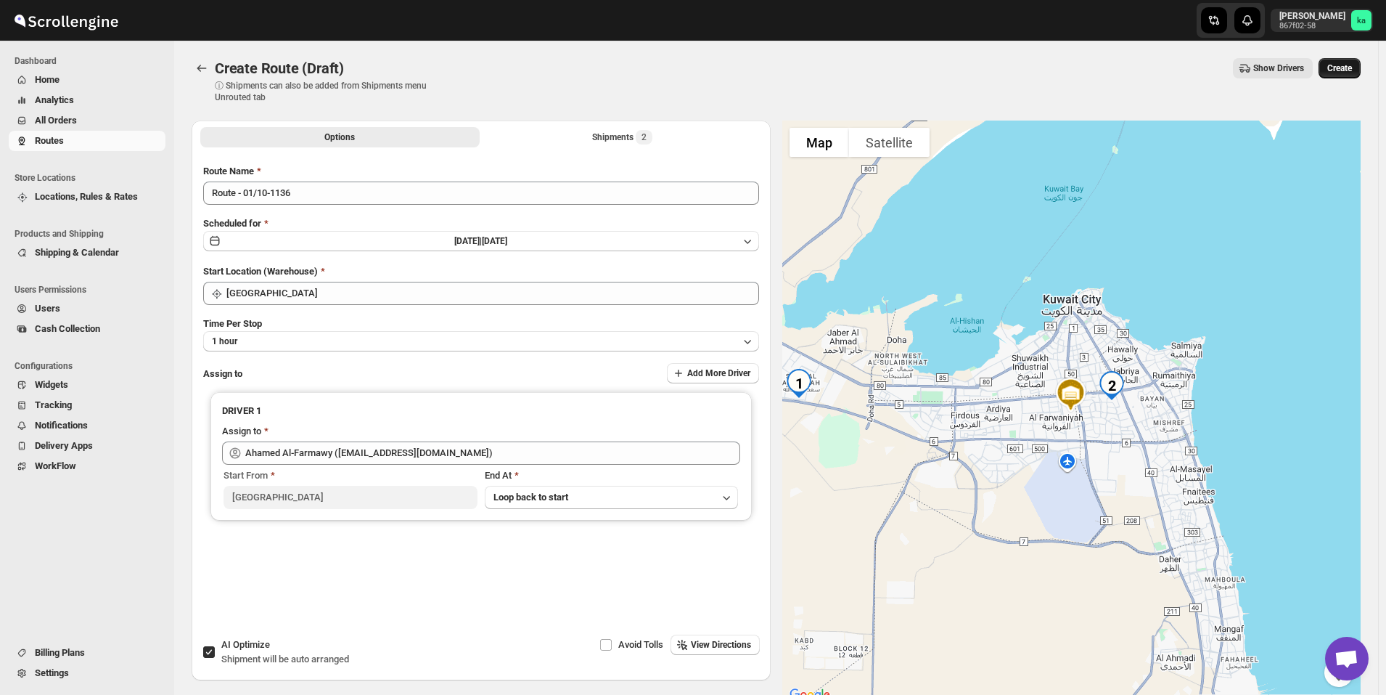
click at [1352, 73] on span "Create" at bounding box center [1340, 68] width 25 height 12
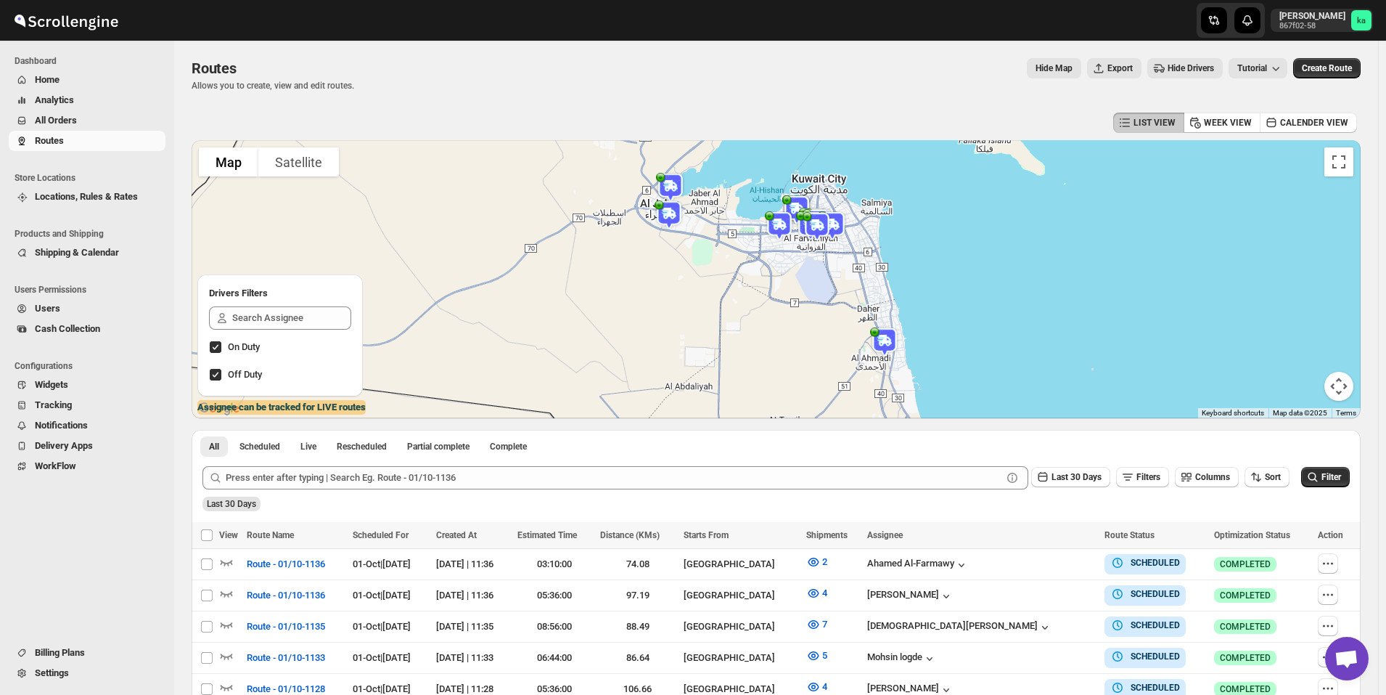
click at [68, 118] on span "All Orders" at bounding box center [56, 120] width 42 height 11
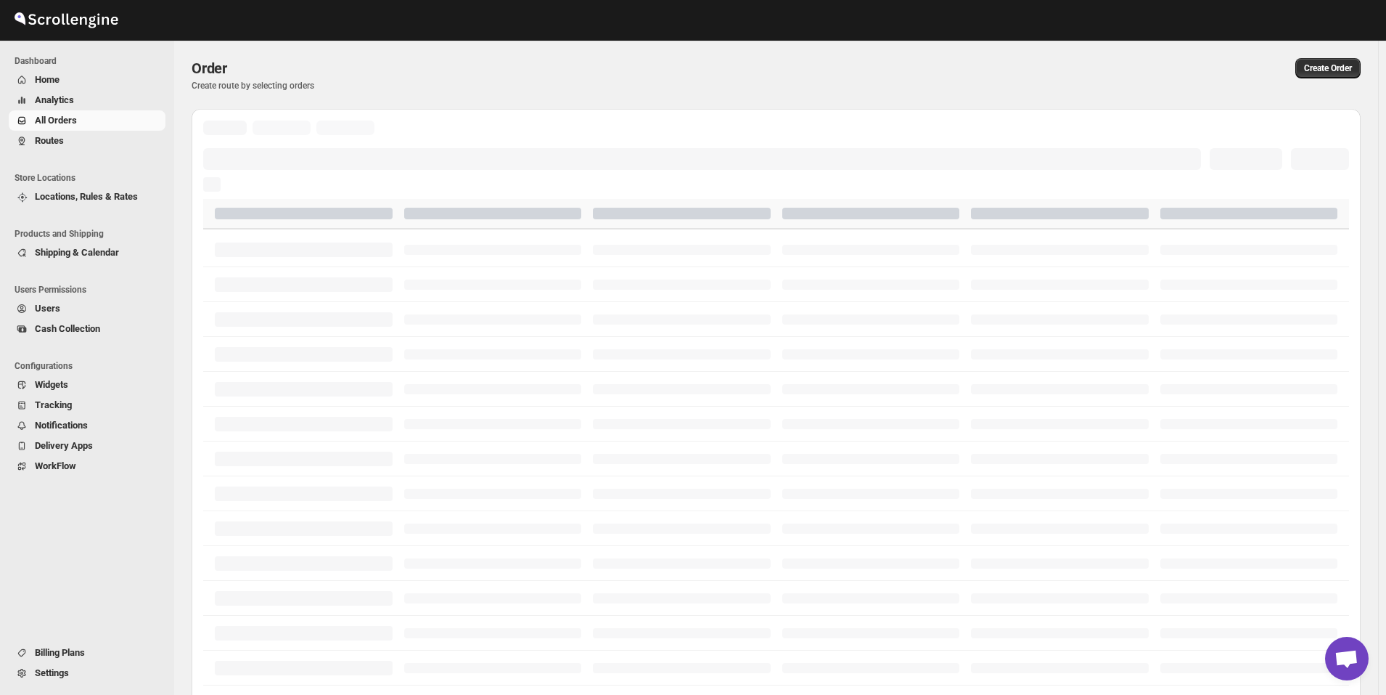
click at [60, 144] on span "Routes" at bounding box center [49, 140] width 29 height 11
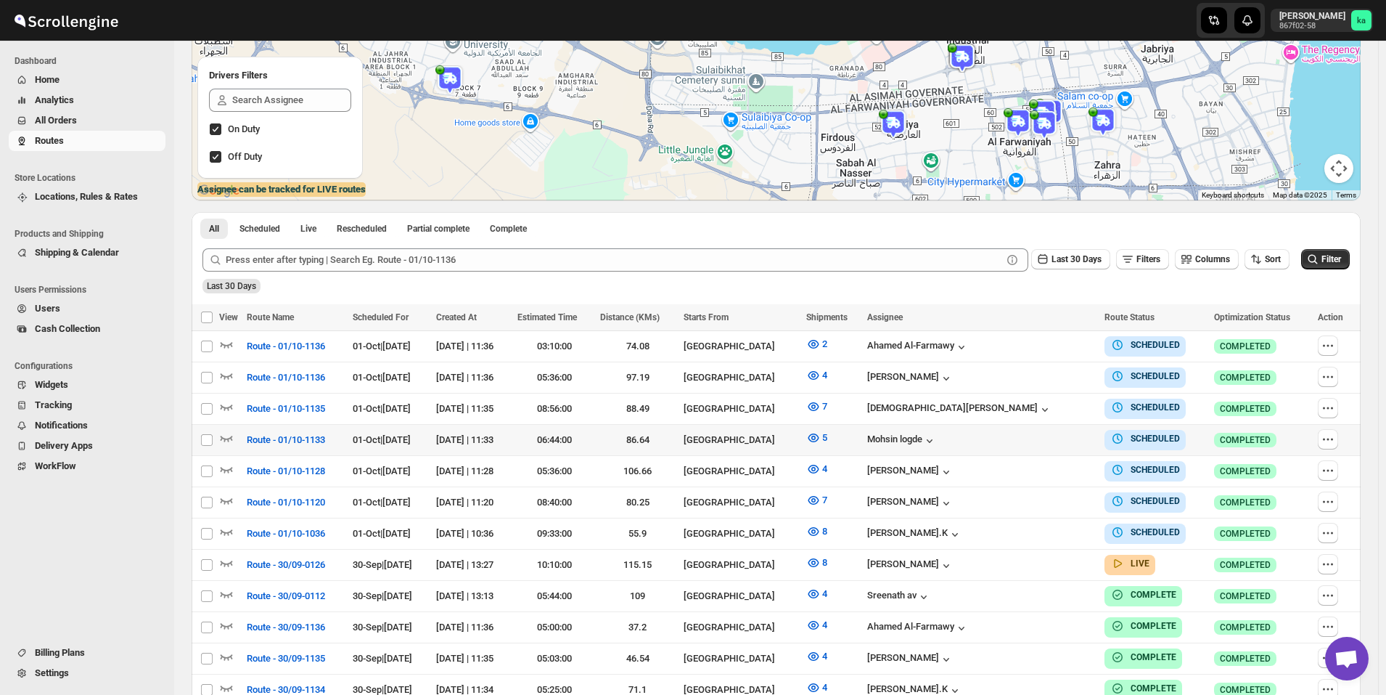
scroll to position [290, 0]
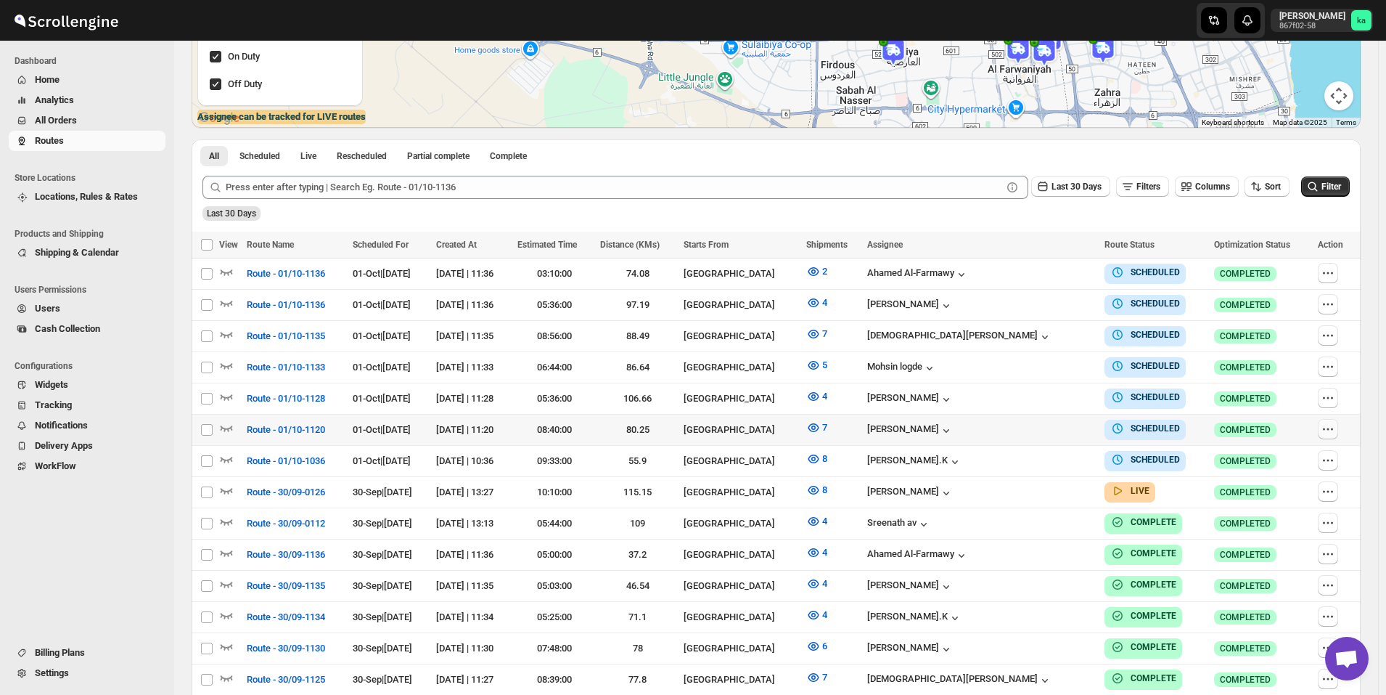
click at [1332, 427] on icon "button" at bounding box center [1328, 429] width 15 height 15
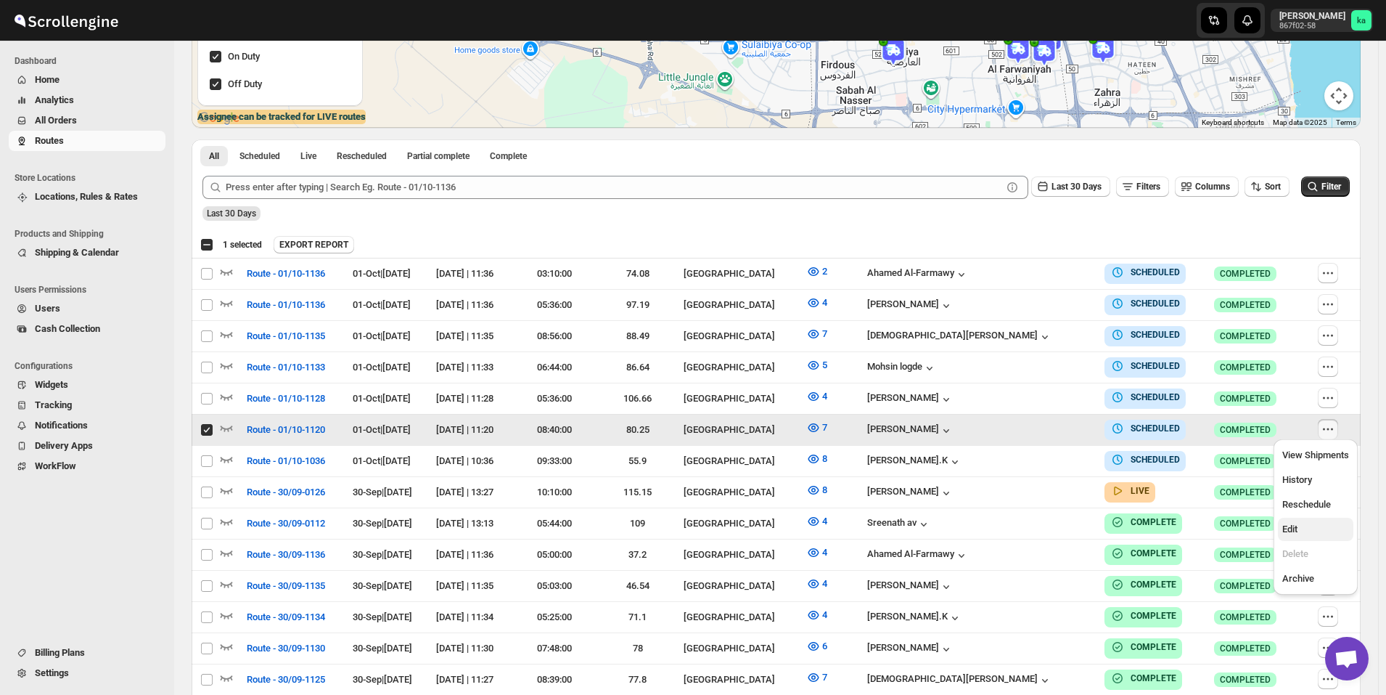
click at [1312, 523] on span "Edit" at bounding box center [1316, 529] width 67 height 15
checkbox input "false"
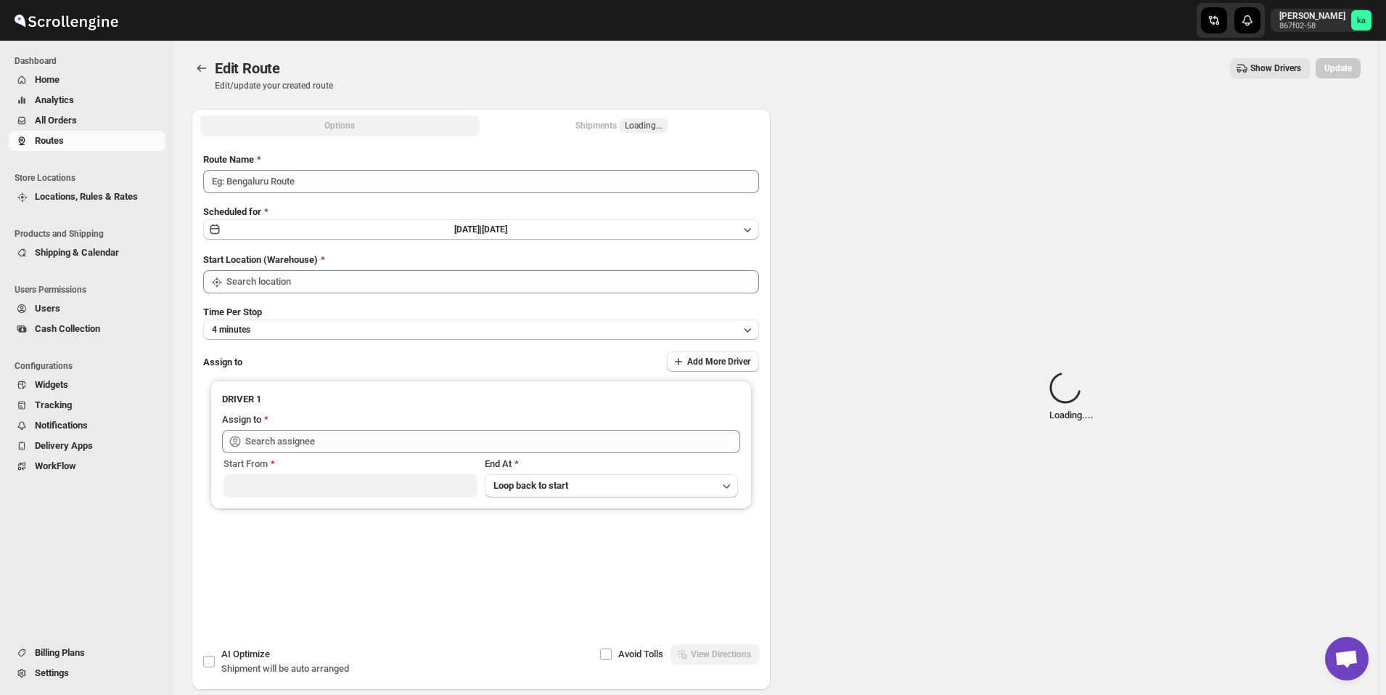
type input "Route - 01/10-1120"
type input "[GEOGRAPHIC_DATA]"
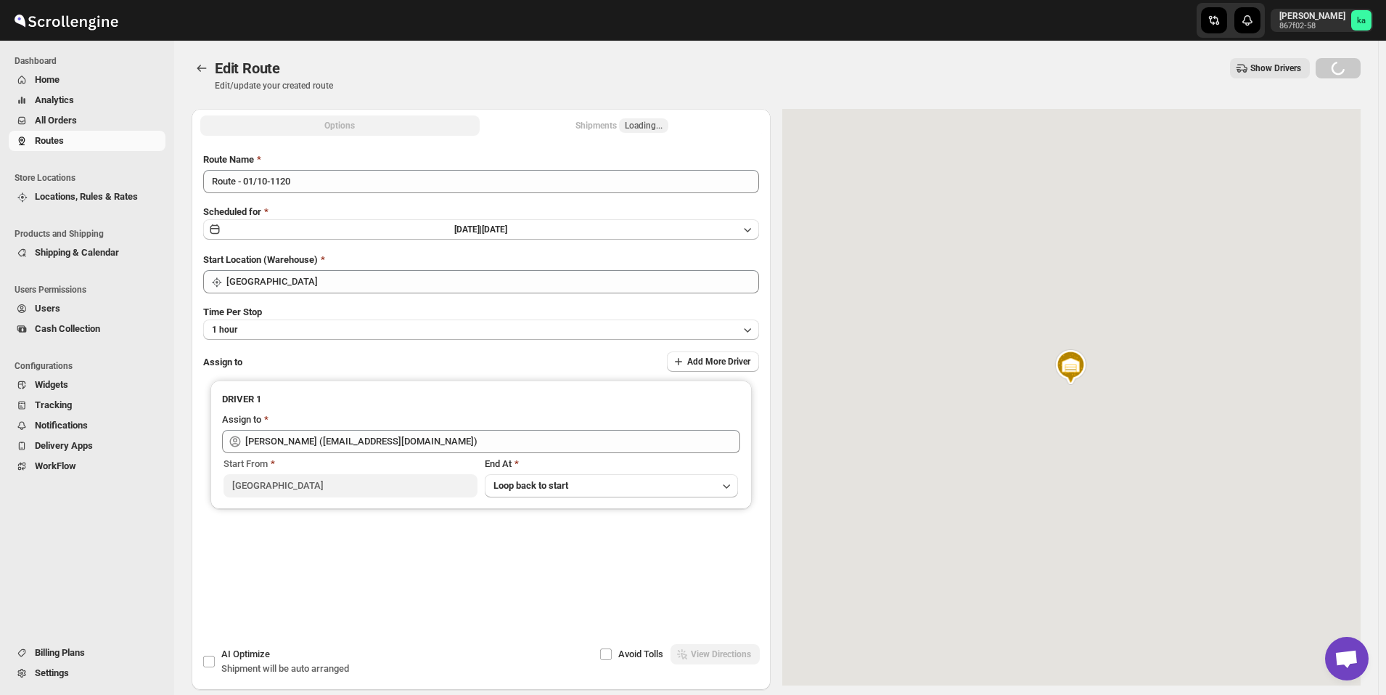
type input "[PERSON_NAME] ([EMAIL_ADDRESS][DOMAIN_NAME])"
click at [602, 127] on div "Shipments Loading..." at bounding box center [622, 125] width 93 height 15
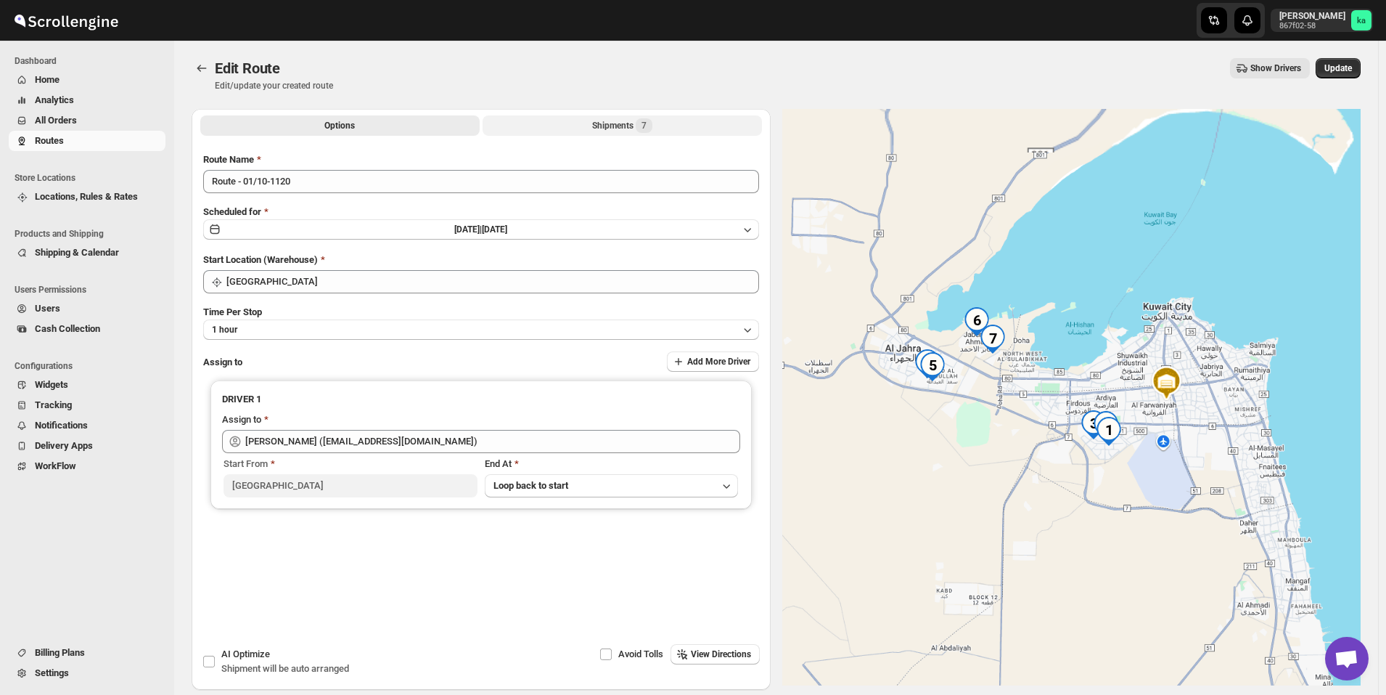
click at [602, 126] on div "Shipments 7" at bounding box center [622, 125] width 60 height 15
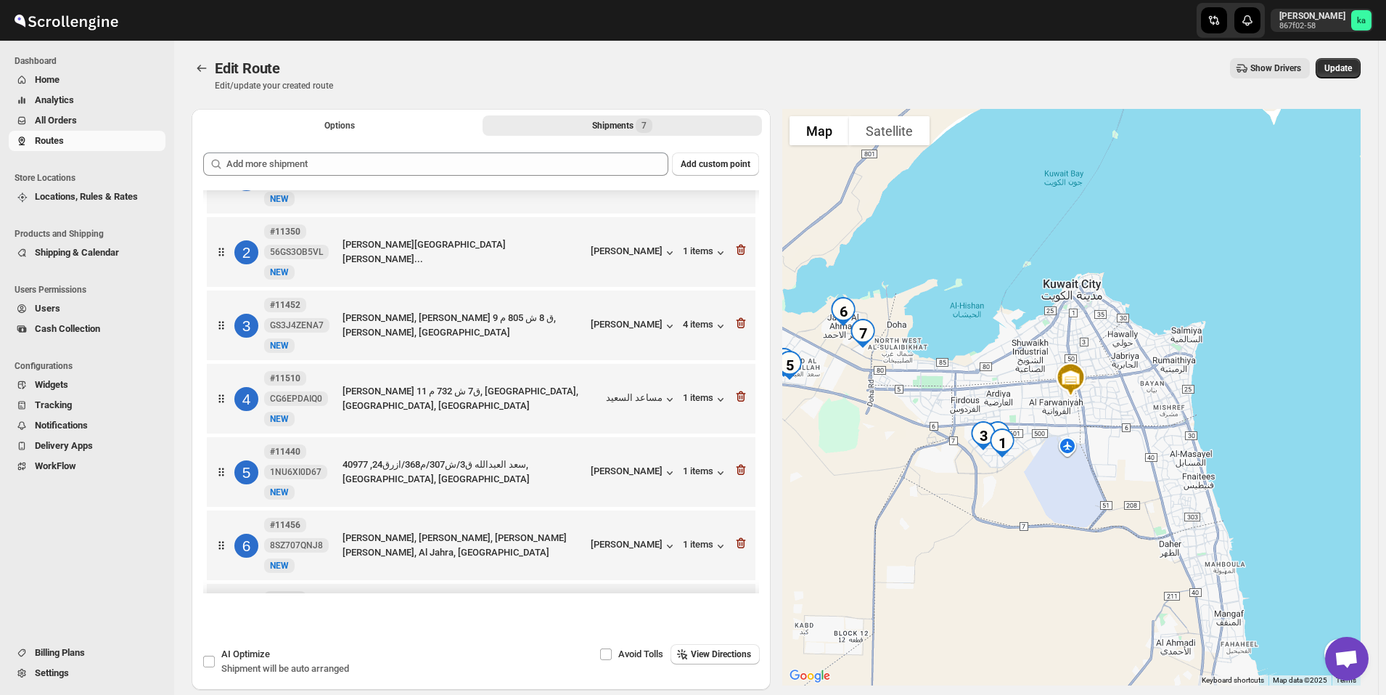
scroll to position [73, 0]
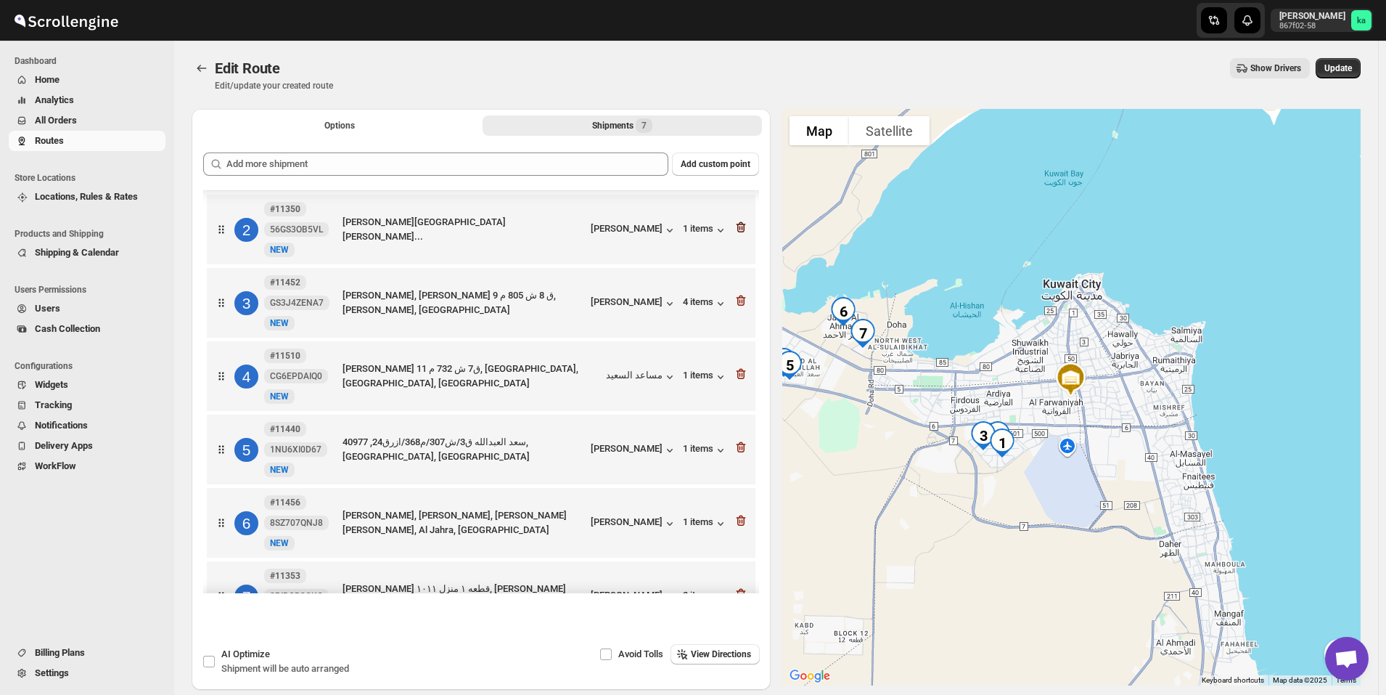
click at [741, 229] on icon "button" at bounding box center [741, 227] width 15 height 15
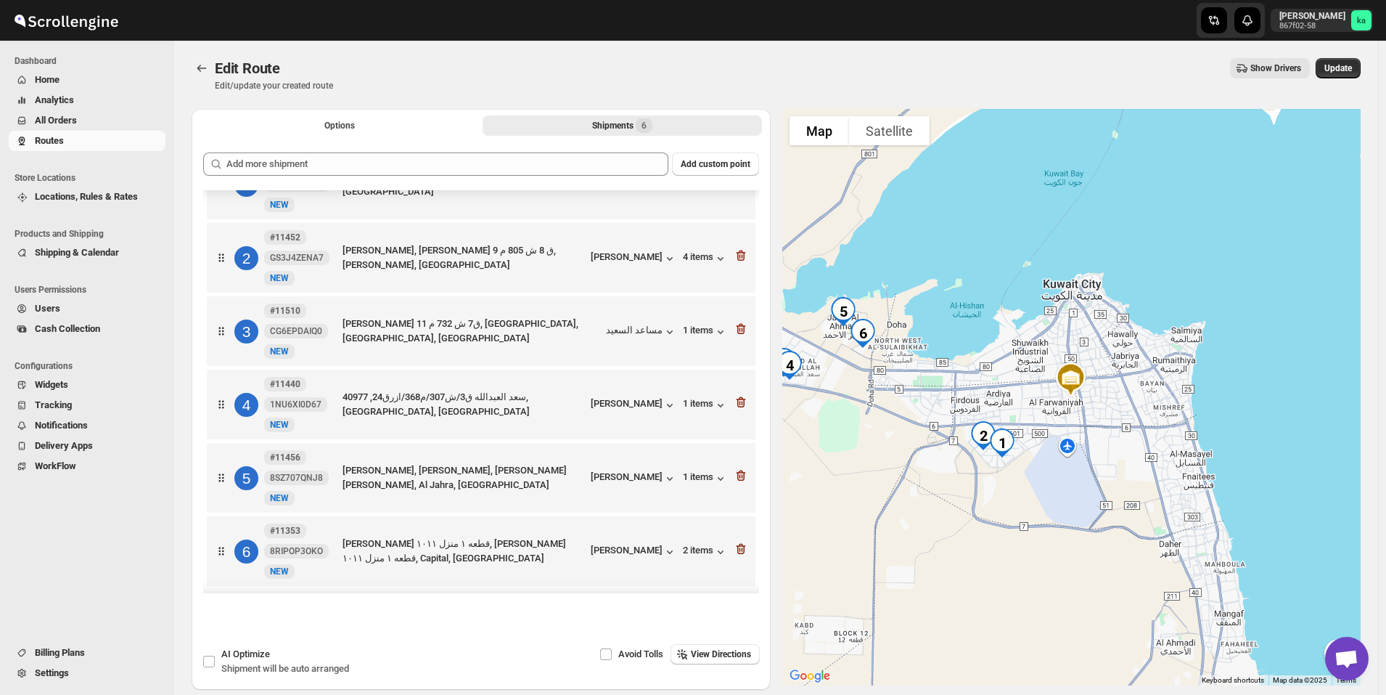
scroll to position [44, 0]
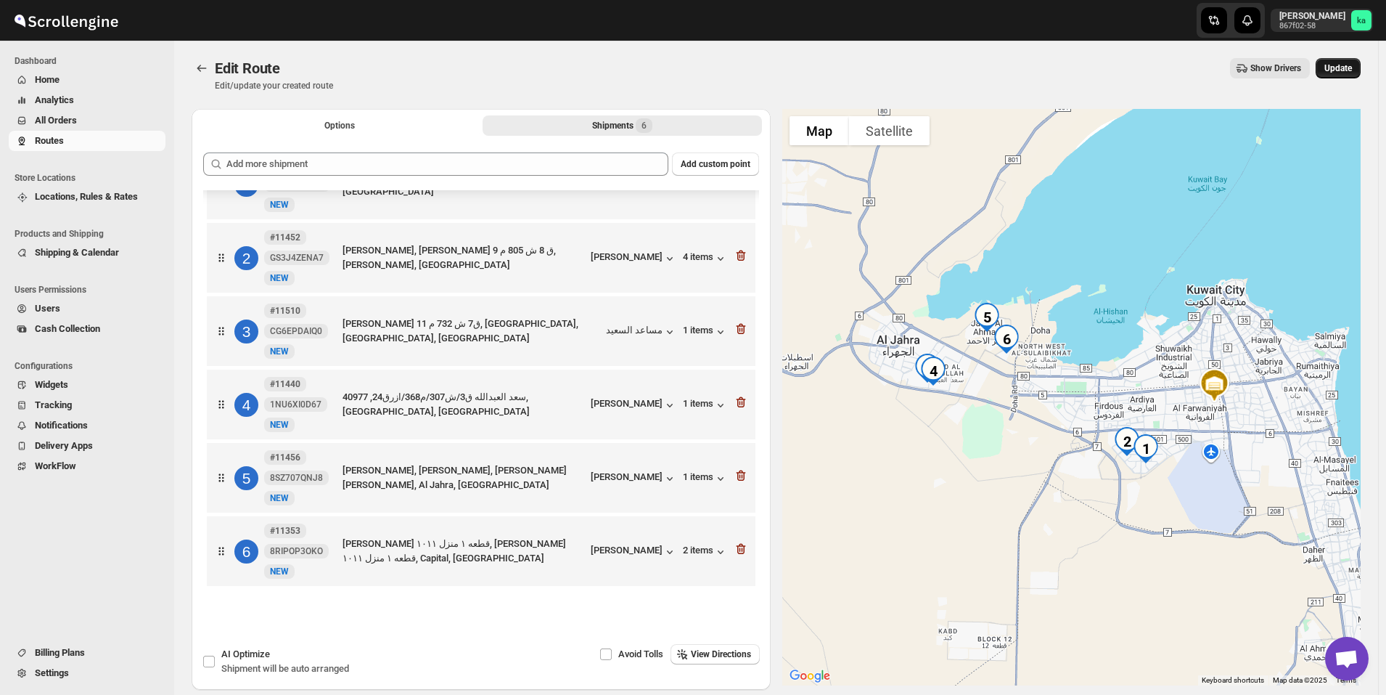
click at [1348, 65] on span "Update" at bounding box center [1339, 68] width 28 height 12
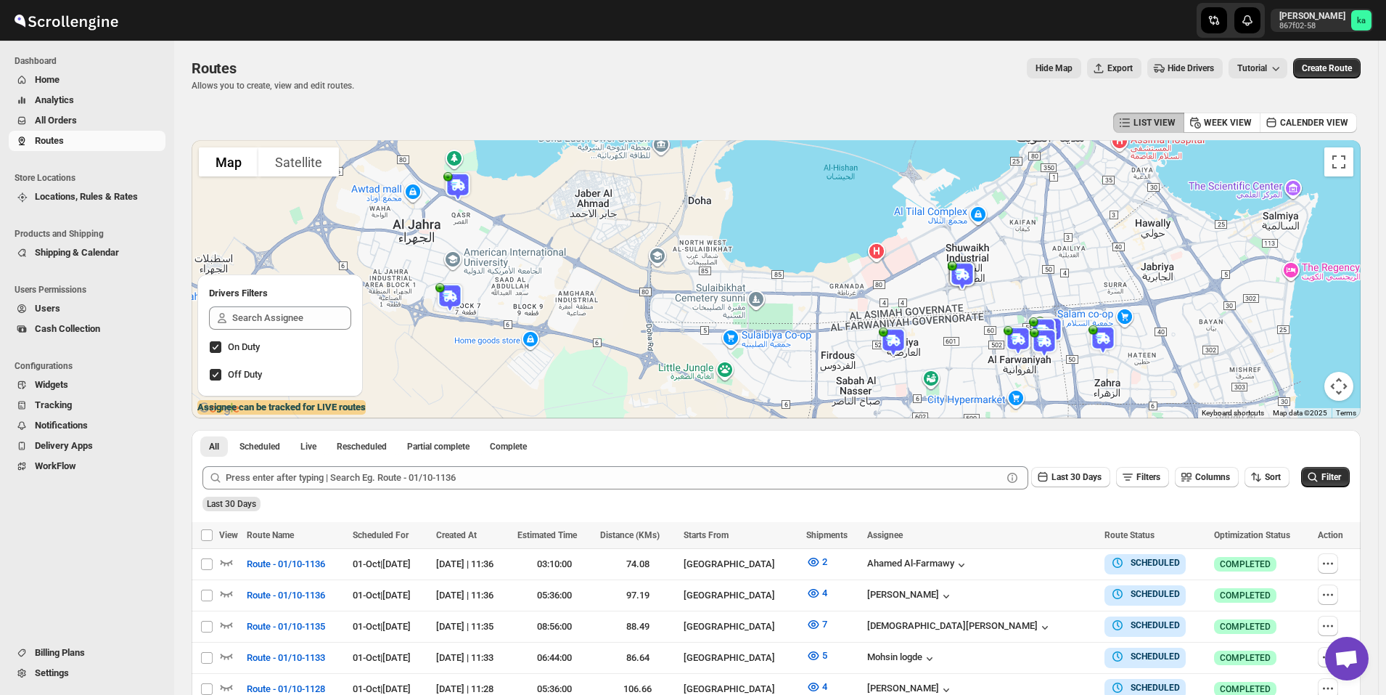
click at [85, 117] on span "All Orders" at bounding box center [99, 120] width 128 height 15
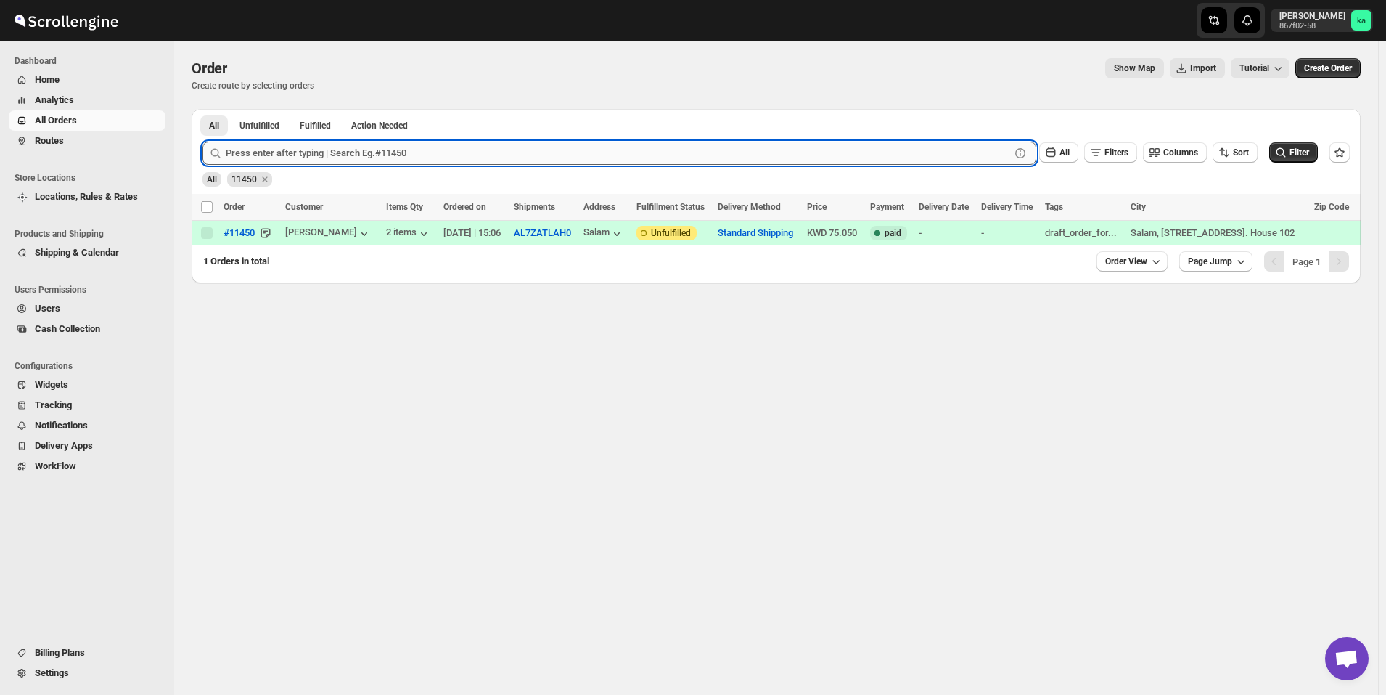
click at [372, 155] on input "text" at bounding box center [618, 153] width 785 height 23
paste input "11350"
type input "11350"
click at [203, 109] on button "Submit" at bounding box center [223, 116] width 41 height 15
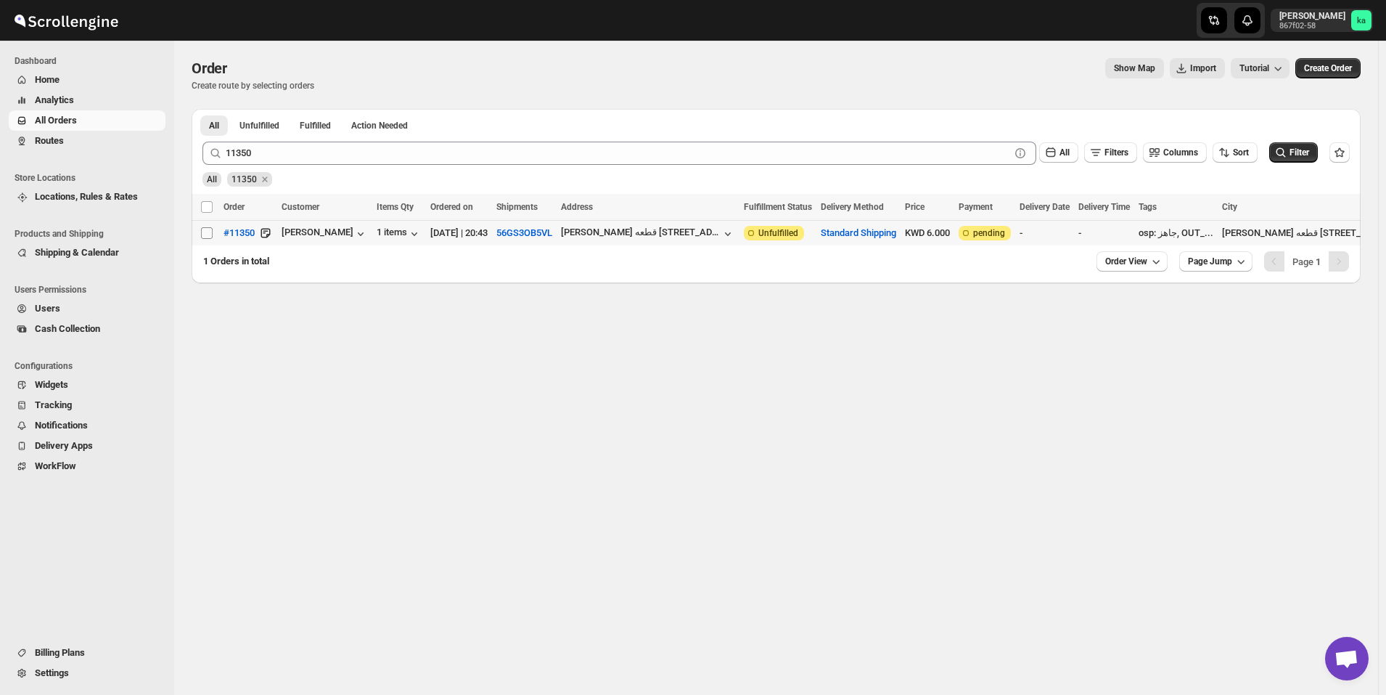
click at [210, 230] on input "Select order" at bounding box center [207, 233] width 12 height 12
checkbox input "true"
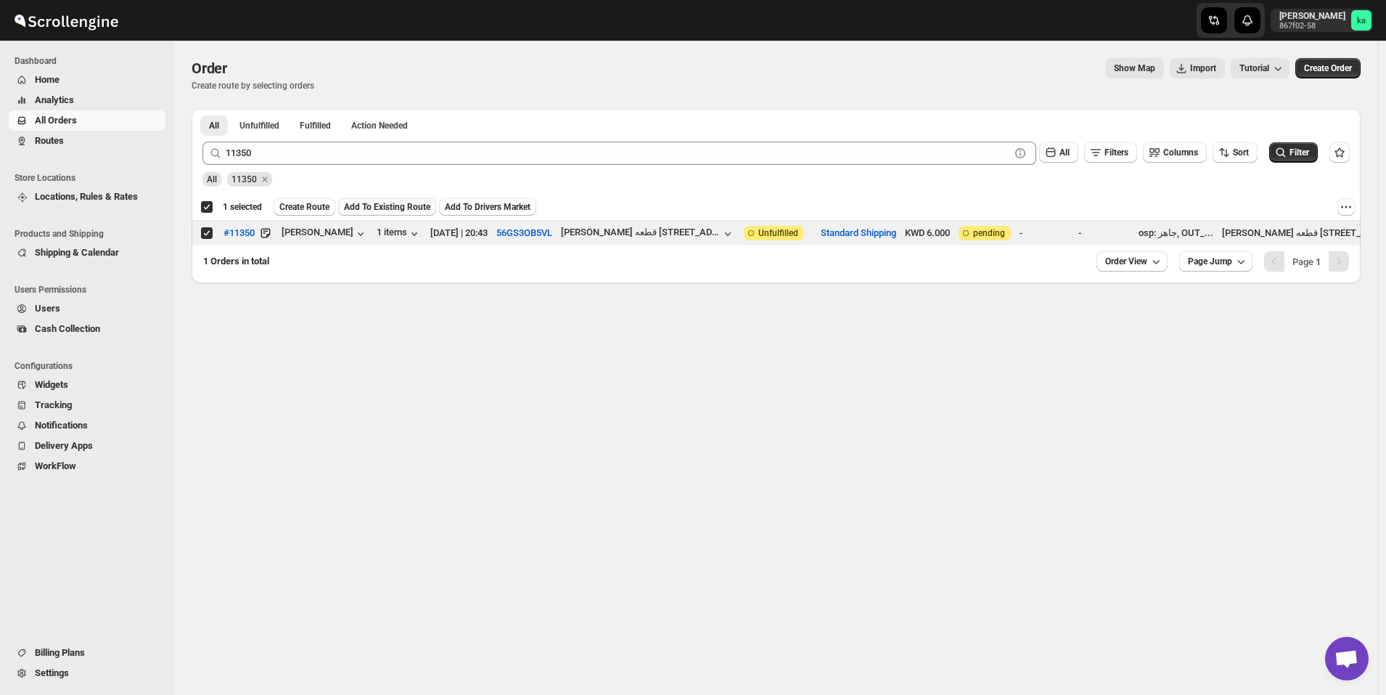
click at [394, 200] on button "Add To Existing Route" at bounding box center [387, 206] width 98 height 17
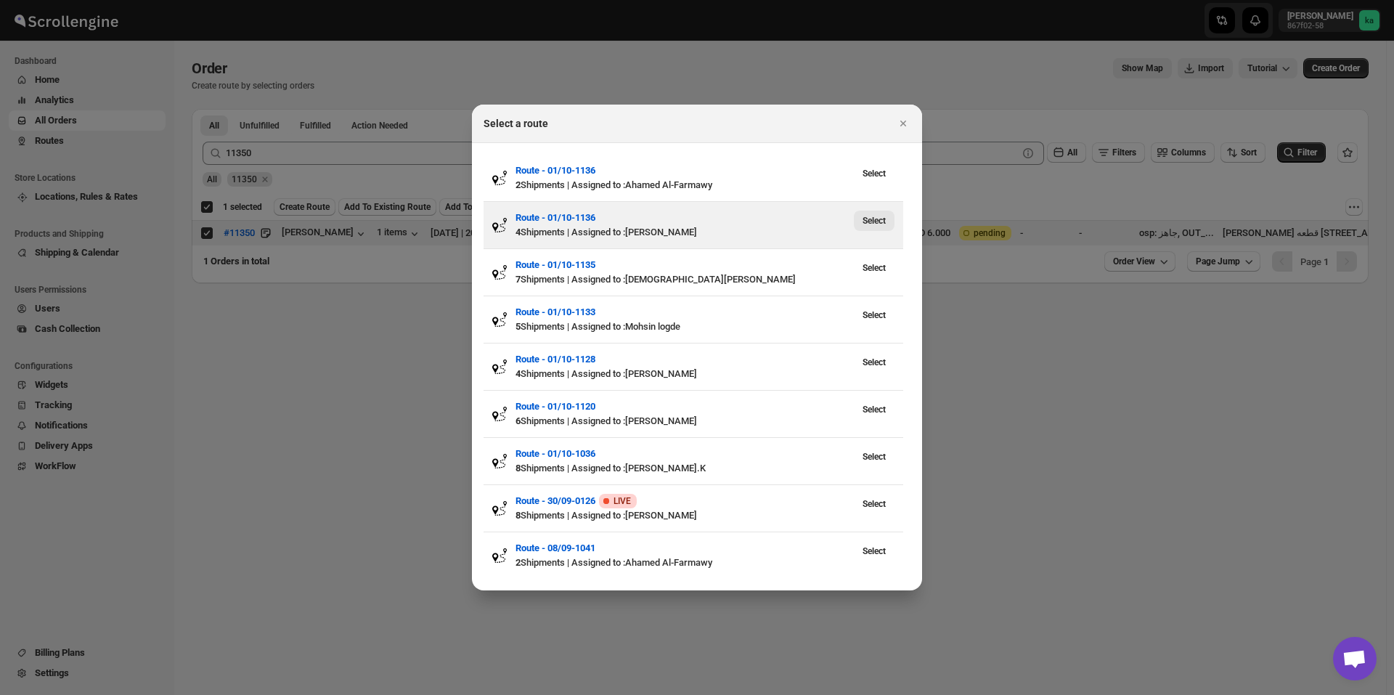
click at [881, 221] on span "Select" at bounding box center [873, 221] width 23 height 12
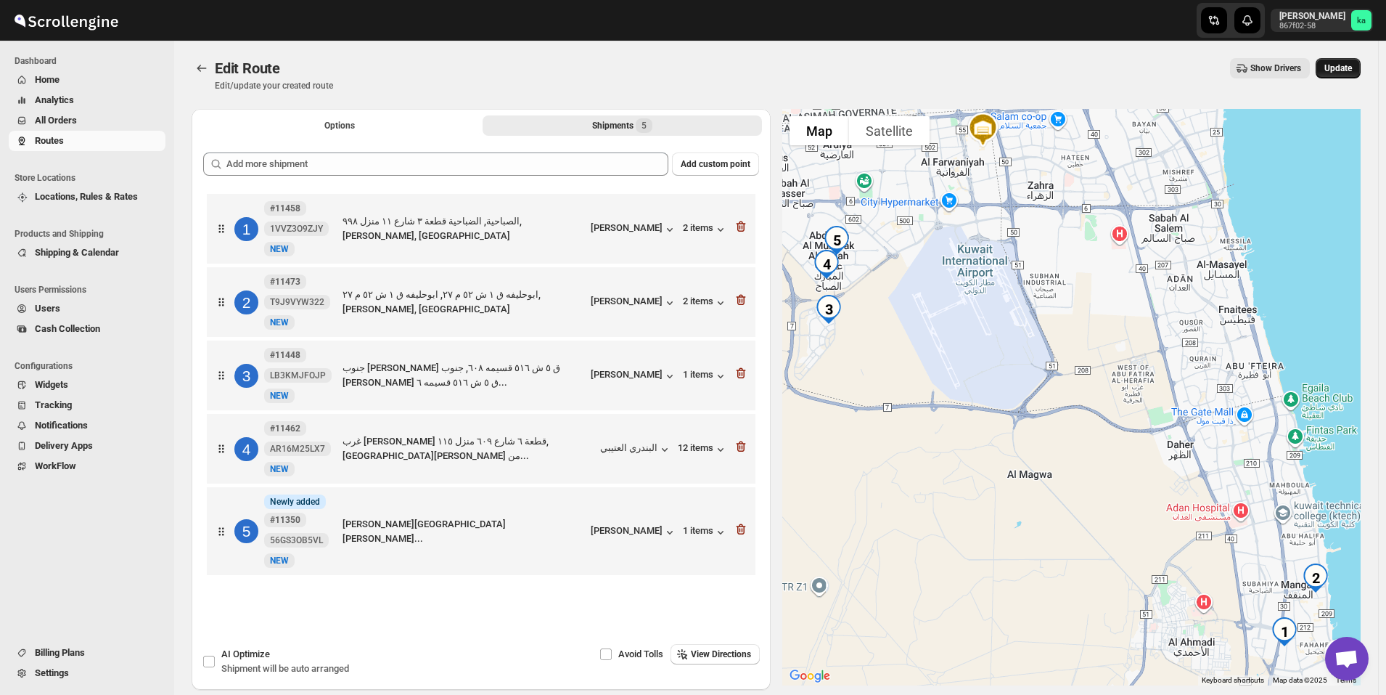
click at [1349, 62] on button "Update" at bounding box center [1338, 68] width 45 height 20
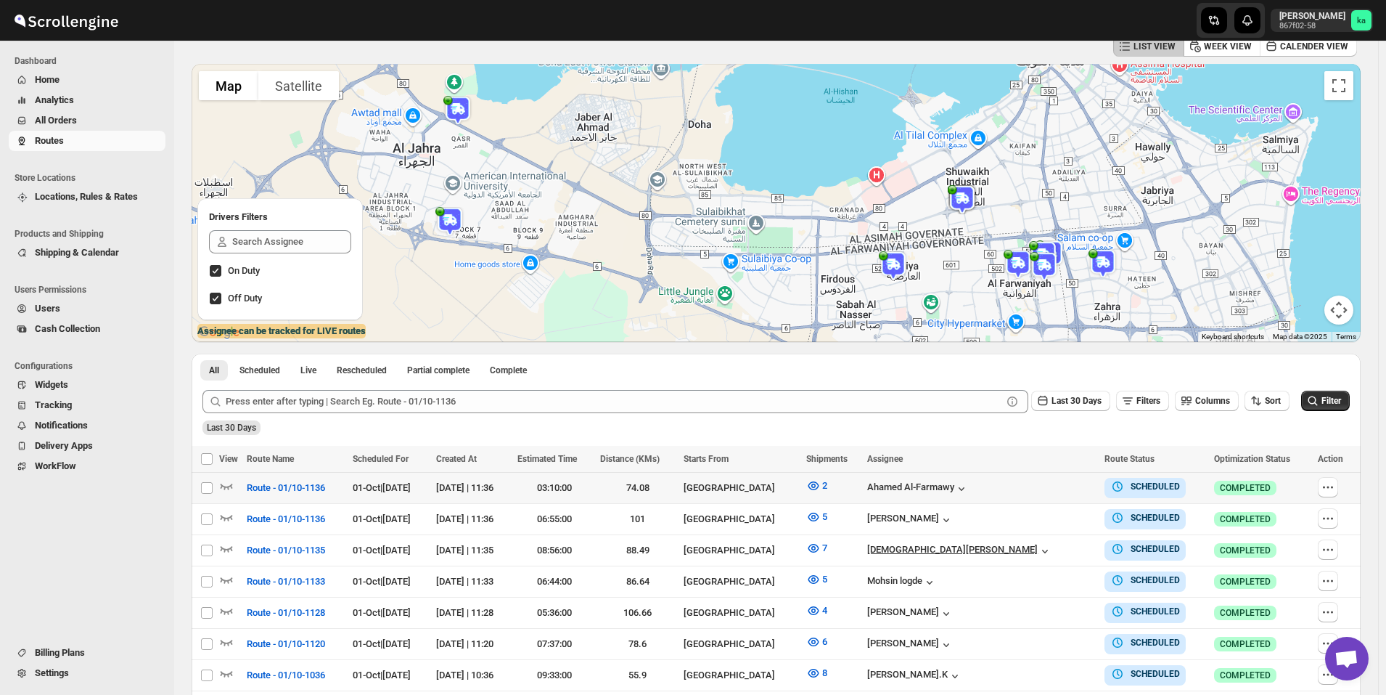
scroll to position [145, 0]
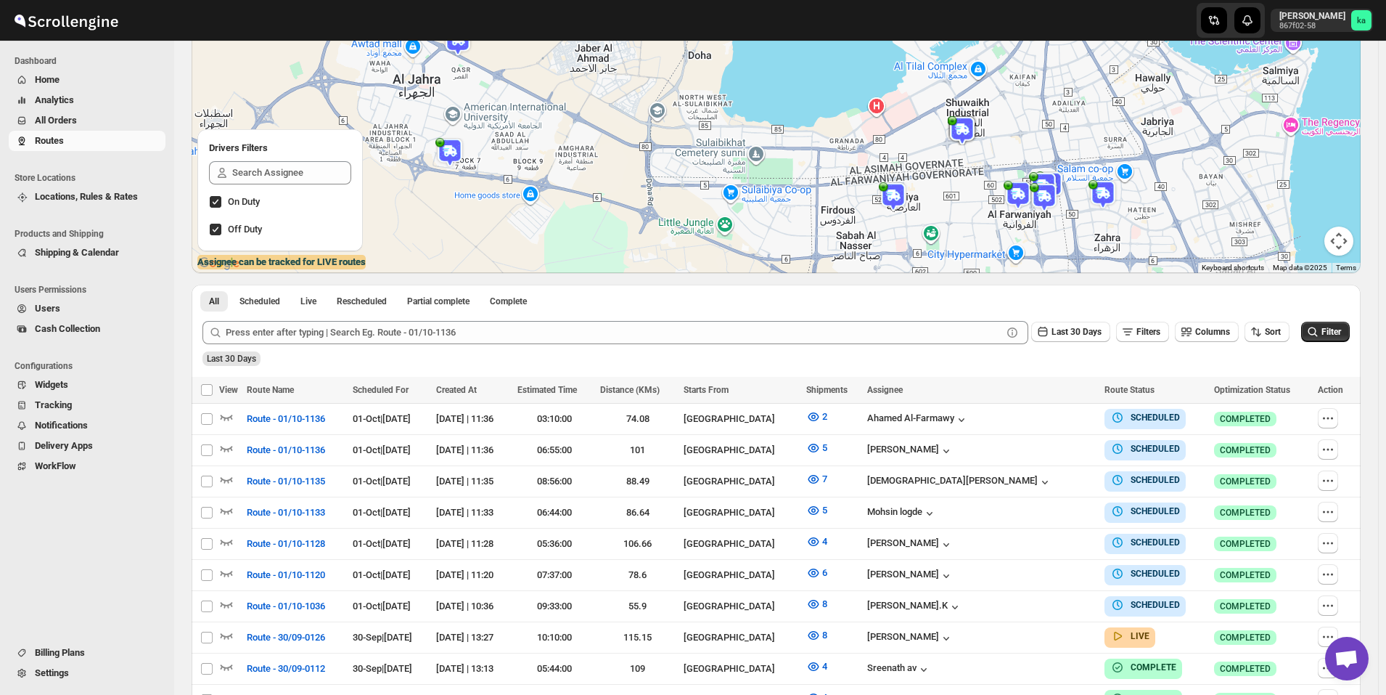
click at [102, 115] on span "All Orders" at bounding box center [99, 120] width 128 height 15
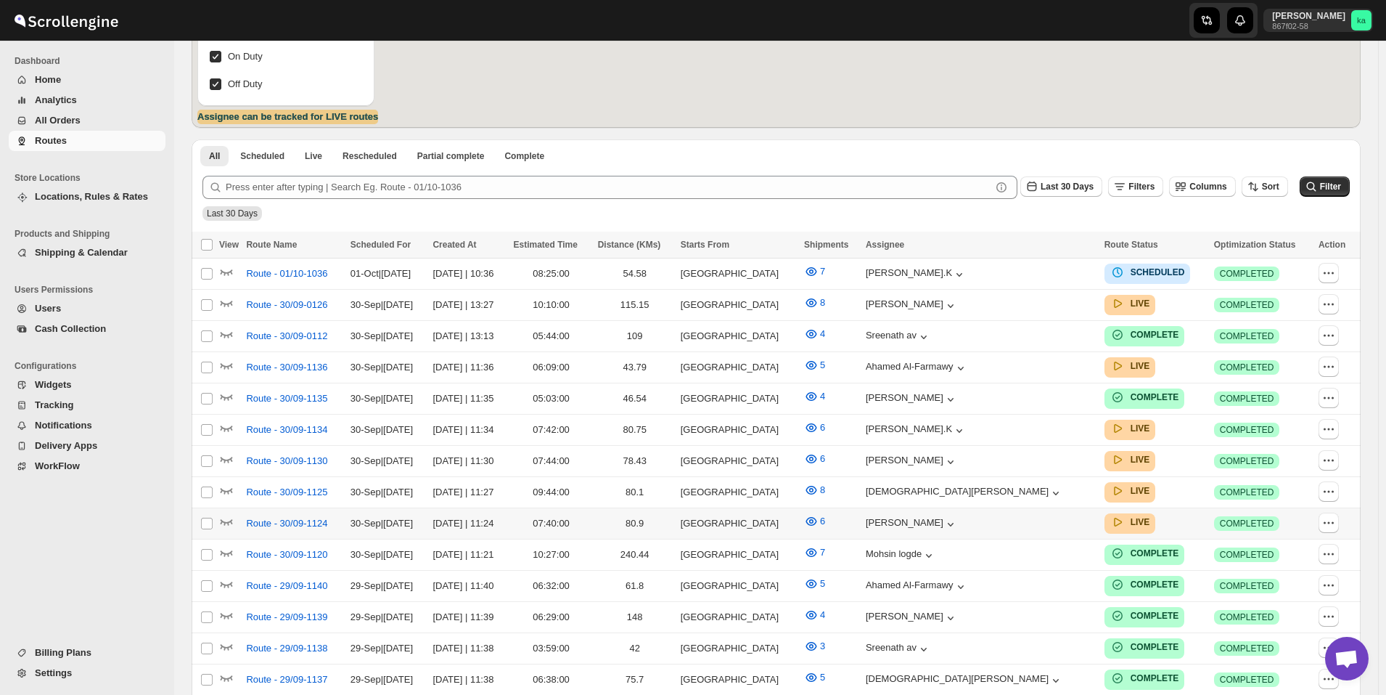
scroll to position [508, 0]
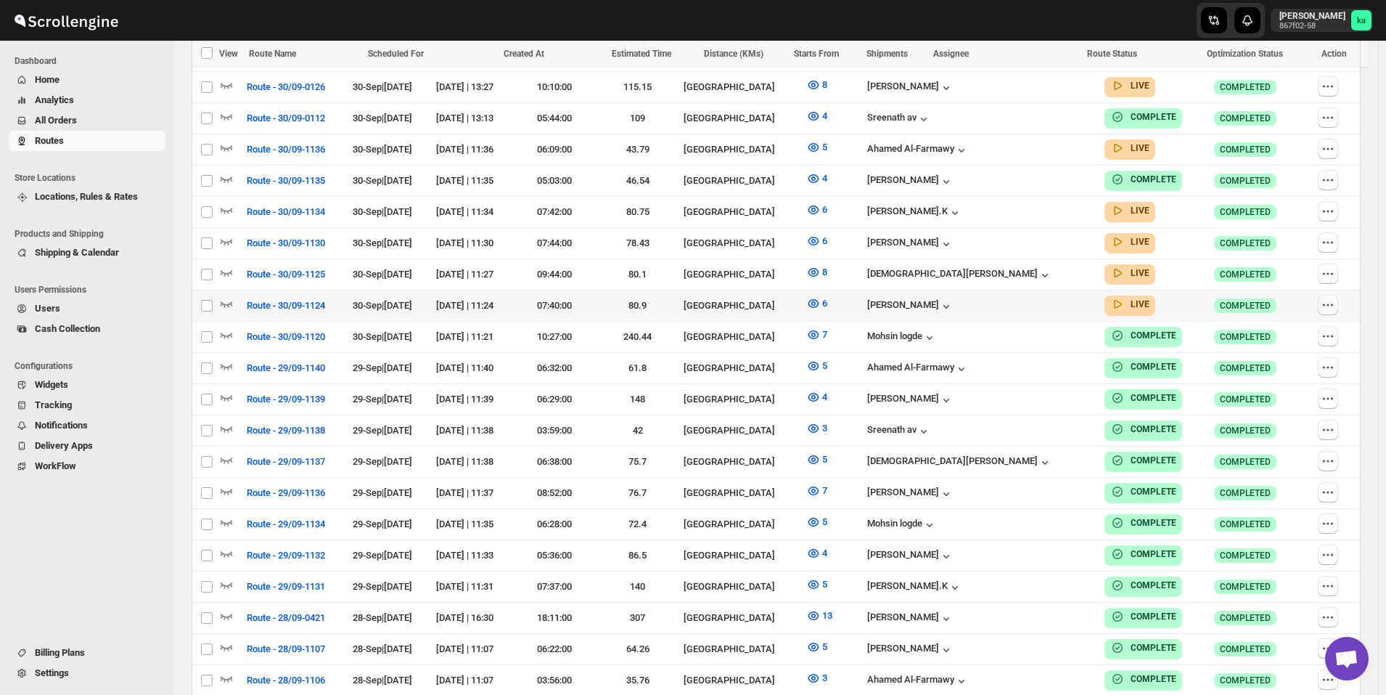
click at [1336, 298] on icon "button" at bounding box center [1328, 305] width 15 height 15
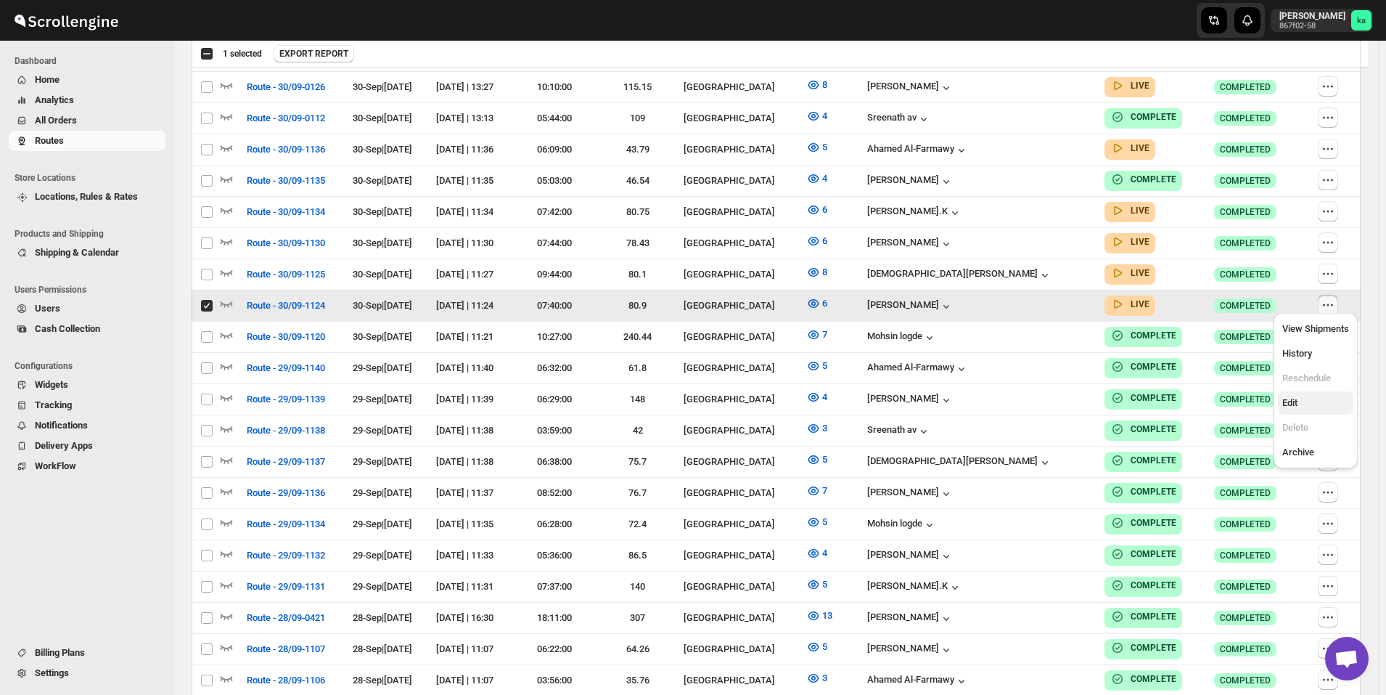
click at [1320, 402] on span "Edit" at bounding box center [1316, 403] width 67 height 15
checkbox input "false"
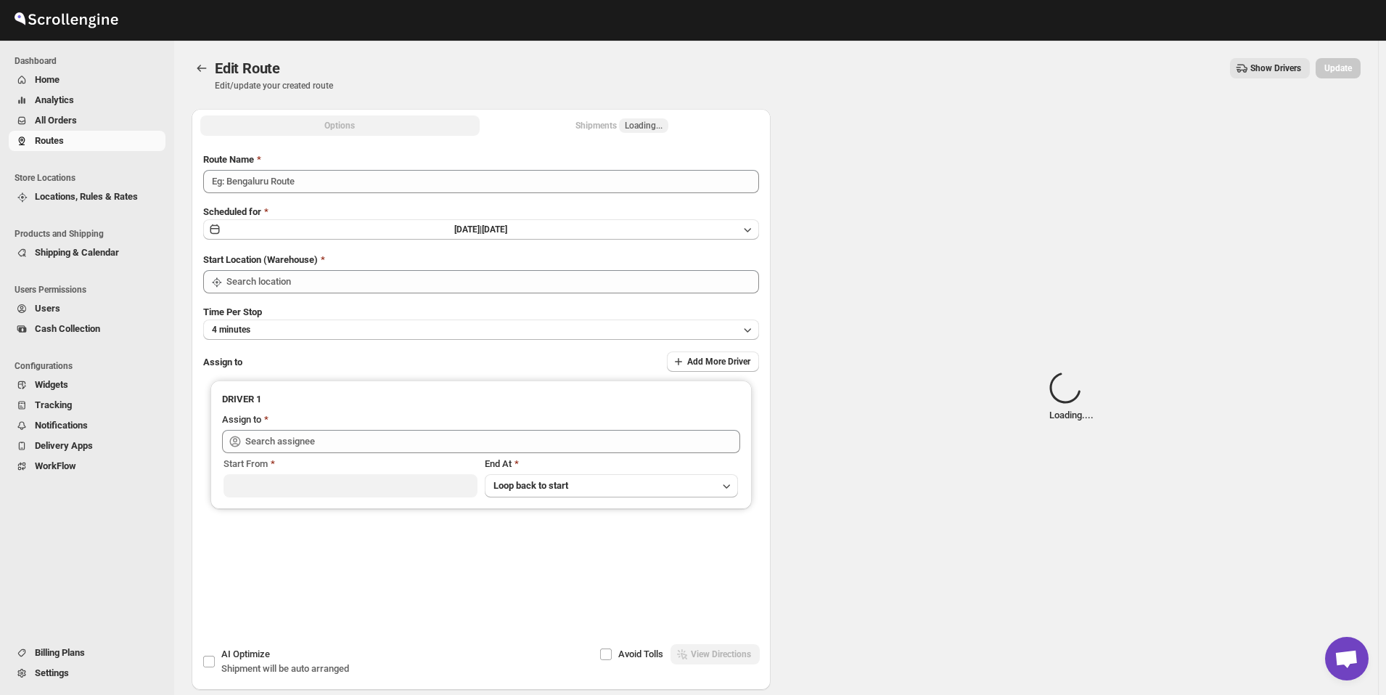
type input "Route - 30/09-1124"
type input "[GEOGRAPHIC_DATA]"
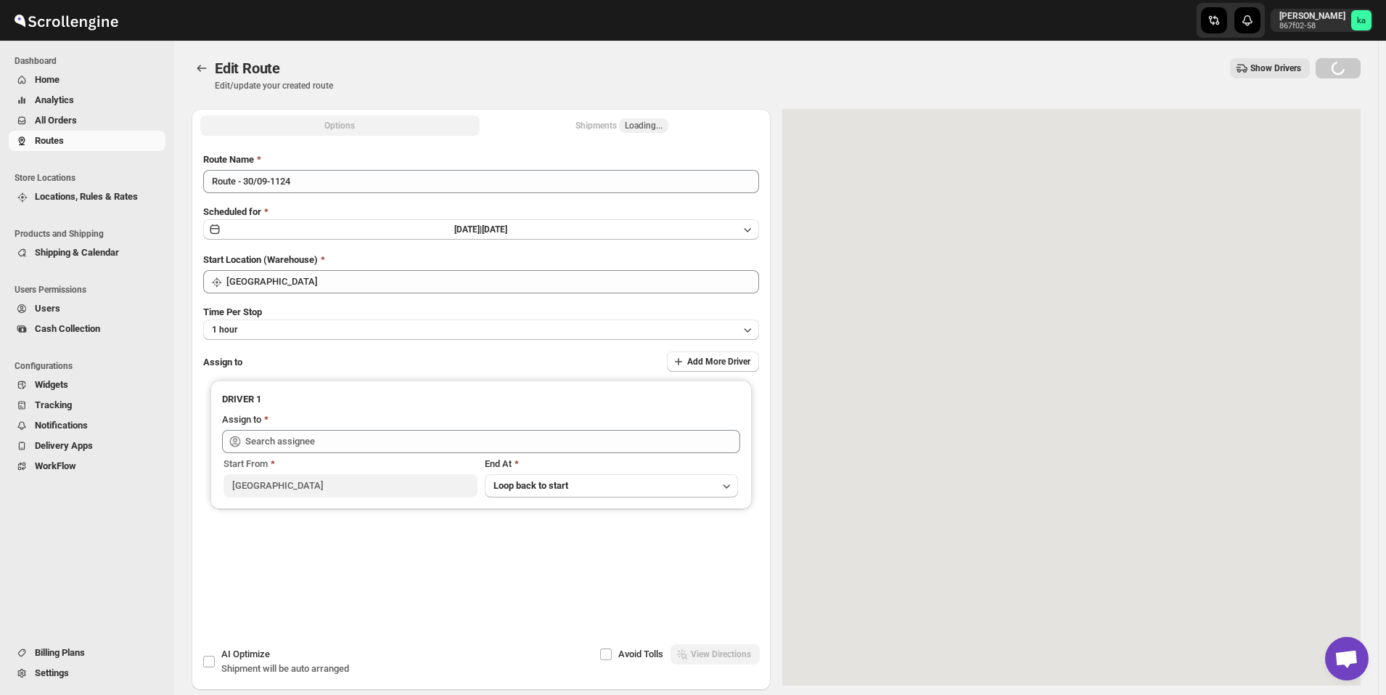
type input "[PERSON_NAME] ([EMAIL_ADDRESS][DOMAIN_NAME])"
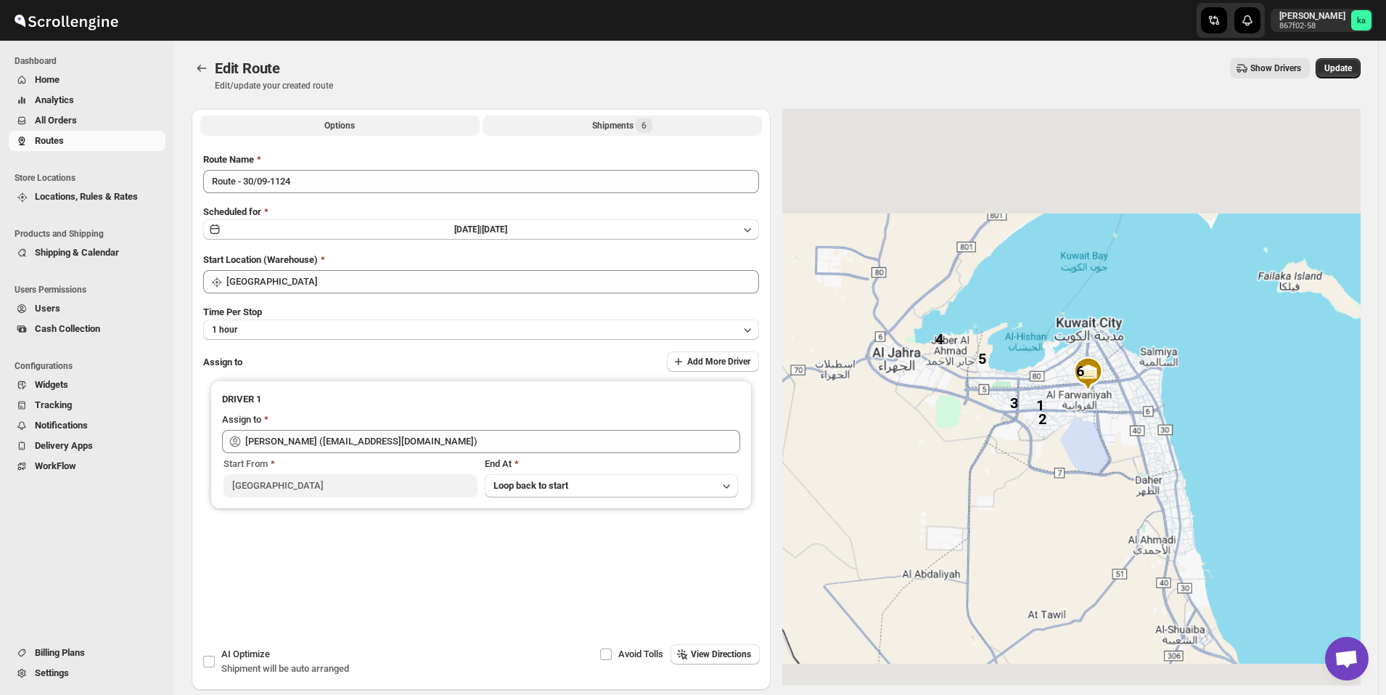
click at [597, 123] on div "Shipments 6" at bounding box center [622, 125] width 60 height 15
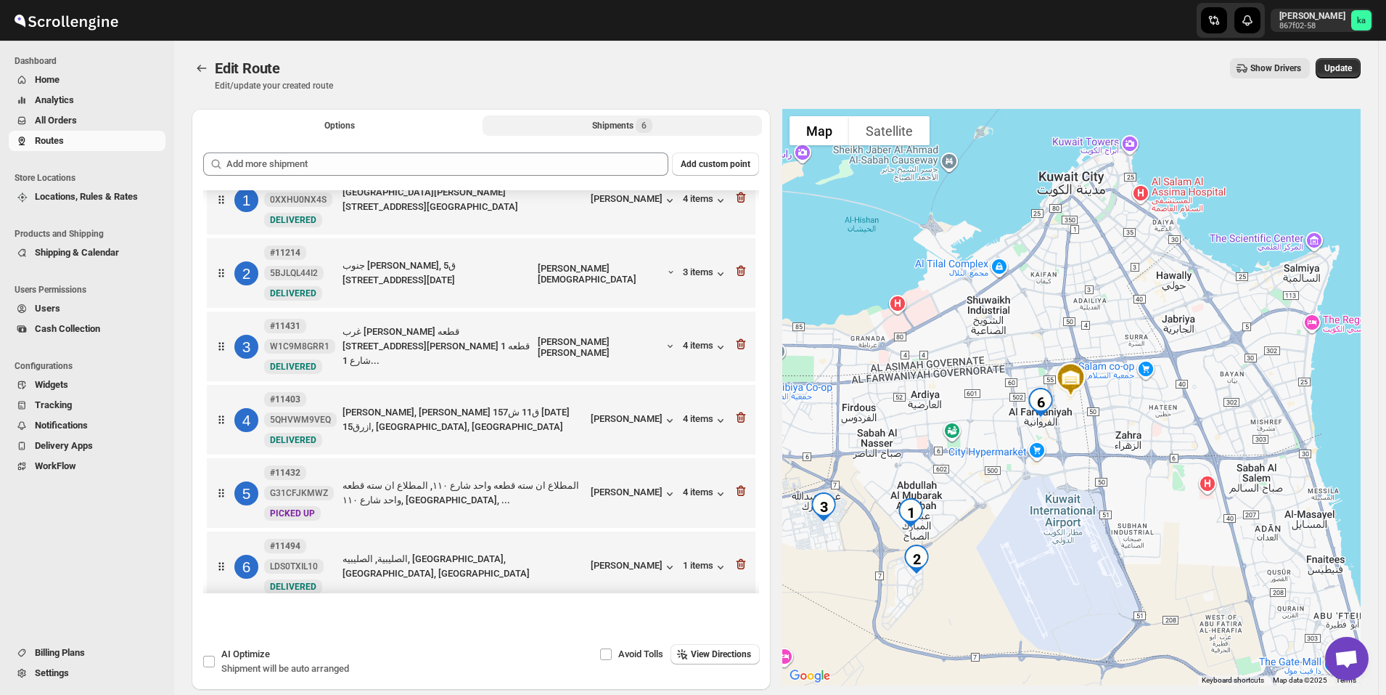
scroll to position [44, 0]
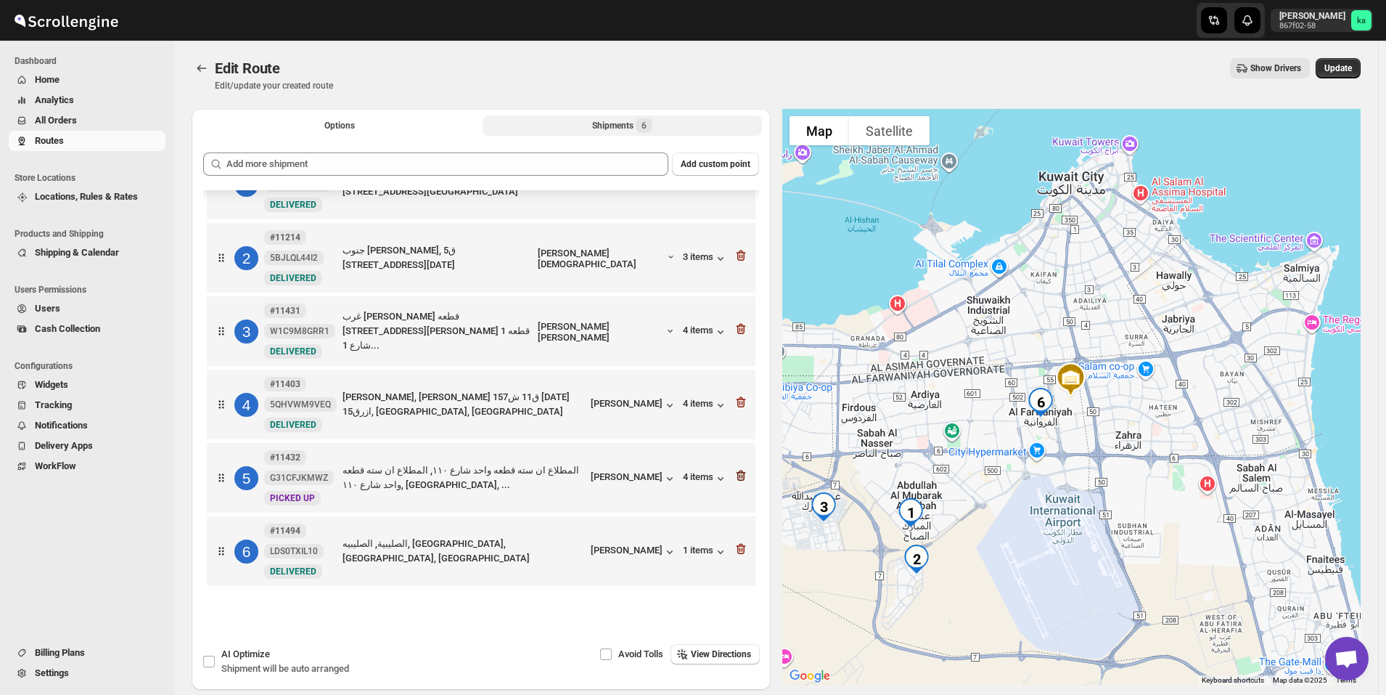
click at [738, 475] on icon "button" at bounding box center [741, 475] width 15 height 15
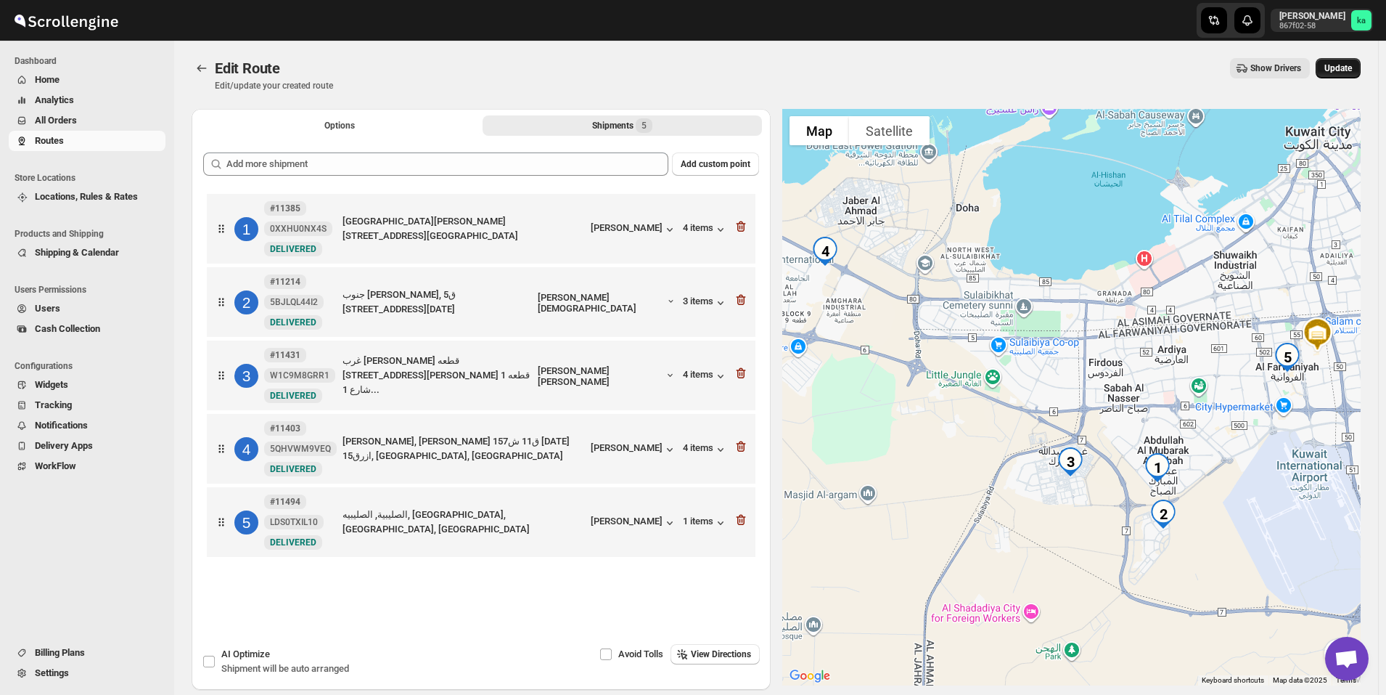
click at [1346, 64] on span "Update" at bounding box center [1339, 68] width 28 height 12
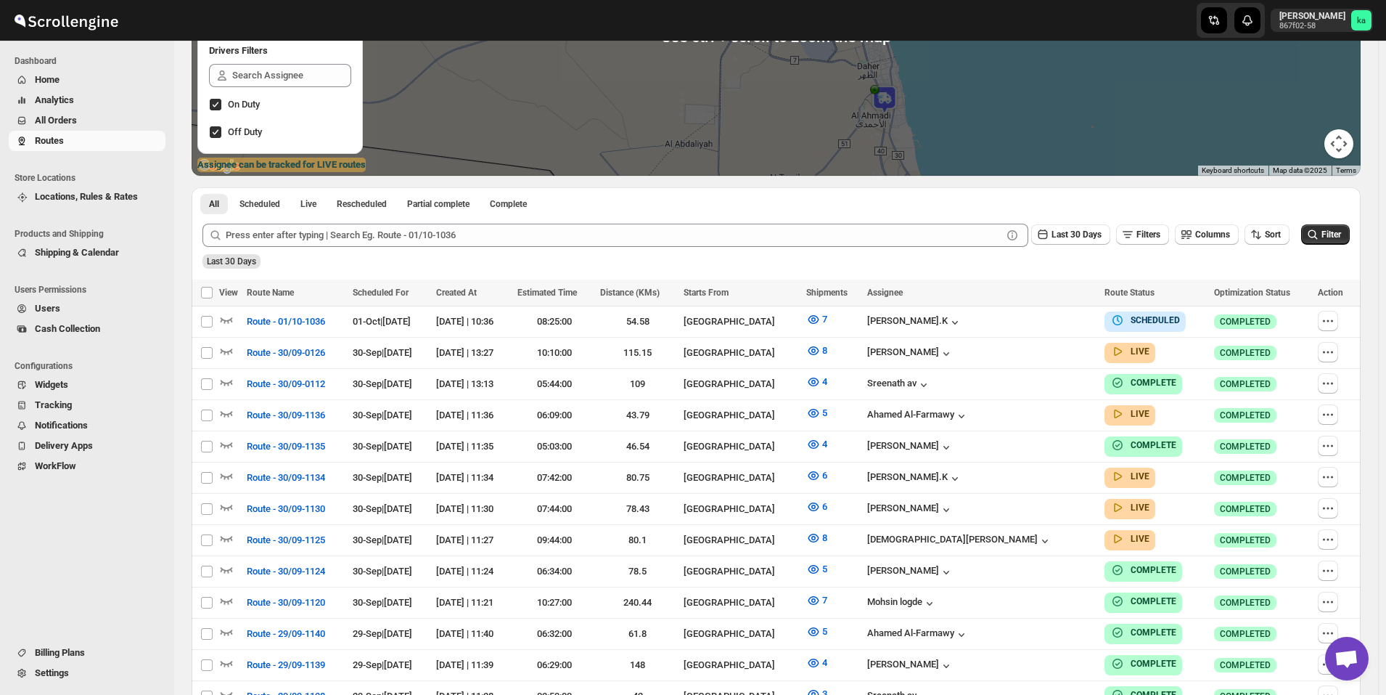
scroll to position [290, 0]
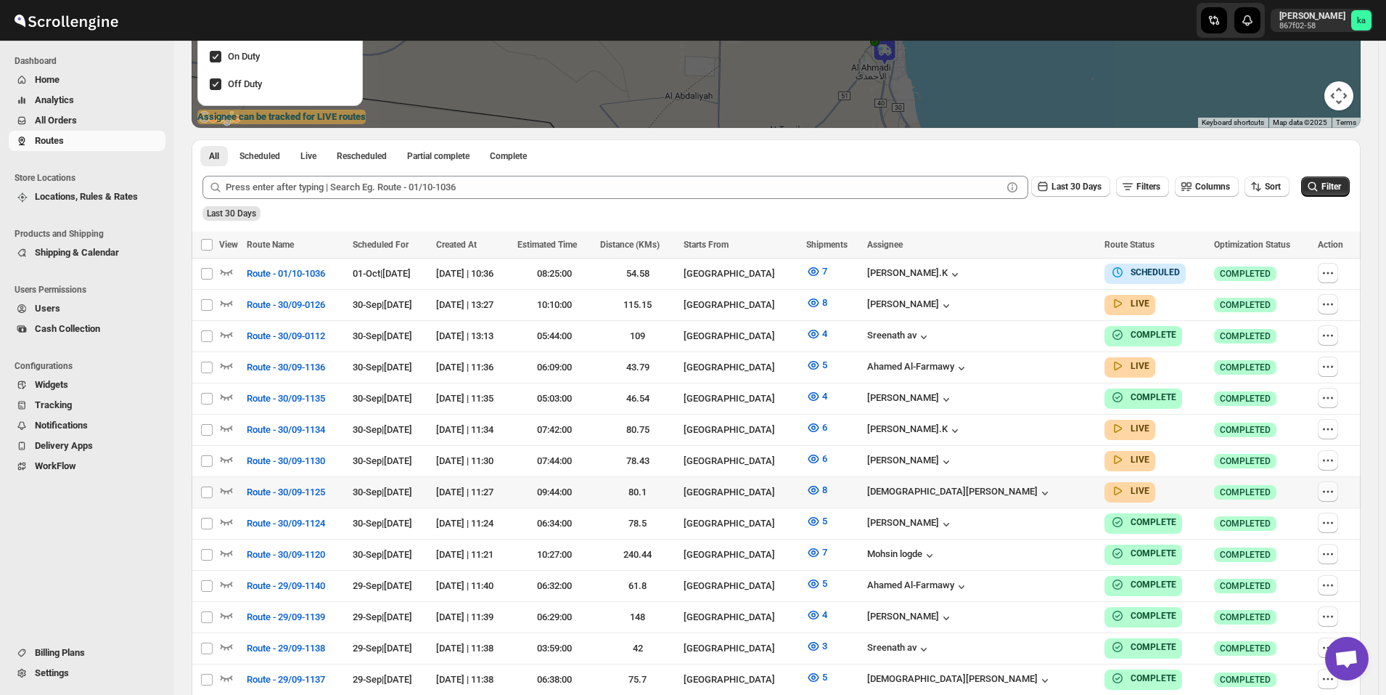
click at [1334, 487] on icon "button" at bounding box center [1328, 491] width 15 height 15
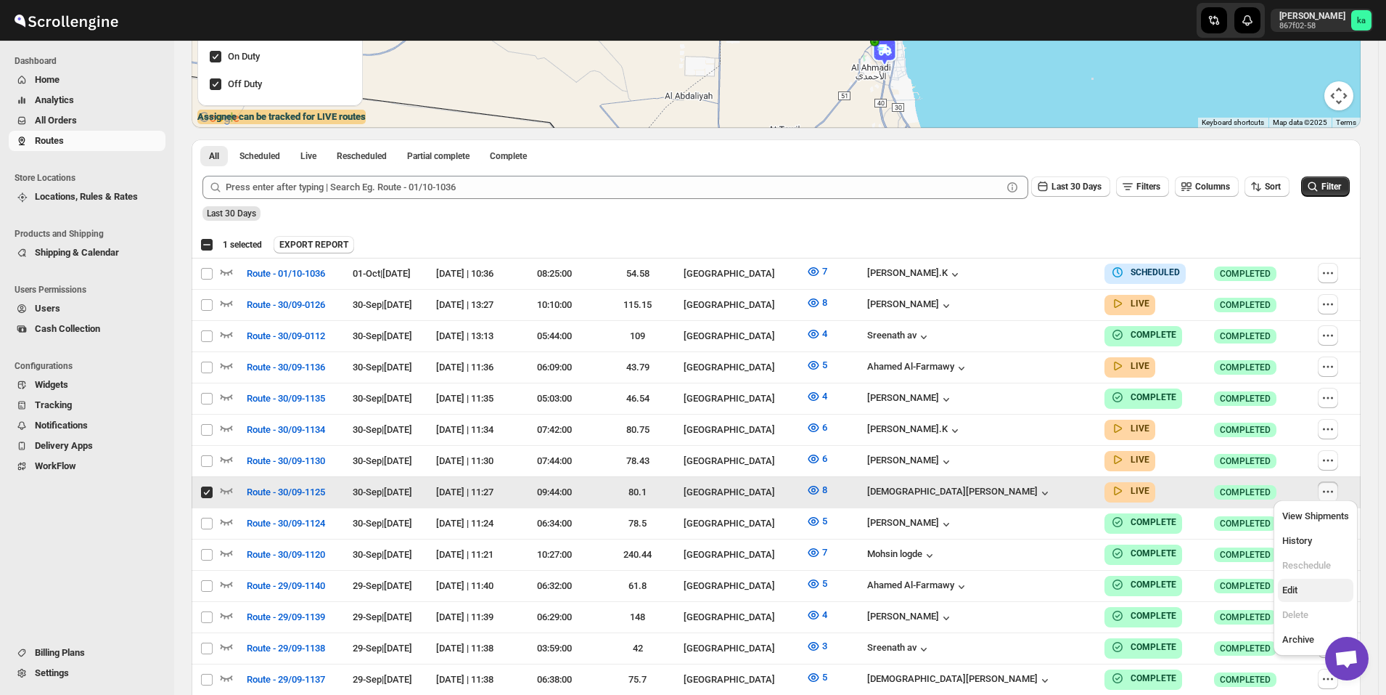
click at [1313, 584] on span "Edit" at bounding box center [1316, 590] width 67 height 15
checkbox input "false"
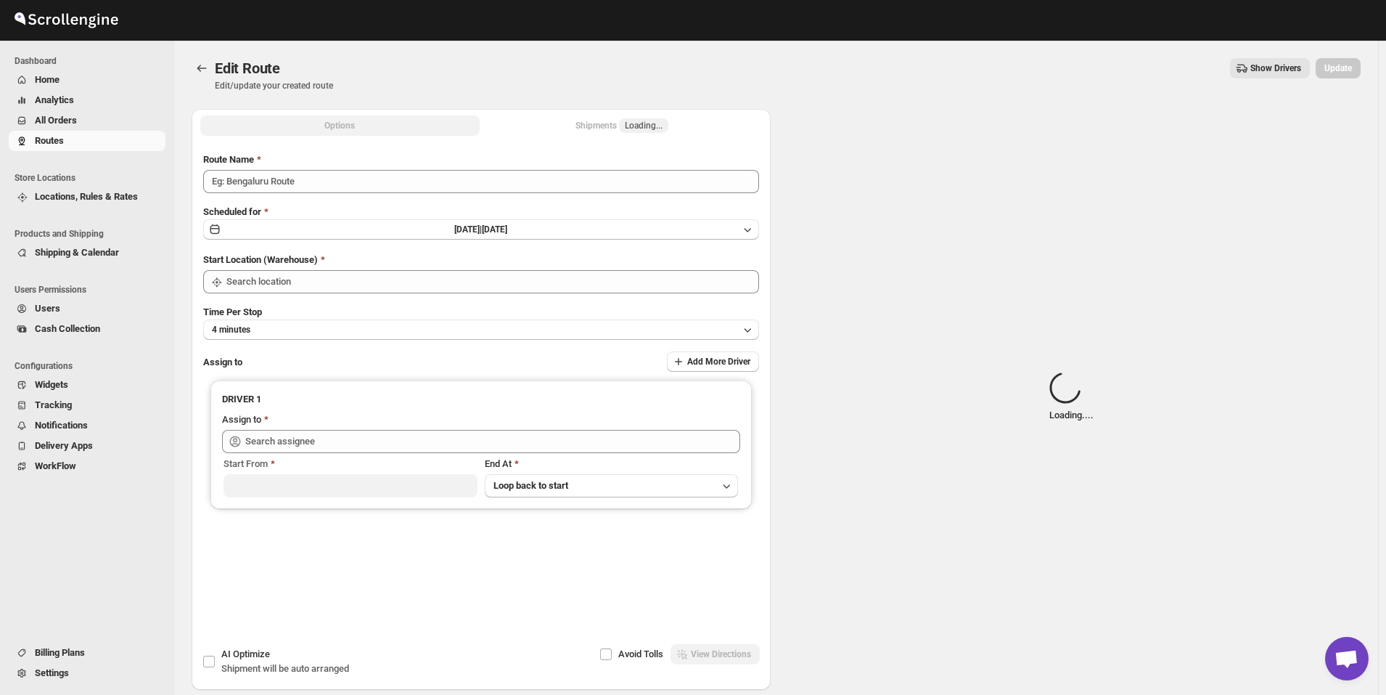
type input "Route - 30/09-1125"
type input "[GEOGRAPHIC_DATA]"
type input "[PERSON_NAME] ([EMAIL_ADDRESS][DOMAIN_NAME])"
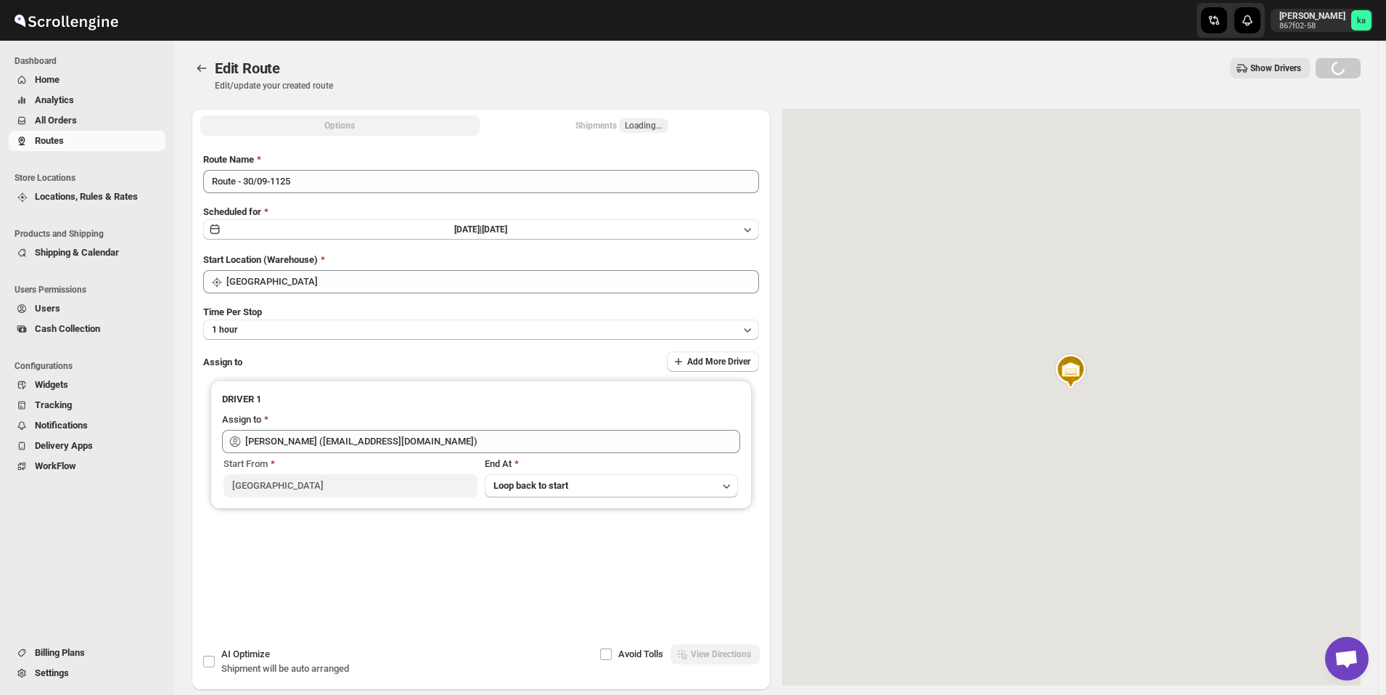
click at [614, 127] on div "Shipments Loading..." at bounding box center [622, 125] width 93 height 15
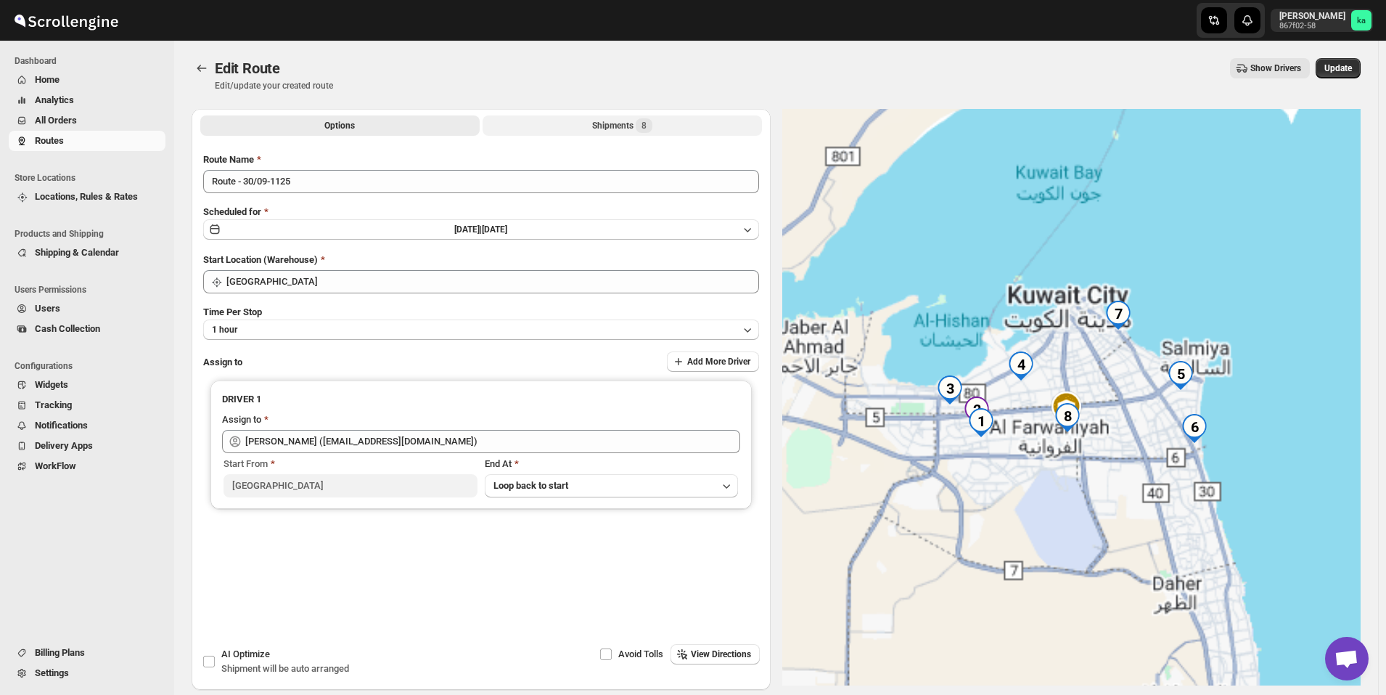
click at [614, 127] on div "Shipments 8" at bounding box center [622, 125] width 60 height 15
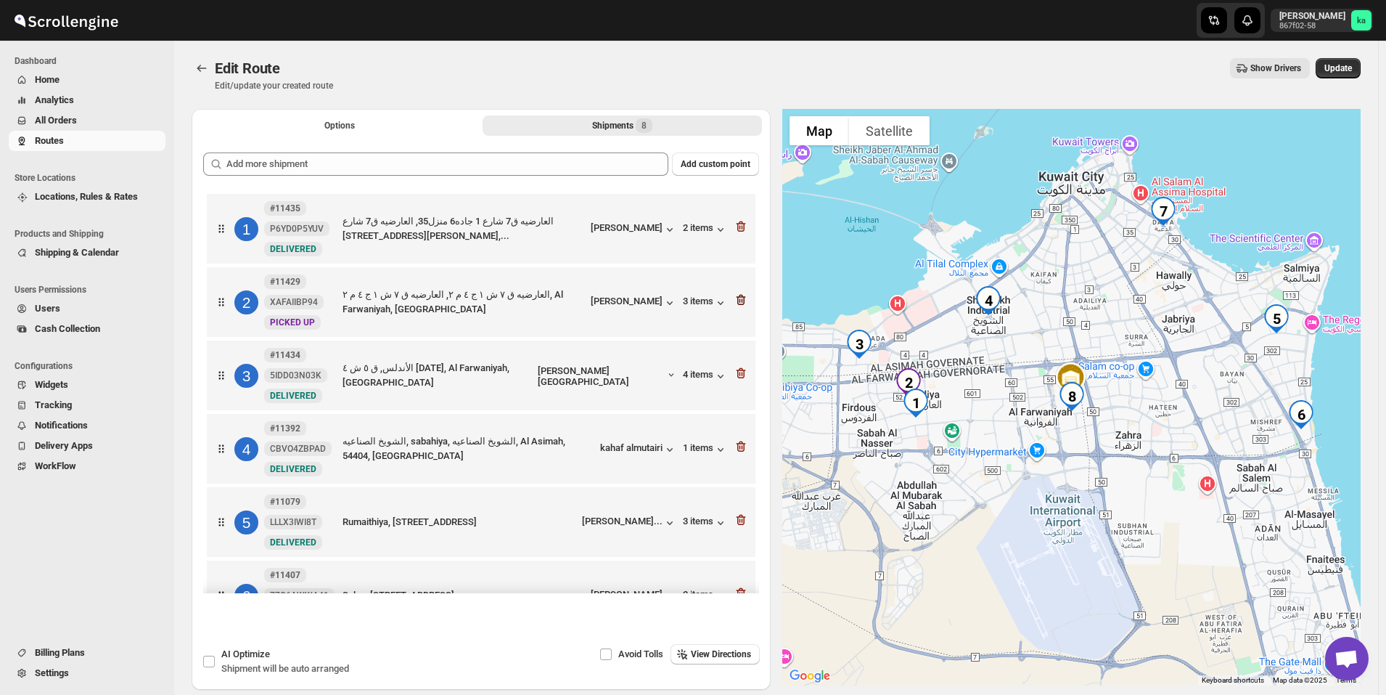
click at [740, 301] on icon "button" at bounding box center [740, 300] width 9 height 11
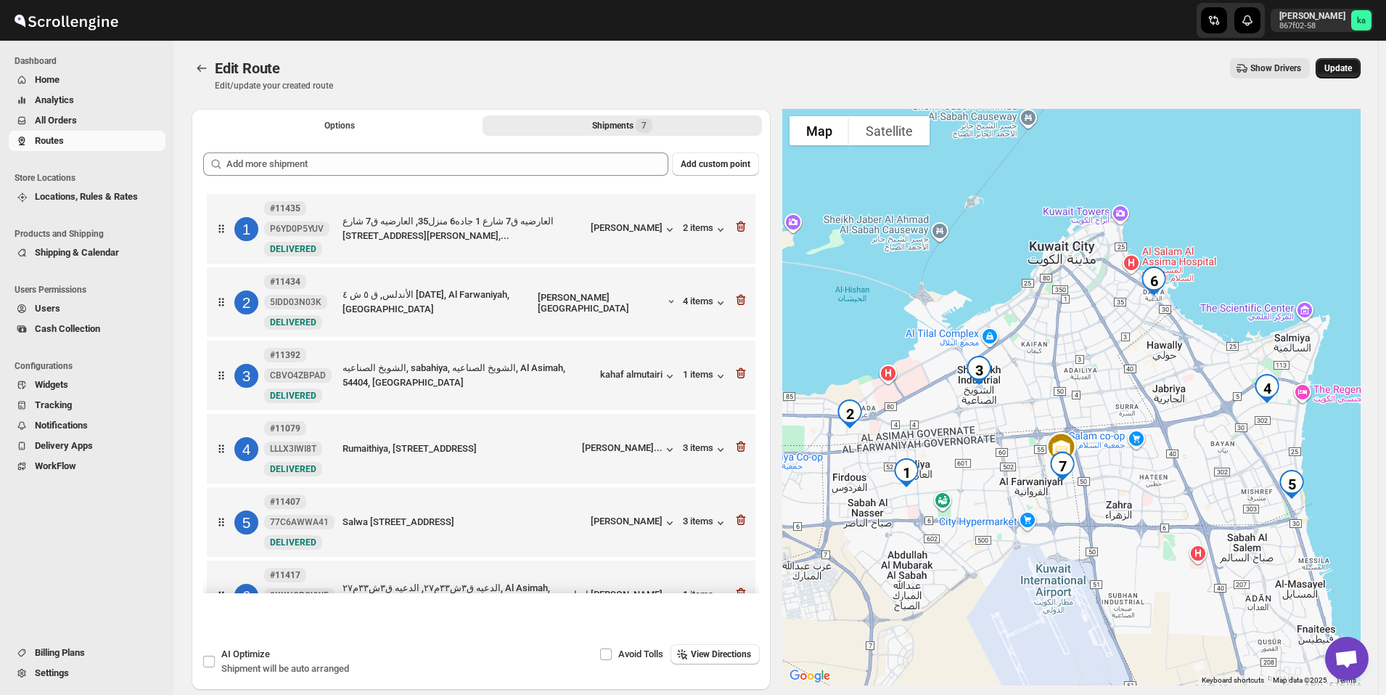
click at [1351, 70] on span "Update" at bounding box center [1339, 68] width 28 height 12
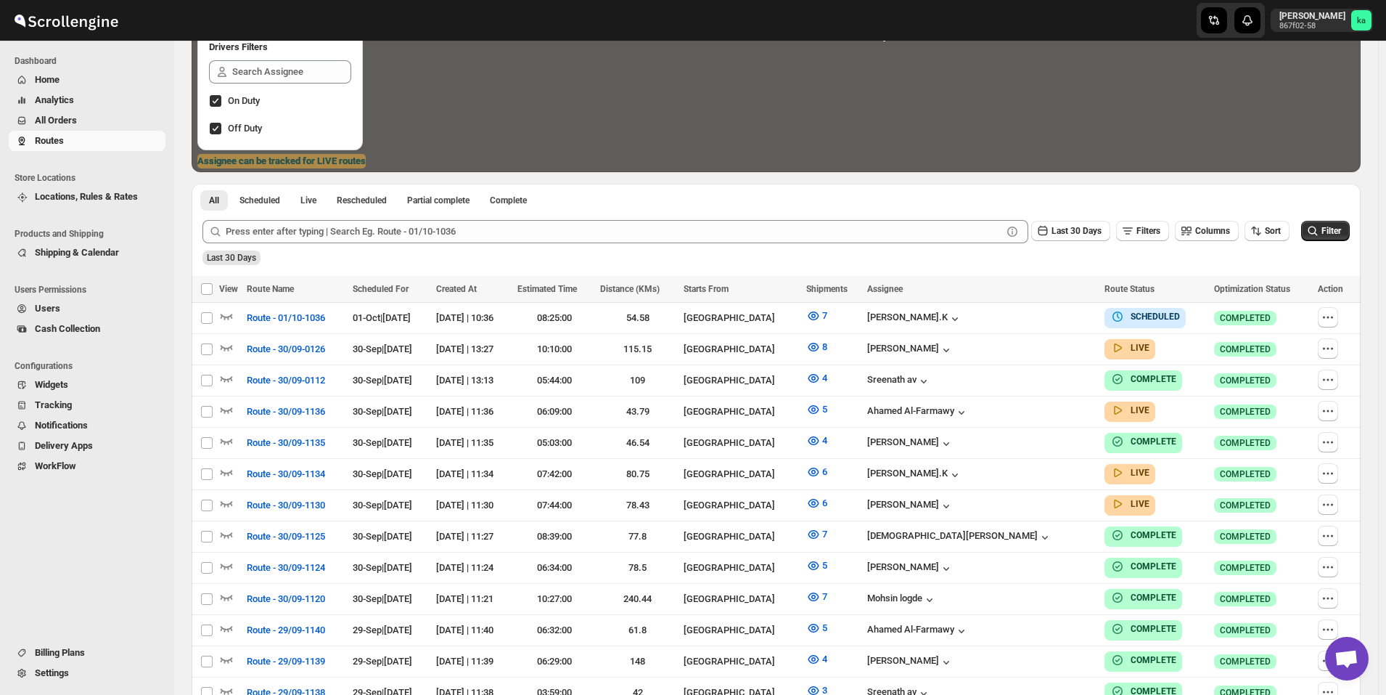
scroll to position [290, 0]
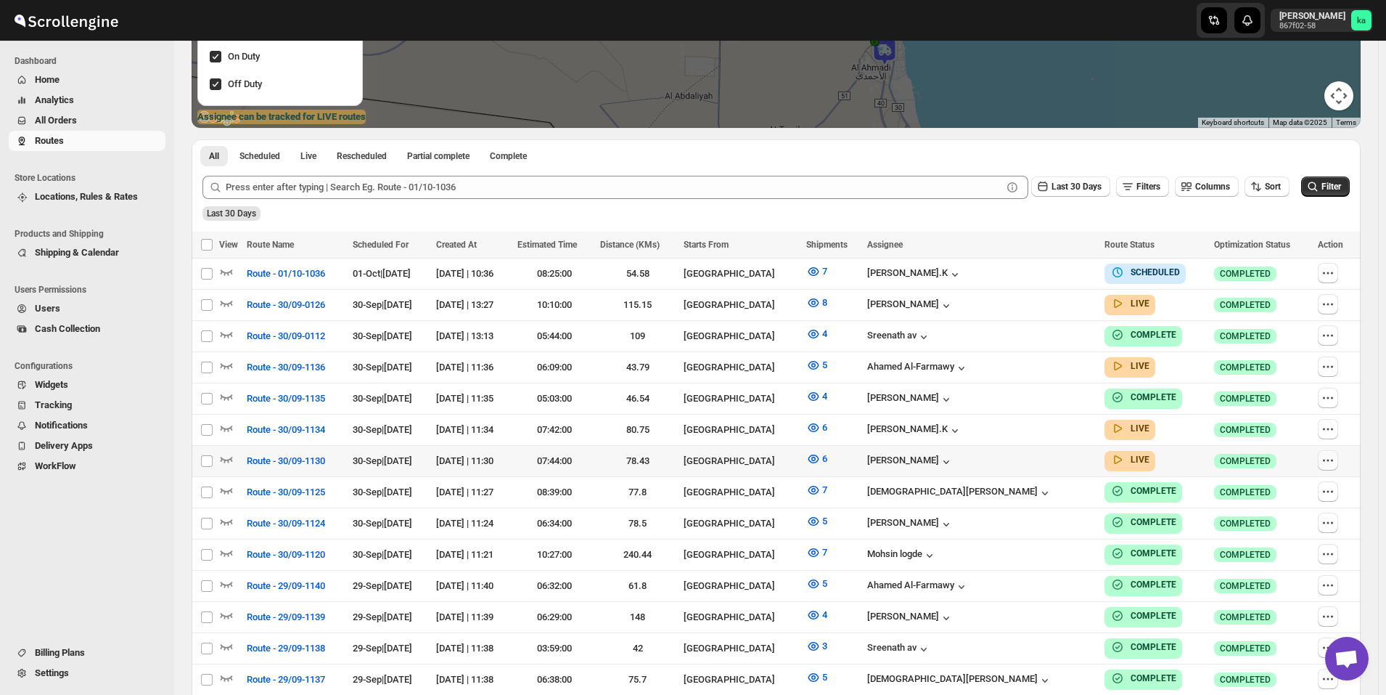
click at [1333, 455] on icon "button" at bounding box center [1328, 460] width 15 height 15
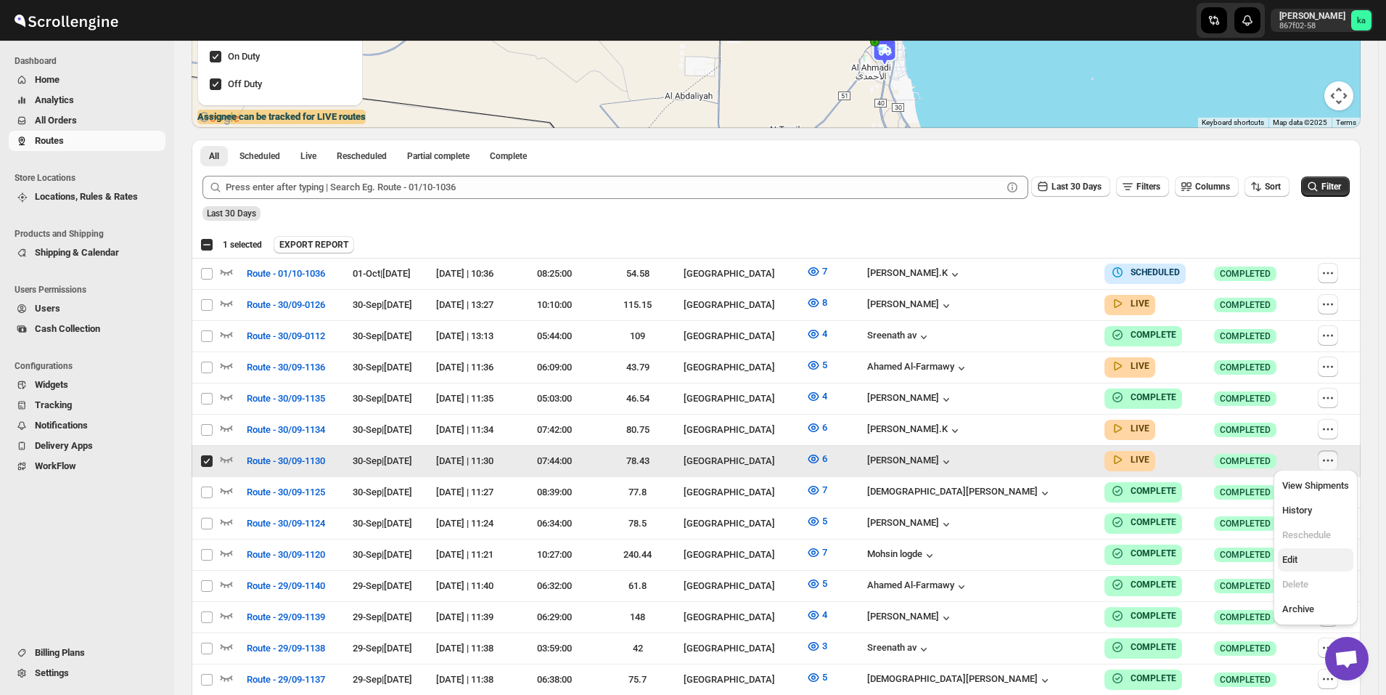
click at [1305, 559] on span "Edit" at bounding box center [1316, 559] width 67 height 15
checkbox input "false"
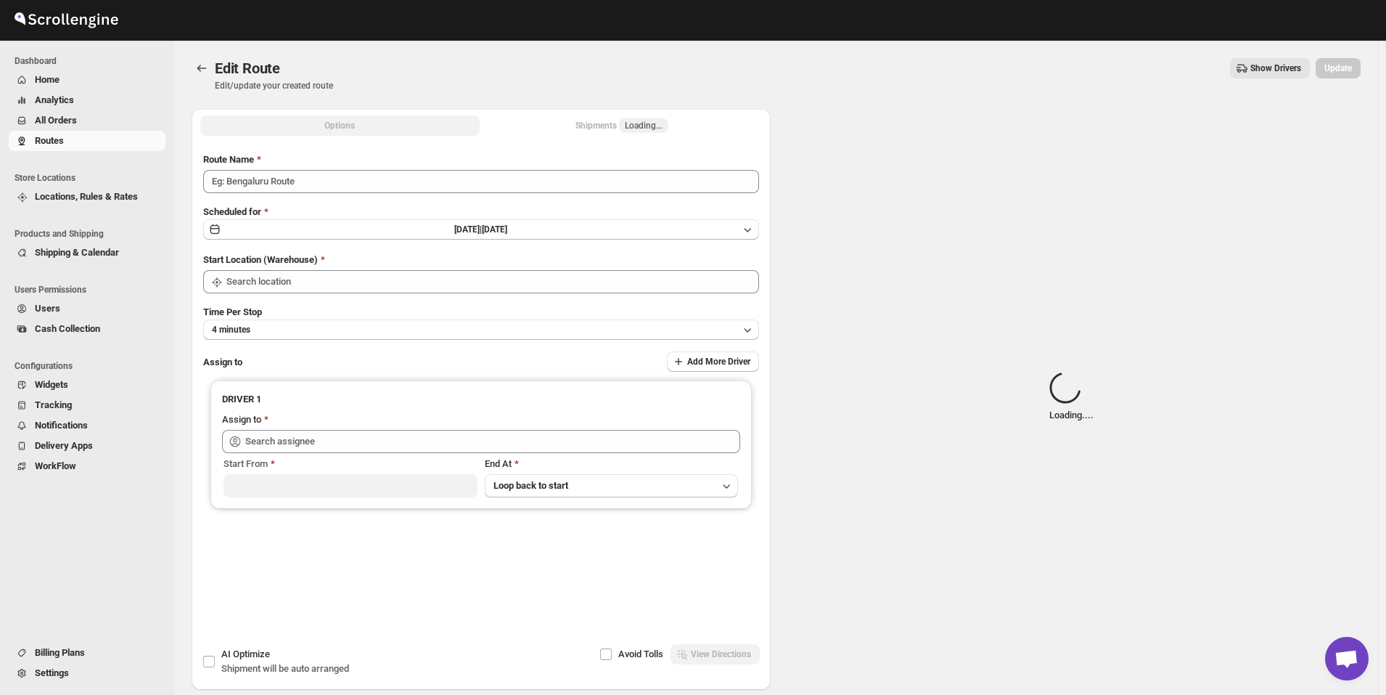
type input "Route - 30/09-1130"
type input "[GEOGRAPHIC_DATA]"
type input "[PERSON_NAME] ([EMAIL_ADDRESS][DOMAIN_NAME])"
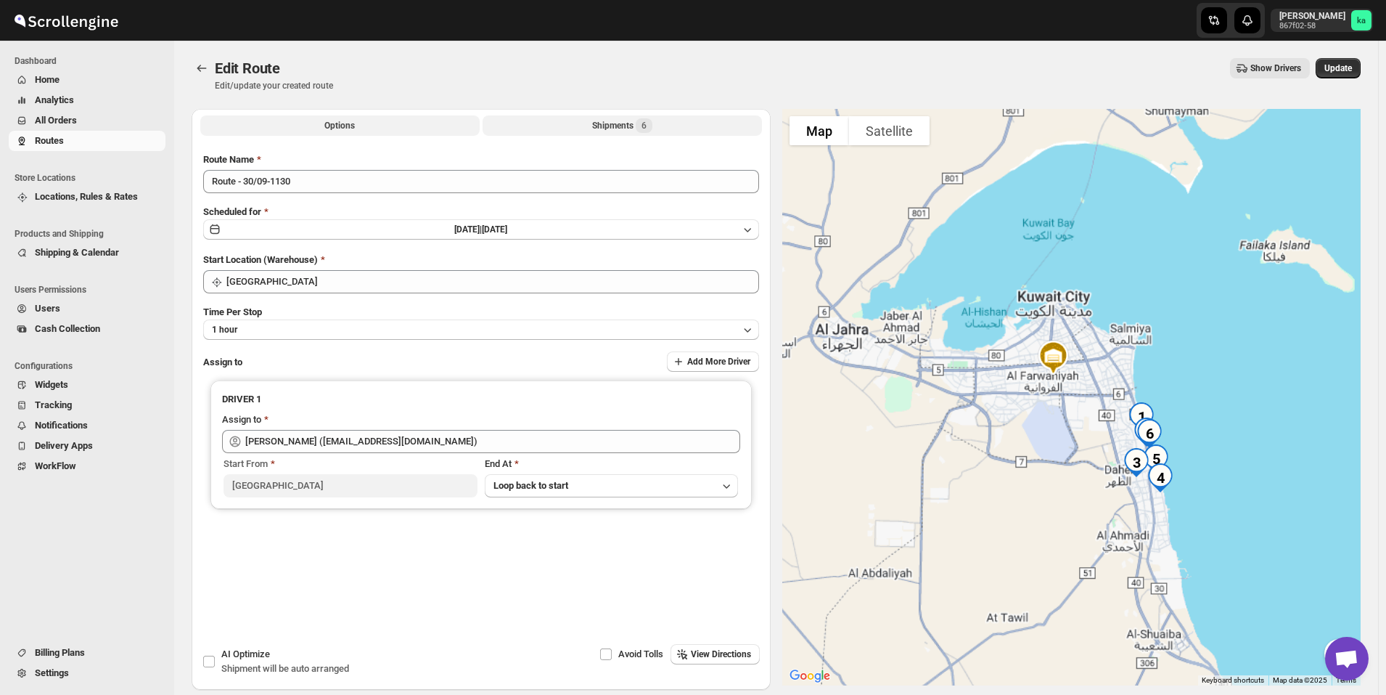
click at [604, 124] on div "Shipments 6" at bounding box center [622, 125] width 60 height 15
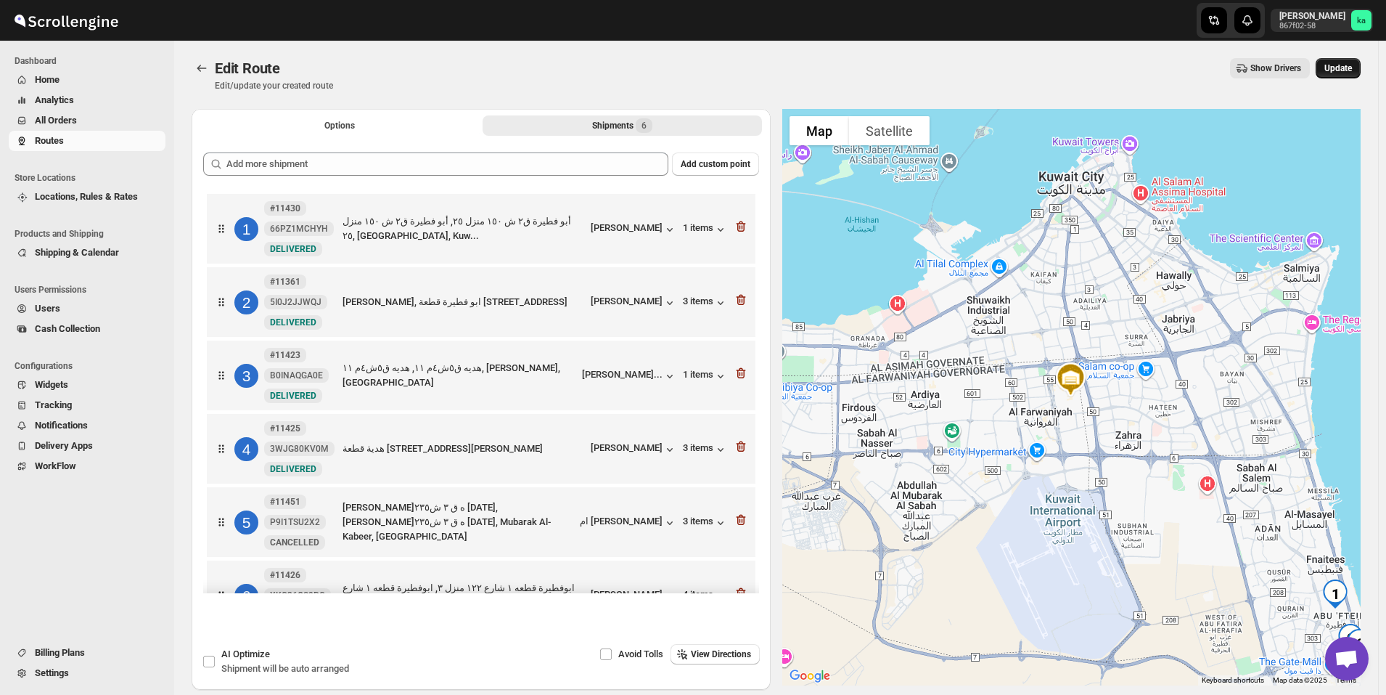
click at [1361, 69] on button "Update" at bounding box center [1338, 68] width 45 height 20
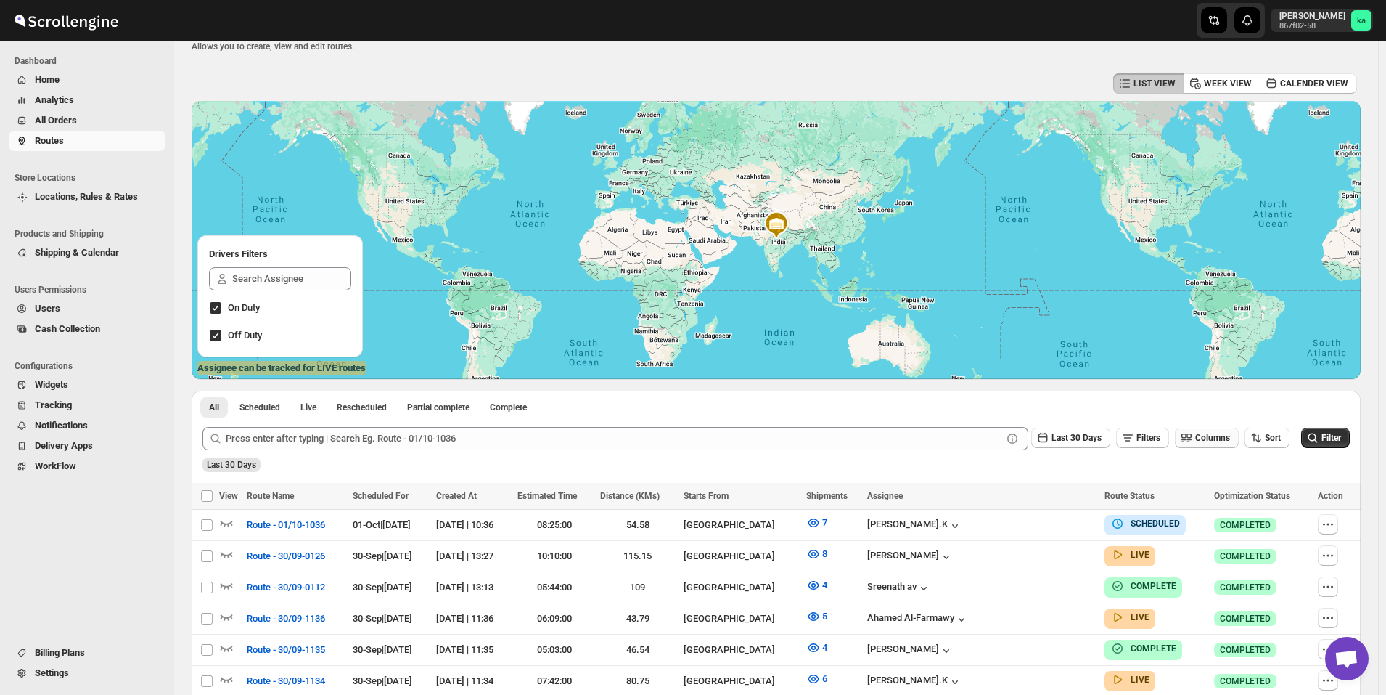
scroll to position [218, 0]
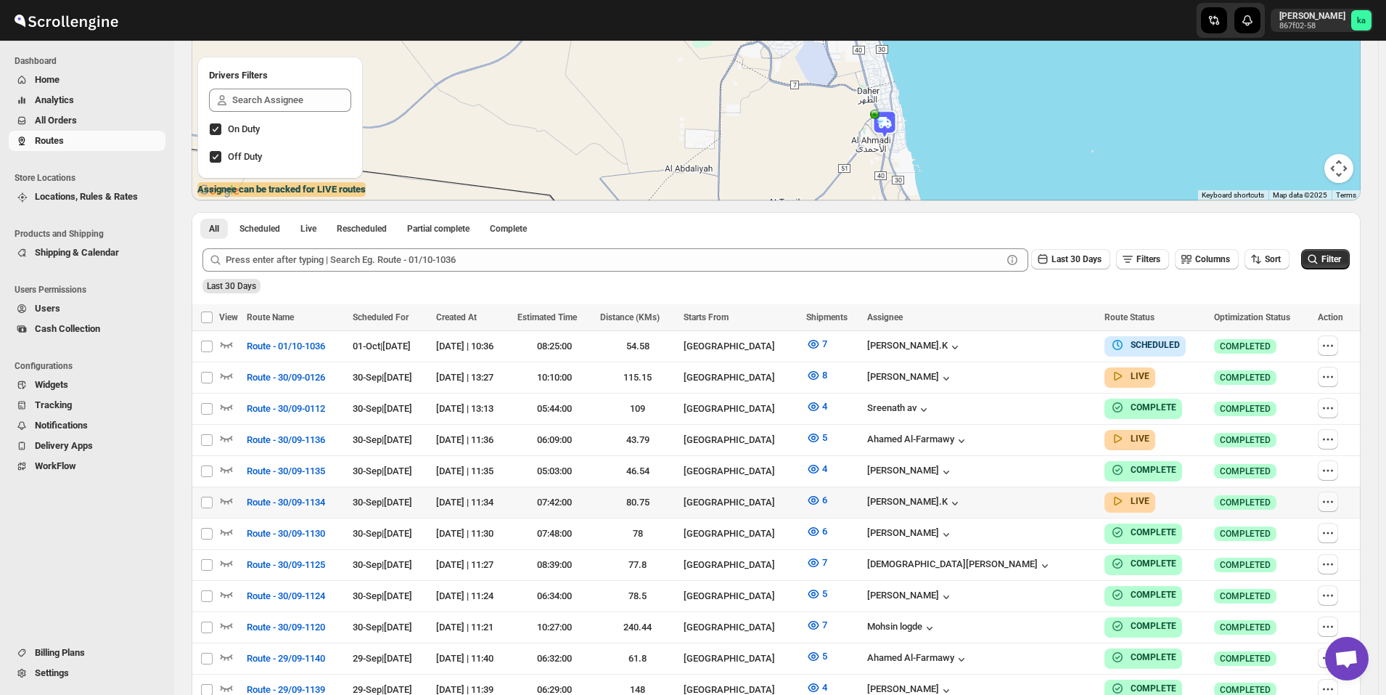
click at [1329, 496] on icon "button" at bounding box center [1328, 501] width 15 height 15
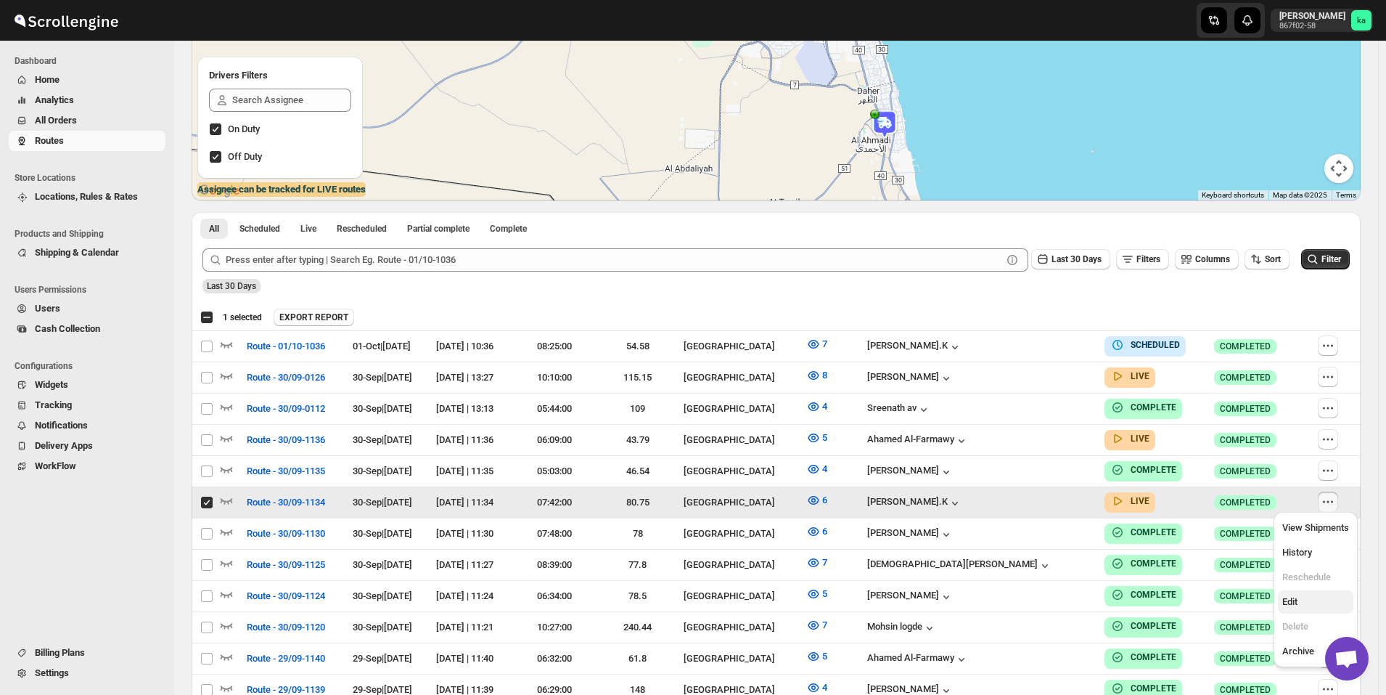
click at [1308, 600] on span "Edit" at bounding box center [1316, 602] width 67 height 15
checkbox input "false"
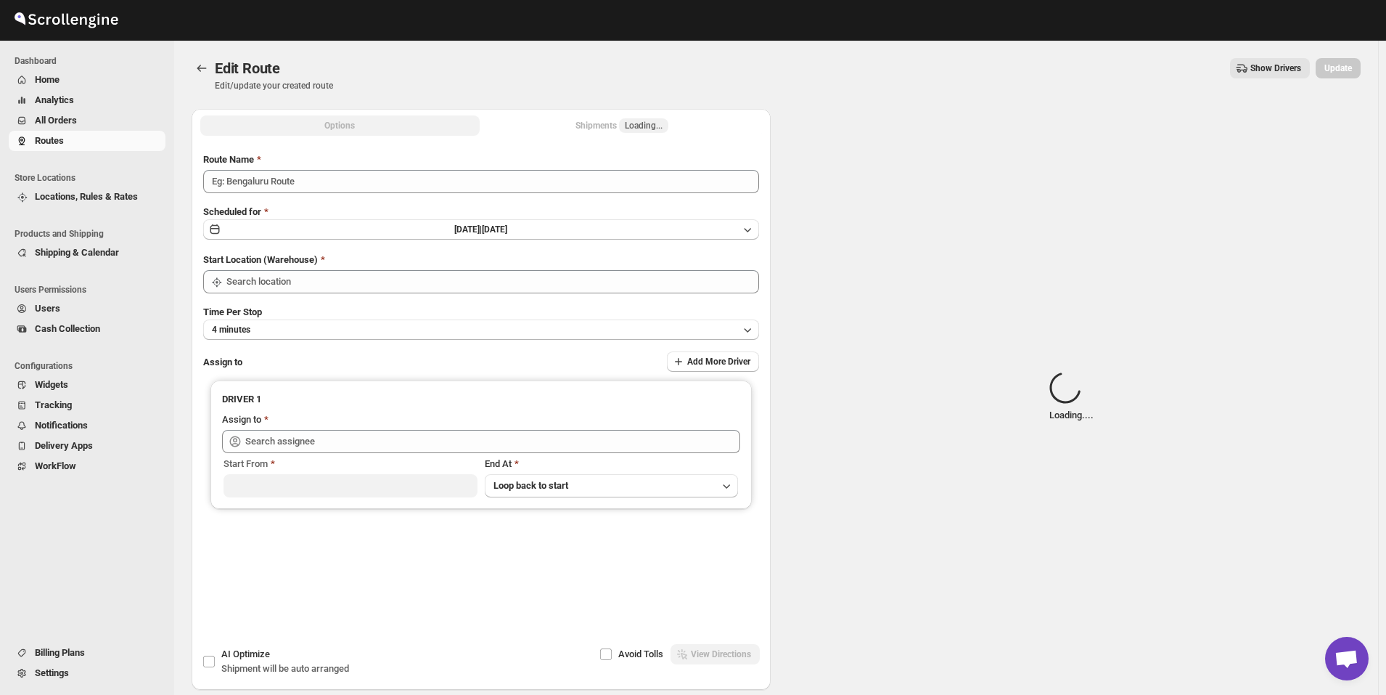
type input "Route - 30/09-1134"
type input "[GEOGRAPHIC_DATA]"
type input "[PERSON_NAME].K ([EMAIL_ADDRESS][DOMAIN_NAME])"
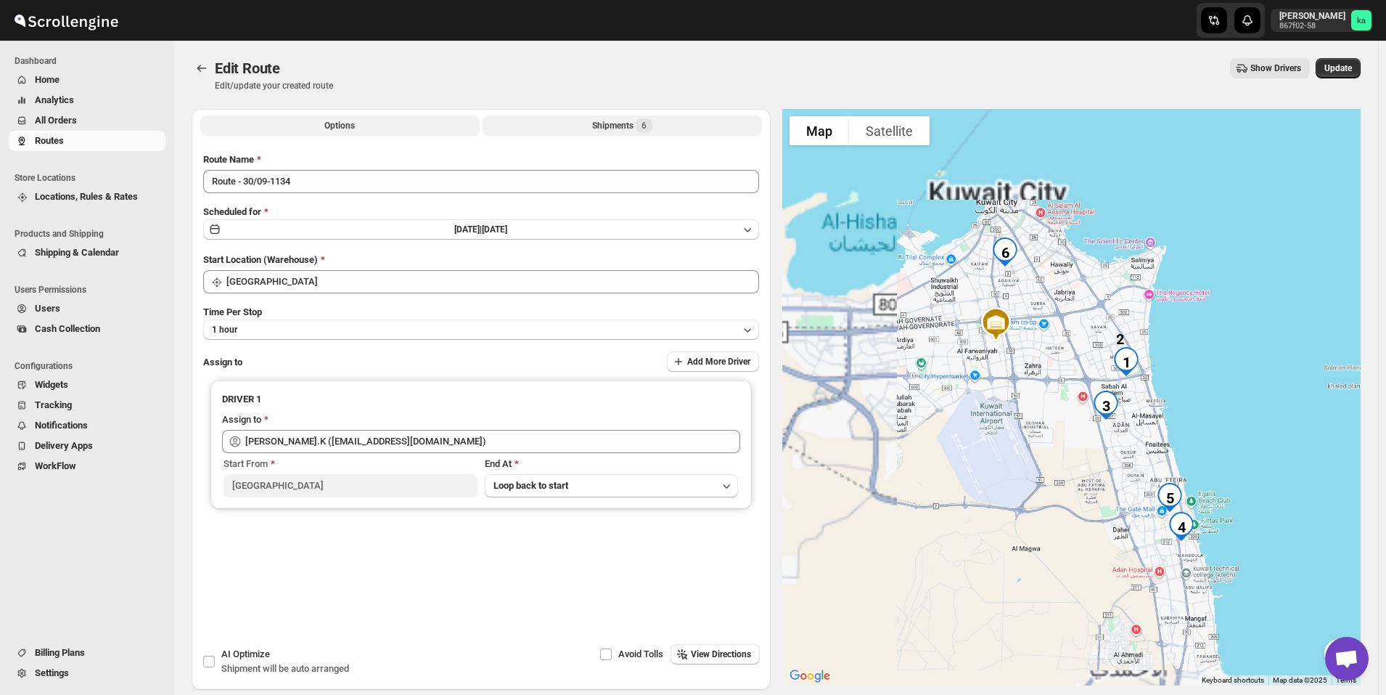
click at [608, 128] on div "Shipments 6" at bounding box center [622, 125] width 60 height 15
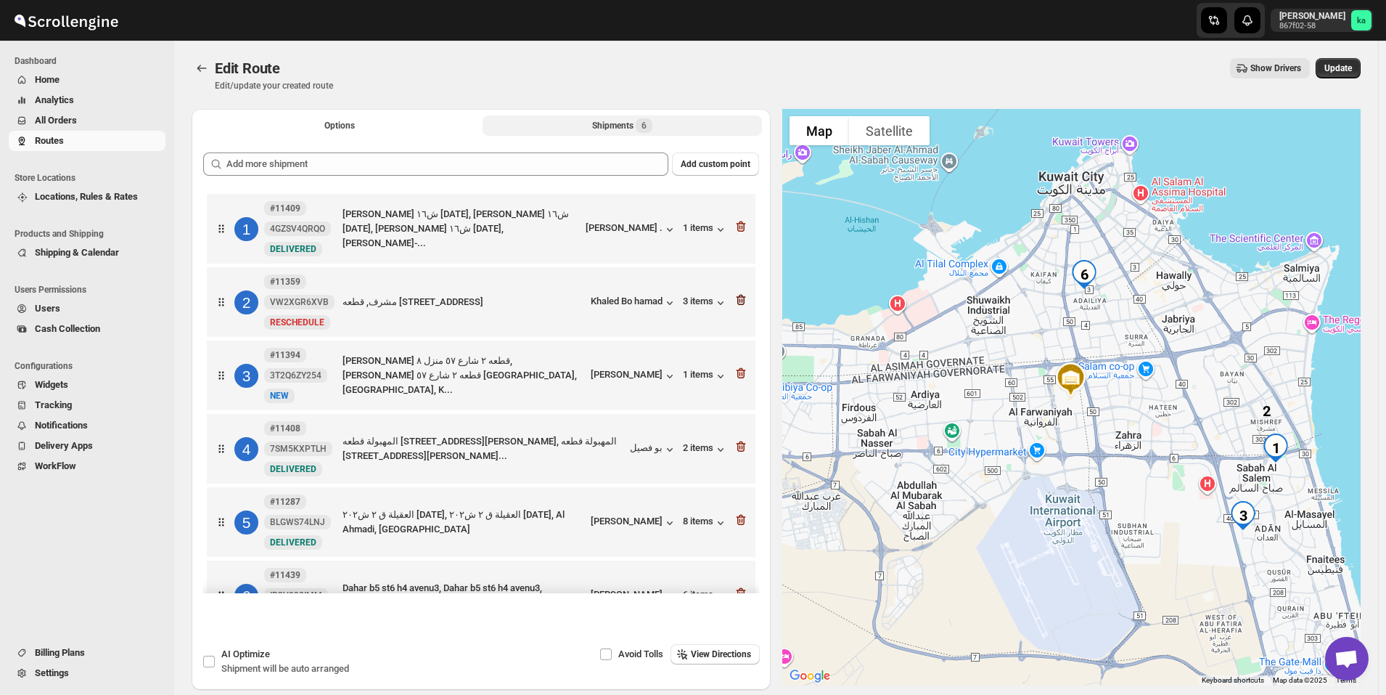
click at [739, 301] on icon "button" at bounding box center [739, 300] width 1 height 4
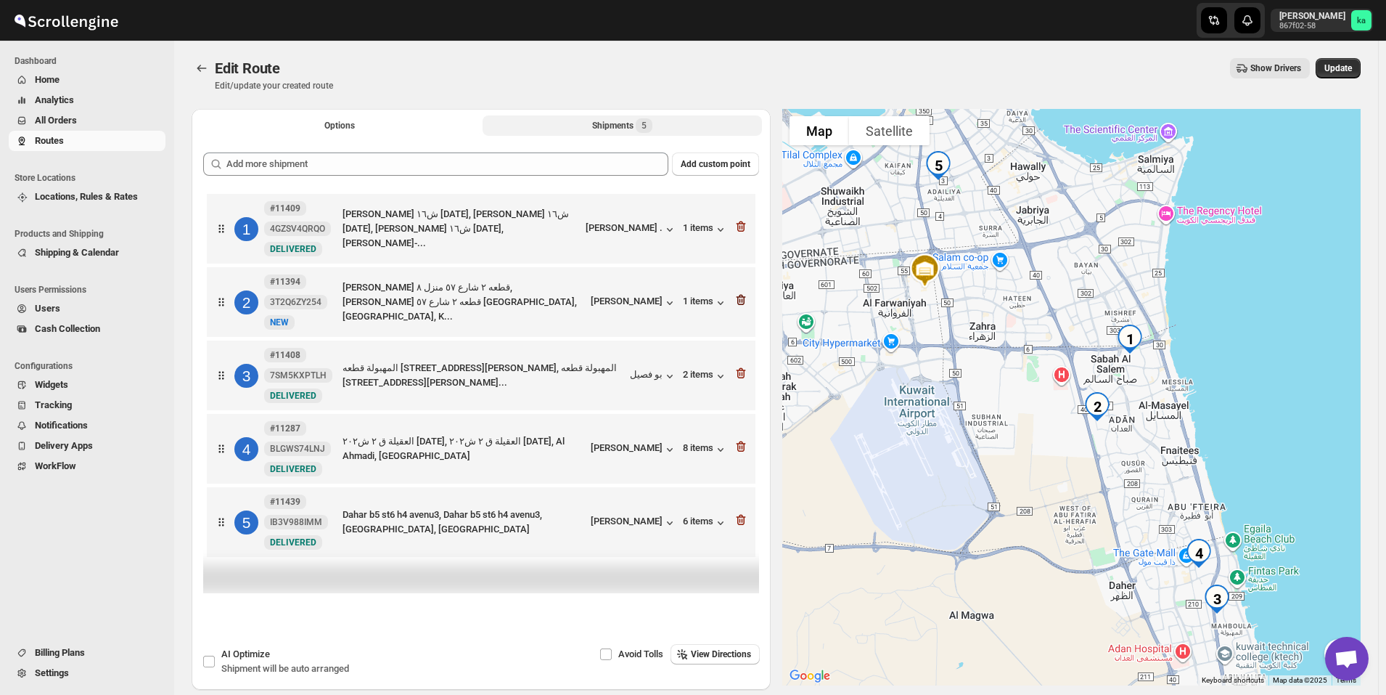
click at [747, 306] on icon "button" at bounding box center [741, 300] width 15 height 15
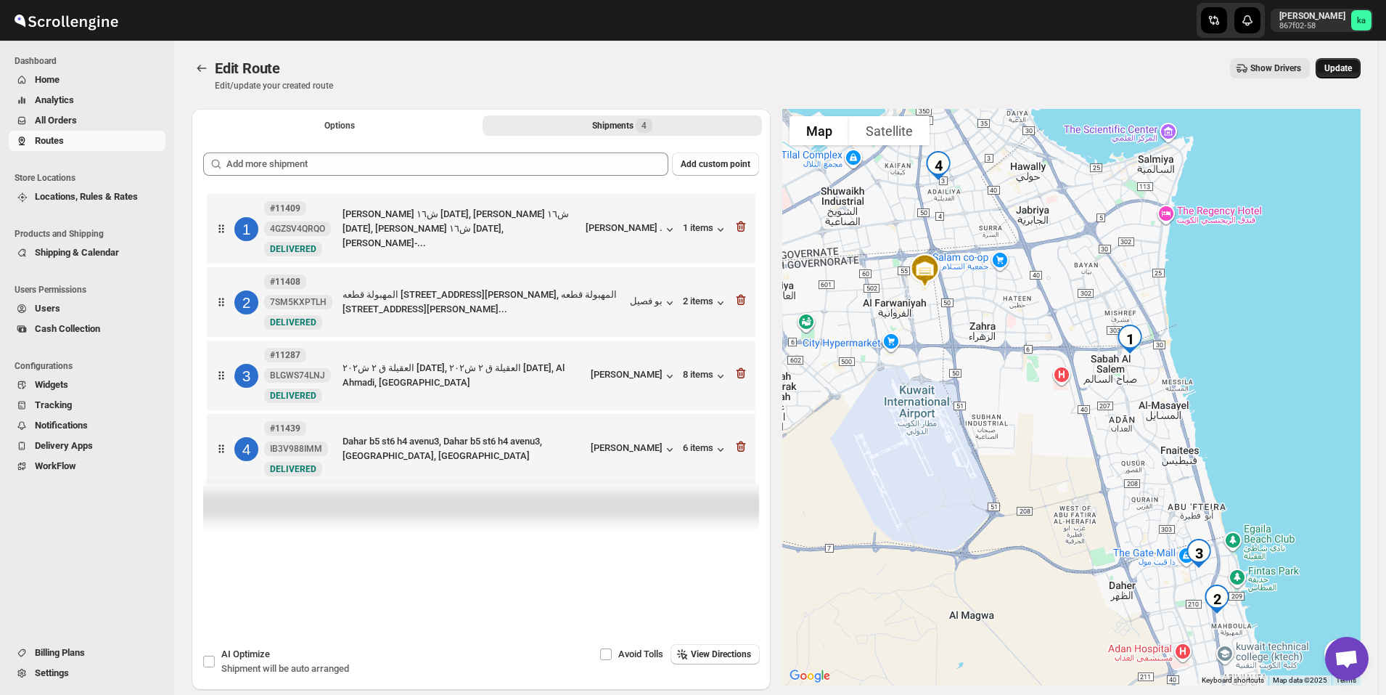
click at [1352, 67] on span "Update" at bounding box center [1339, 68] width 28 height 12
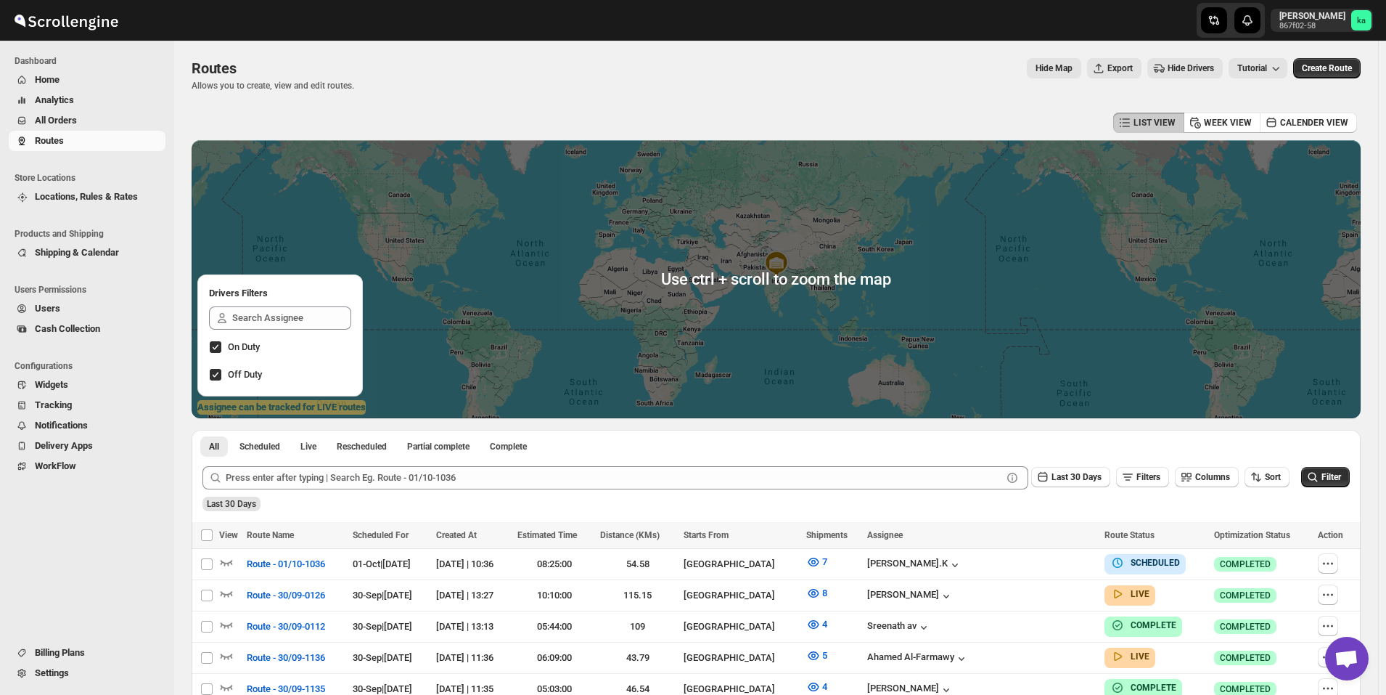
scroll to position [218, 0]
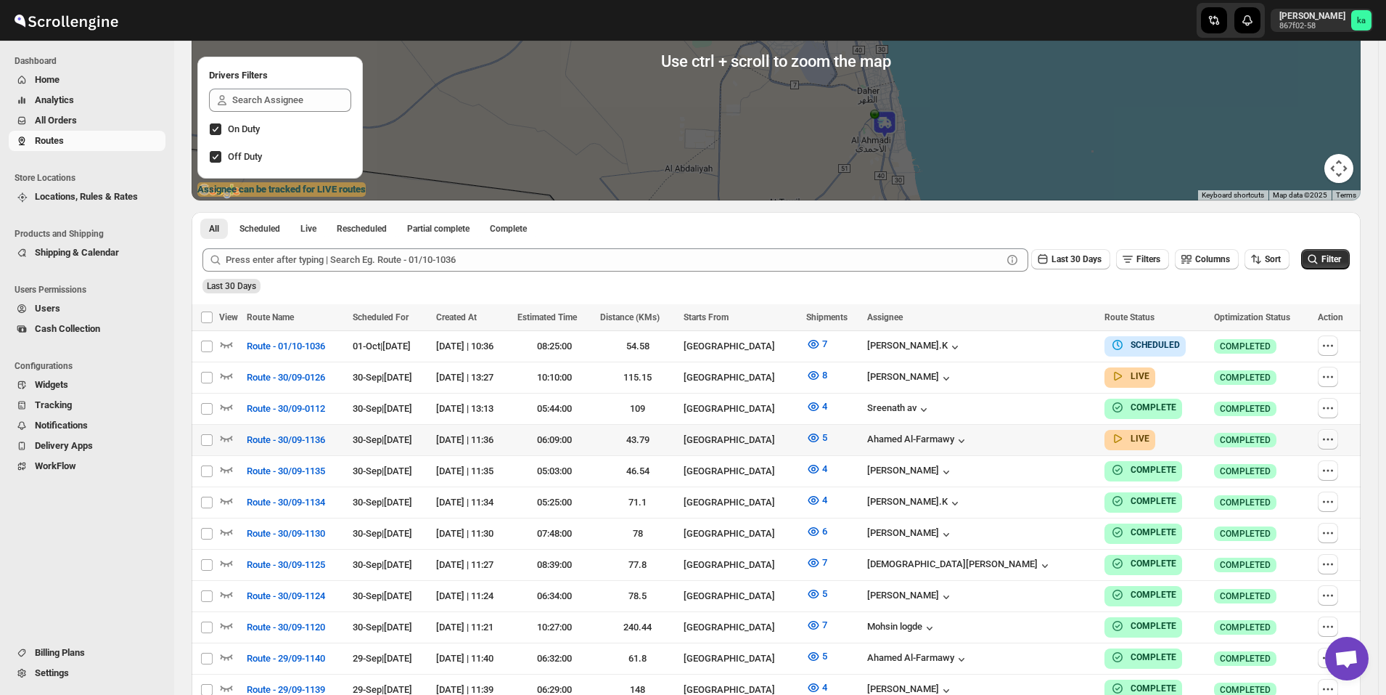
click at [1328, 436] on icon "button" at bounding box center [1328, 439] width 15 height 15
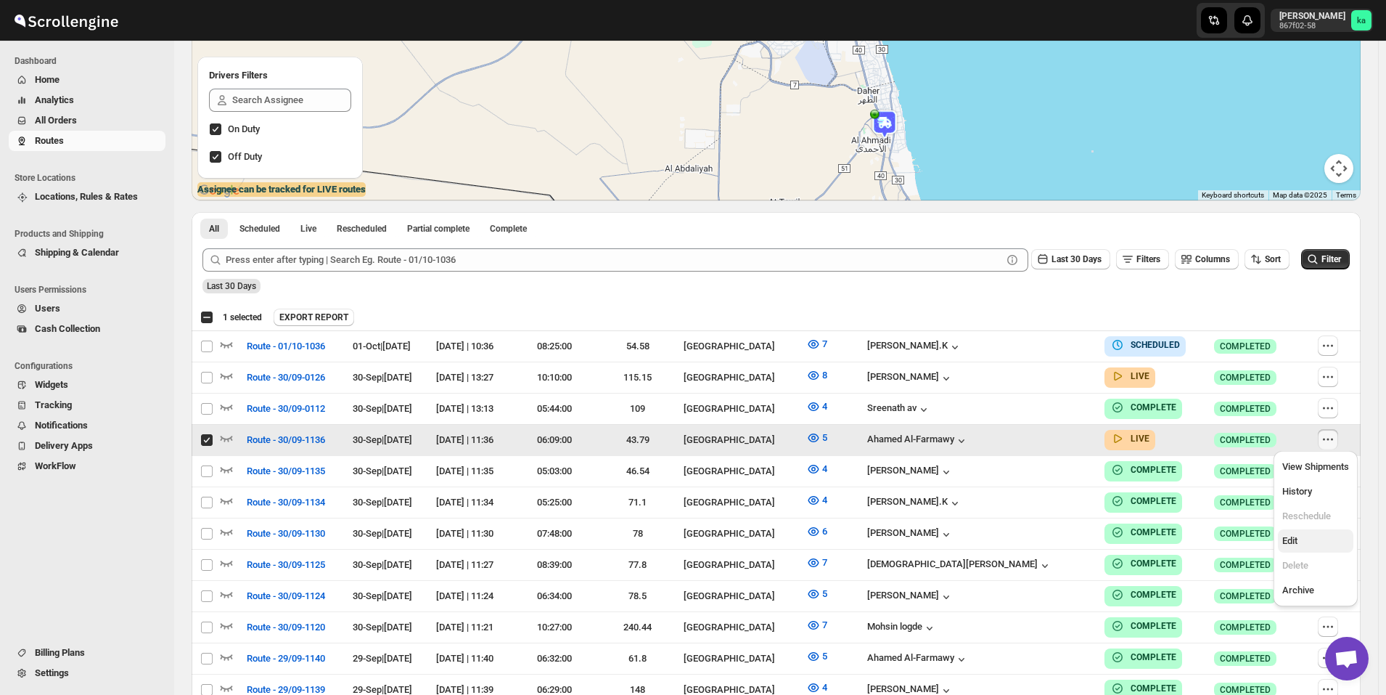
click at [1299, 542] on span "Edit" at bounding box center [1316, 541] width 67 height 15
checkbox input "false"
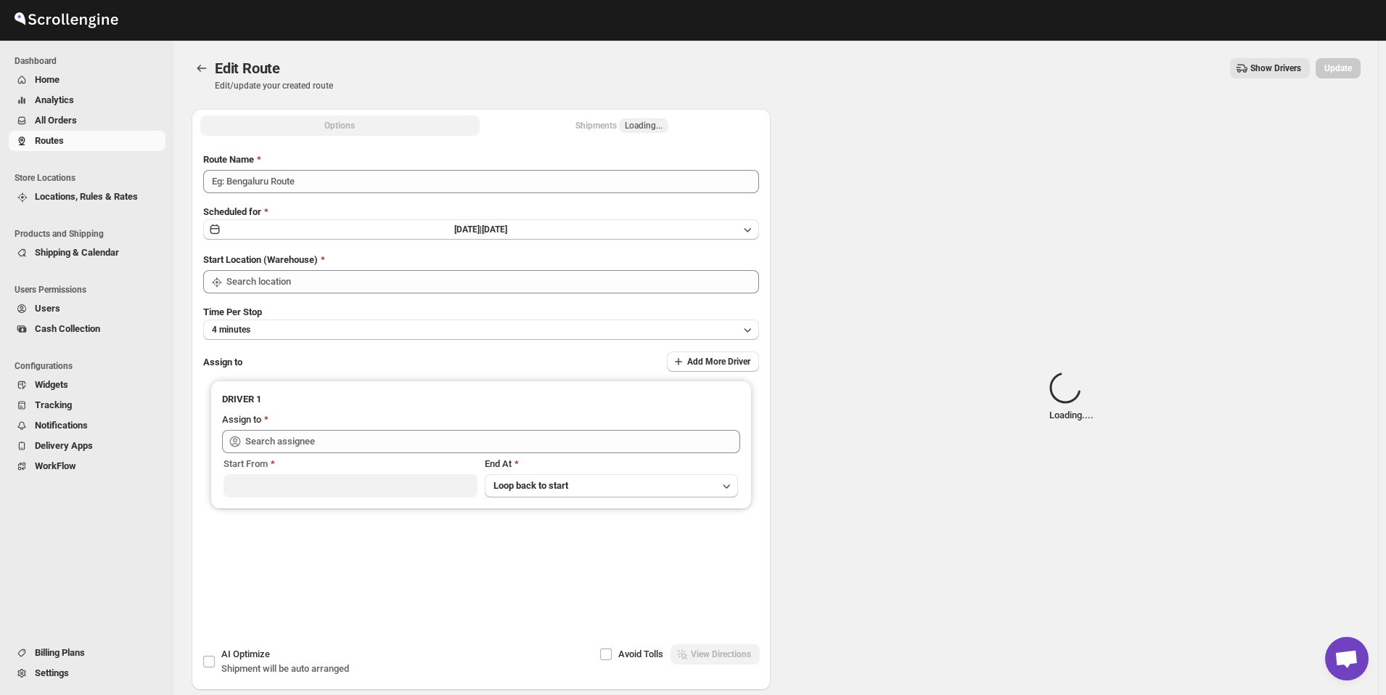
type input "Route - 30/09-1136"
type input "[GEOGRAPHIC_DATA]"
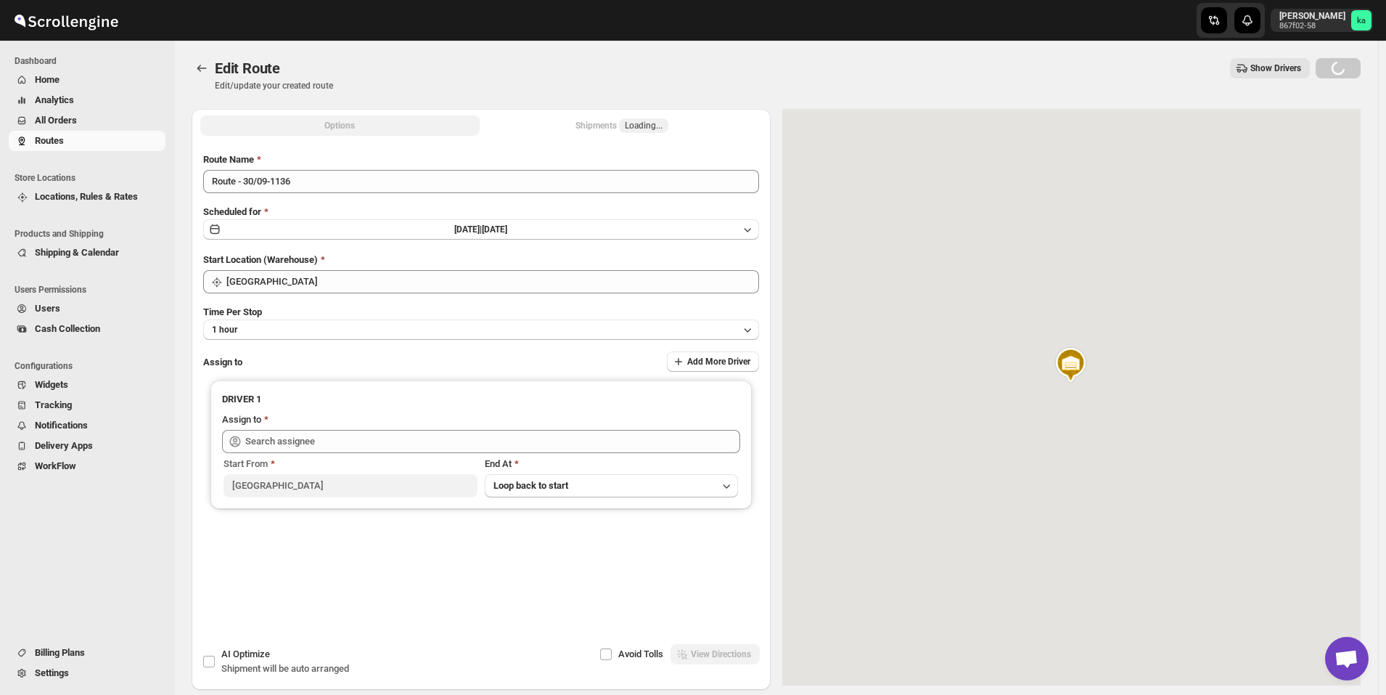
type input "Ahamed Al-Farmawy ([EMAIL_ADDRESS][DOMAIN_NAME])"
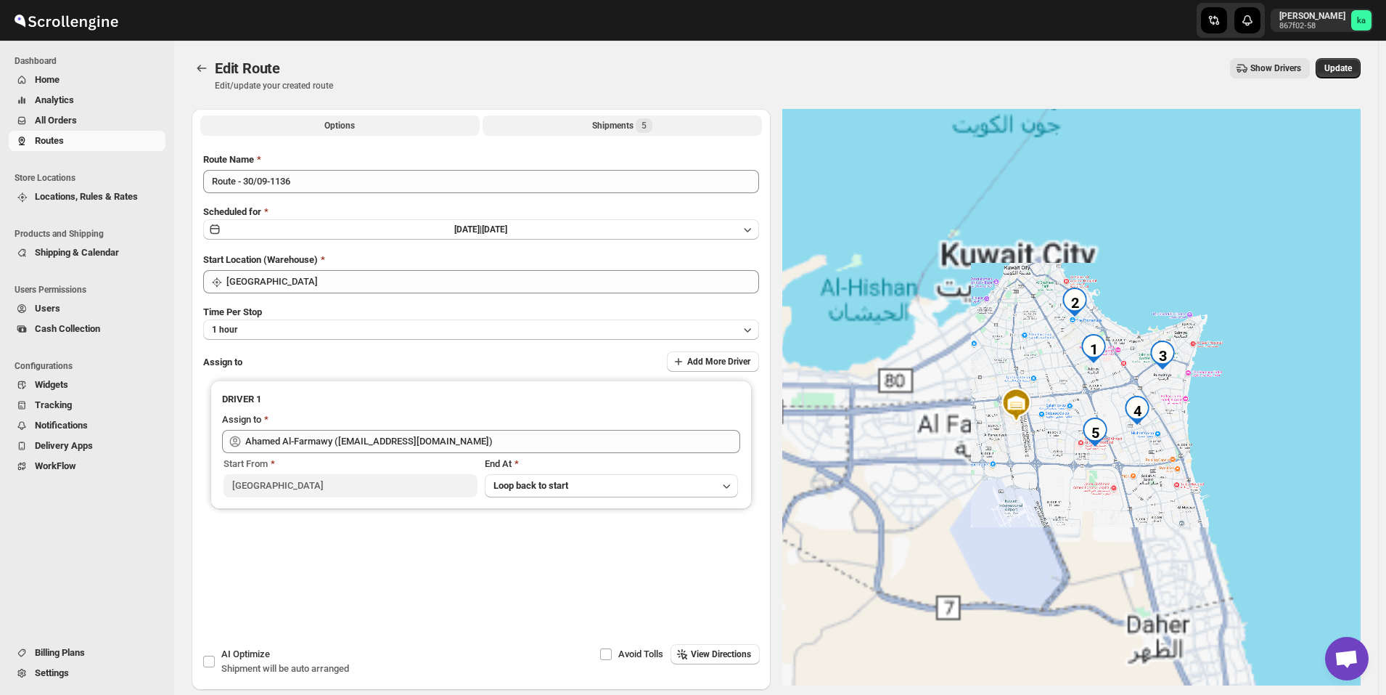
click at [616, 127] on div "Shipments 5" at bounding box center [622, 125] width 60 height 15
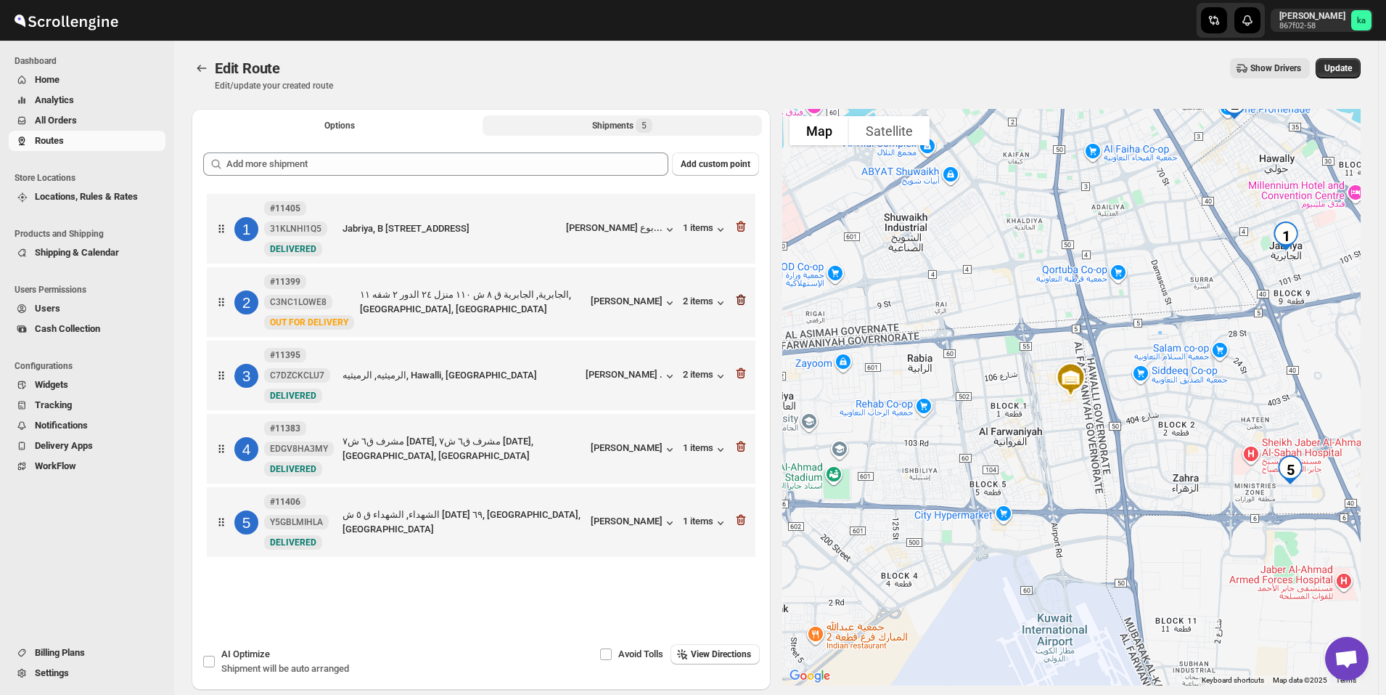
click at [746, 301] on icon "button" at bounding box center [741, 300] width 15 height 15
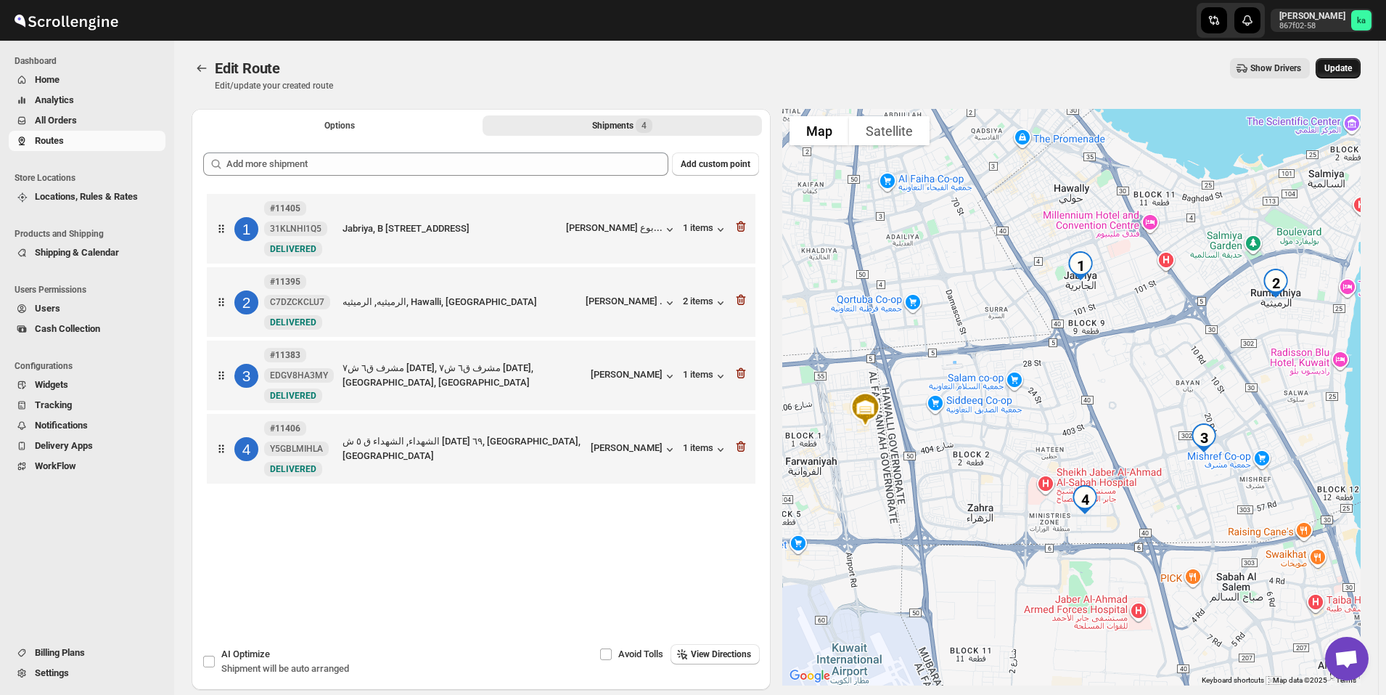
click at [1347, 75] on button "Update" at bounding box center [1338, 68] width 45 height 20
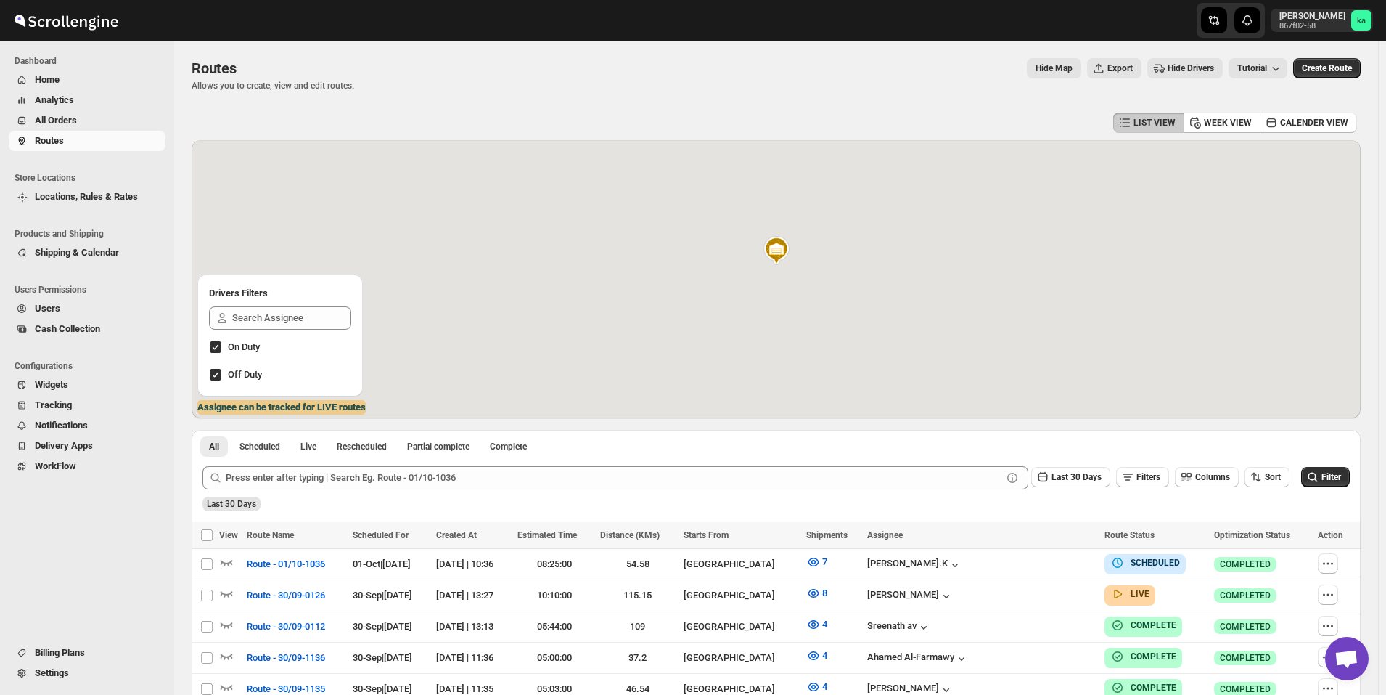
scroll to position [218, 0]
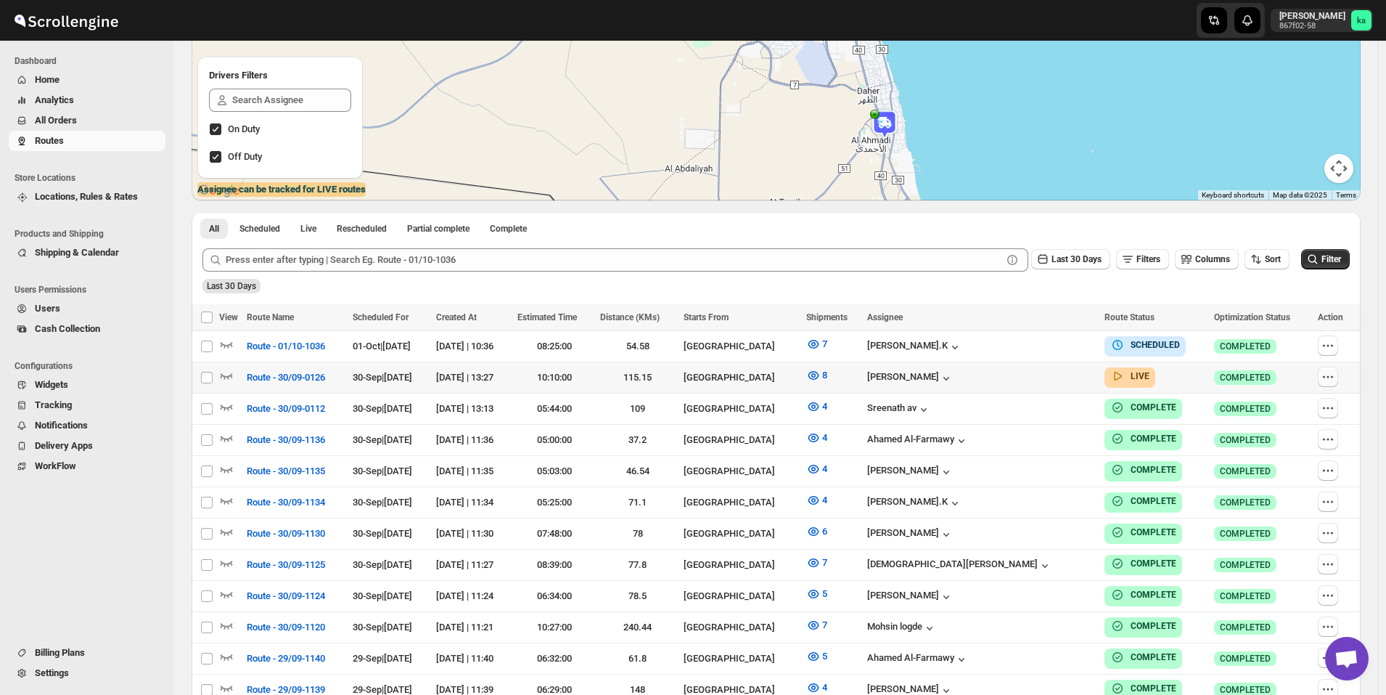
click at [1332, 378] on icon "button" at bounding box center [1328, 376] width 15 height 15
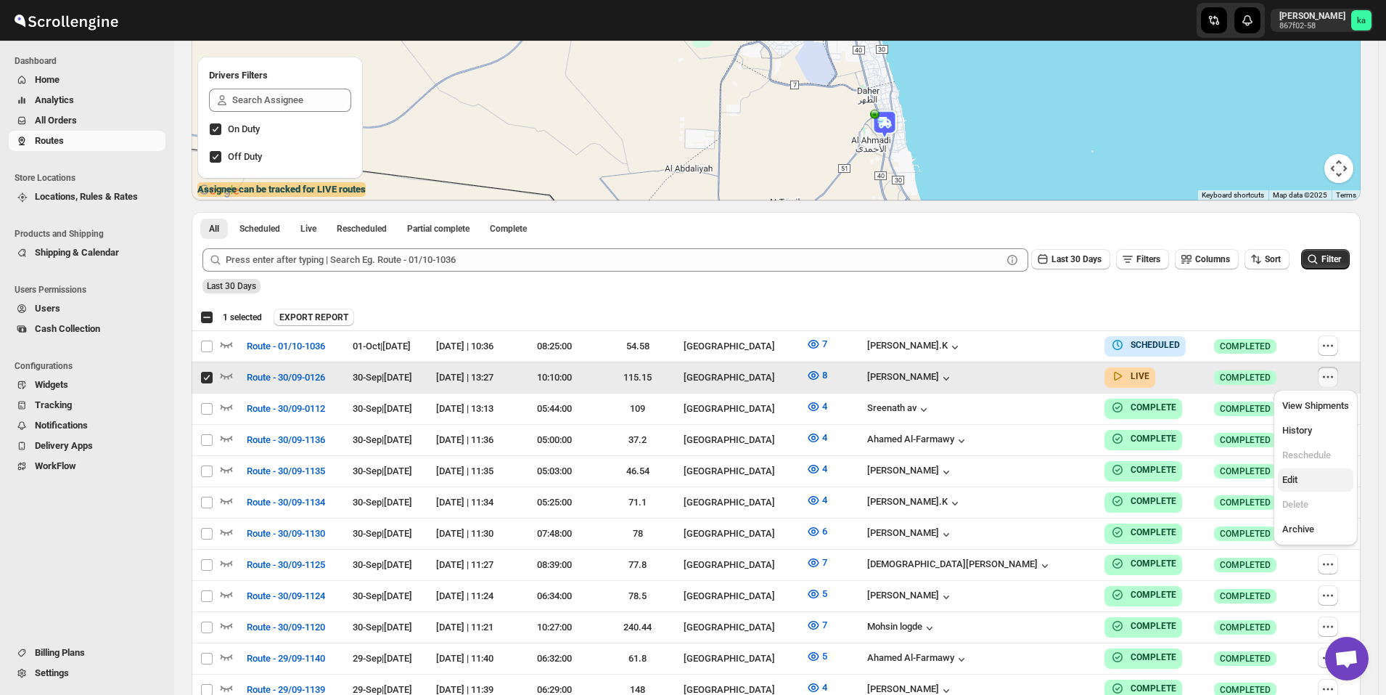
click at [1333, 469] on button "Edit" at bounding box center [1315, 479] width 75 height 23
checkbox input "false"
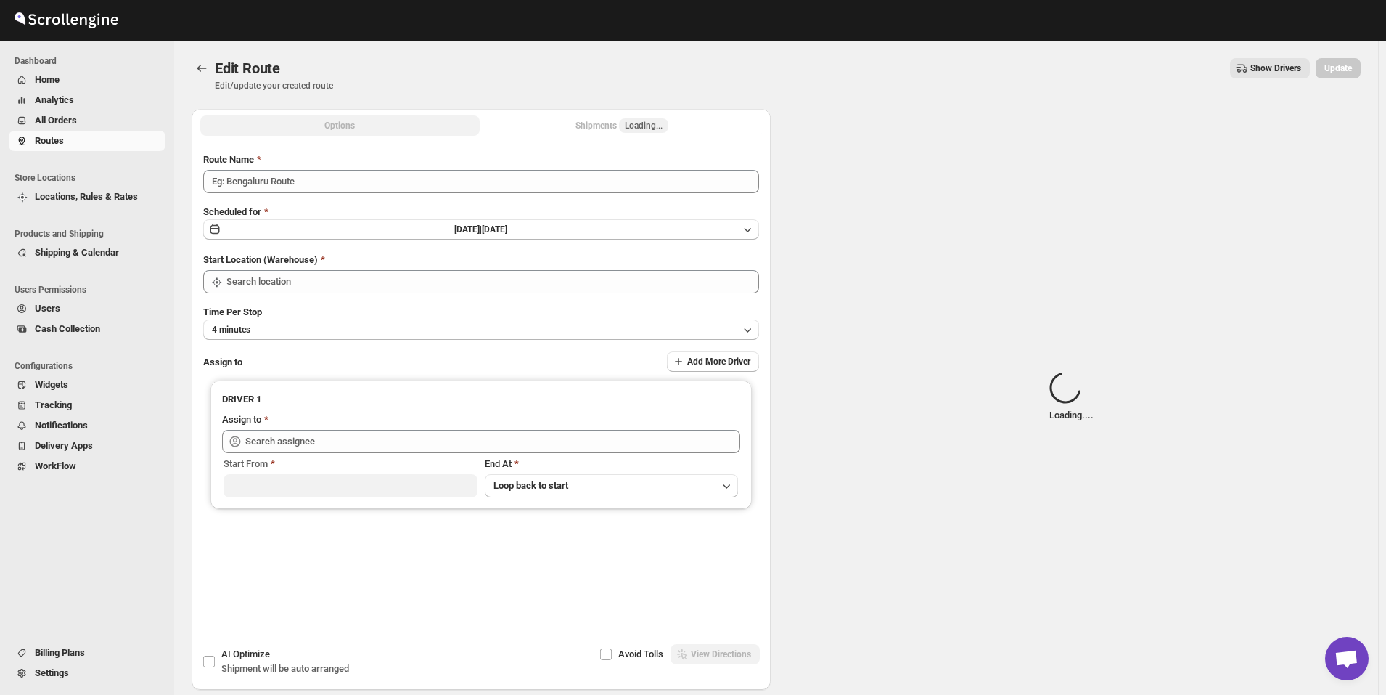
type input "Route - 30/09-0126"
type input "[GEOGRAPHIC_DATA]"
type input "[PERSON_NAME] ([EMAIL_ADDRESS][DOMAIN_NAME])"
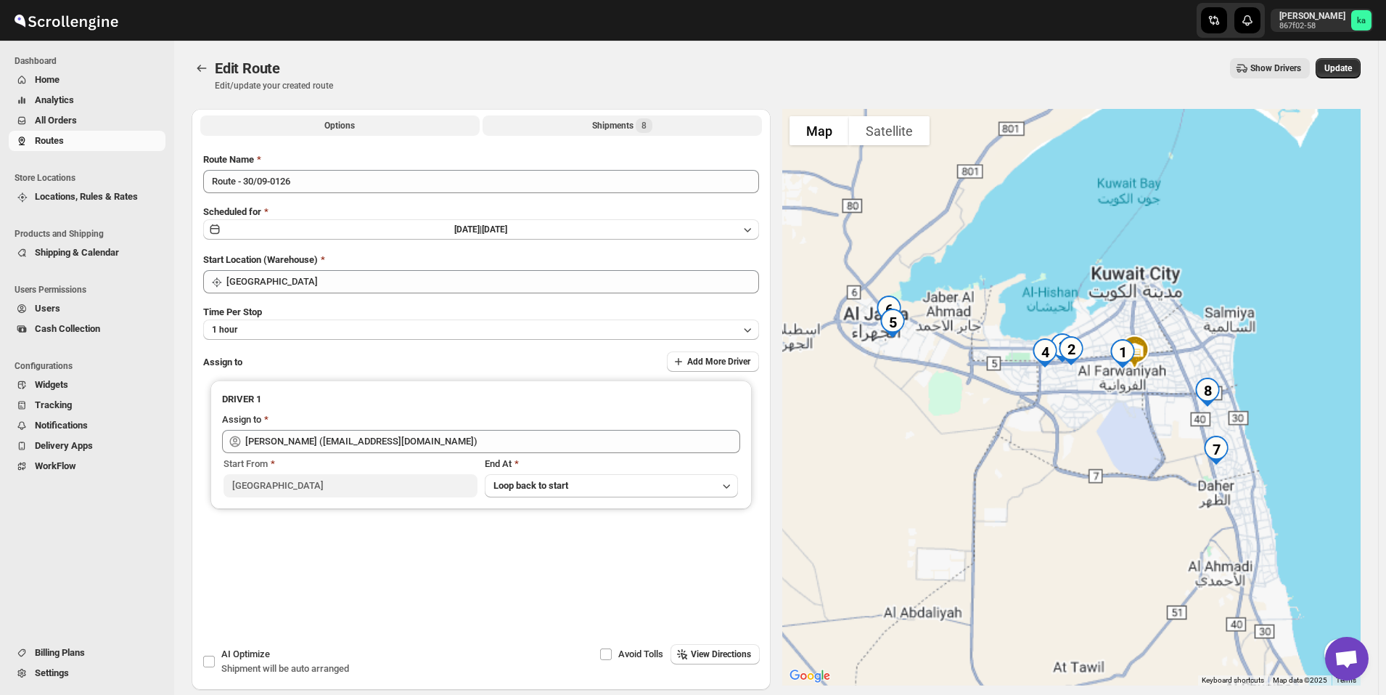
click at [607, 130] on div "Shipments 8" at bounding box center [622, 125] width 60 height 15
